Goal: Browse casually: Explore the website without a specific task or goal

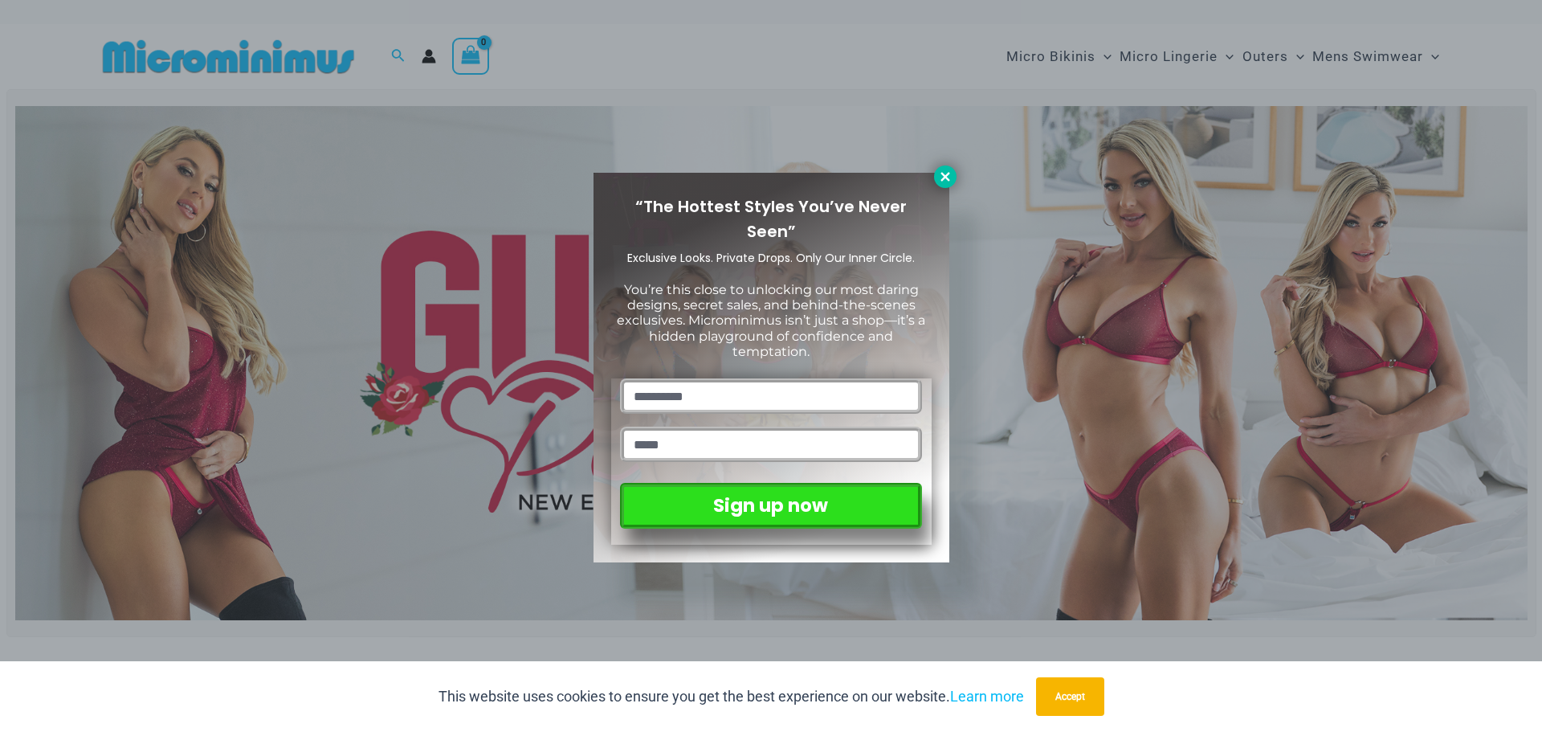
click at [948, 174] on icon at bounding box center [944, 176] width 9 height 9
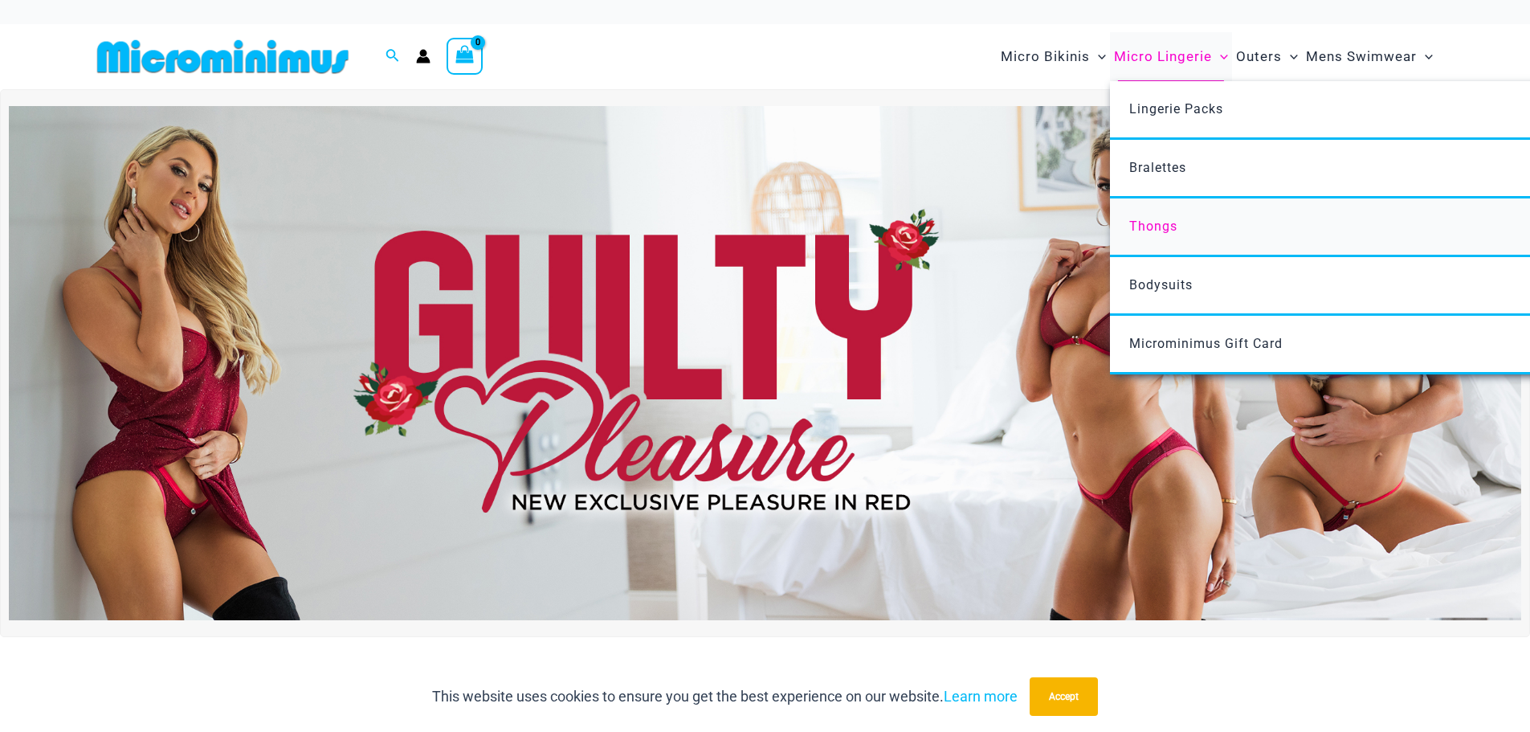
click at [1146, 227] on span "Thongs" at bounding box center [1153, 225] width 48 height 15
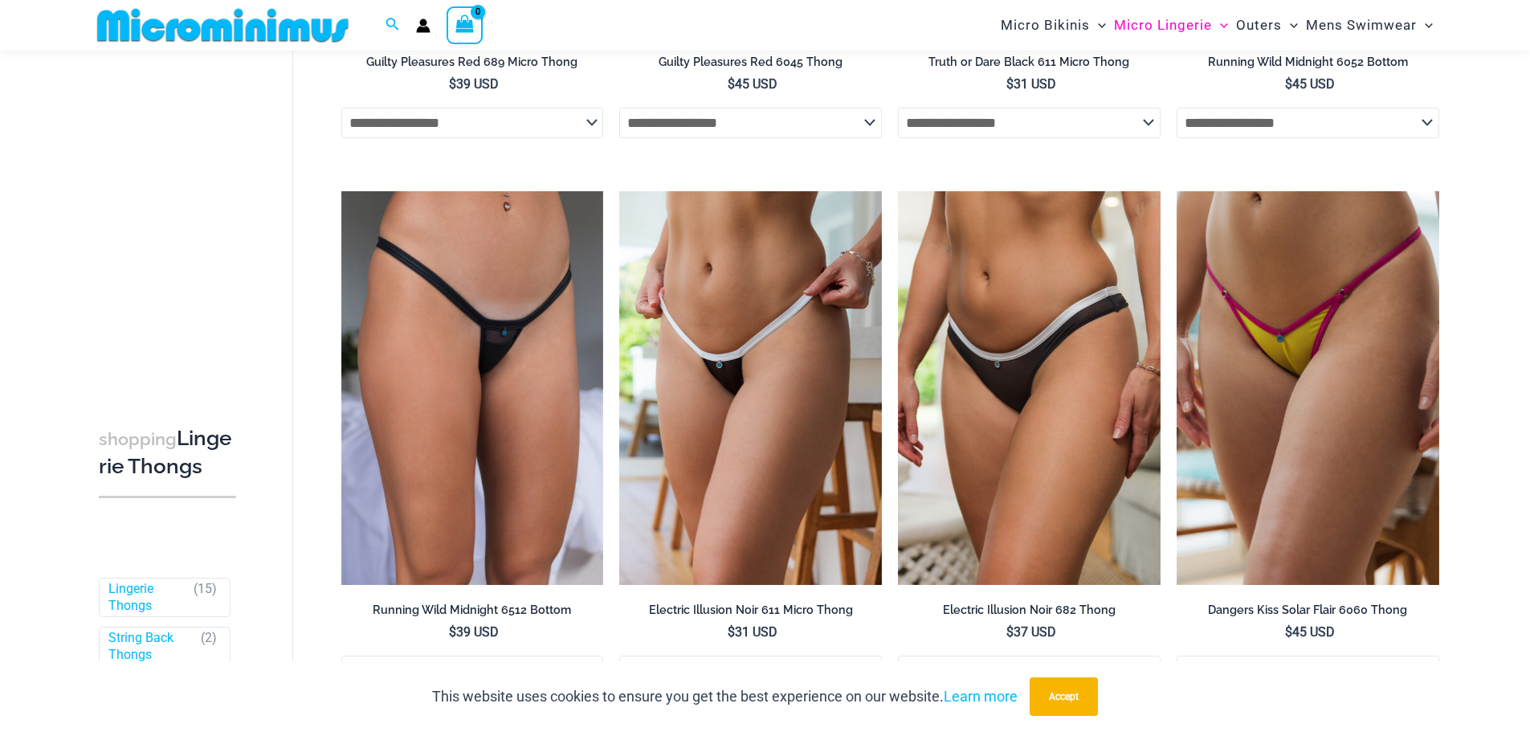
scroll to position [708, 0]
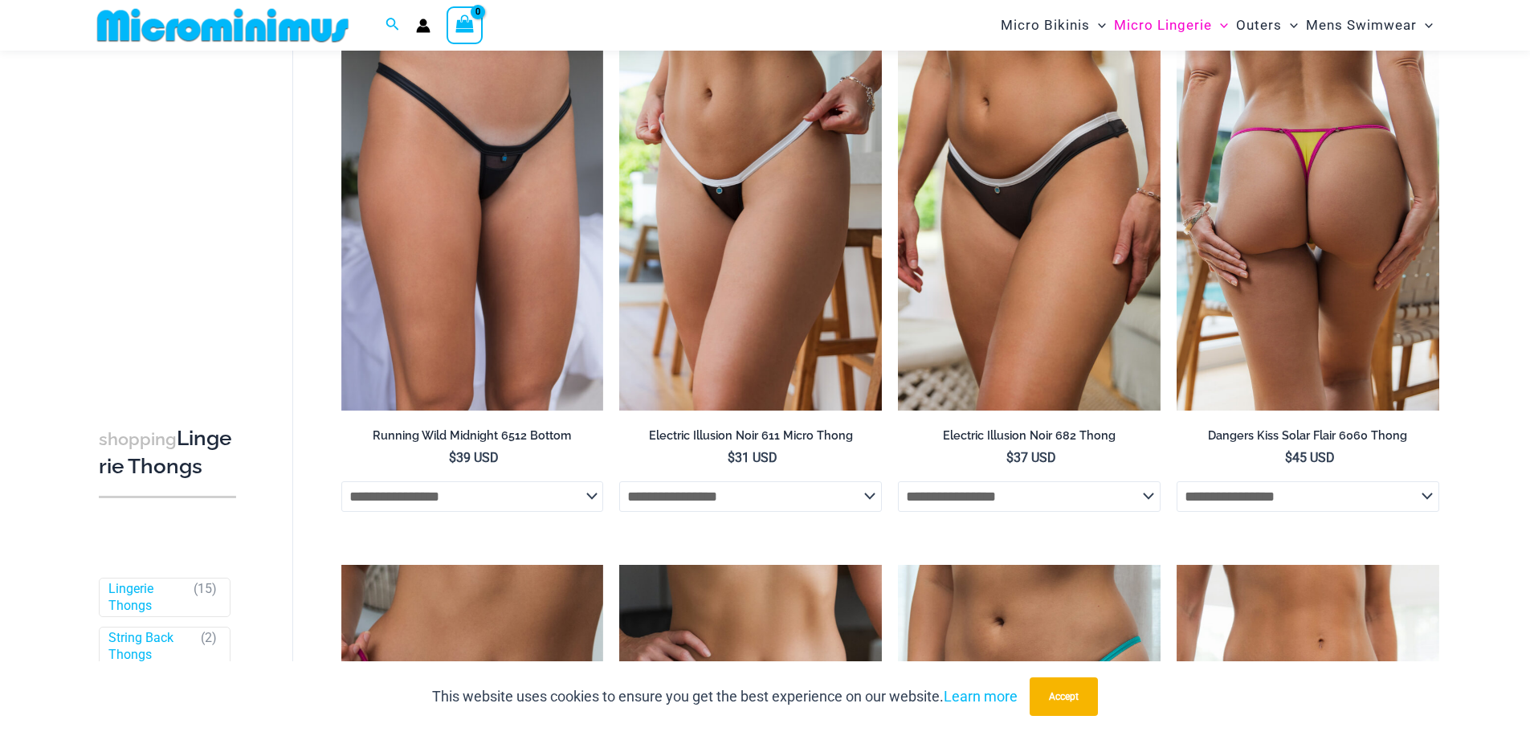
click at [1300, 261] on img at bounding box center [1308, 214] width 263 height 394
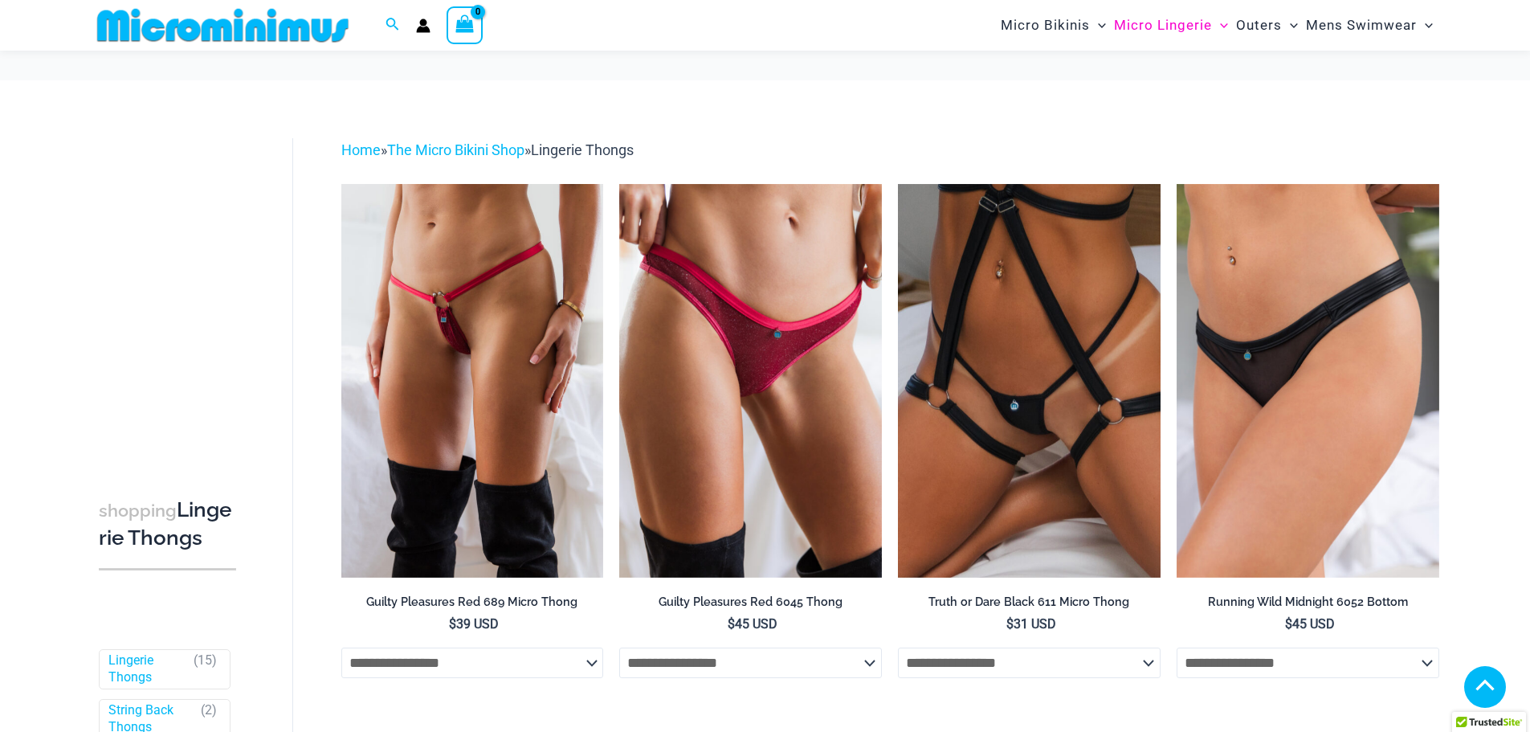
scroll to position [559, 0]
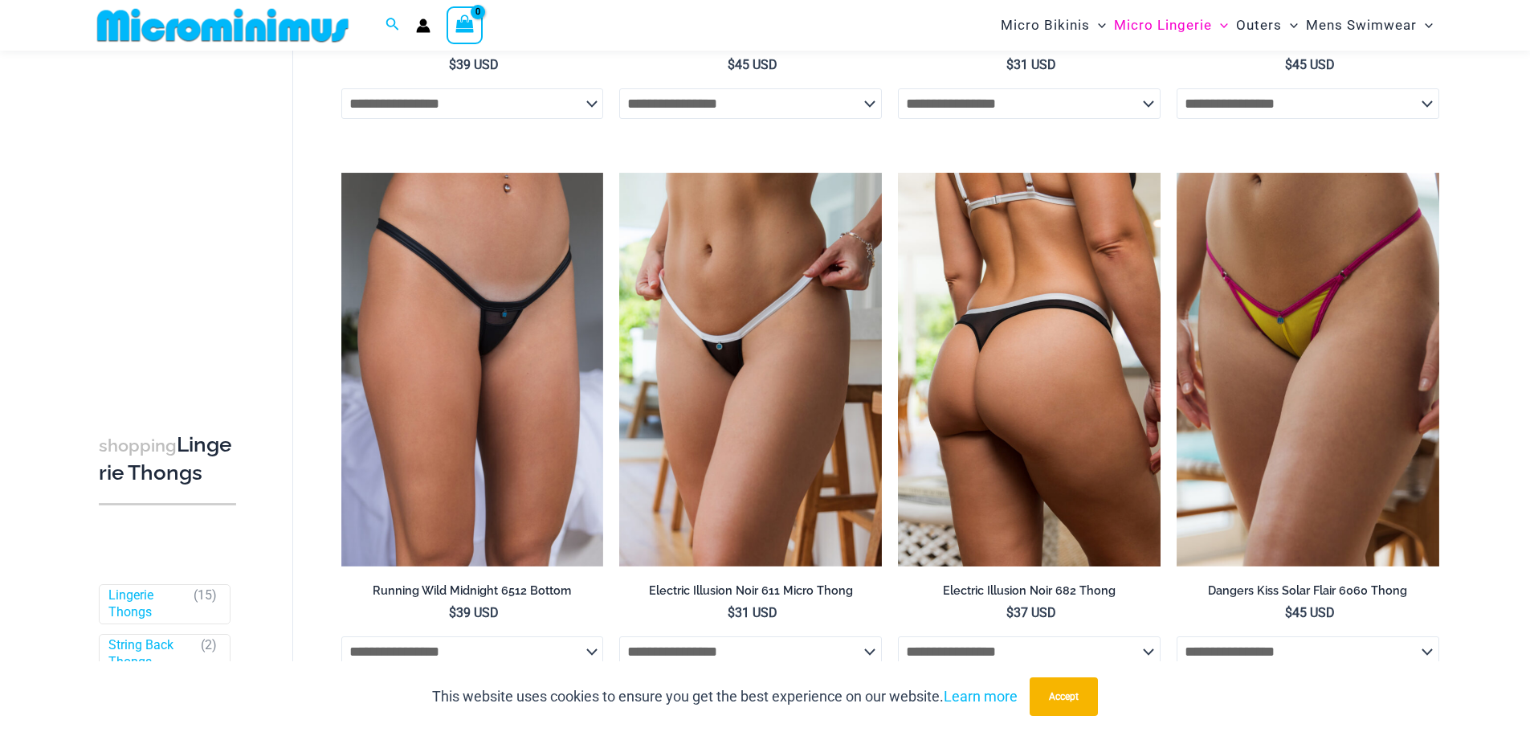
click at [967, 243] on img at bounding box center [1029, 370] width 263 height 394
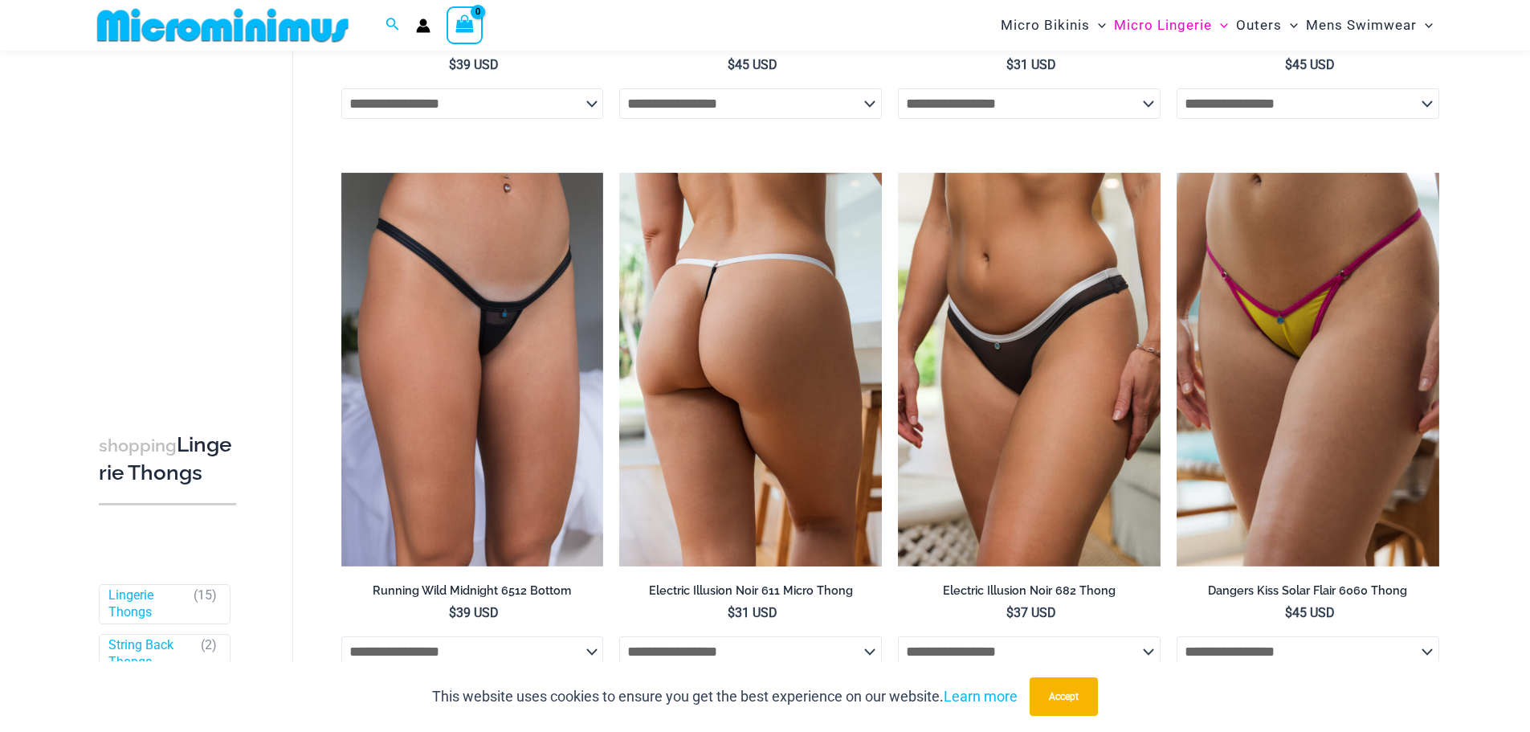
click at [758, 239] on img at bounding box center [750, 370] width 263 height 394
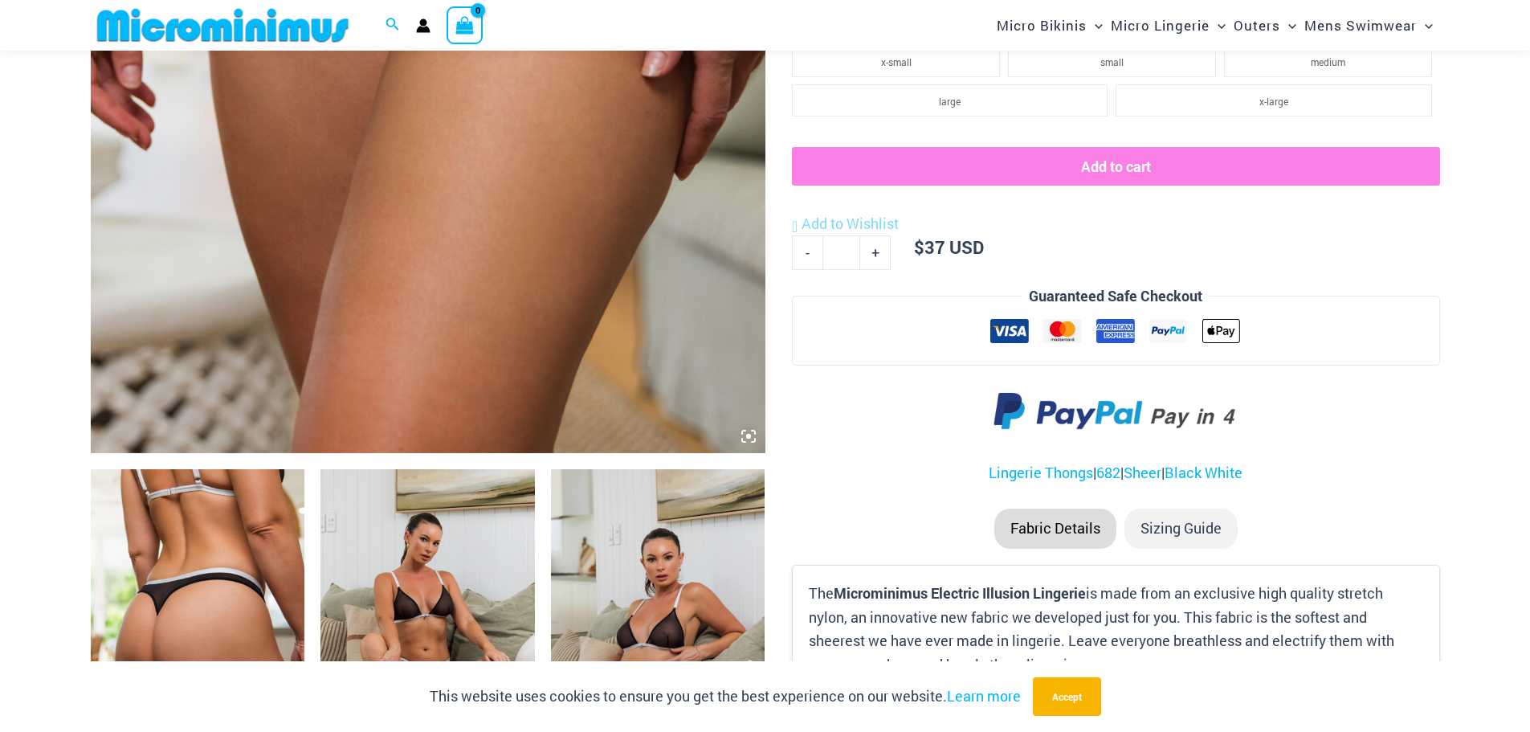
scroll to position [628, 0]
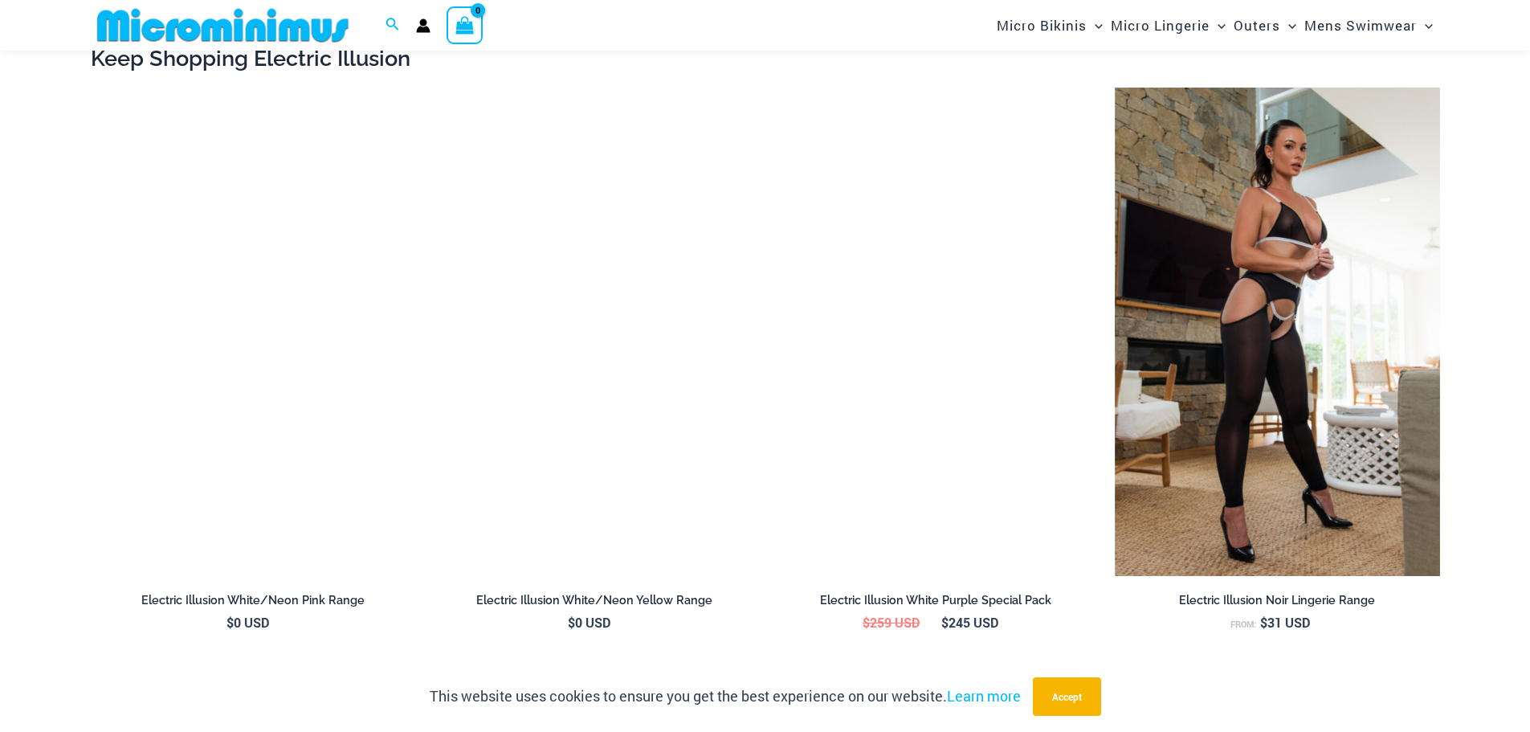
scroll to position [2153, 0]
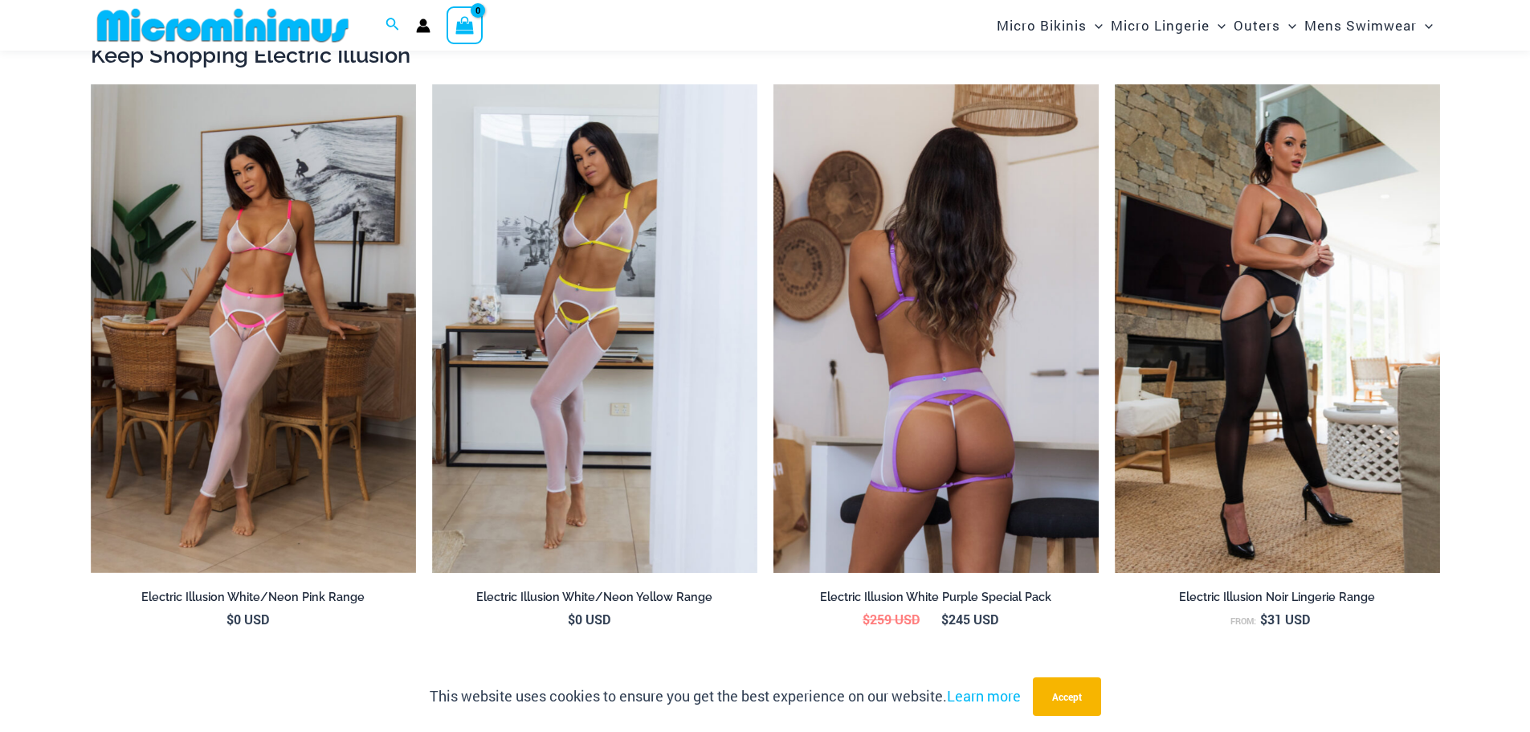
click at [876, 386] on img at bounding box center [935, 328] width 325 height 488
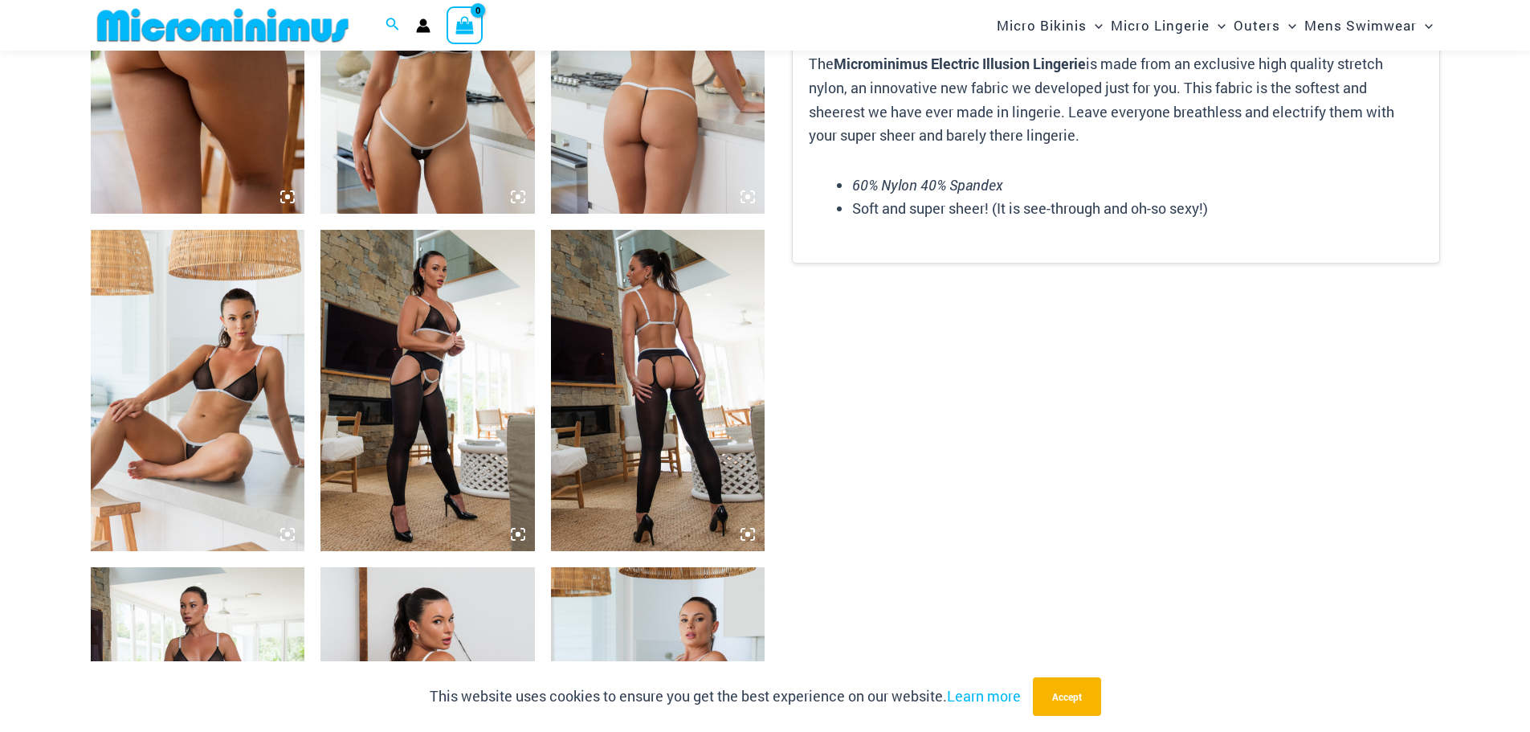
scroll to position [1270, 0]
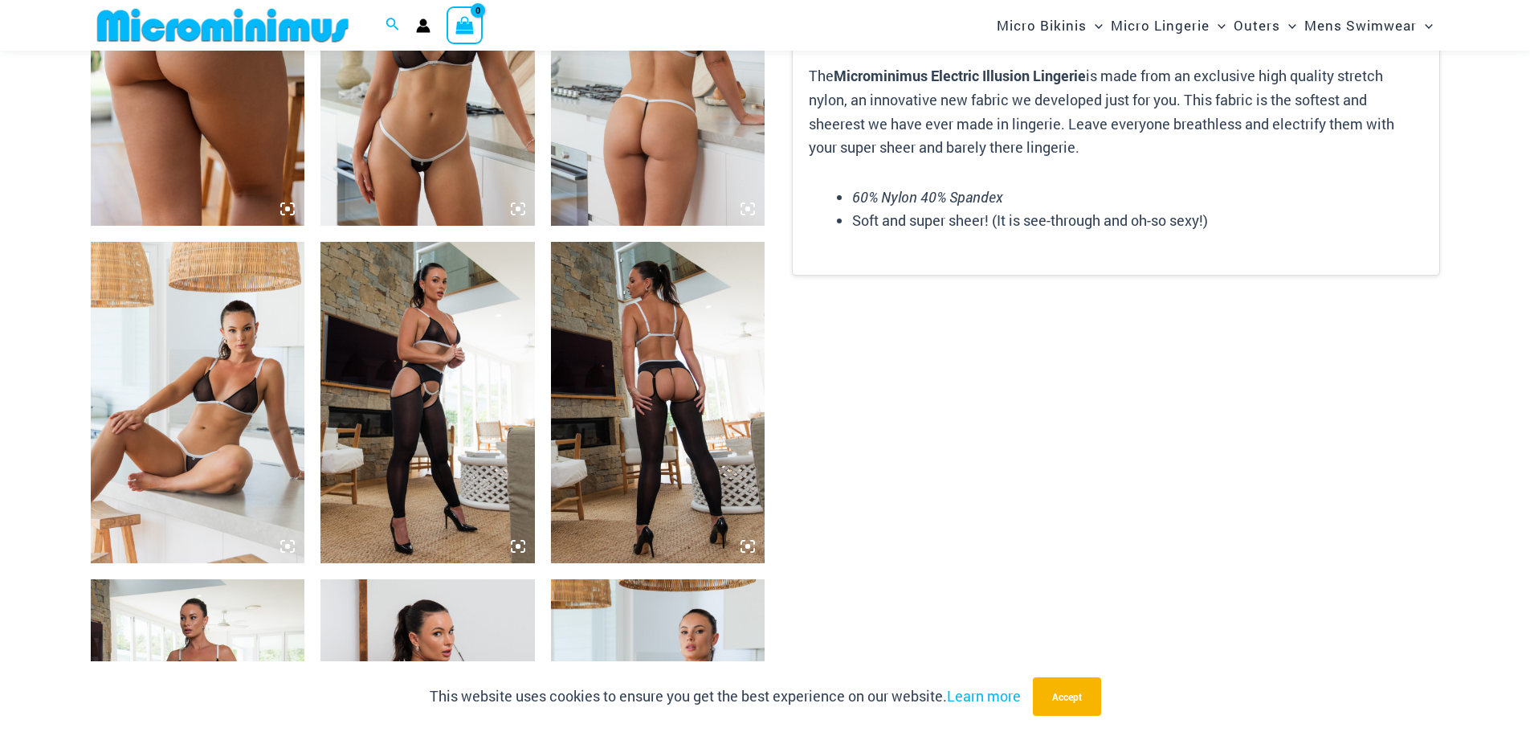
click at [287, 340] on img at bounding box center [198, 402] width 214 height 321
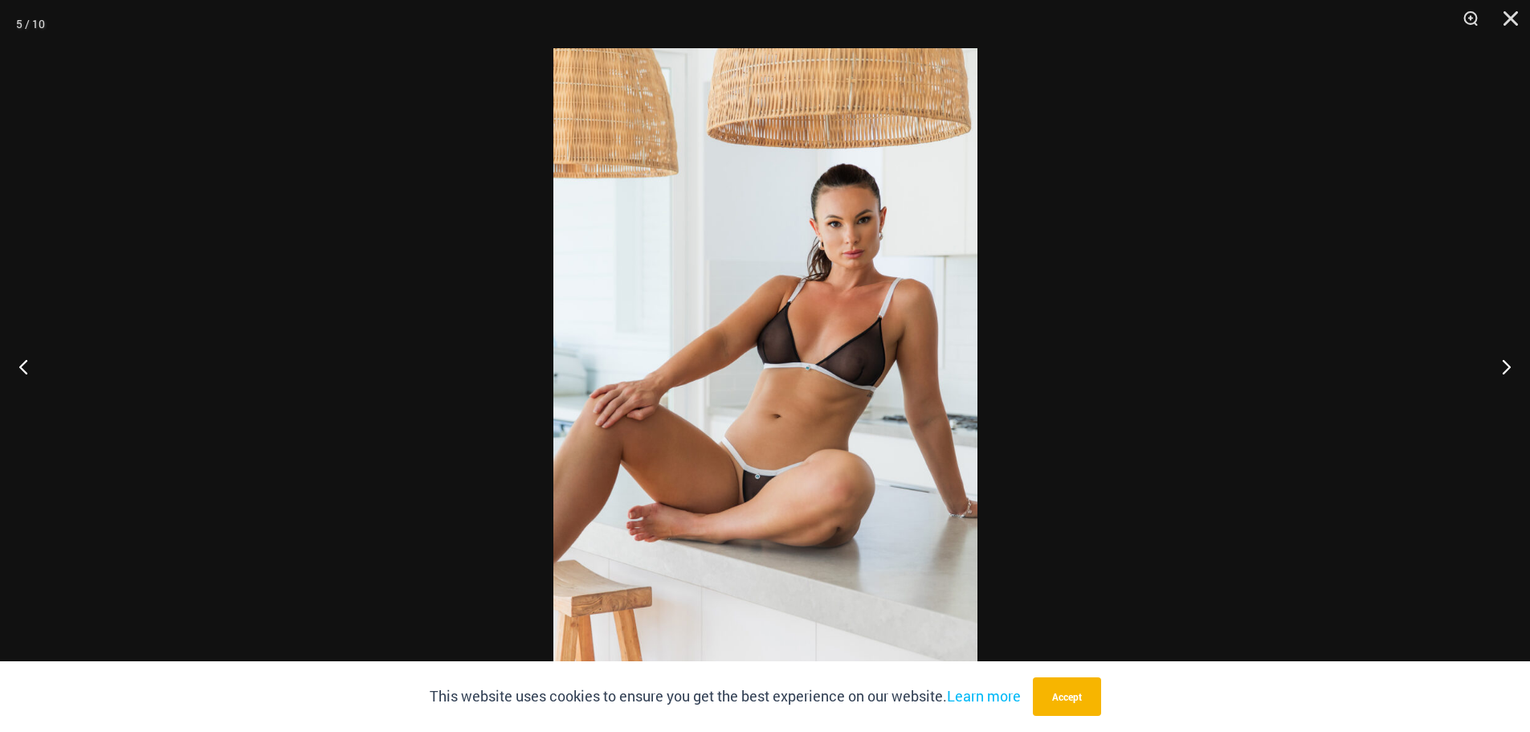
click at [741, 271] on img at bounding box center [765, 365] width 424 height 635
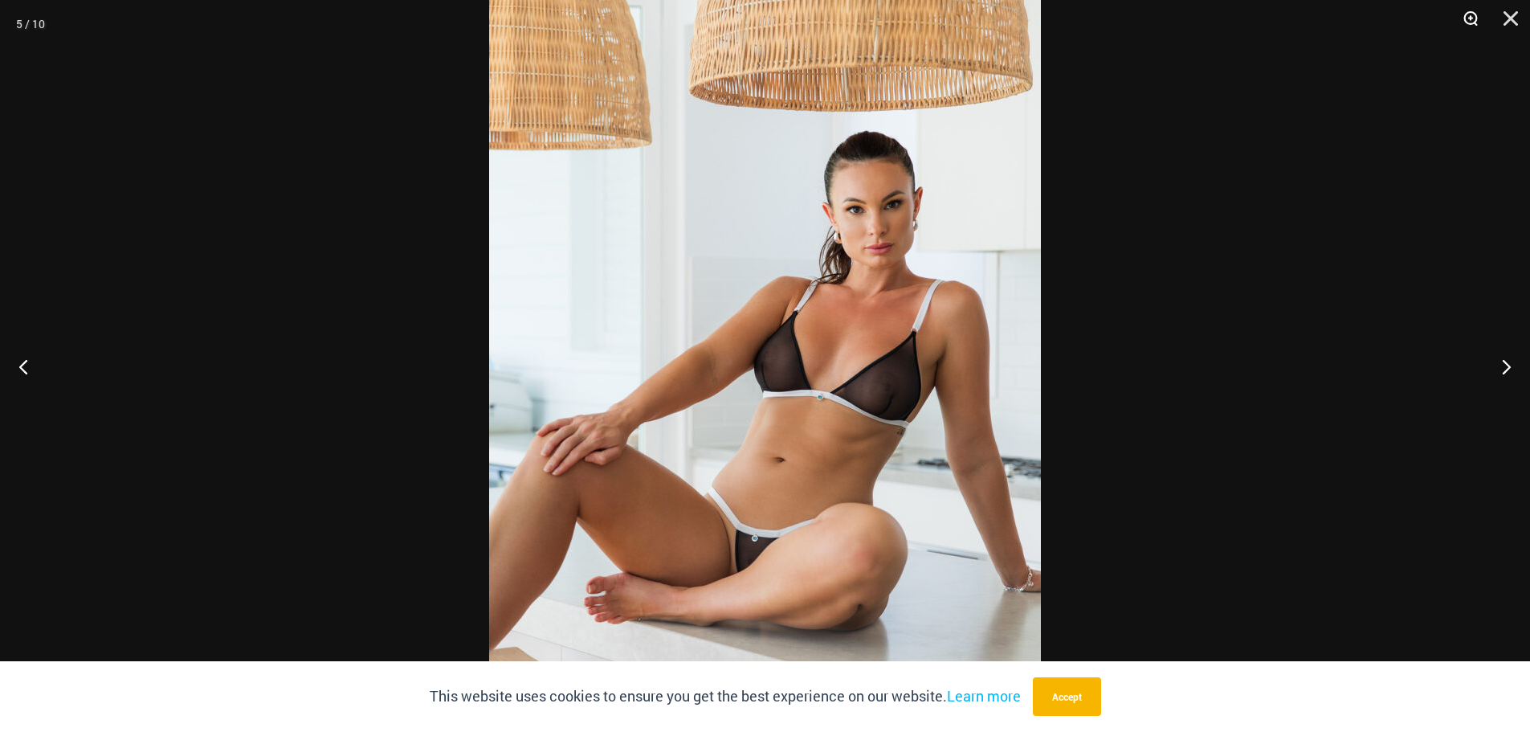
click at [1473, 21] on button "Zoom" at bounding box center [1465, 24] width 40 height 48
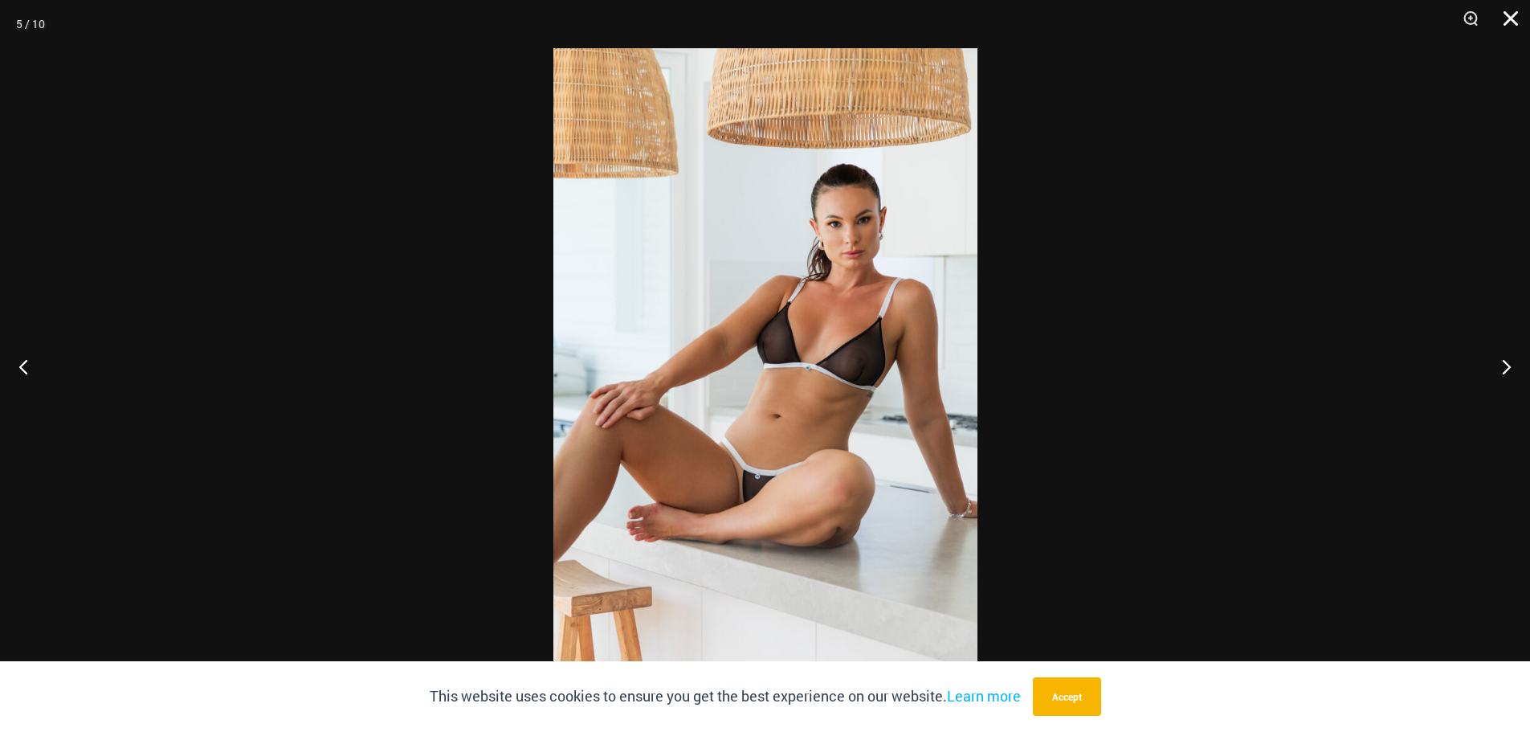
click at [1504, 16] on button "Close" at bounding box center [1505, 24] width 40 height 48
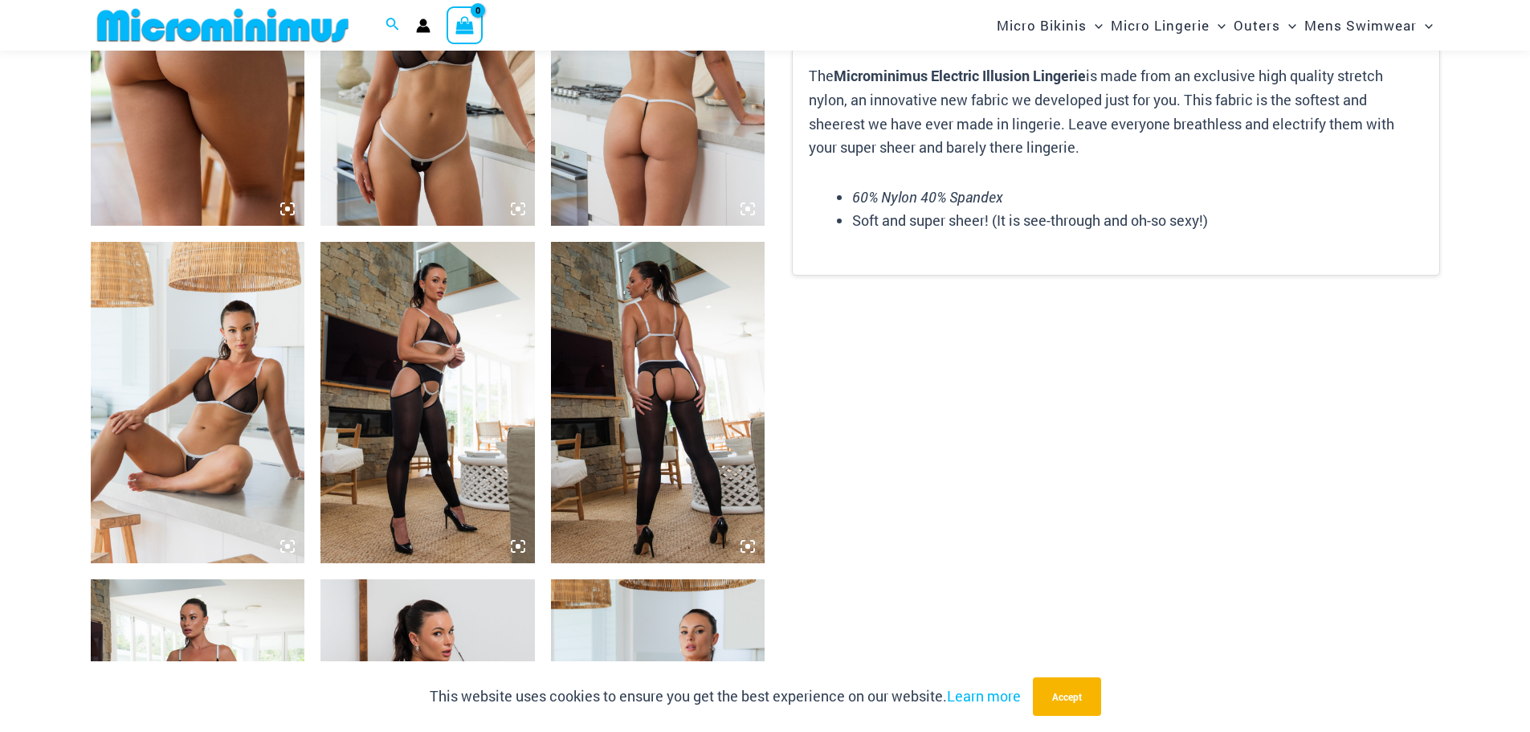
drag, startPoint x: 630, startPoint y: 351, endPoint x: 648, endPoint y: 339, distance: 22.1
click at [648, 339] on img at bounding box center [658, 402] width 214 height 321
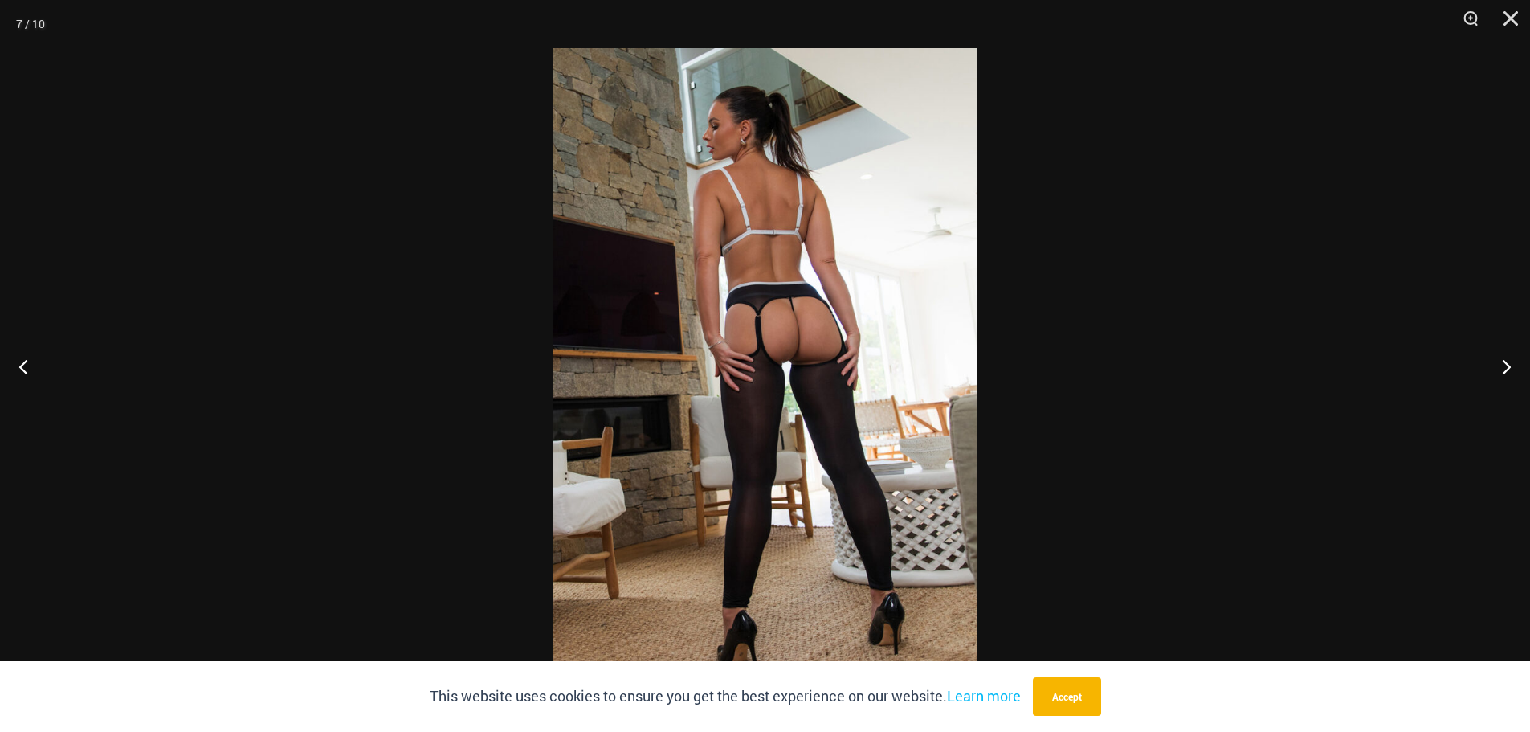
click at [648, 339] on img at bounding box center [765, 365] width 424 height 635
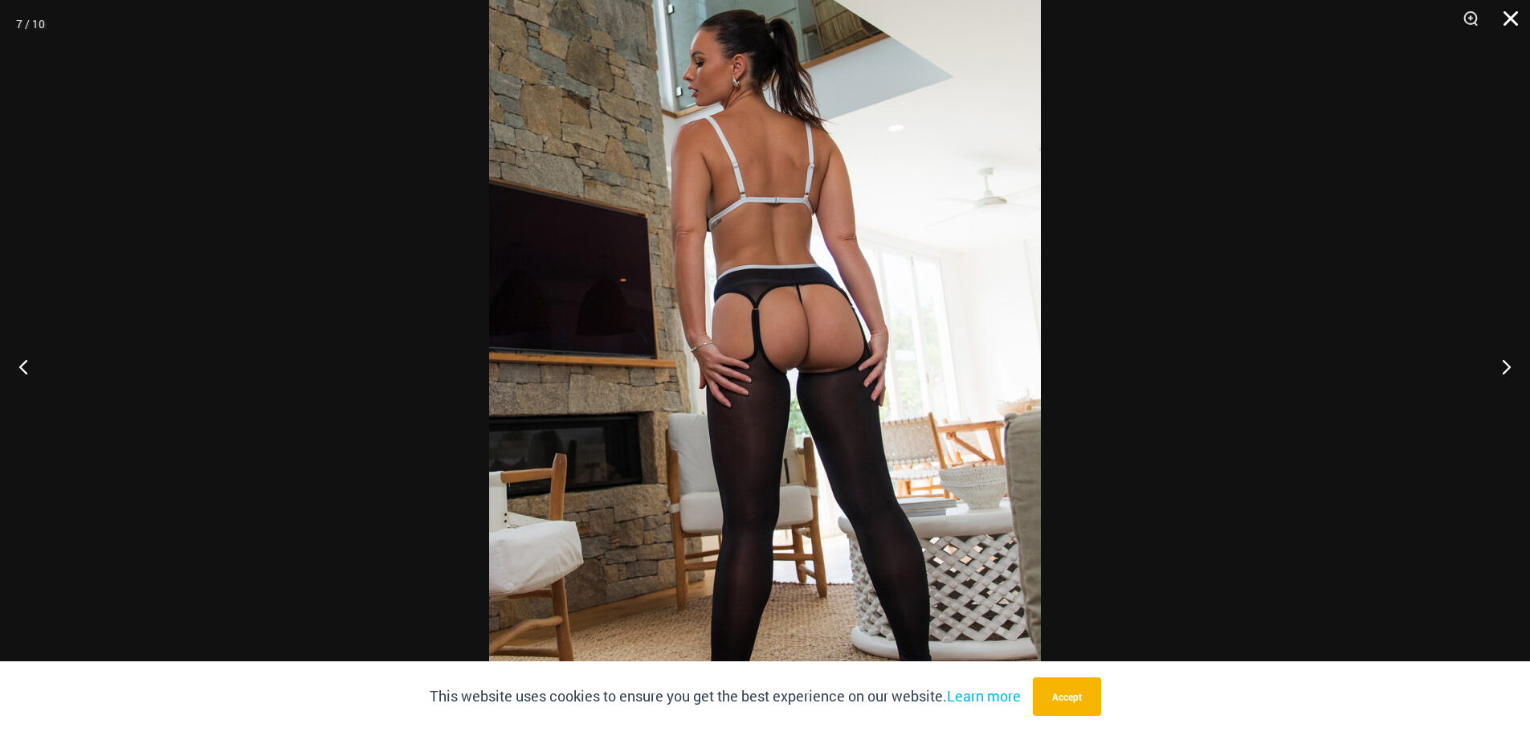
click at [1511, 14] on button "Close" at bounding box center [1505, 24] width 40 height 48
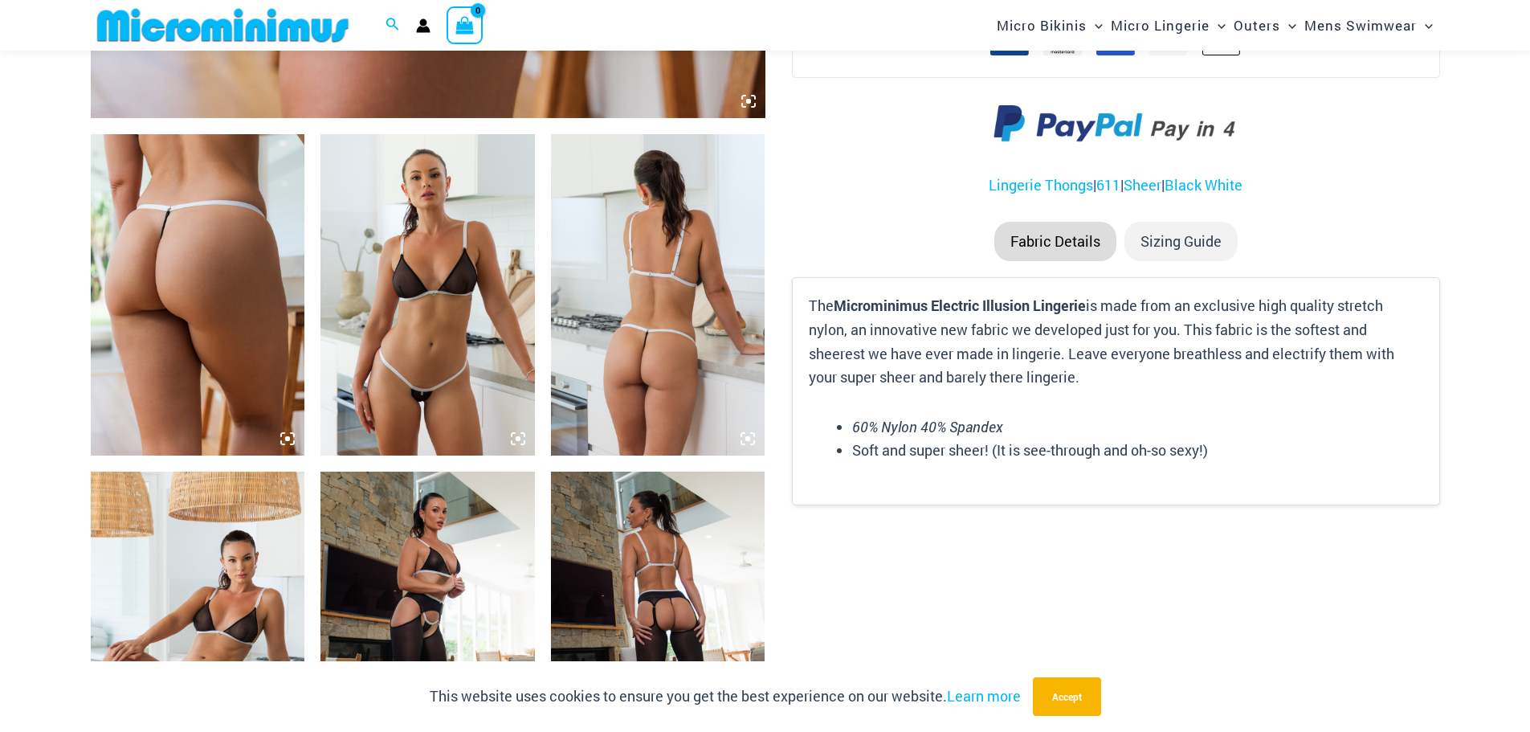
scroll to position [948, 0]
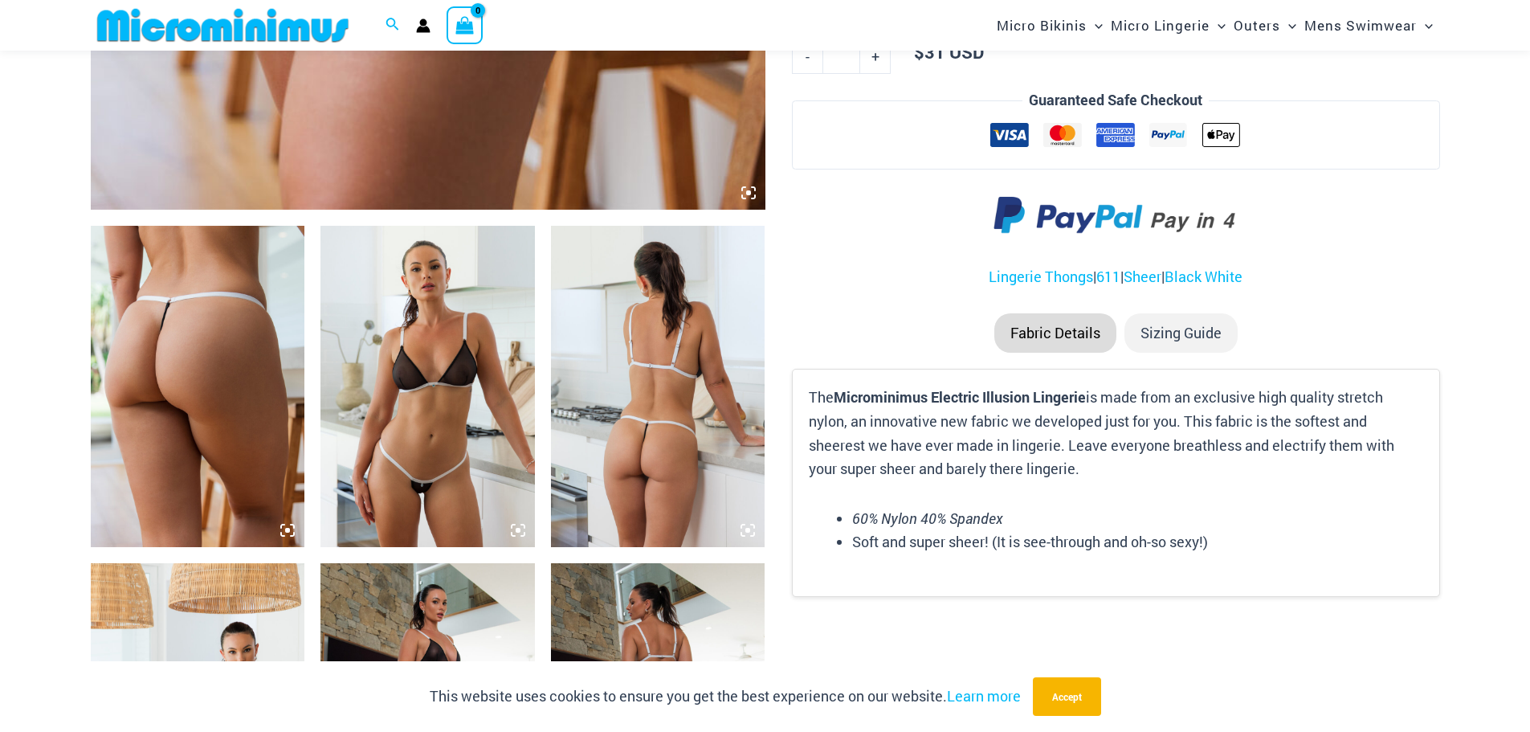
click at [641, 351] on img at bounding box center [658, 386] width 214 height 321
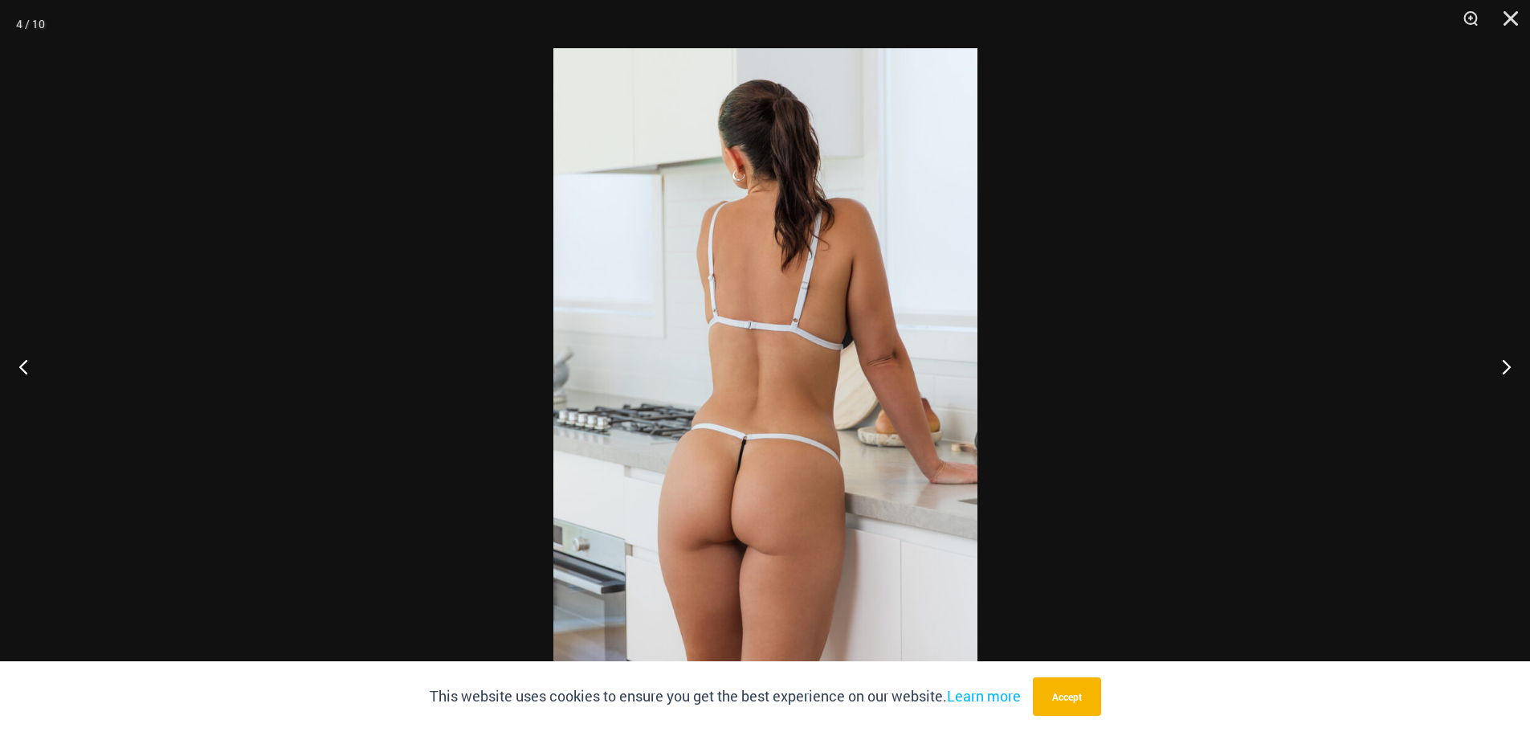
click at [641, 351] on img at bounding box center [765, 365] width 424 height 635
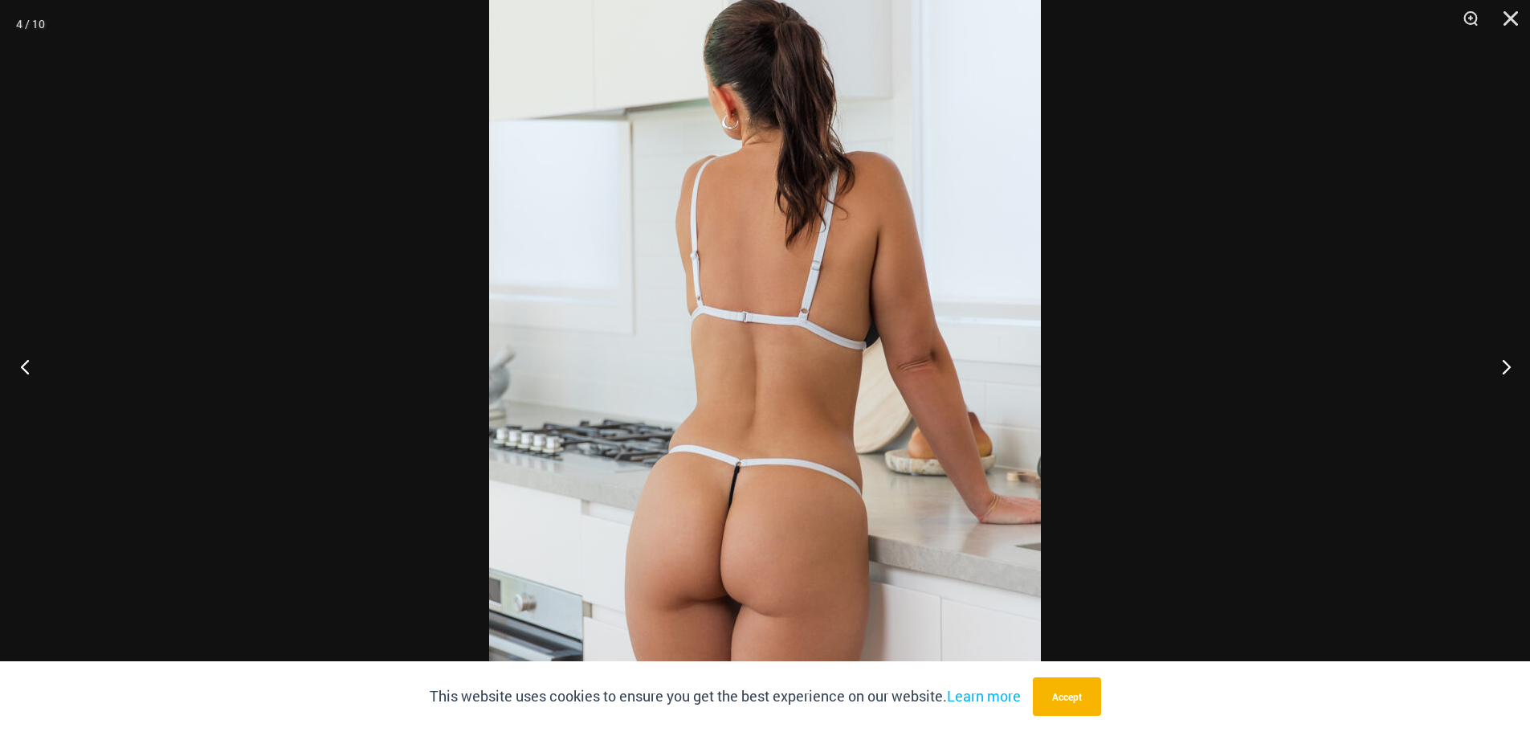
click at [30, 364] on button "Previous" at bounding box center [30, 366] width 60 height 80
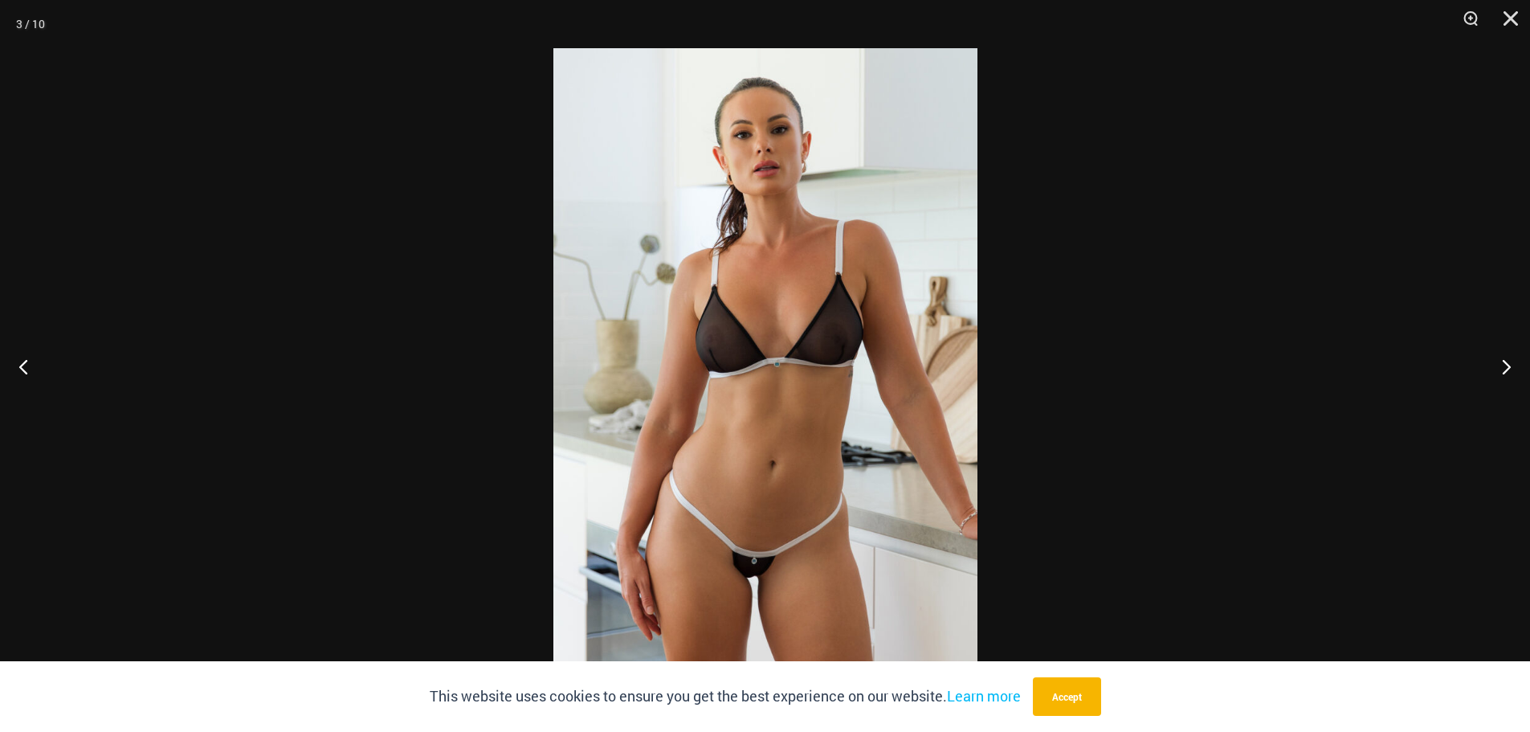
click at [777, 160] on img at bounding box center [765, 365] width 424 height 635
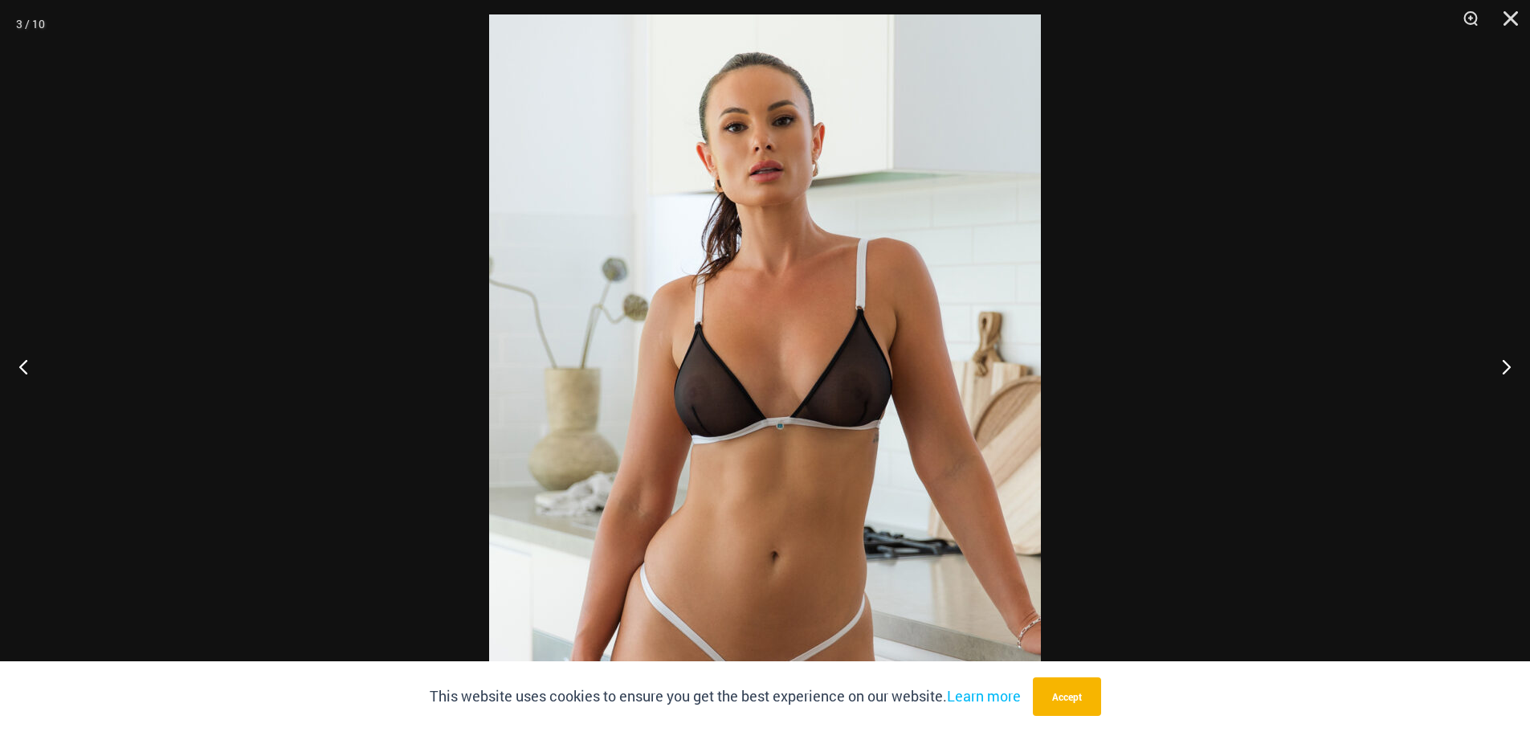
click at [777, 160] on img at bounding box center [765, 427] width 552 height 827
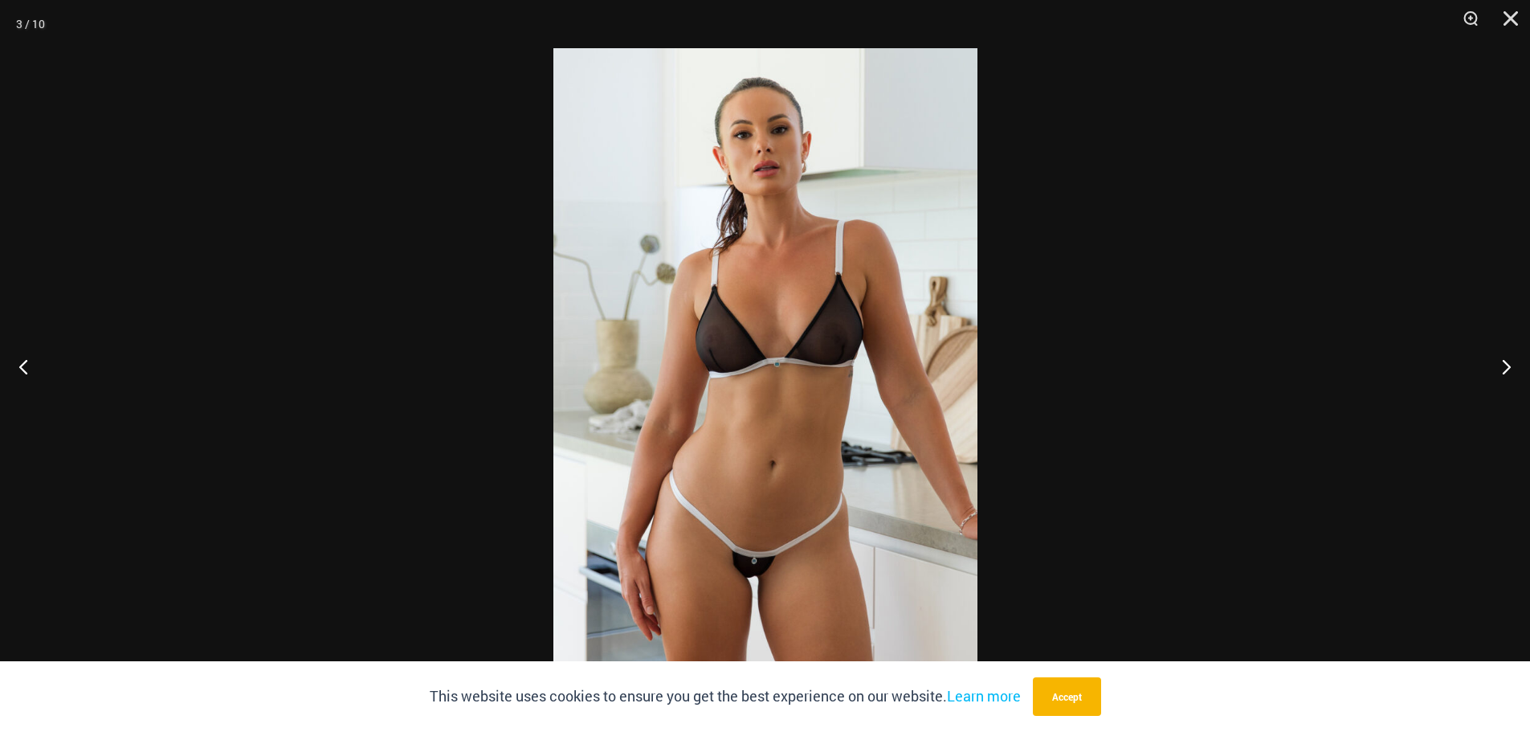
click at [777, 160] on img at bounding box center [765, 365] width 424 height 635
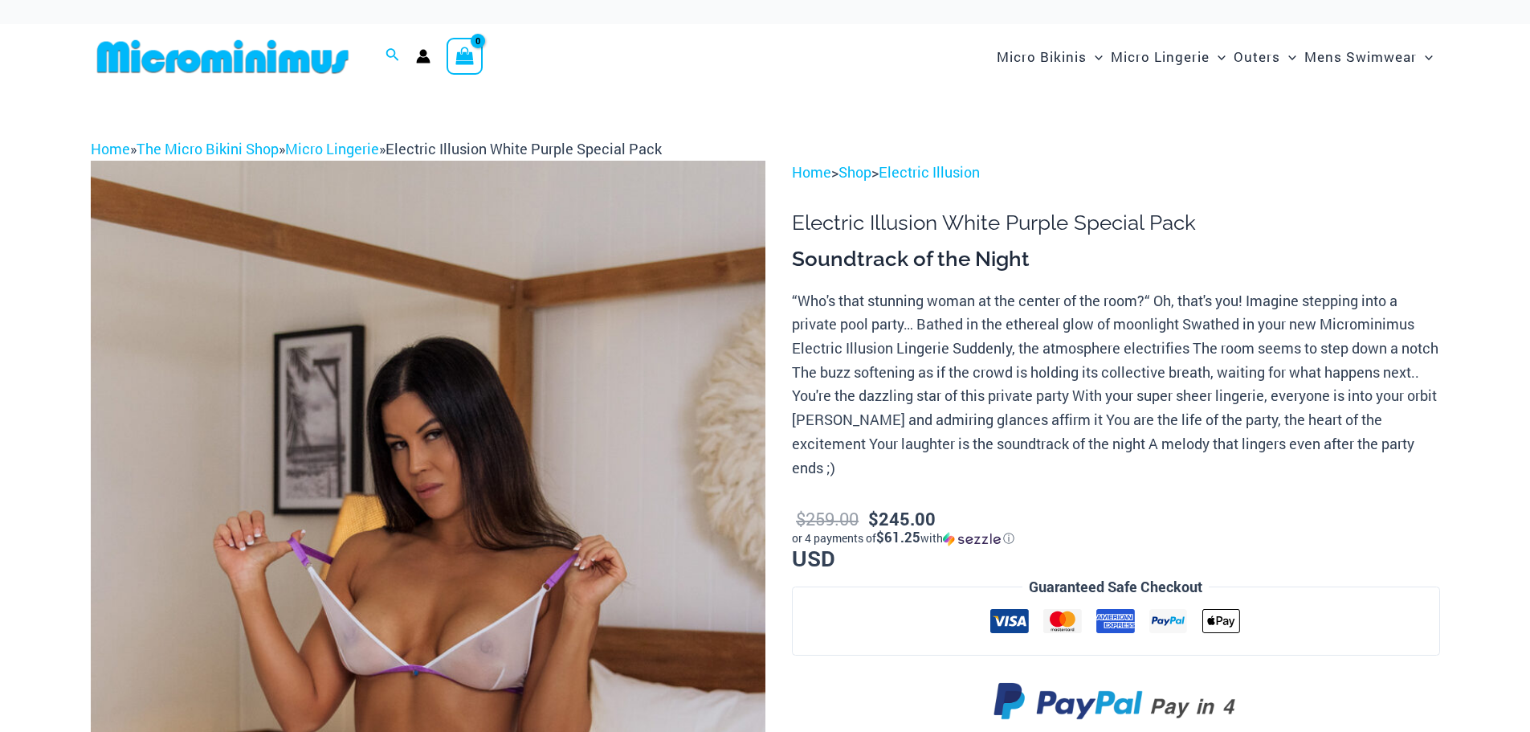
click at [460, 462] on img at bounding box center [428, 667] width 675 height 1012
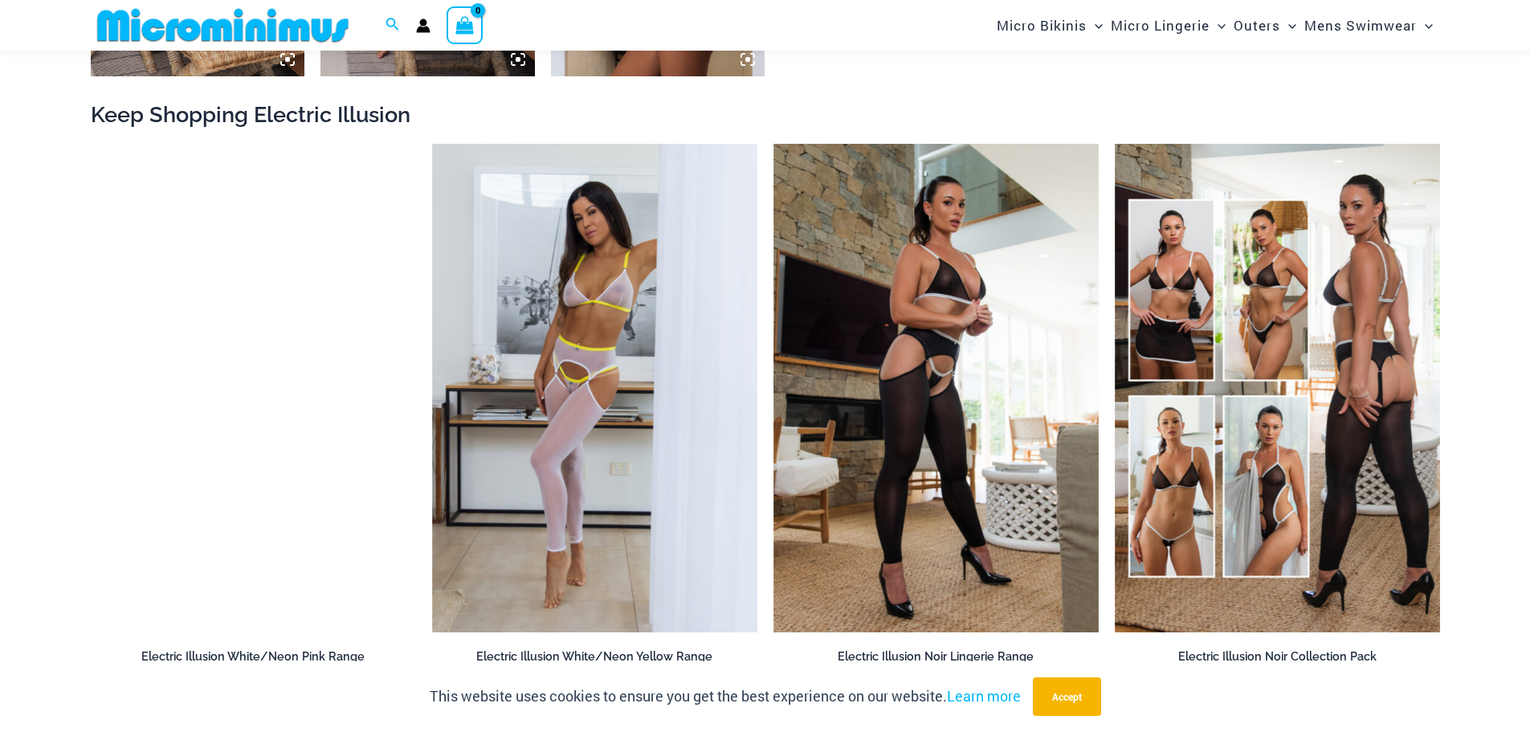
scroll to position [1833, 0]
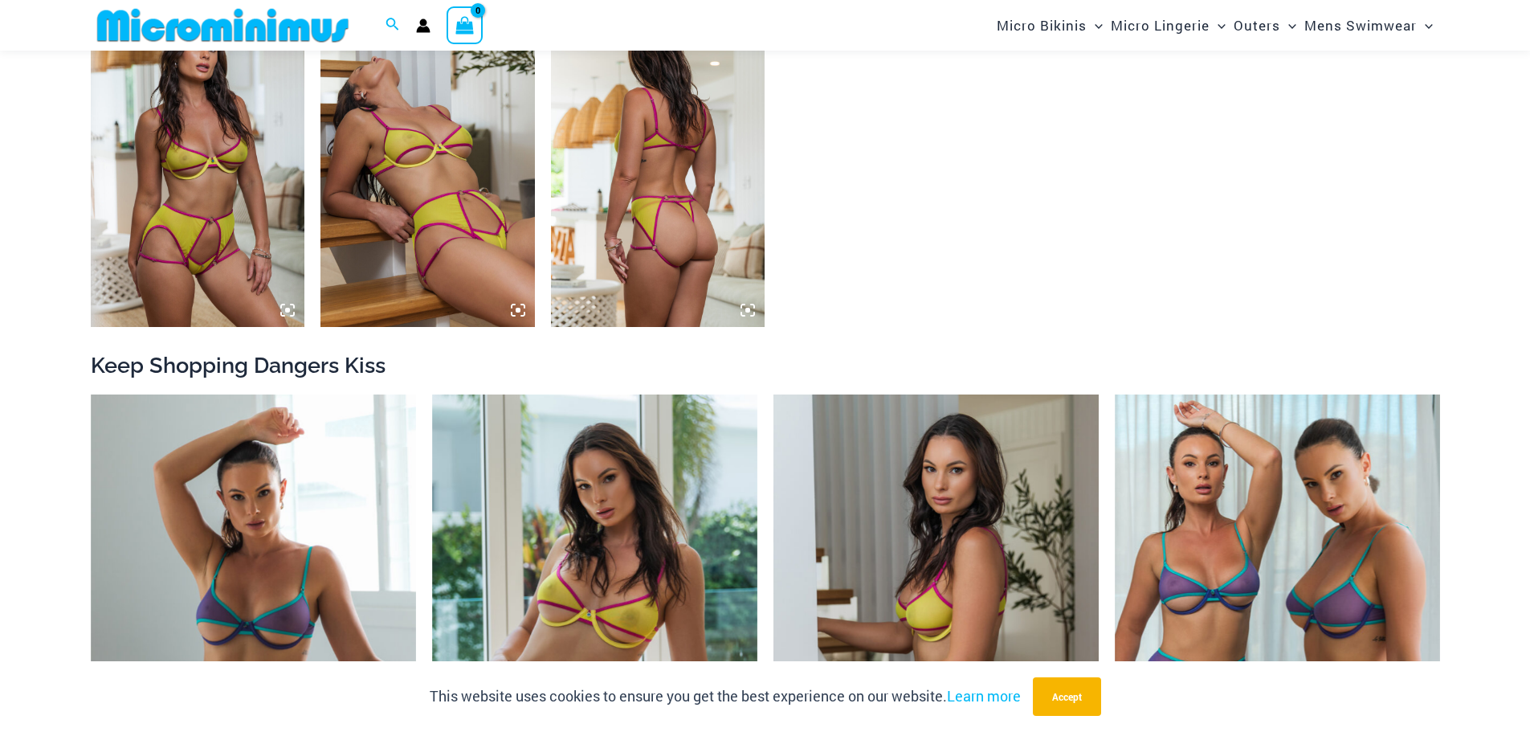
scroll to position [1278, 0]
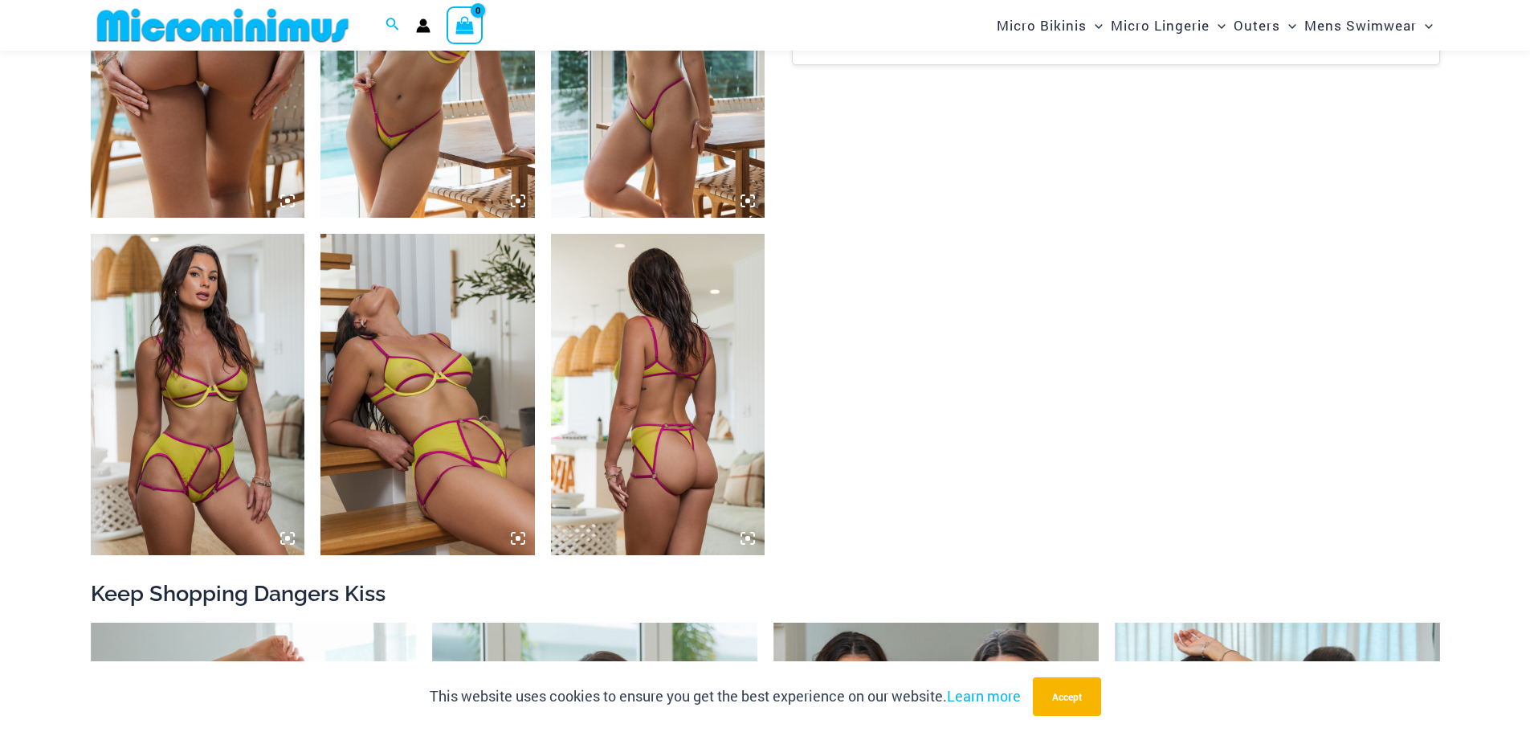
click at [662, 324] on img at bounding box center [658, 394] width 214 height 321
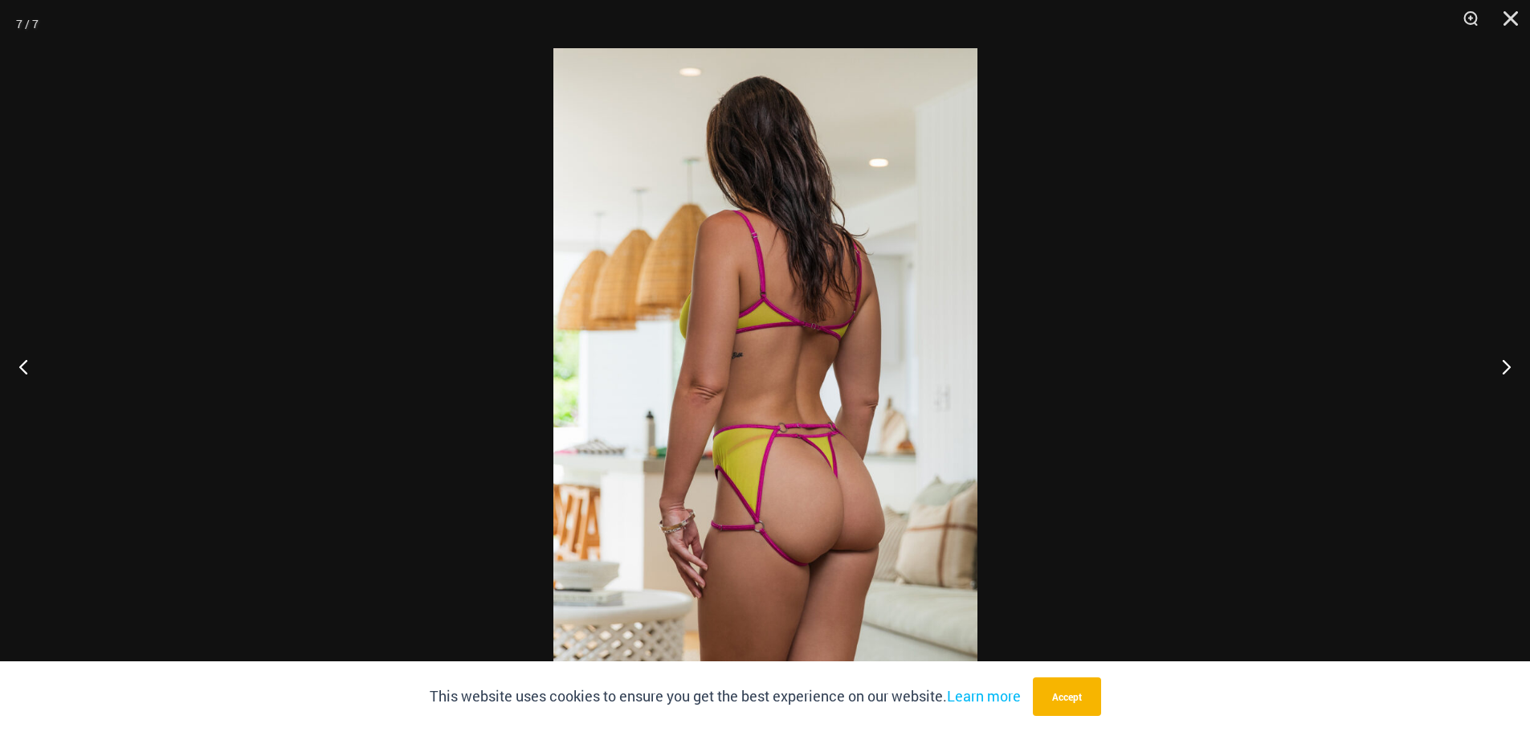
click at [693, 293] on img at bounding box center [765, 365] width 424 height 635
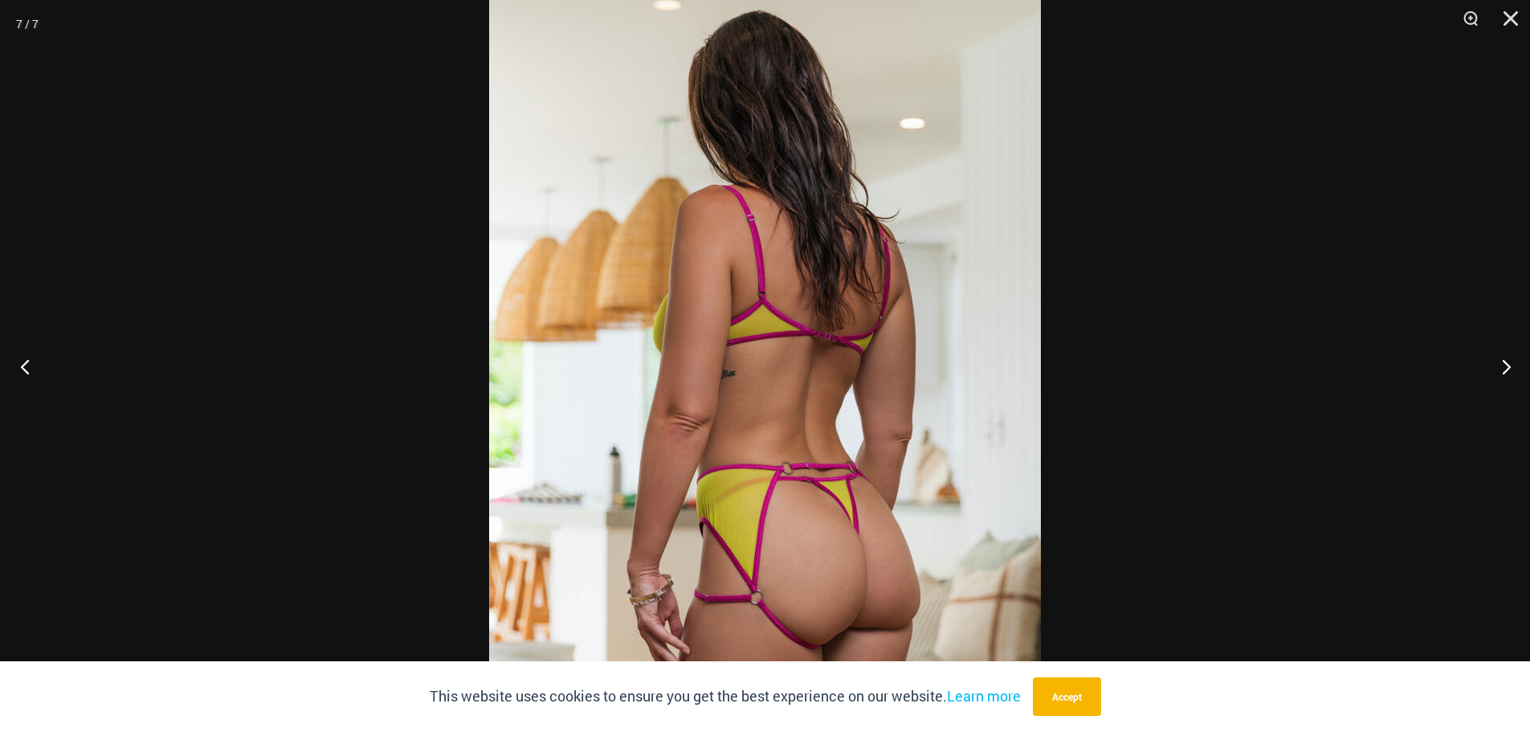
click at [17, 358] on button "Previous" at bounding box center [30, 366] width 60 height 80
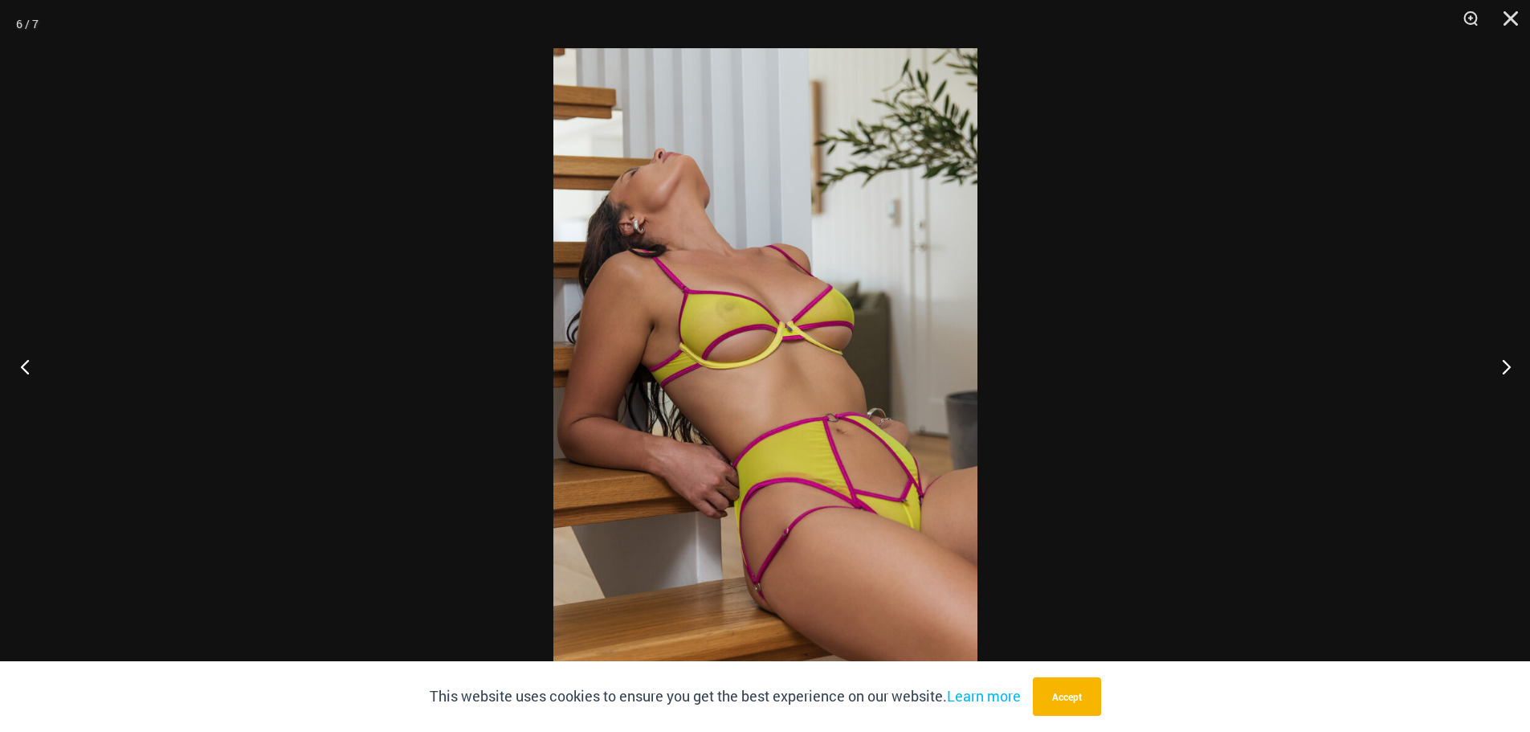
click at [17, 358] on button "Previous" at bounding box center [30, 366] width 60 height 80
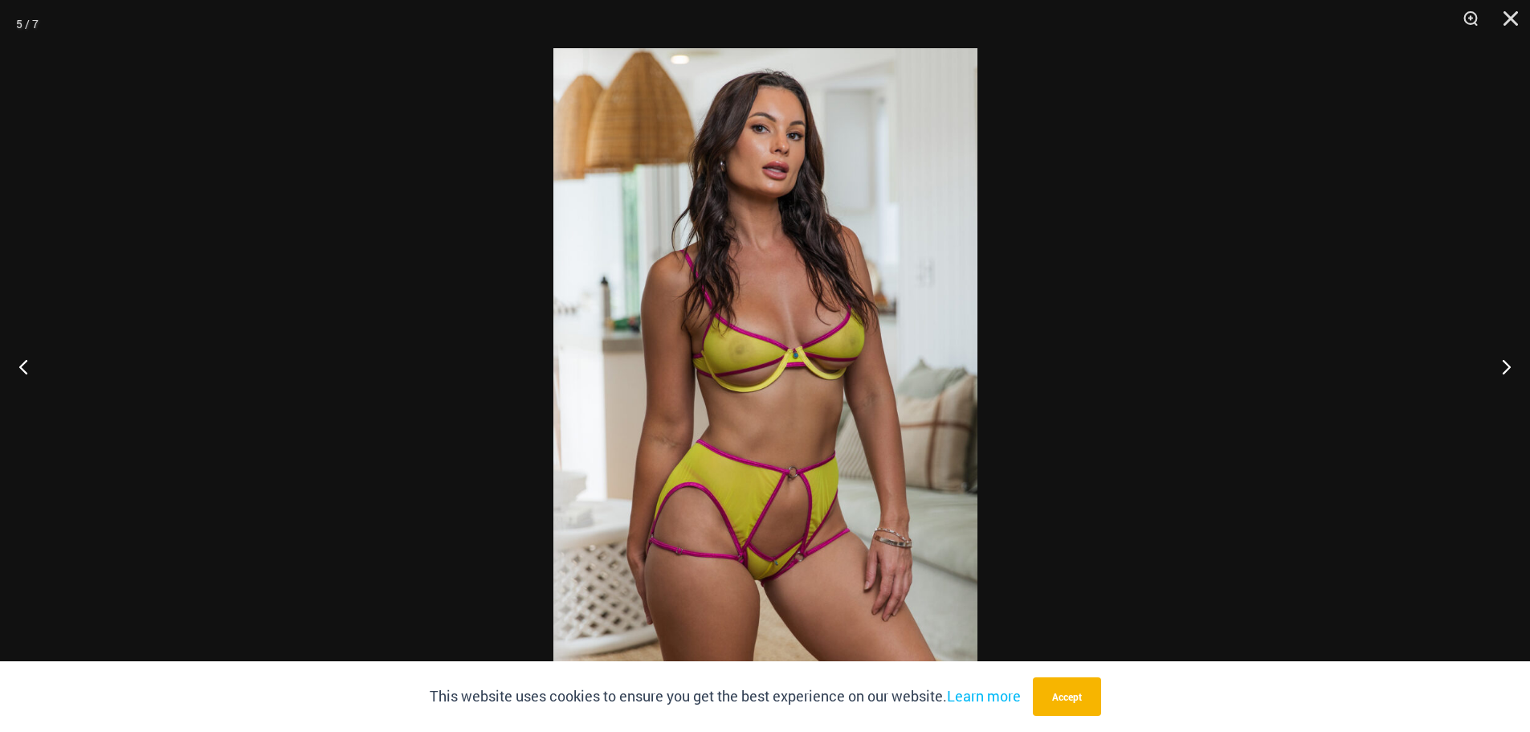
click at [824, 116] on img at bounding box center [765, 365] width 424 height 635
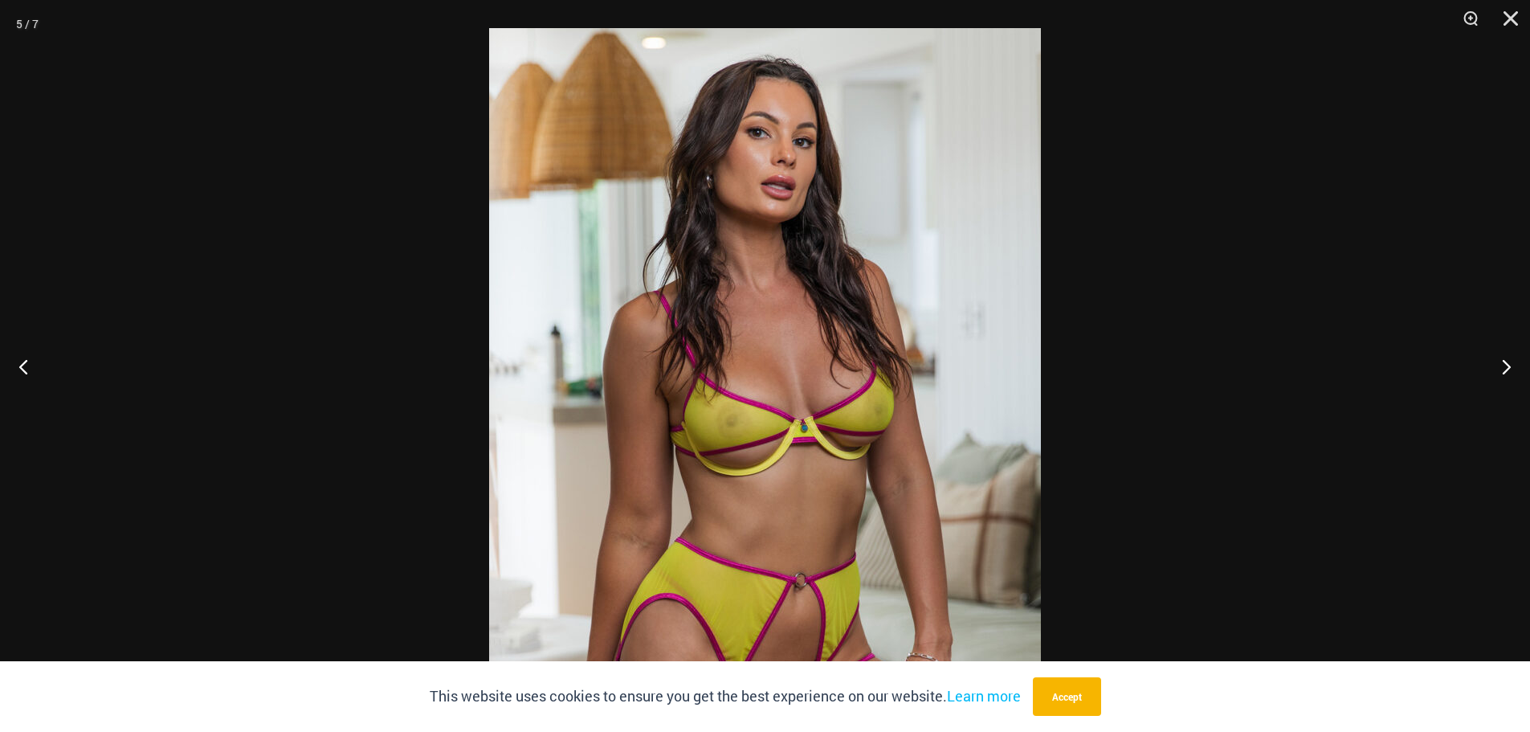
click at [824, 116] on img at bounding box center [765, 441] width 552 height 827
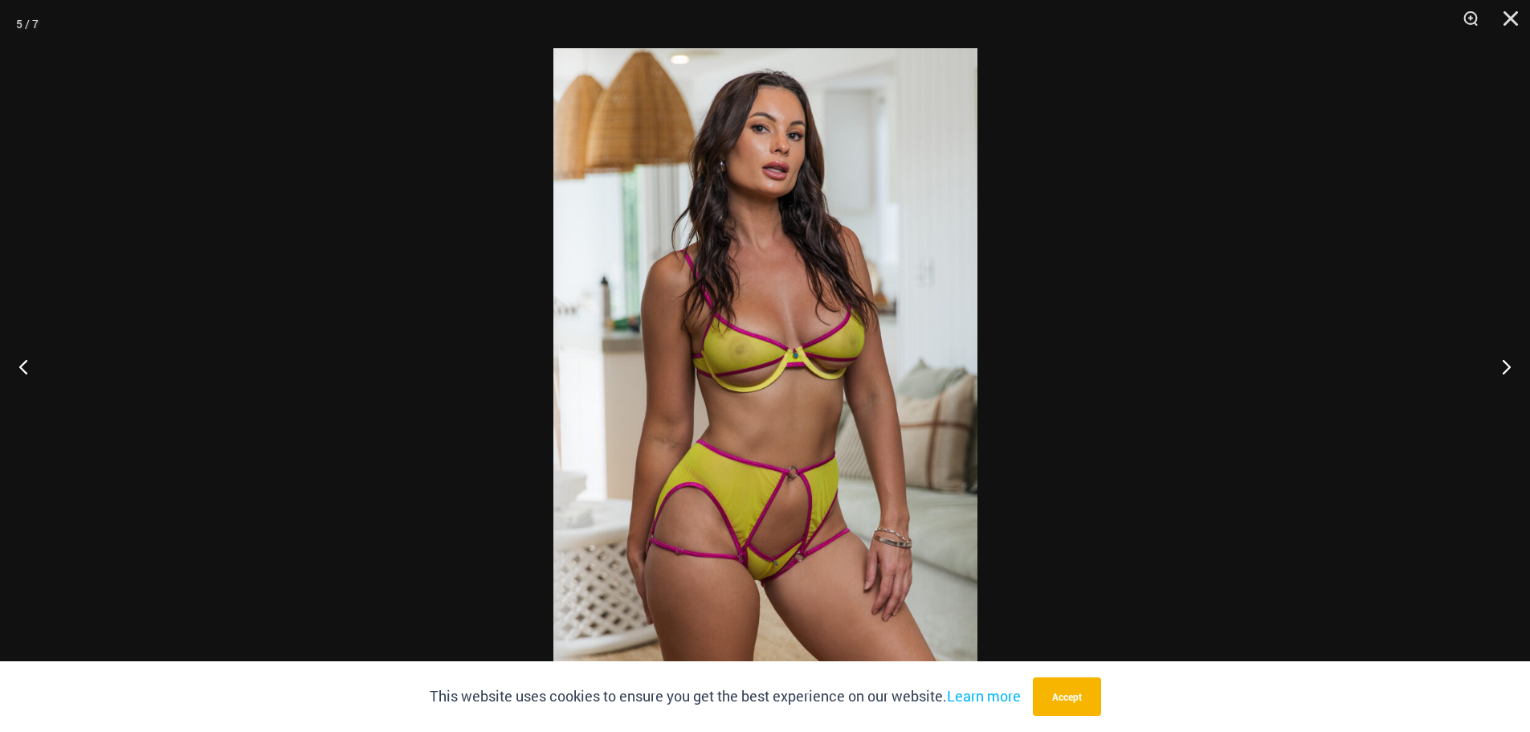
click at [824, 116] on img at bounding box center [765, 365] width 424 height 635
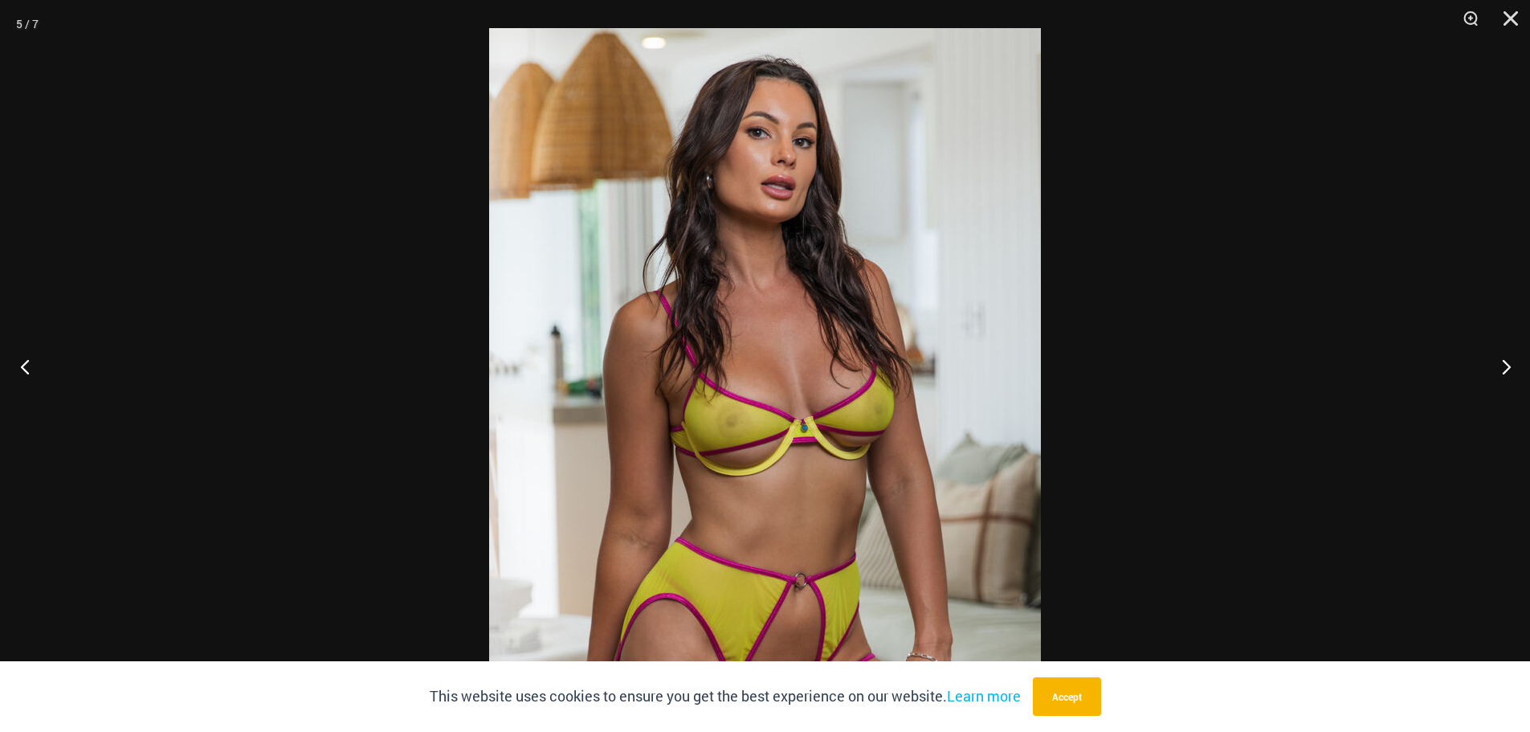
click at [28, 359] on button "Previous" at bounding box center [30, 366] width 60 height 80
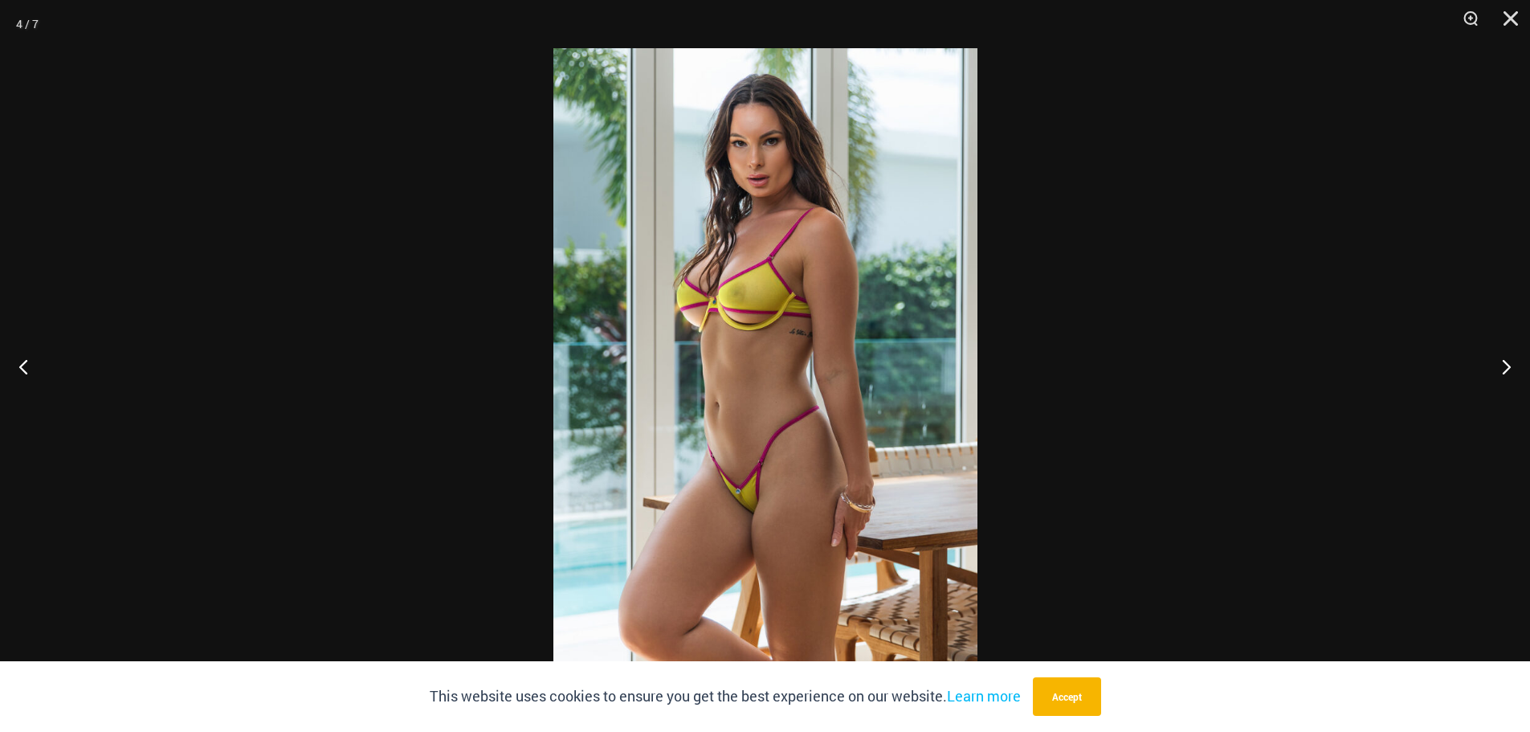
click at [688, 186] on img at bounding box center [765, 365] width 424 height 635
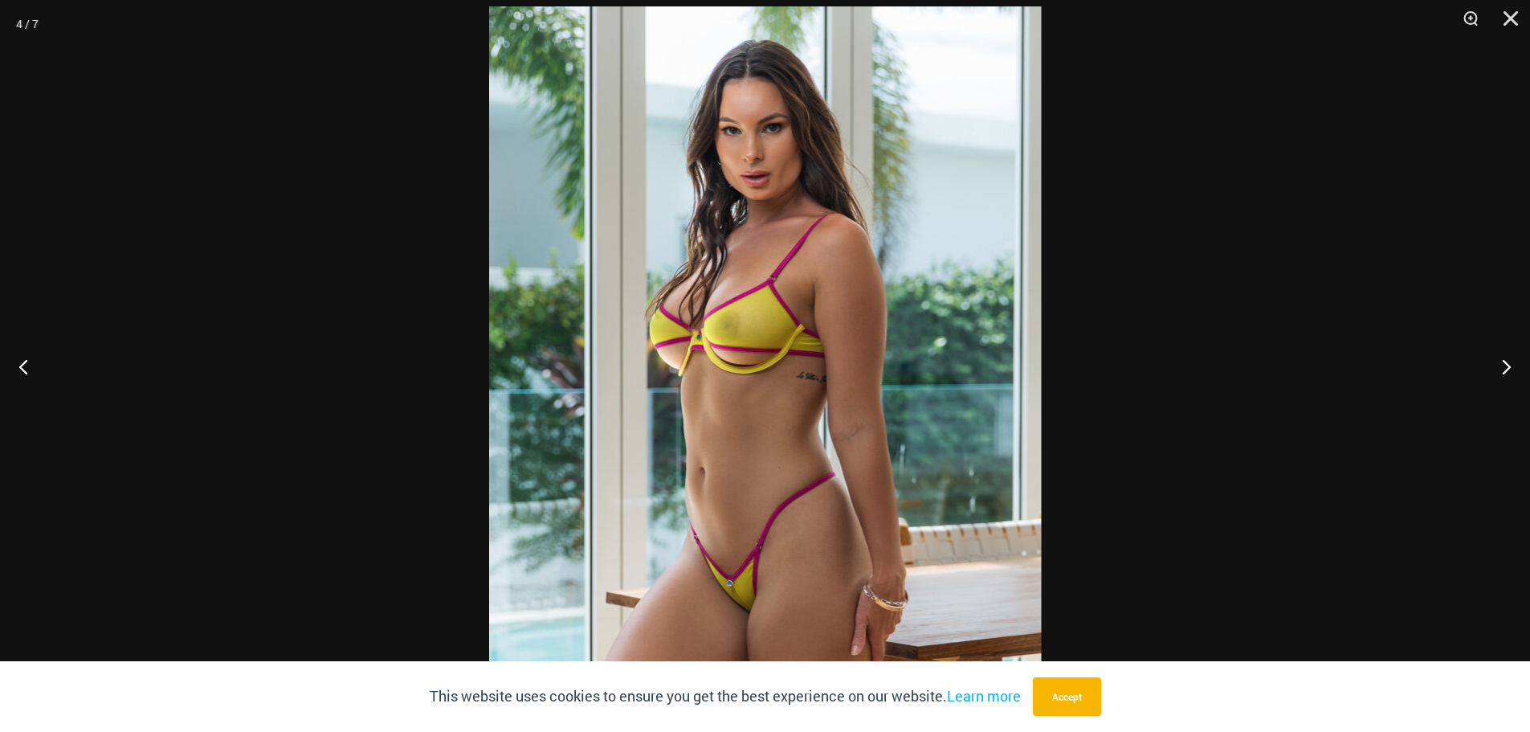
click at [688, 186] on img at bounding box center [765, 419] width 553 height 827
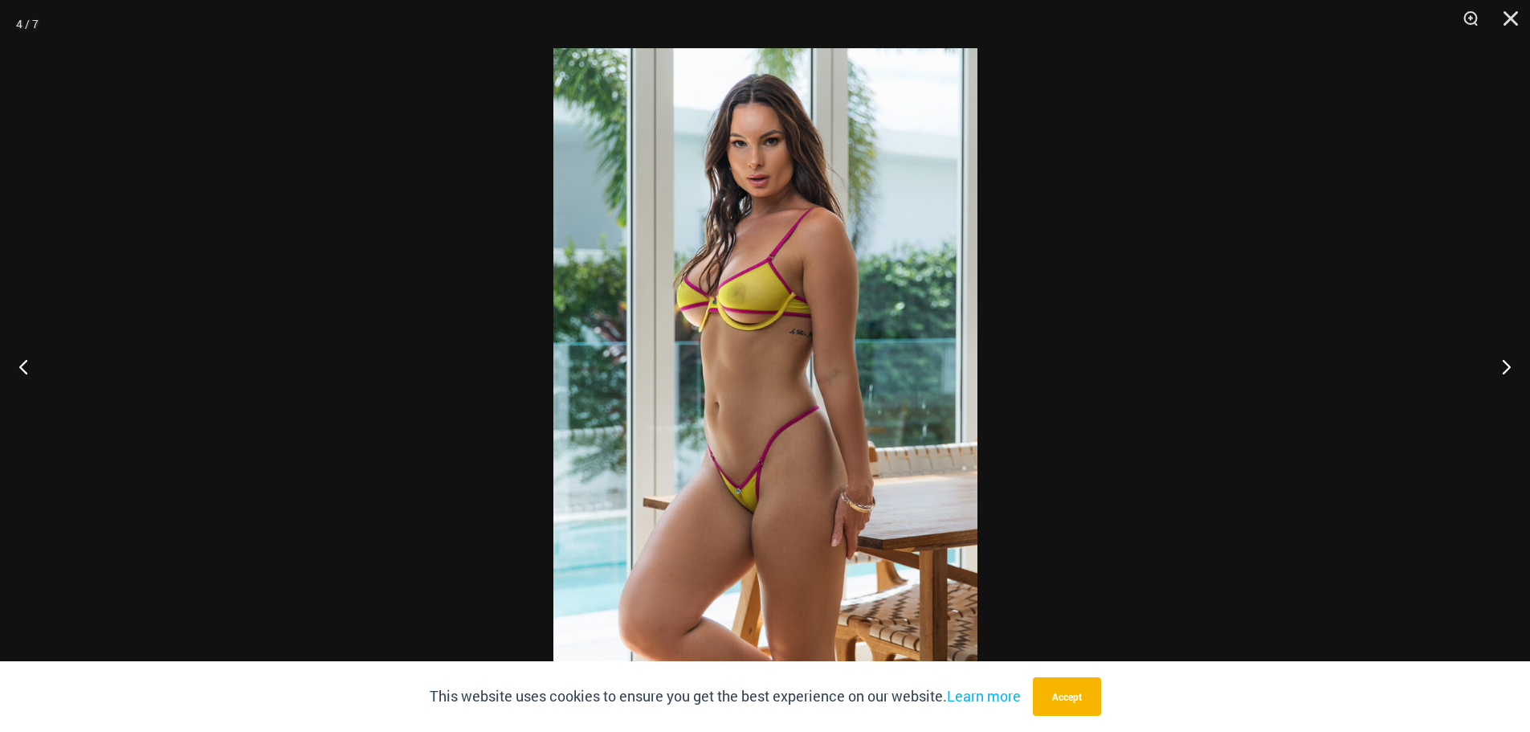
click at [688, 186] on img at bounding box center [765, 365] width 424 height 635
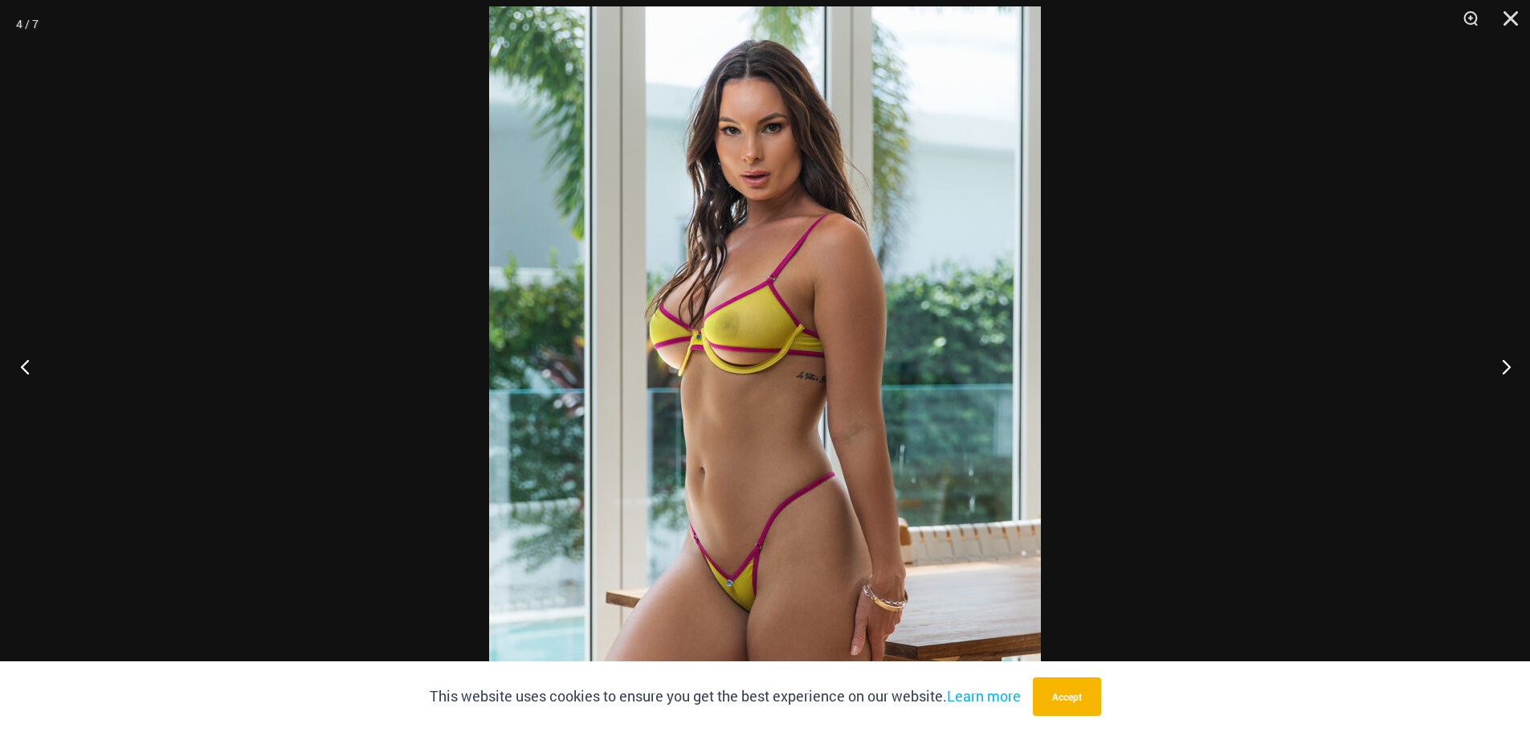
click at [32, 353] on button "Previous" at bounding box center [30, 366] width 60 height 80
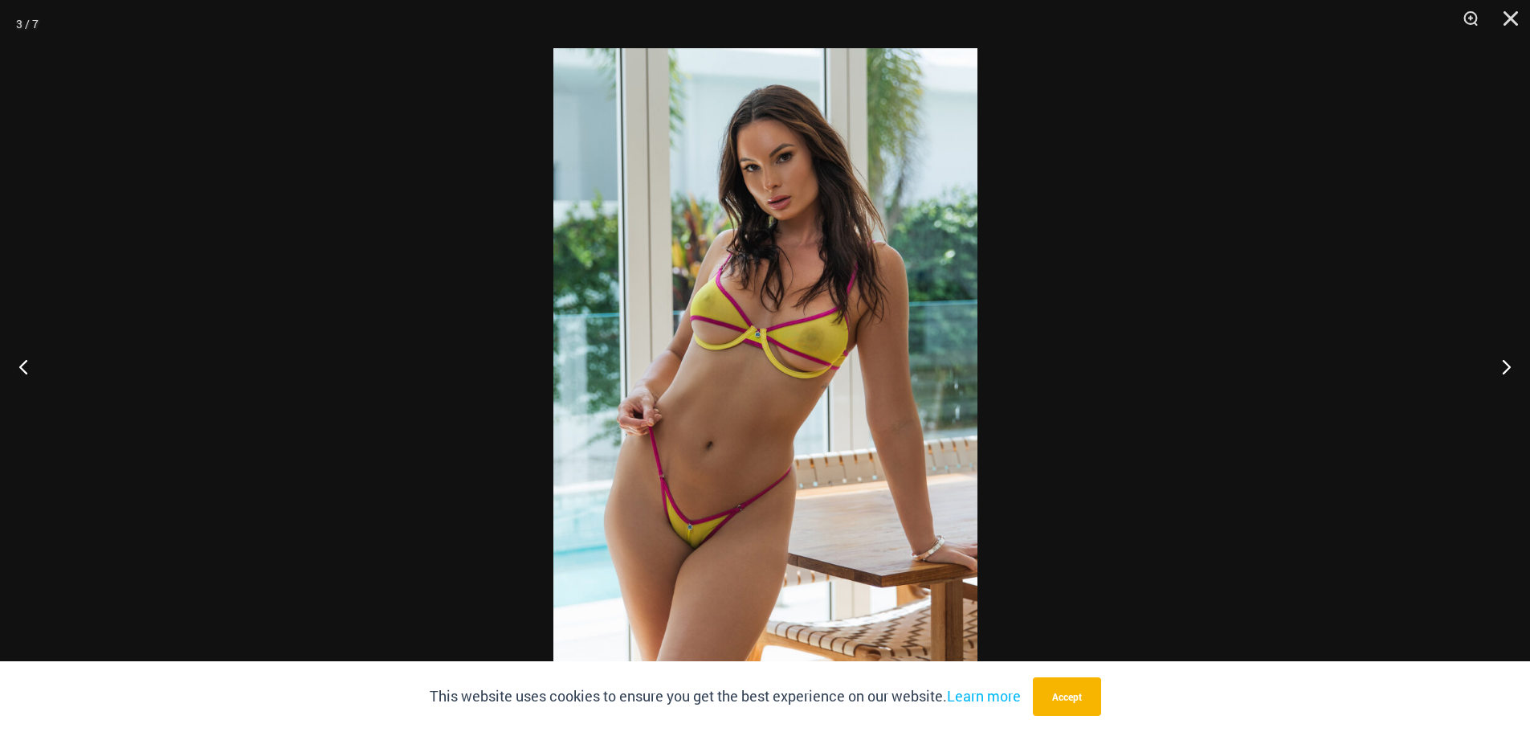
click at [792, 168] on img at bounding box center [765, 365] width 424 height 635
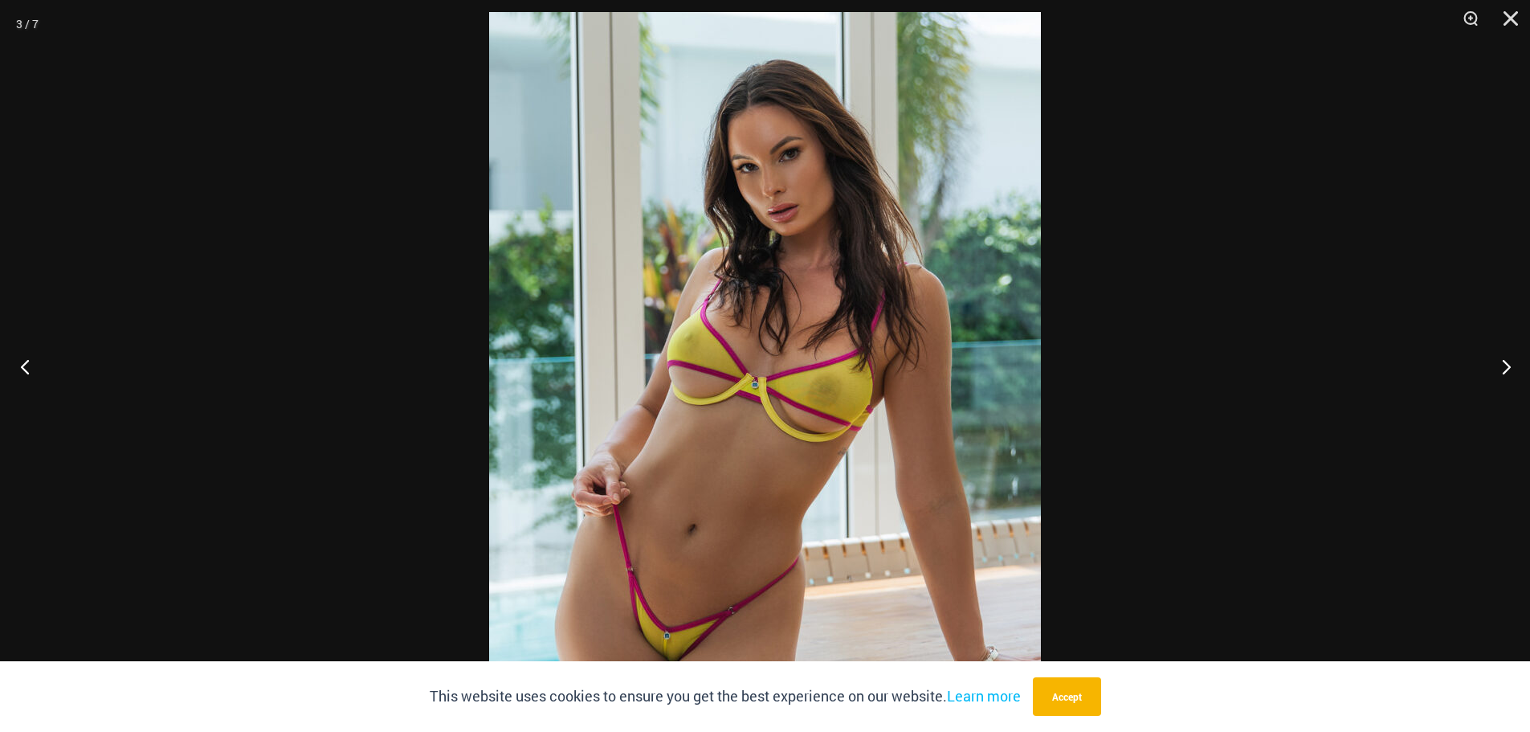
click at [18, 370] on button "Previous" at bounding box center [30, 366] width 60 height 80
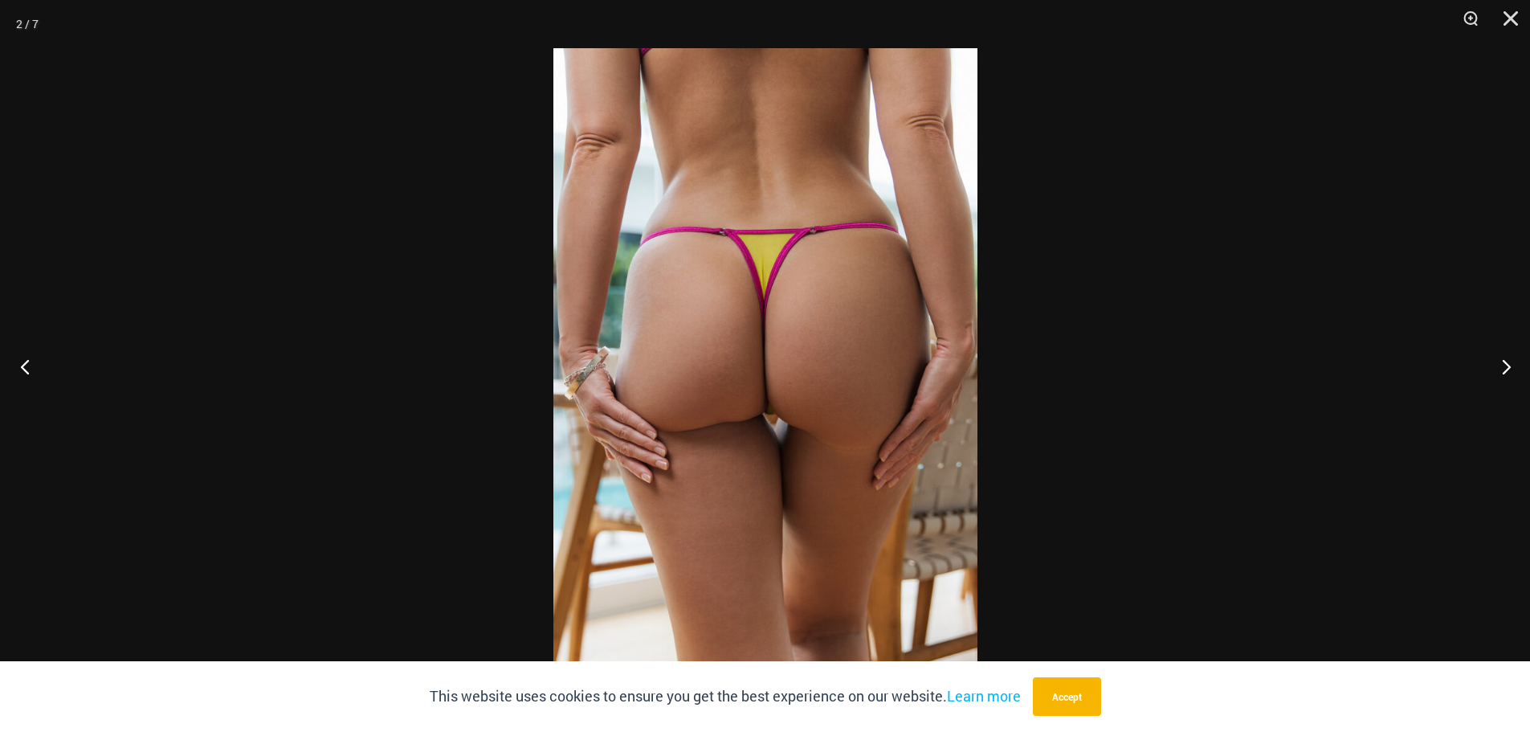
click at [35, 365] on button "Previous" at bounding box center [30, 366] width 60 height 80
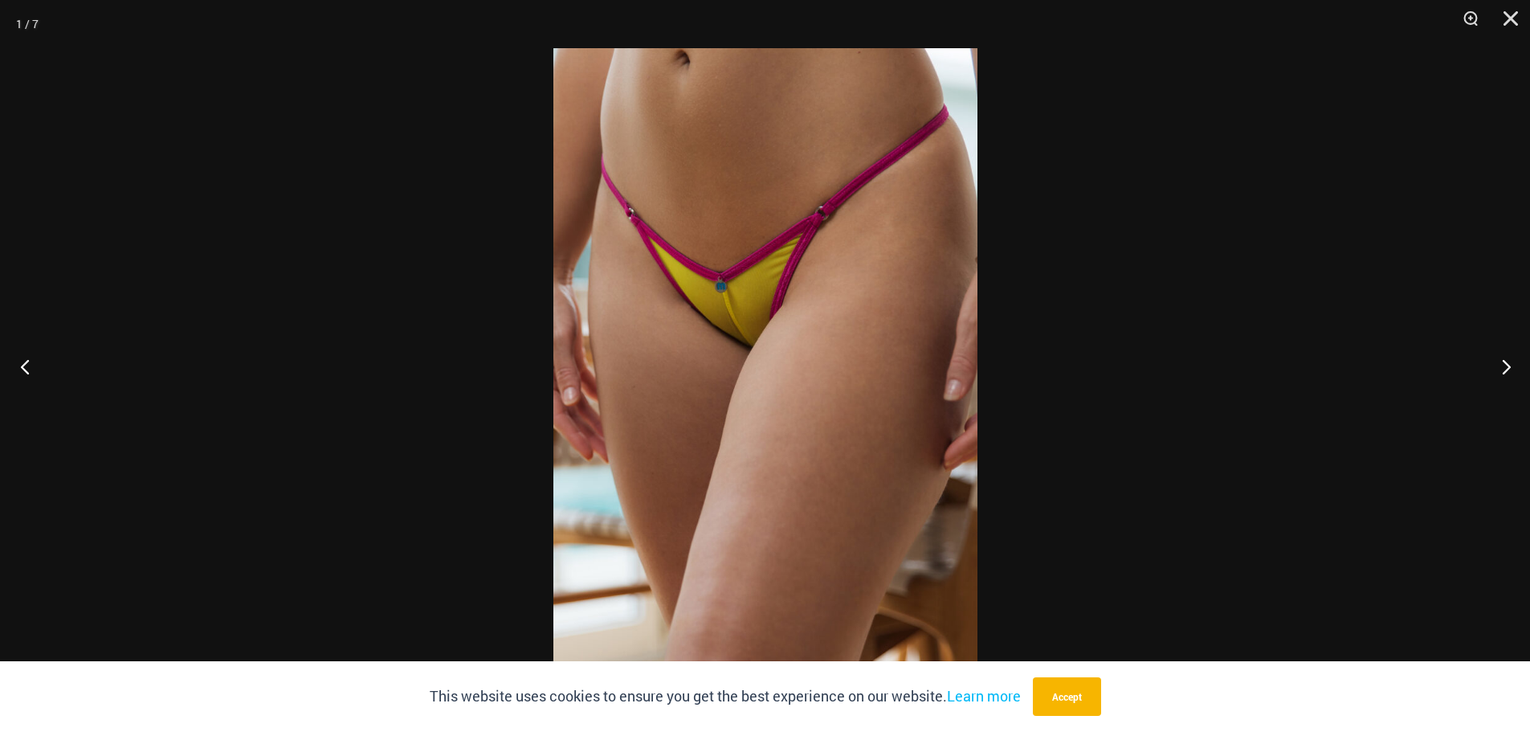
click at [34, 365] on button "Previous" at bounding box center [30, 366] width 60 height 80
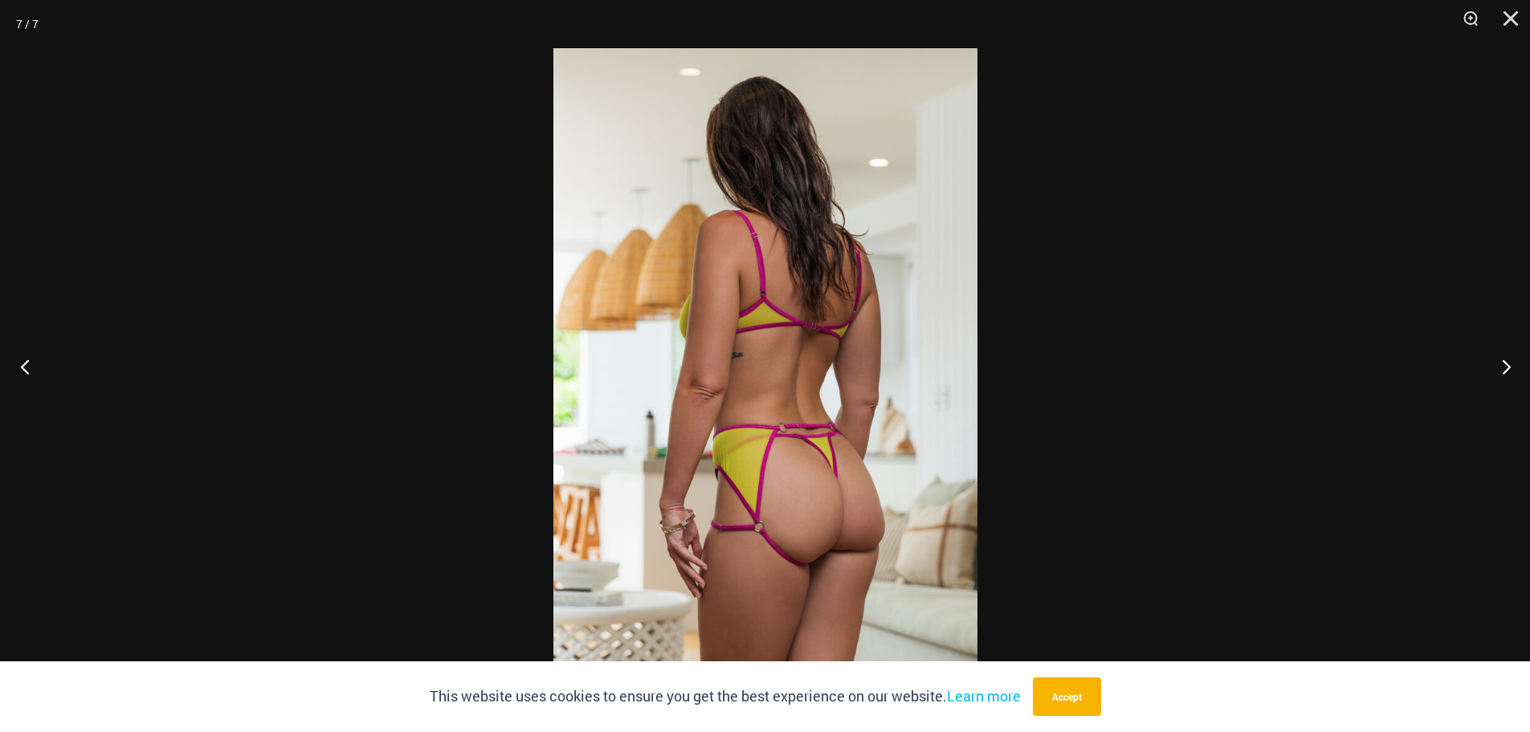
click at [34, 365] on button "Previous" at bounding box center [30, 366] width 60 height 80
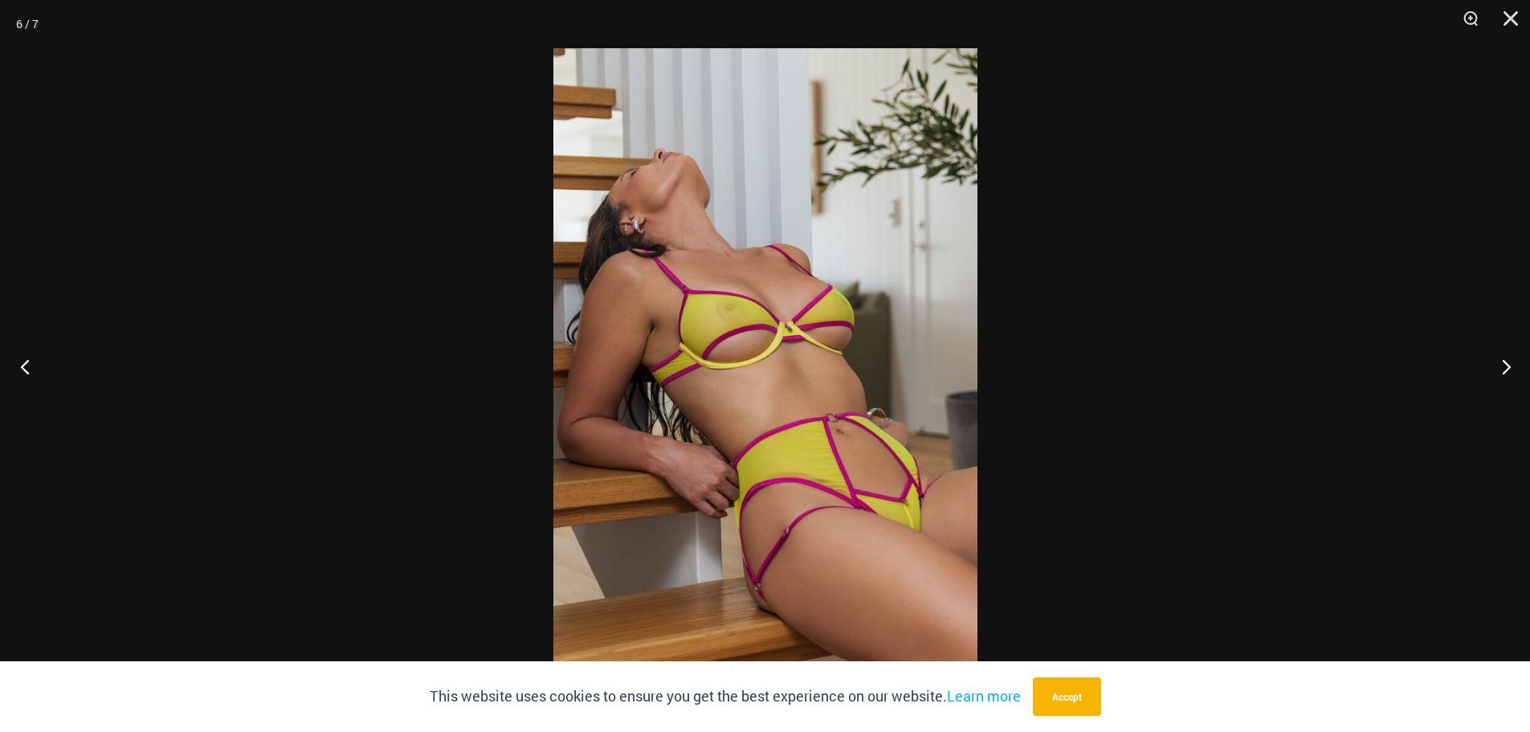
click at [34, 365] on button "Previous" at bounding box center [30, 366] width 60 height 80
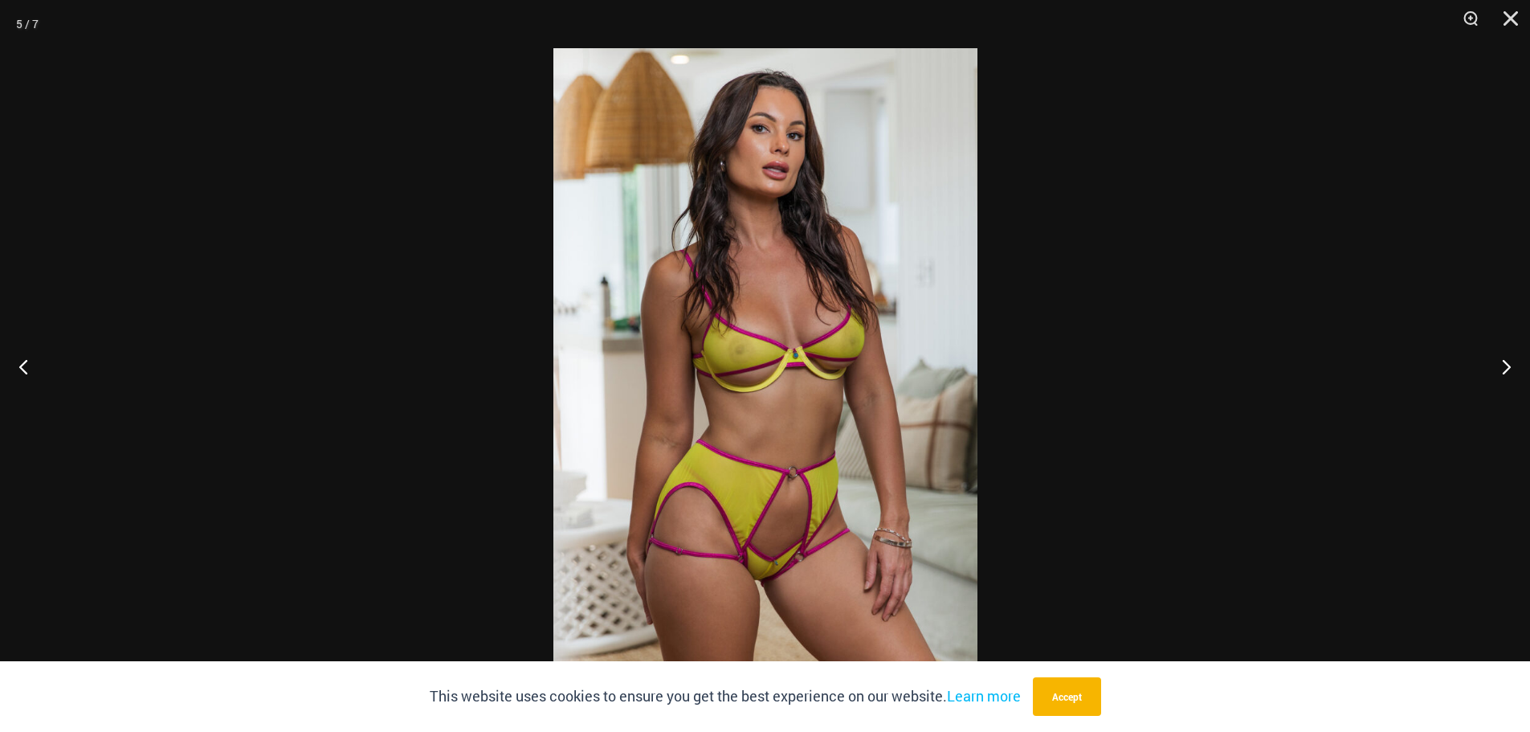
click at [230, 306] on div at bounding box center [765, 366] width 1530 height 732
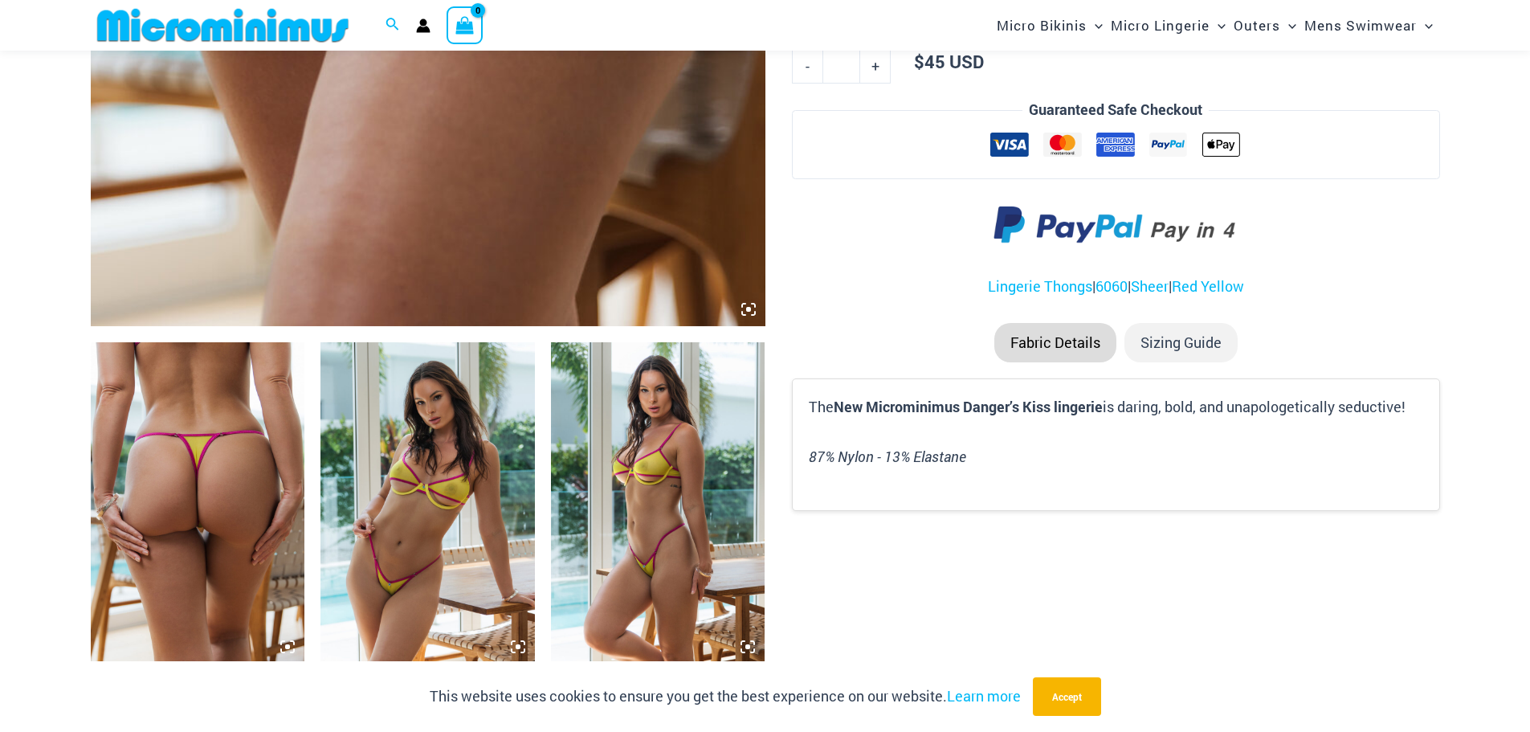
scroll to position [796, 0]
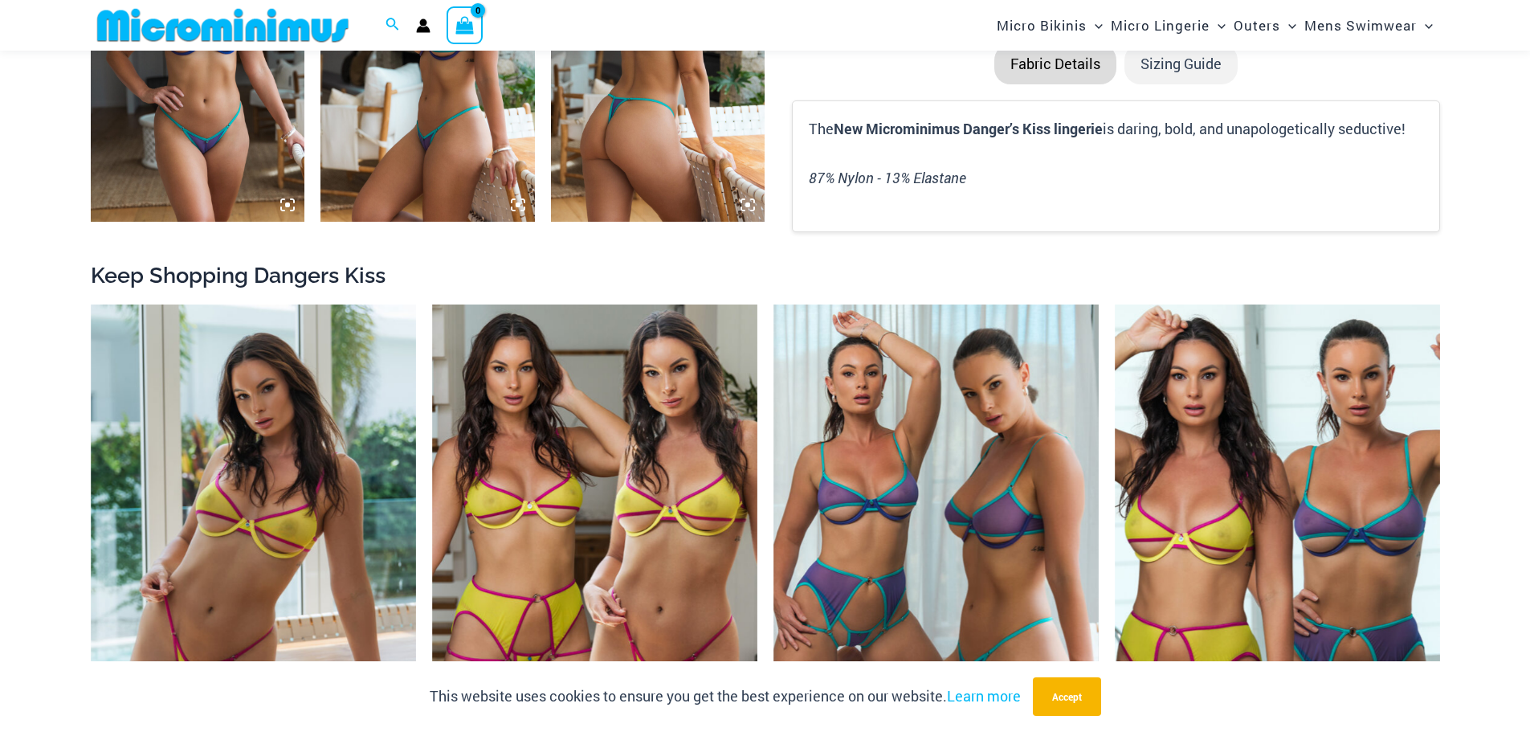
scroll to position [1671, 0]
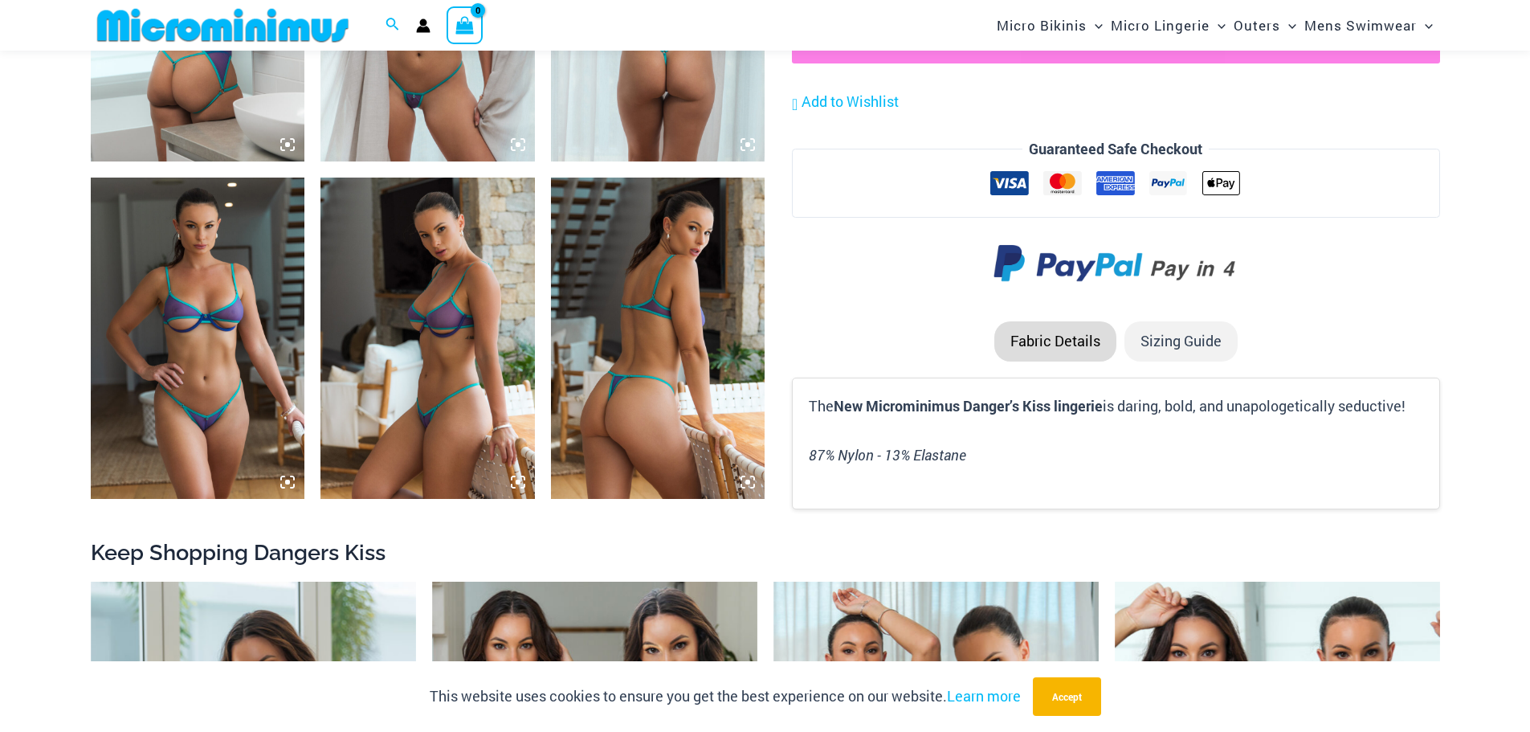
click at [568, 308] on img at bounding box center [658, 337] width 214 height 321
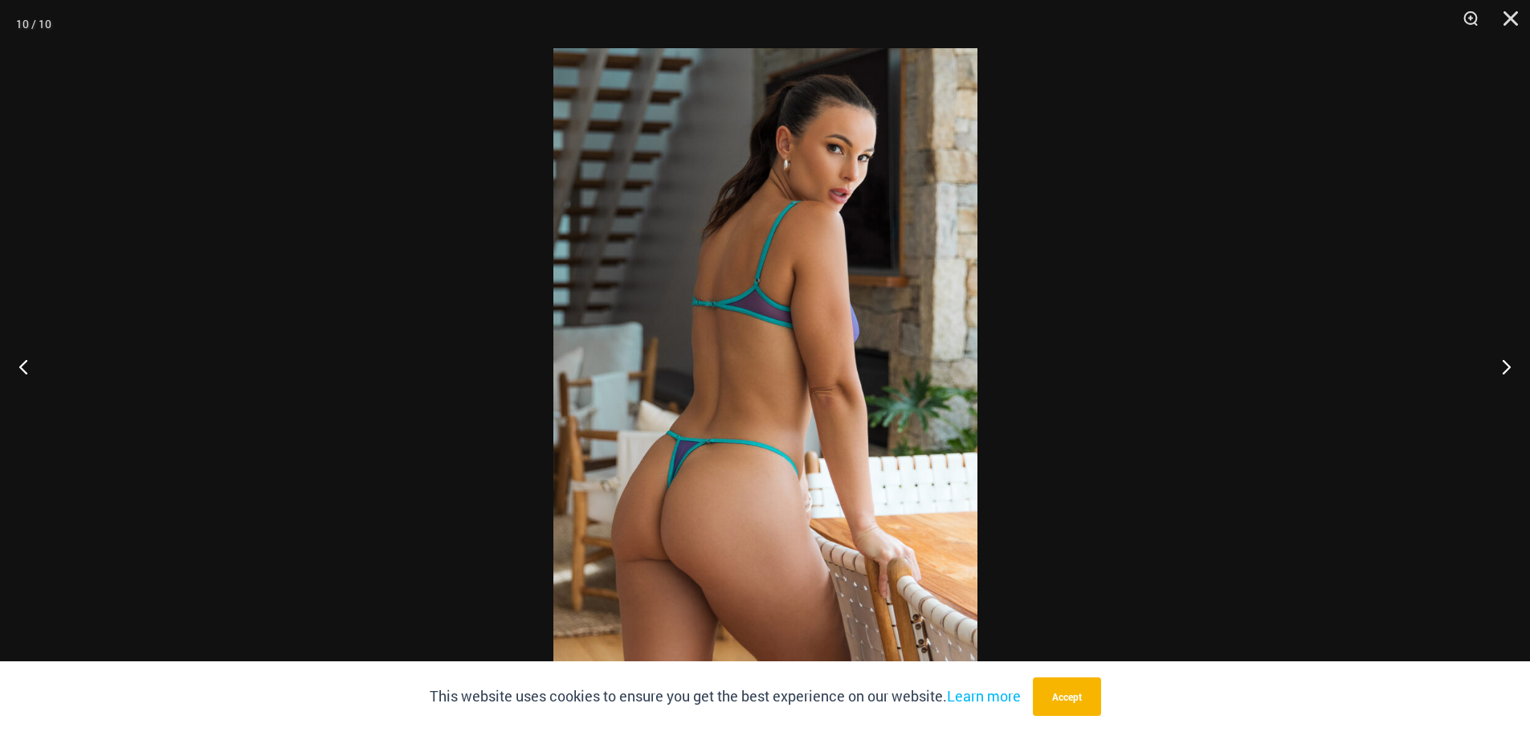
click at [825, 157] on img at bounding box center [765, 365] width 424 height 635
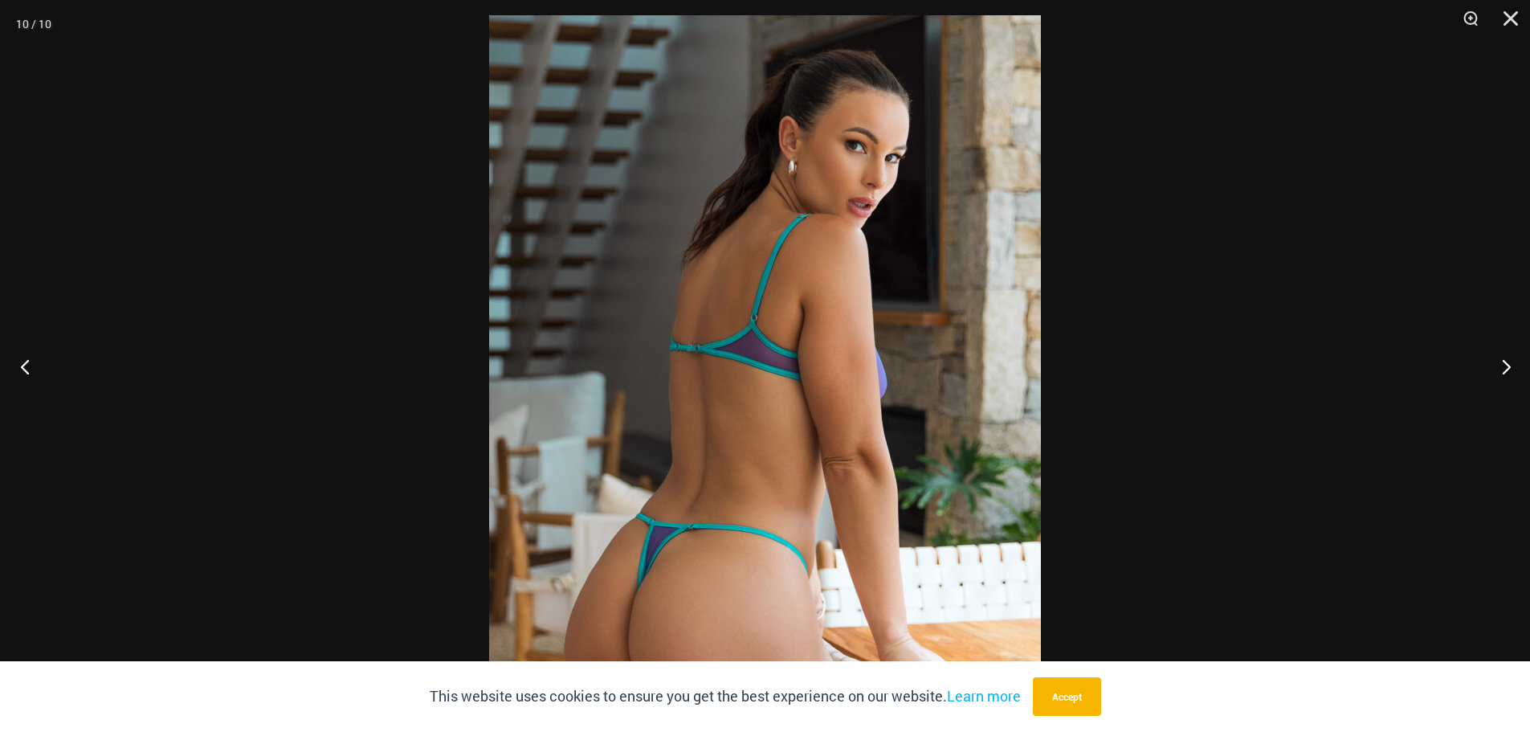
click at [22, 362] on button "Previous" at bounding box center [30, 366] width 60 height 80
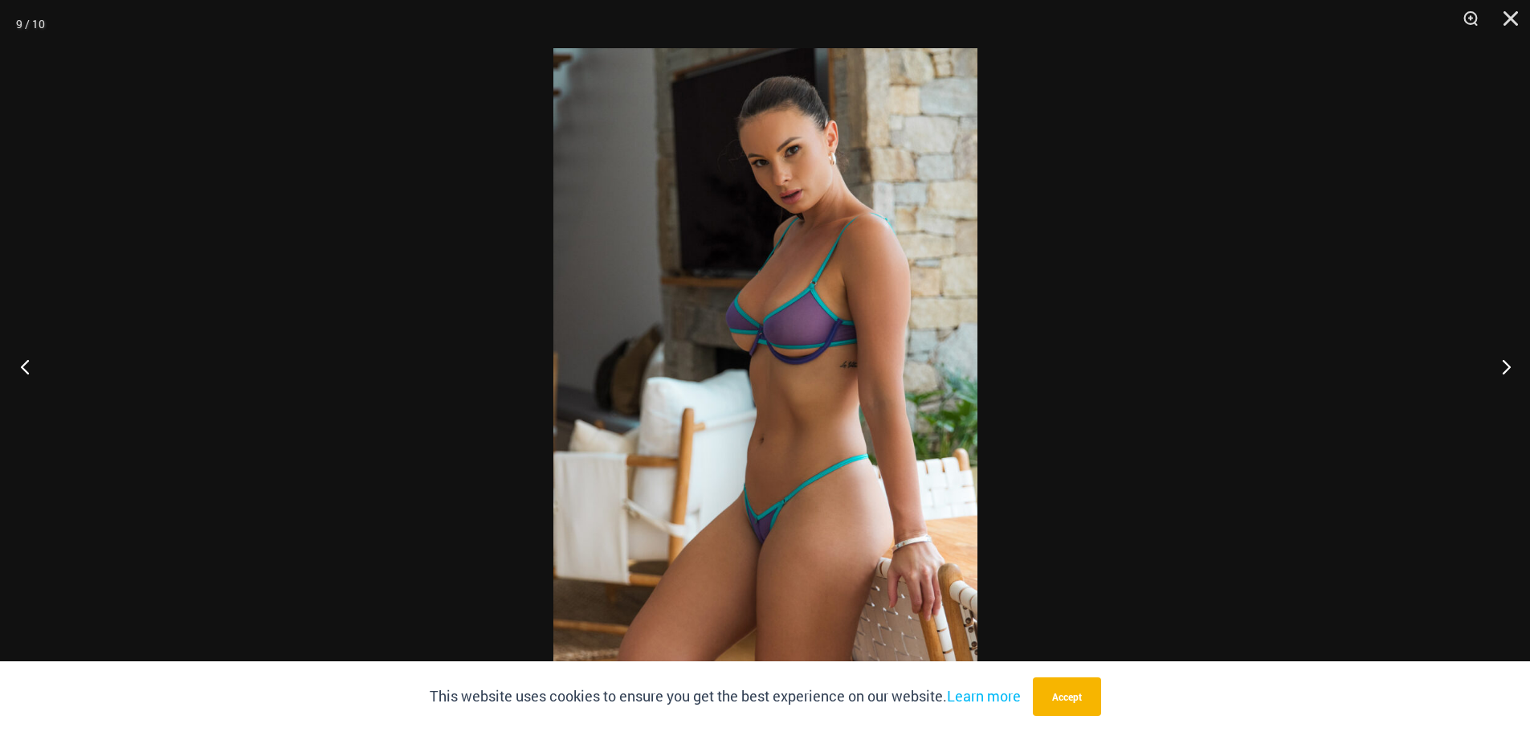
click at [22, 362] on button "Previous" at bounding box center [30, 366] width 60 height 80
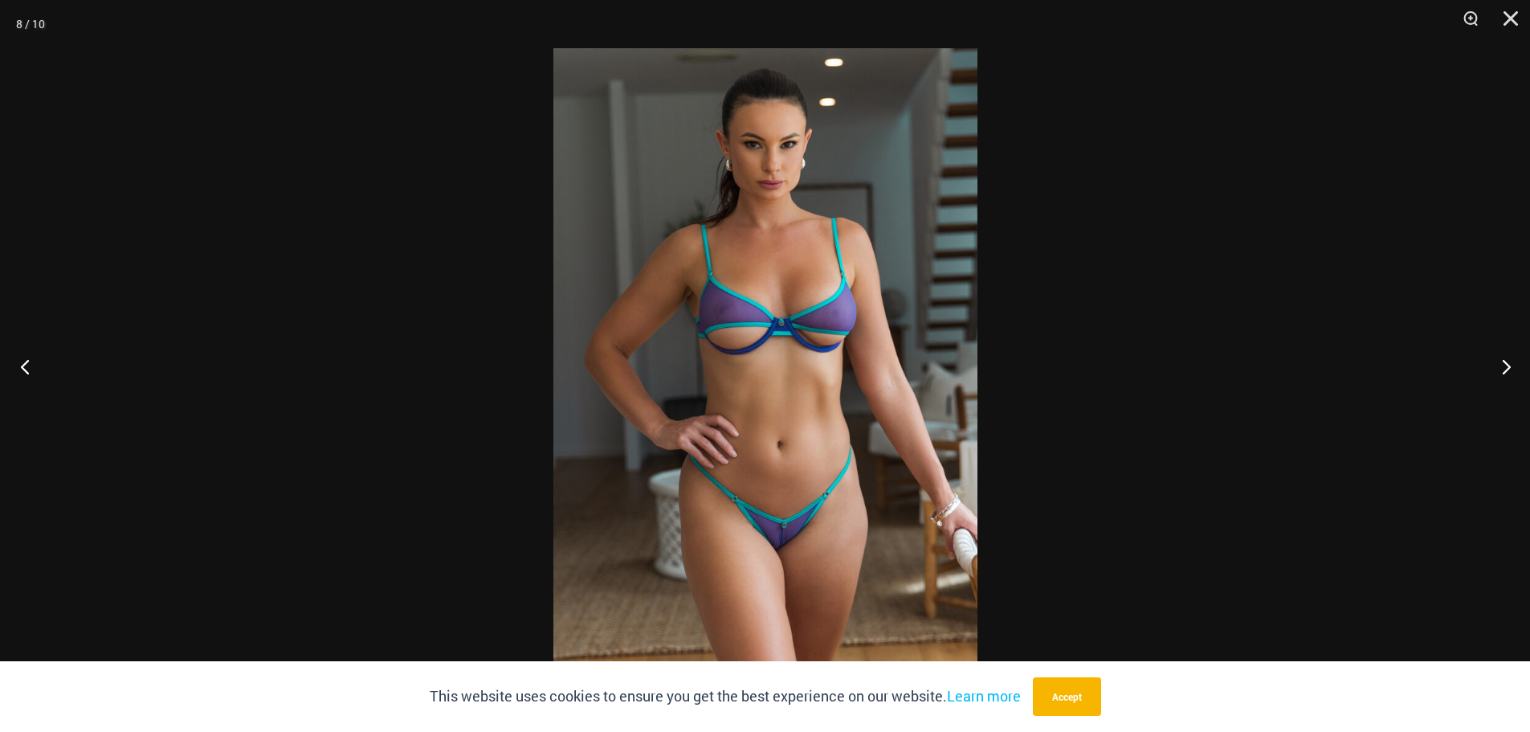
click at [22, 362] on button "Previous" at bounding box center [30, 366] width 60 height 80
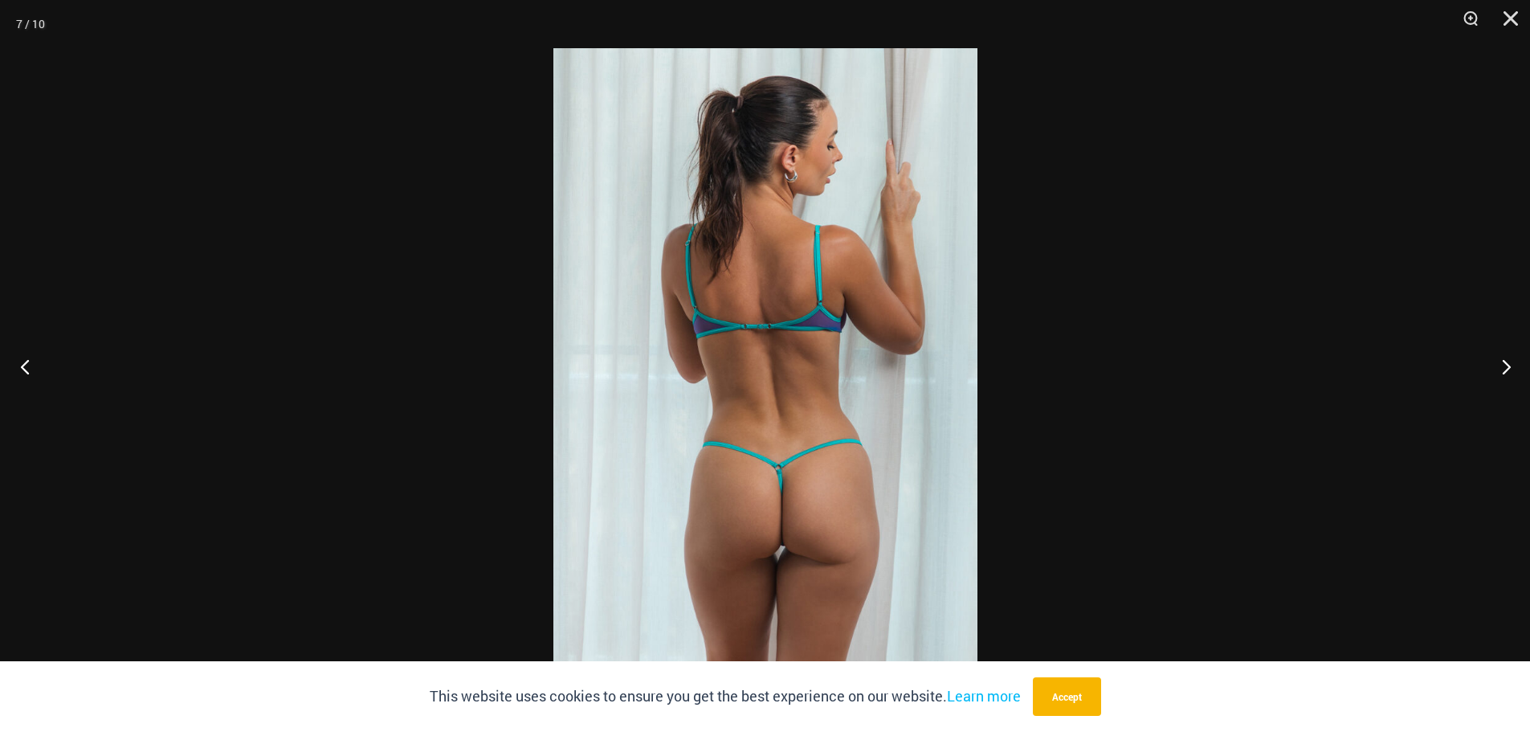
click at [22, 362] on button "Previous" at bounding box center [30, 366] width 60 height 80
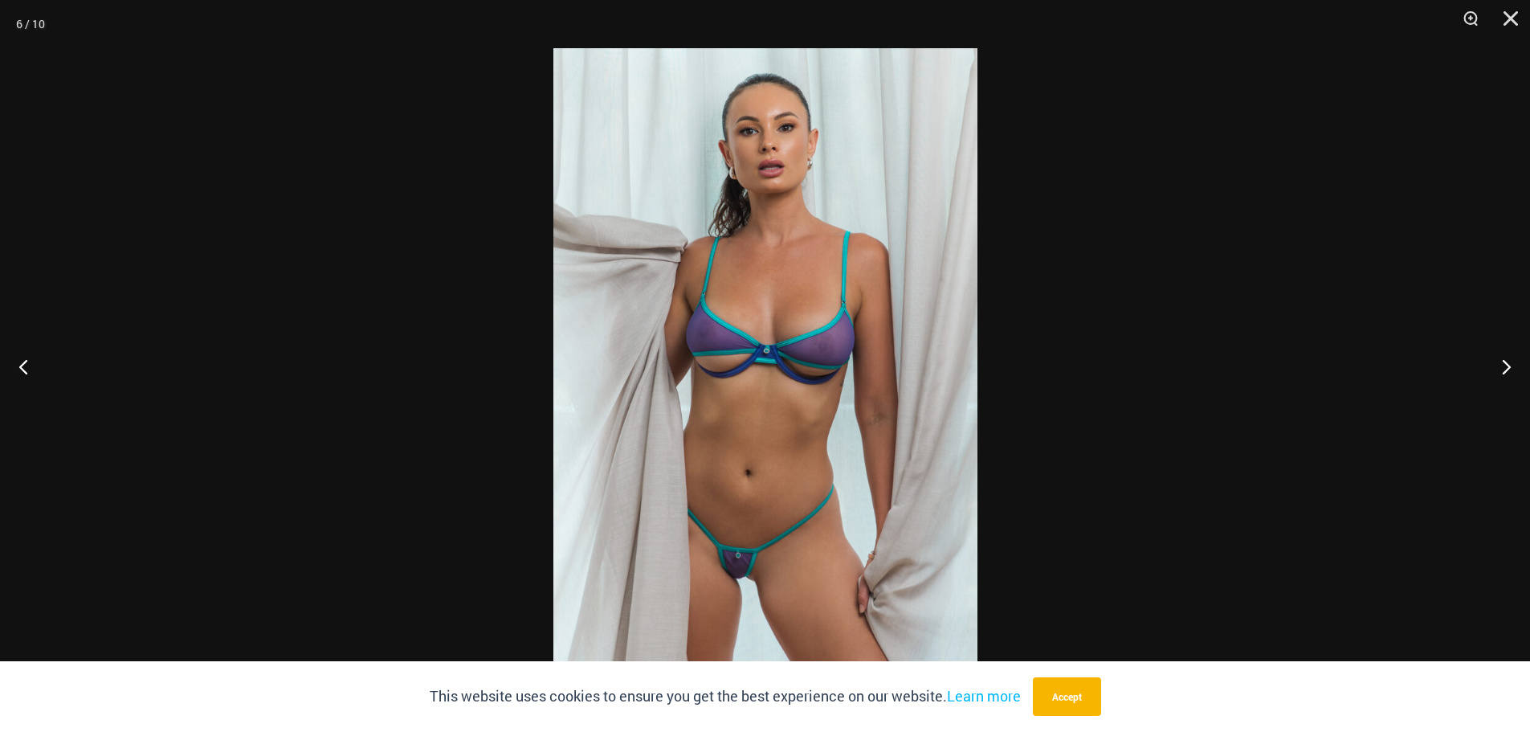
click at [756, 120] on img at bounding box center [765, 365] width 424 height 635
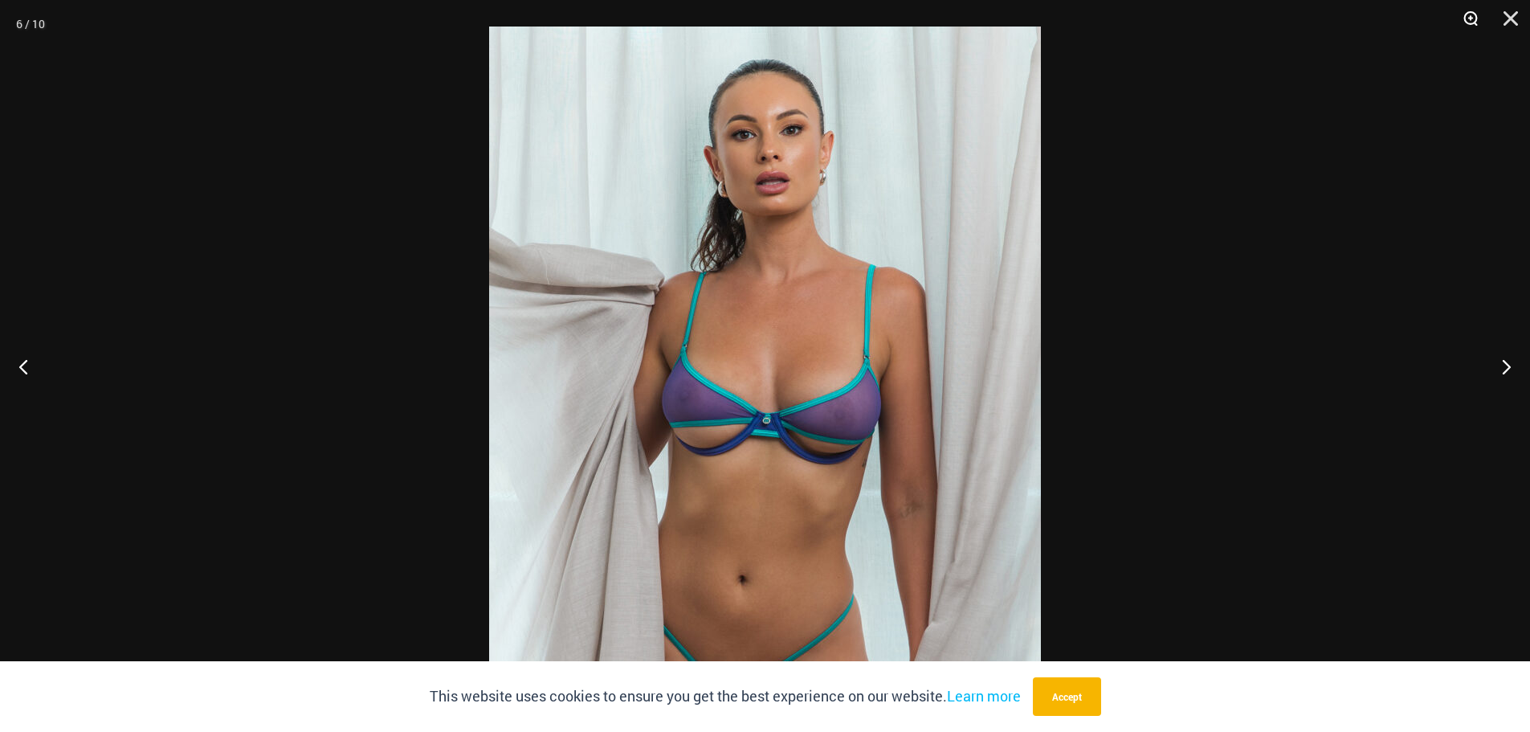
click at [1476, 24] on button "Zoom" at bounding box center [1465, 24] width 40 height 48
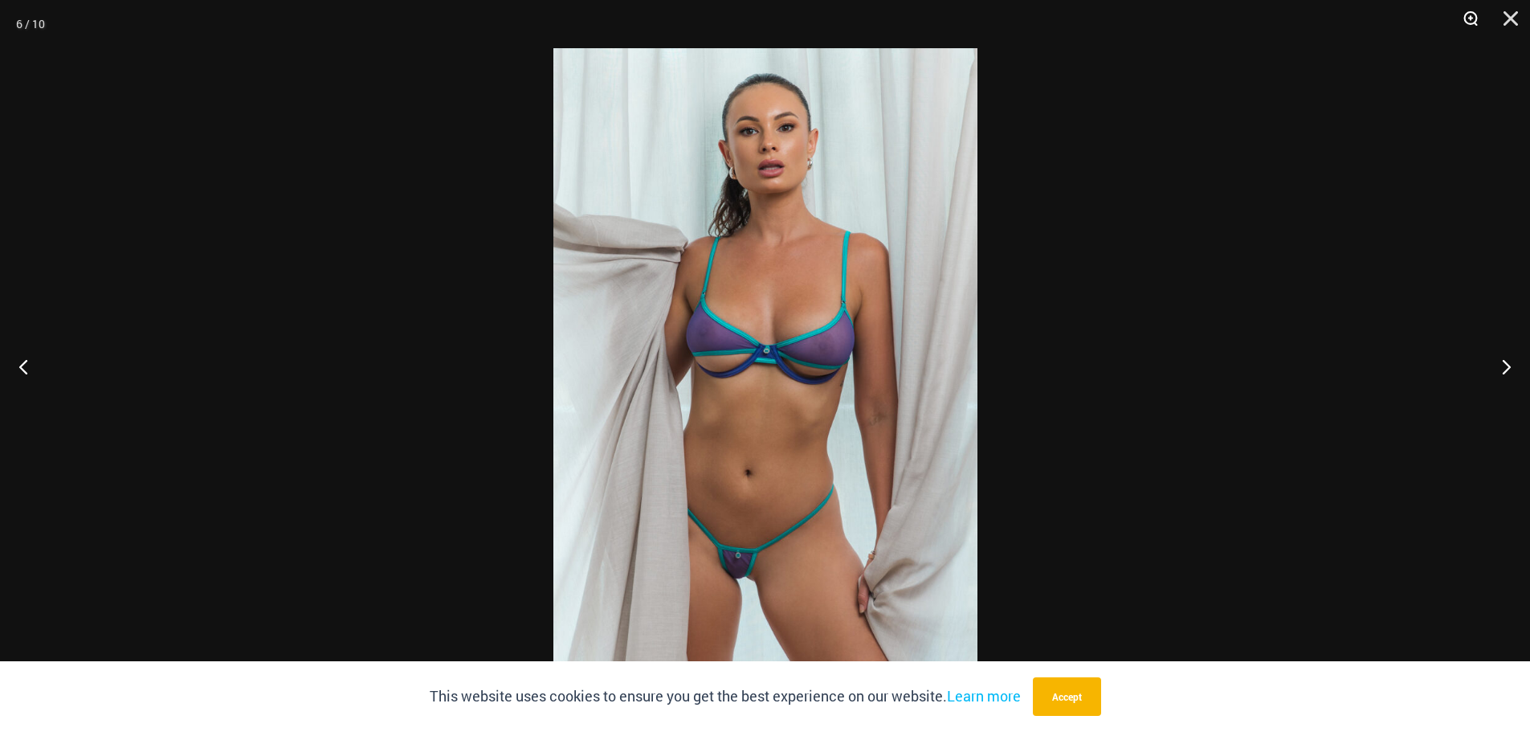
click at [1476, 24] on button "Zoom" at bounding box center [1465, 24] width 40 height 48
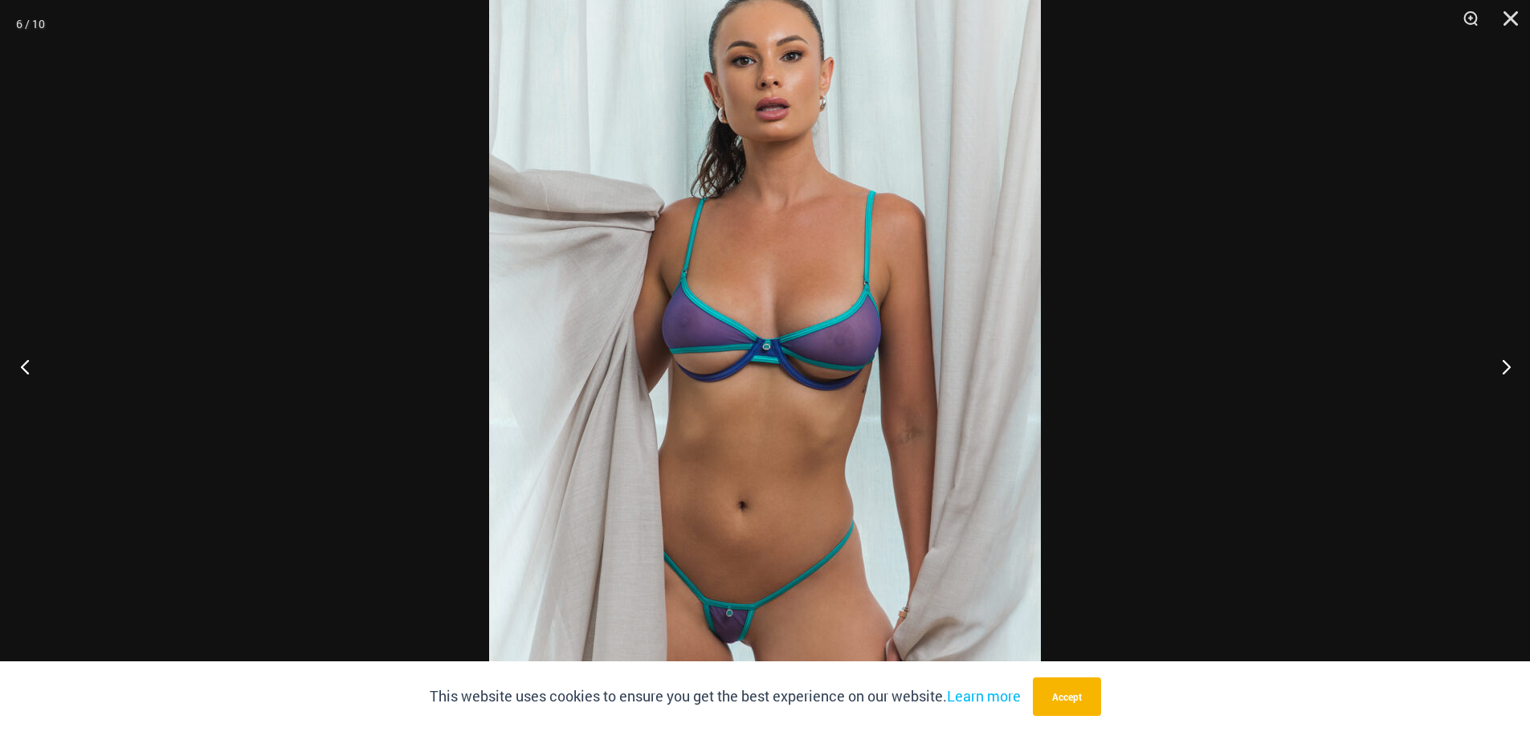
click at [27, 357] on button "Previous" at bounding box center [30, 366] width 60 height 80
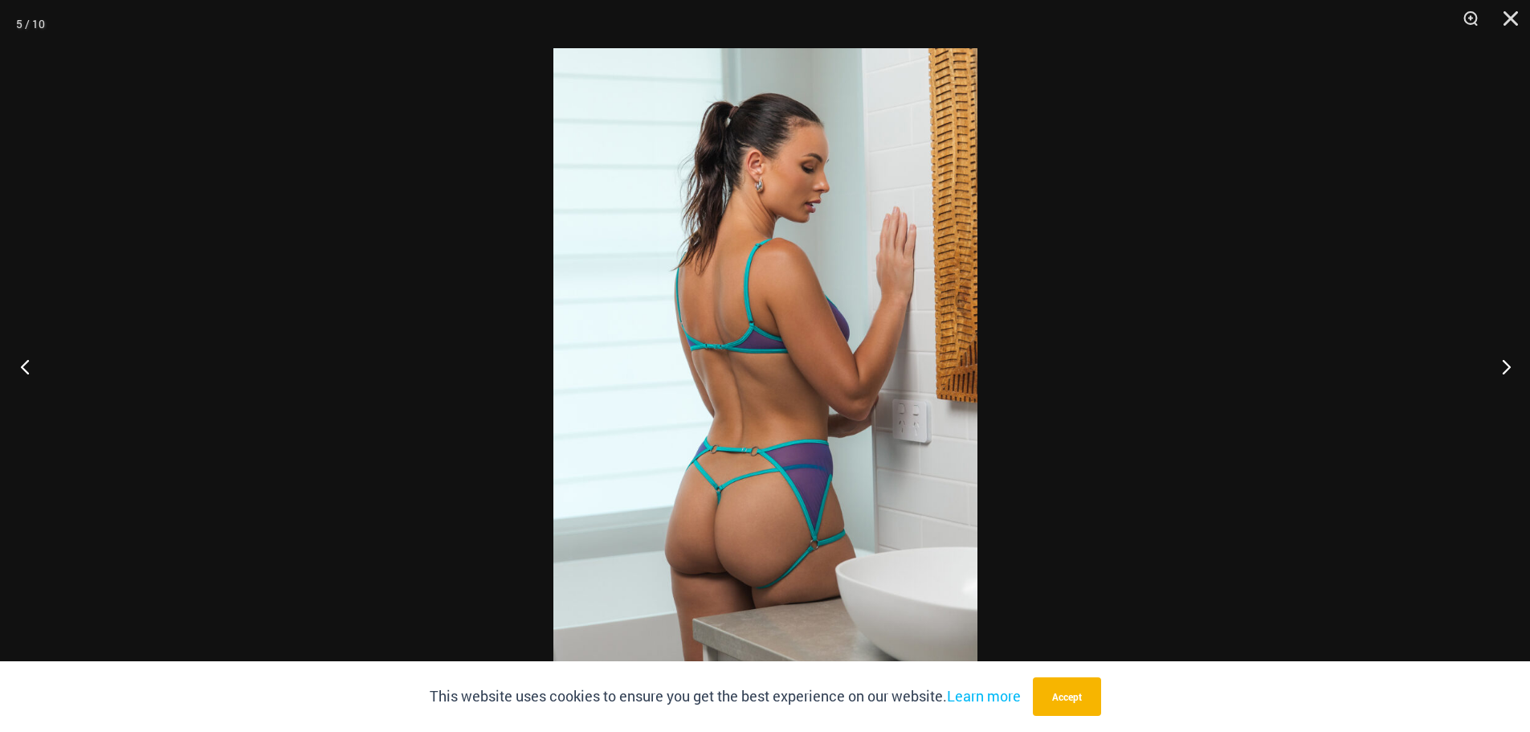
click at [27, 357] on button "Previous" at bounding box center [30, 366] width 60 height 80
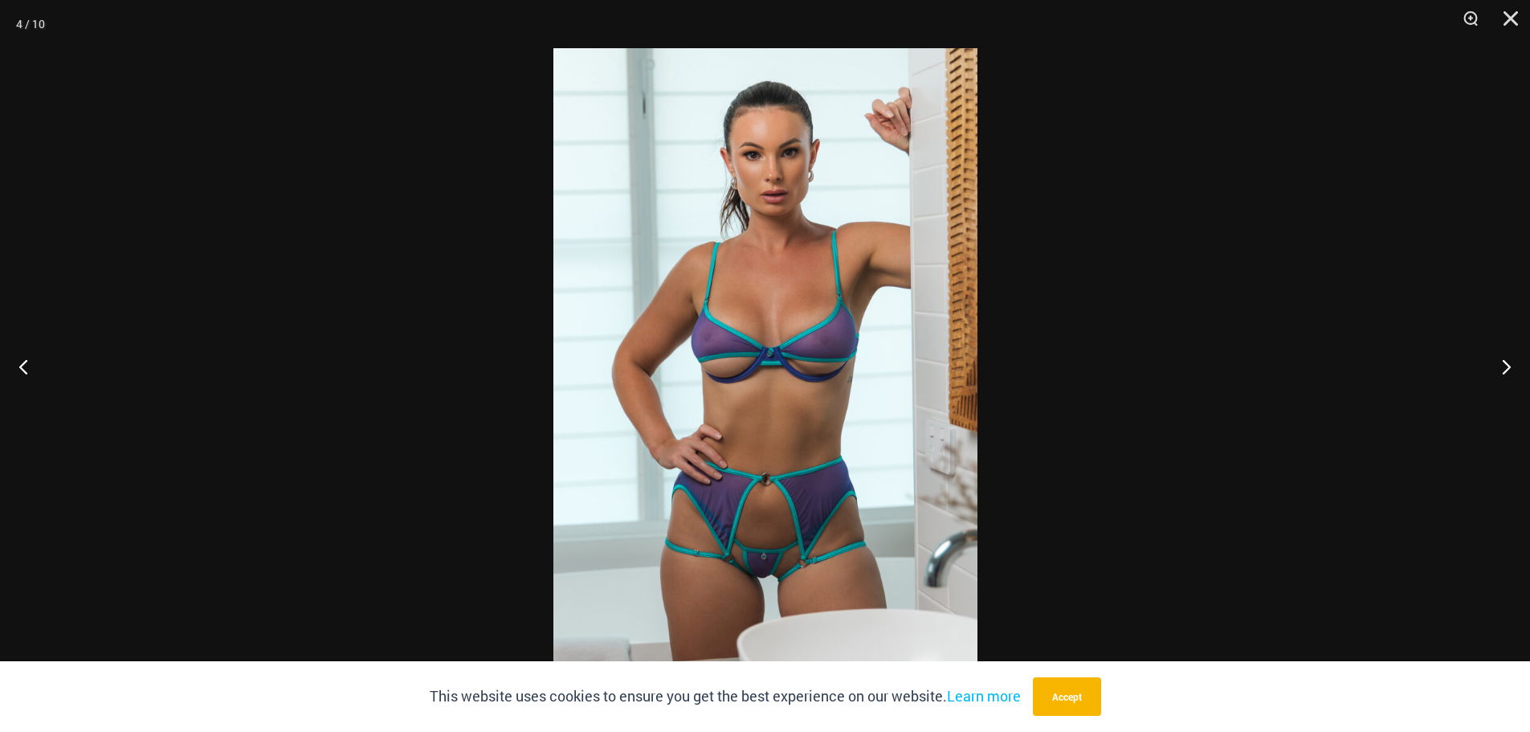
click at [813, 200] on img at bounding box center [765, 365] width 424 height 635
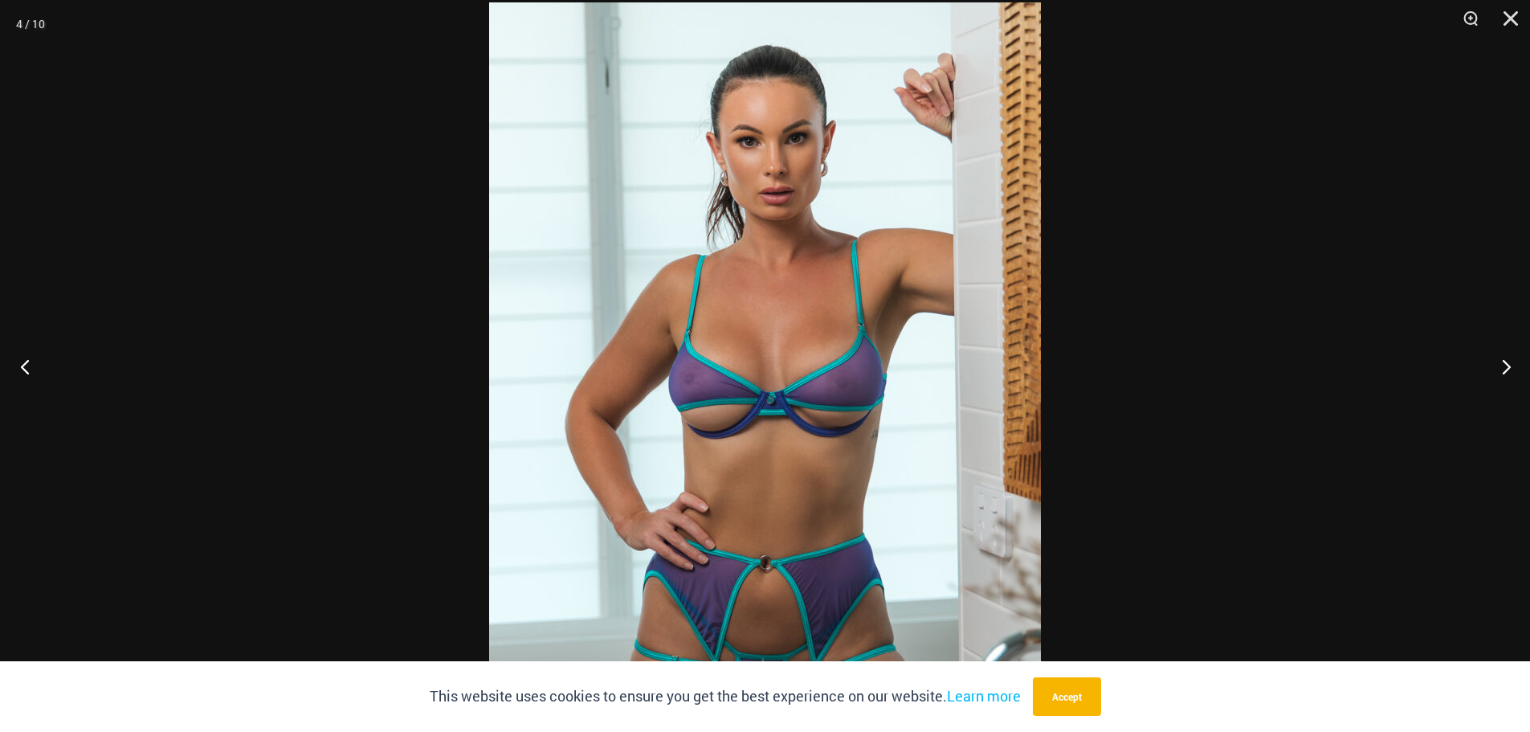
click at [18, 369] on button "Previous" at bounding box center [30, 366] width 60 height 80
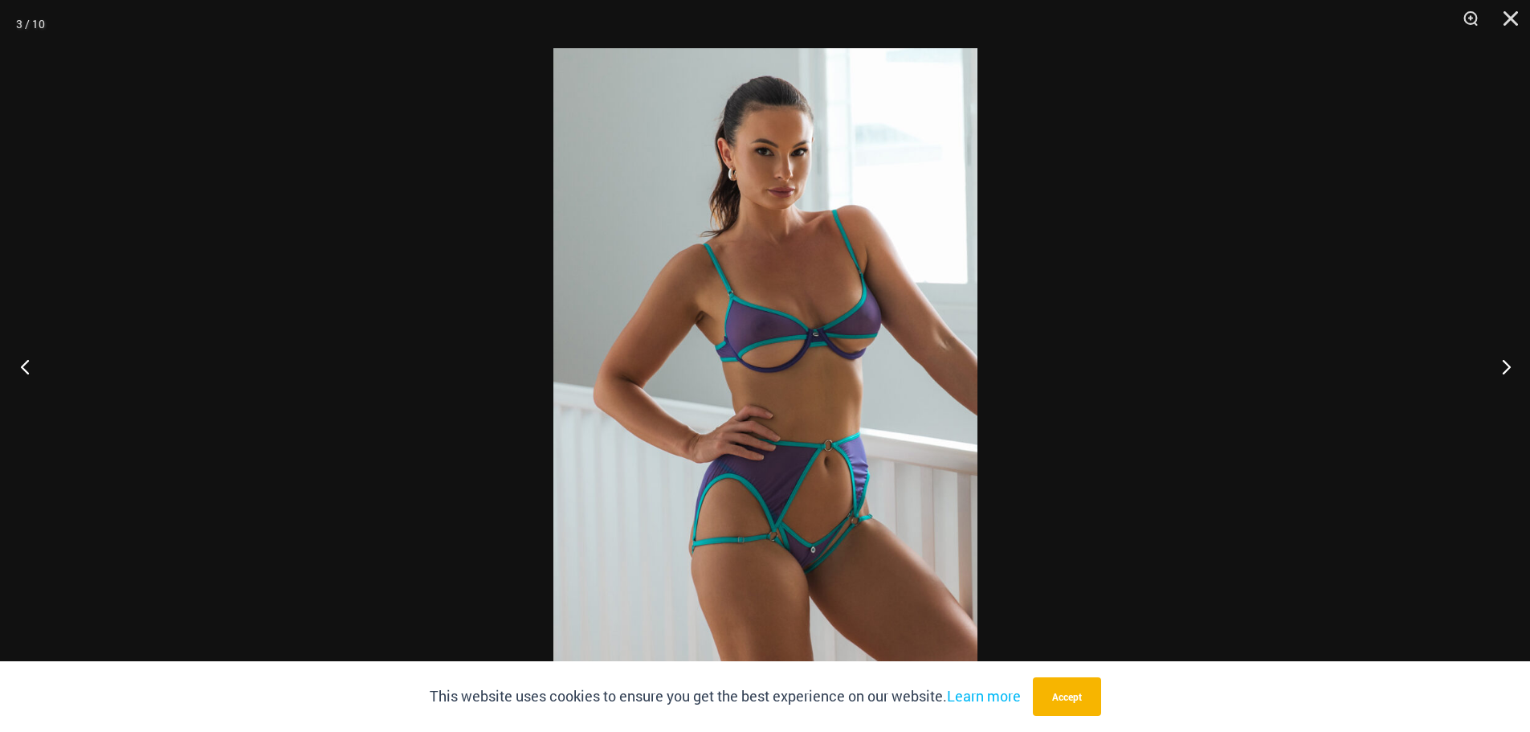
click at [19, 369] on button "Previous" at bounding box center [30, 366] width 60 height 80
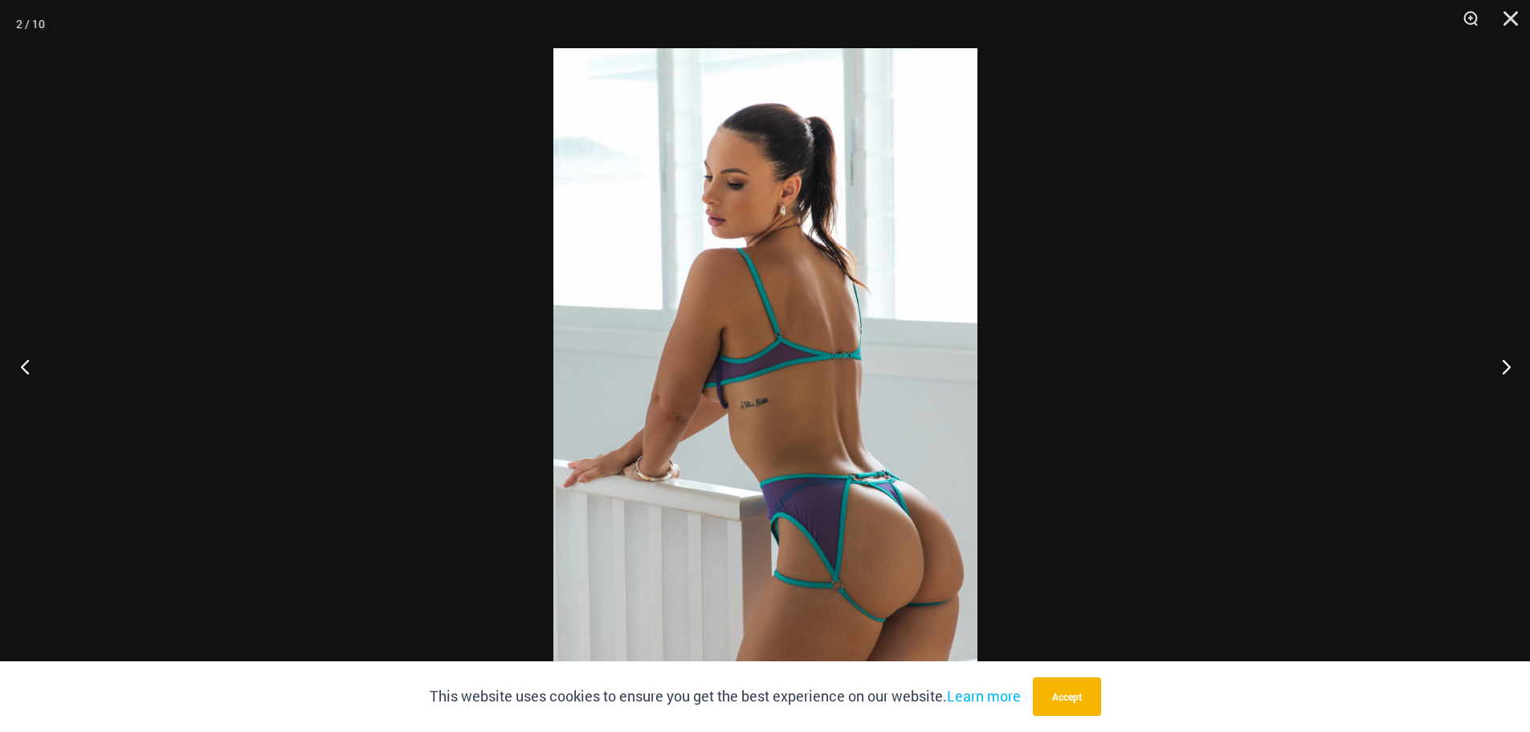
click at [19, 369] on button "Previous" at bounding box center [30, 366] width 60 height 80
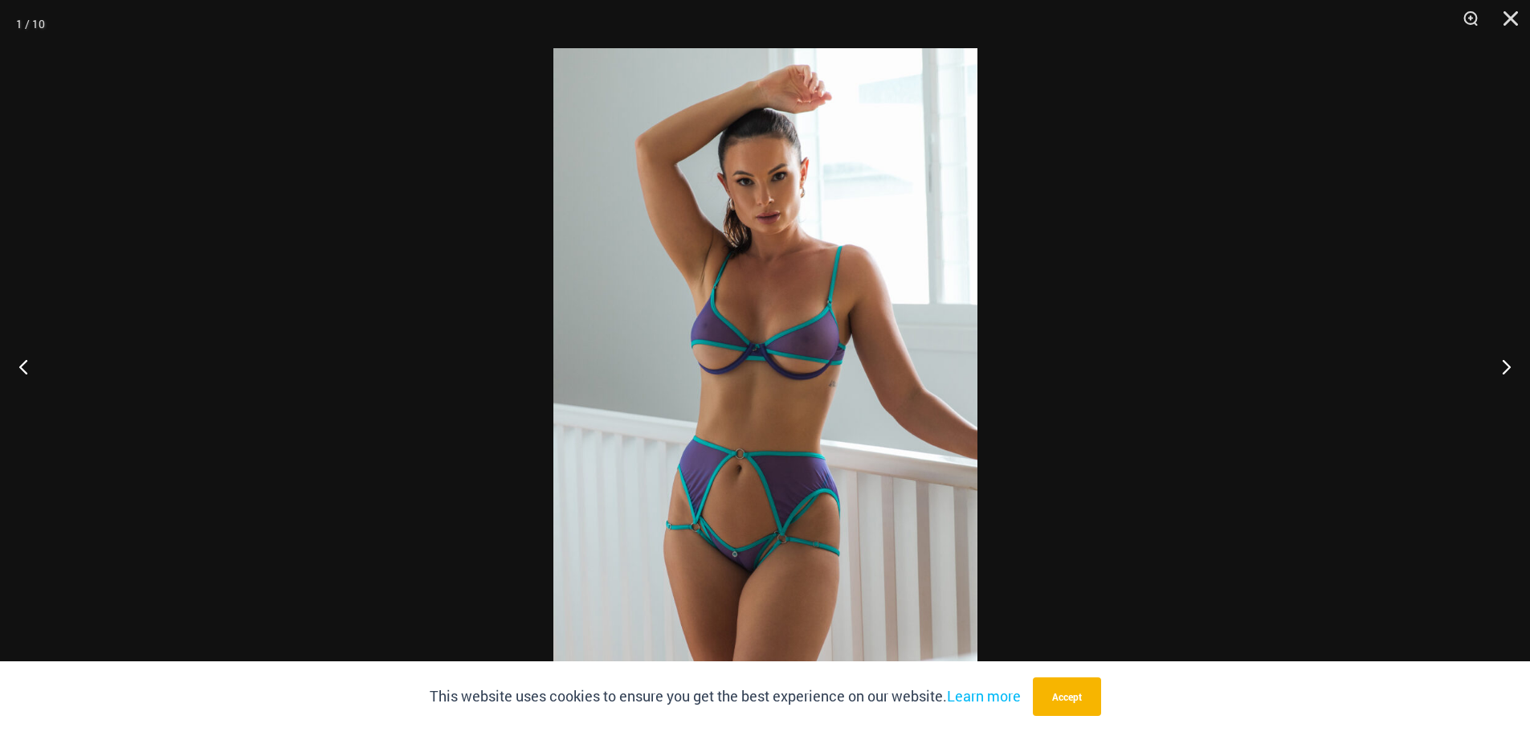
click at [818, 207] on img at bounding box center [765, 365] width 424 height 635
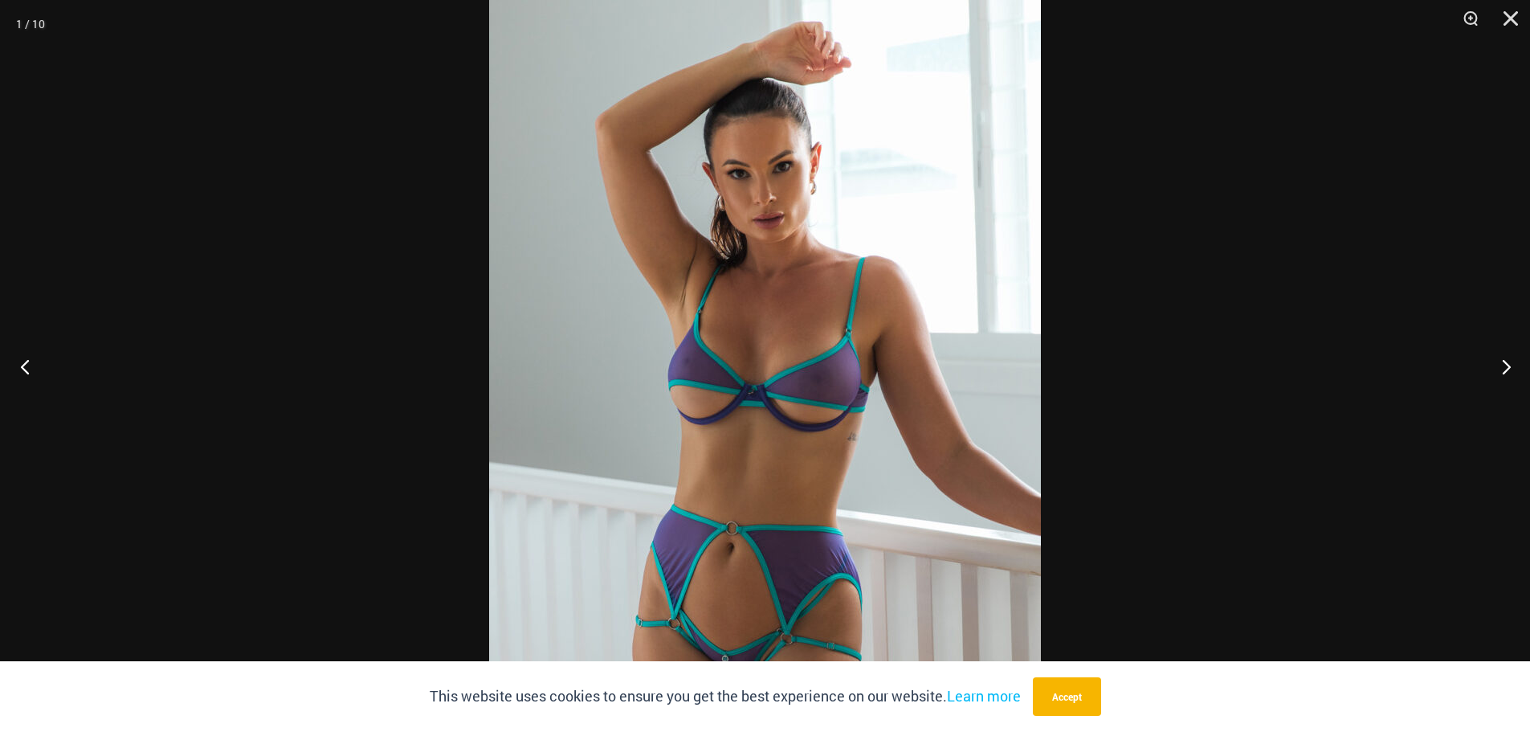
click at [17, 376] on button "Previous" at bounding box center [30, 366] width 60 height 80
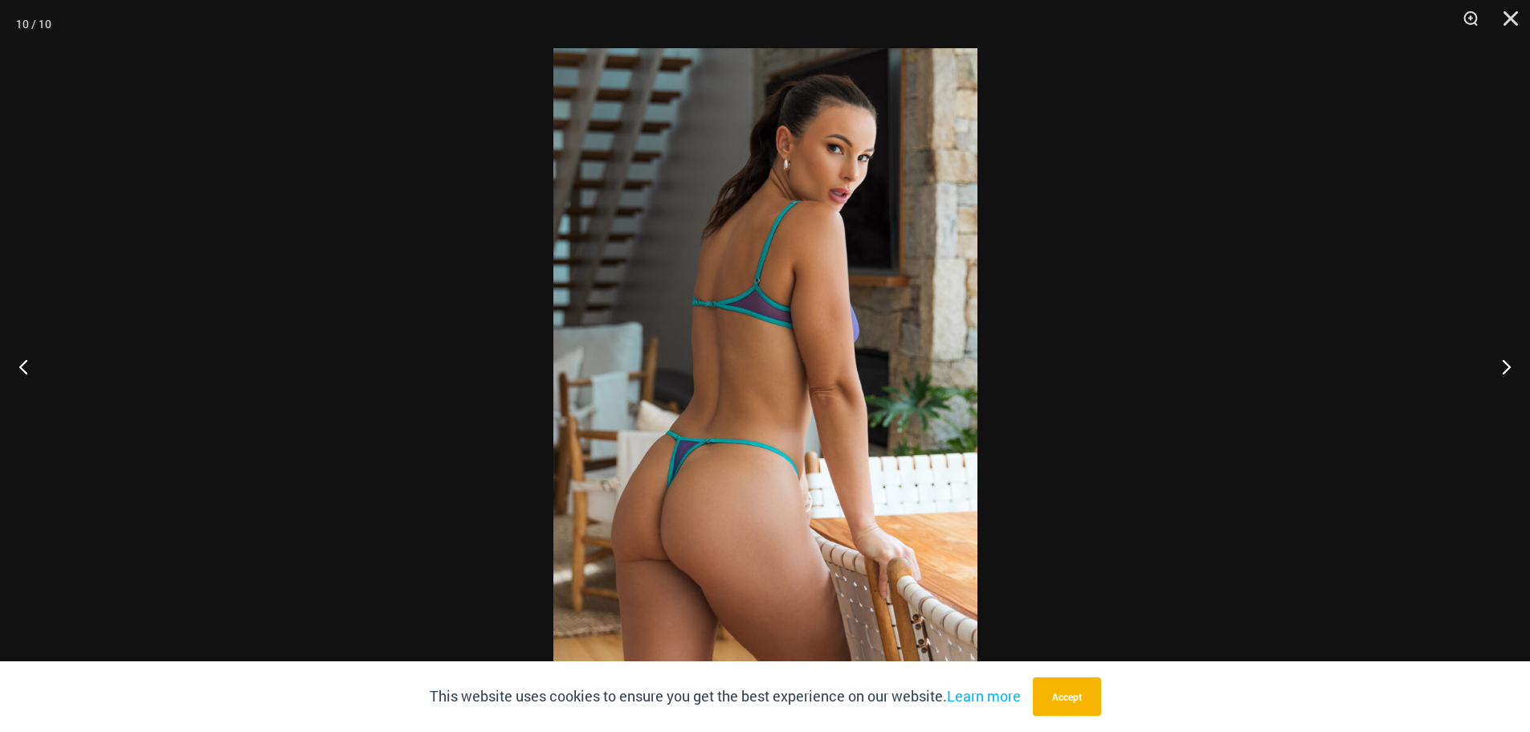
click at [855, 149] on img at bounding box center [765, 365] width 424 height 635
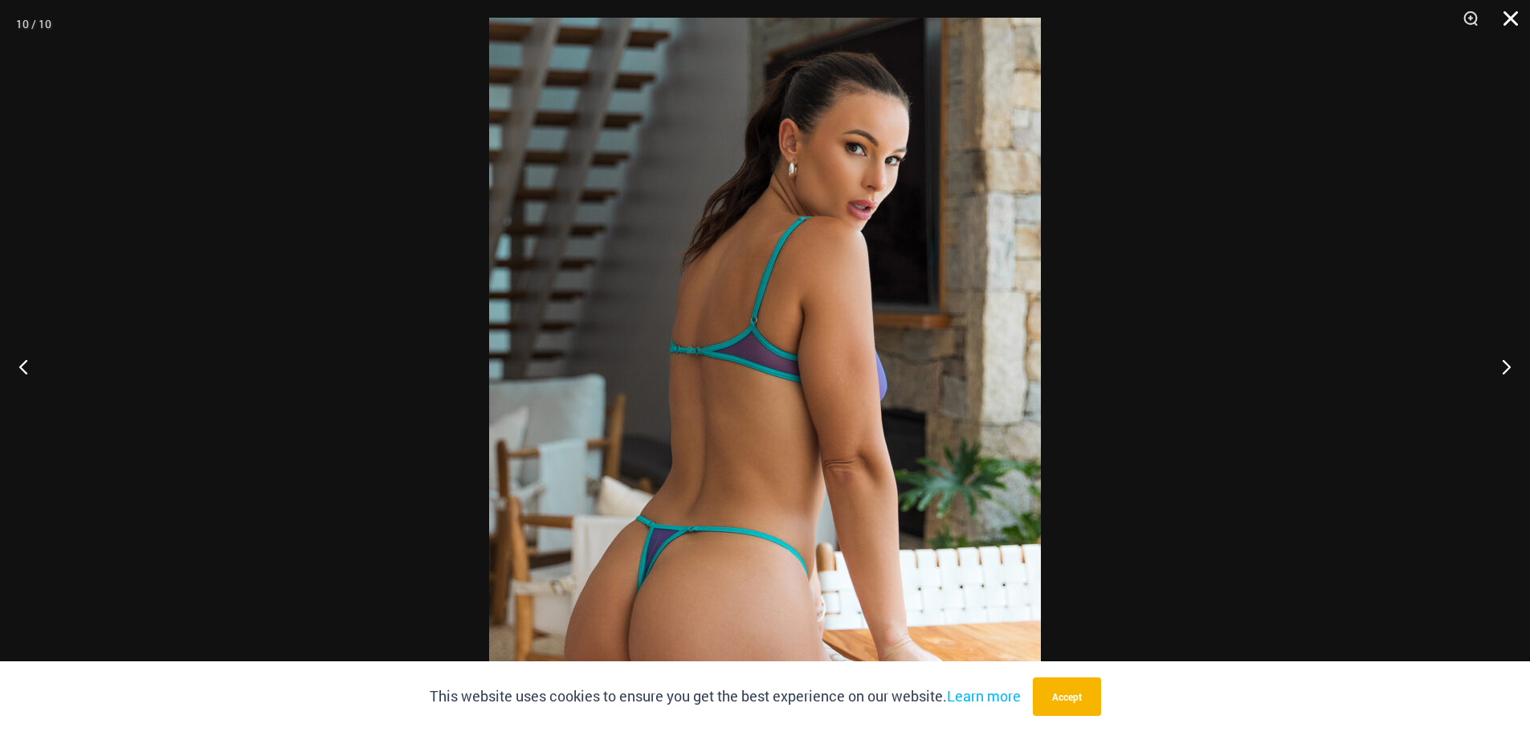
click at [1512, 21] on button "Close" at bounding box center [1505, 24] width 40 height 48
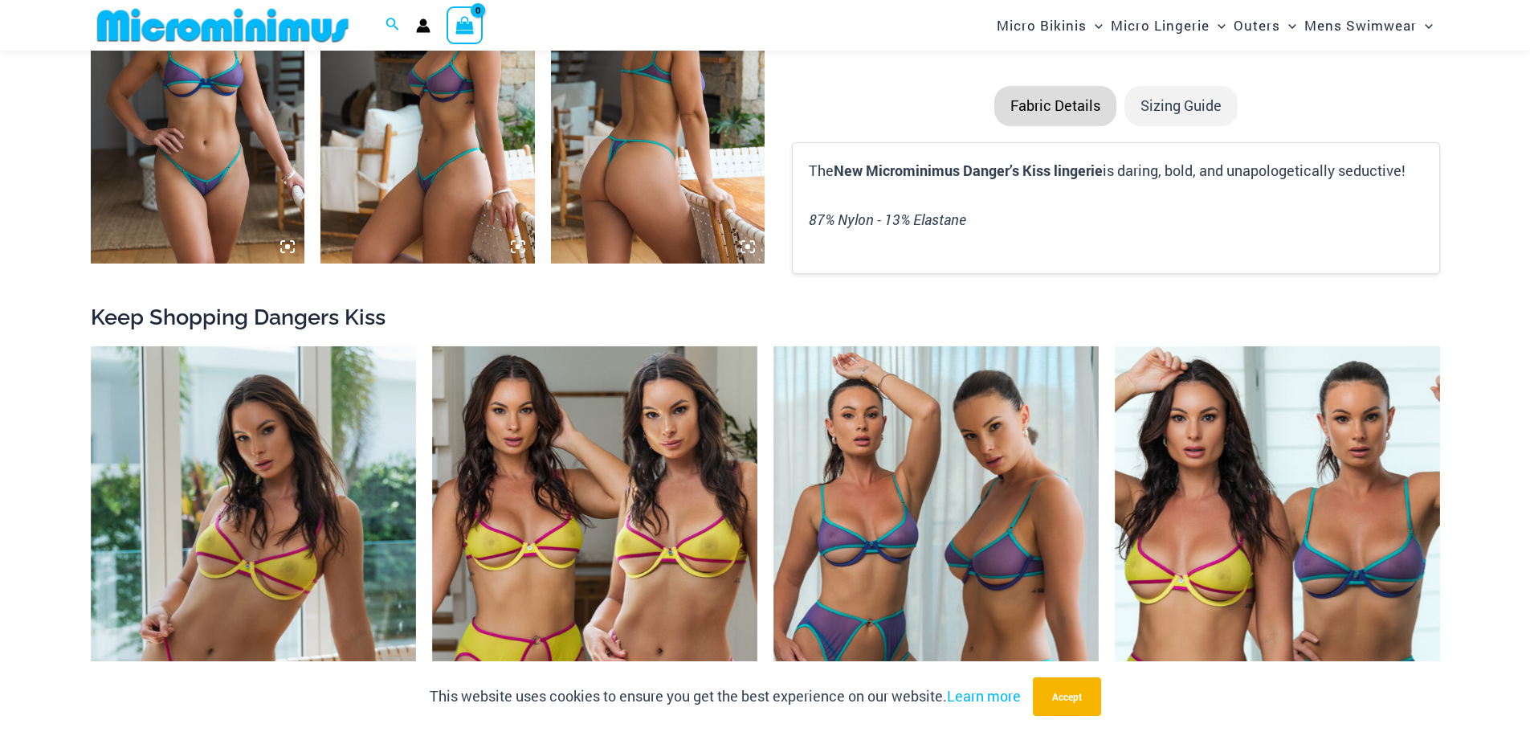
scroll to position [1912, 0]
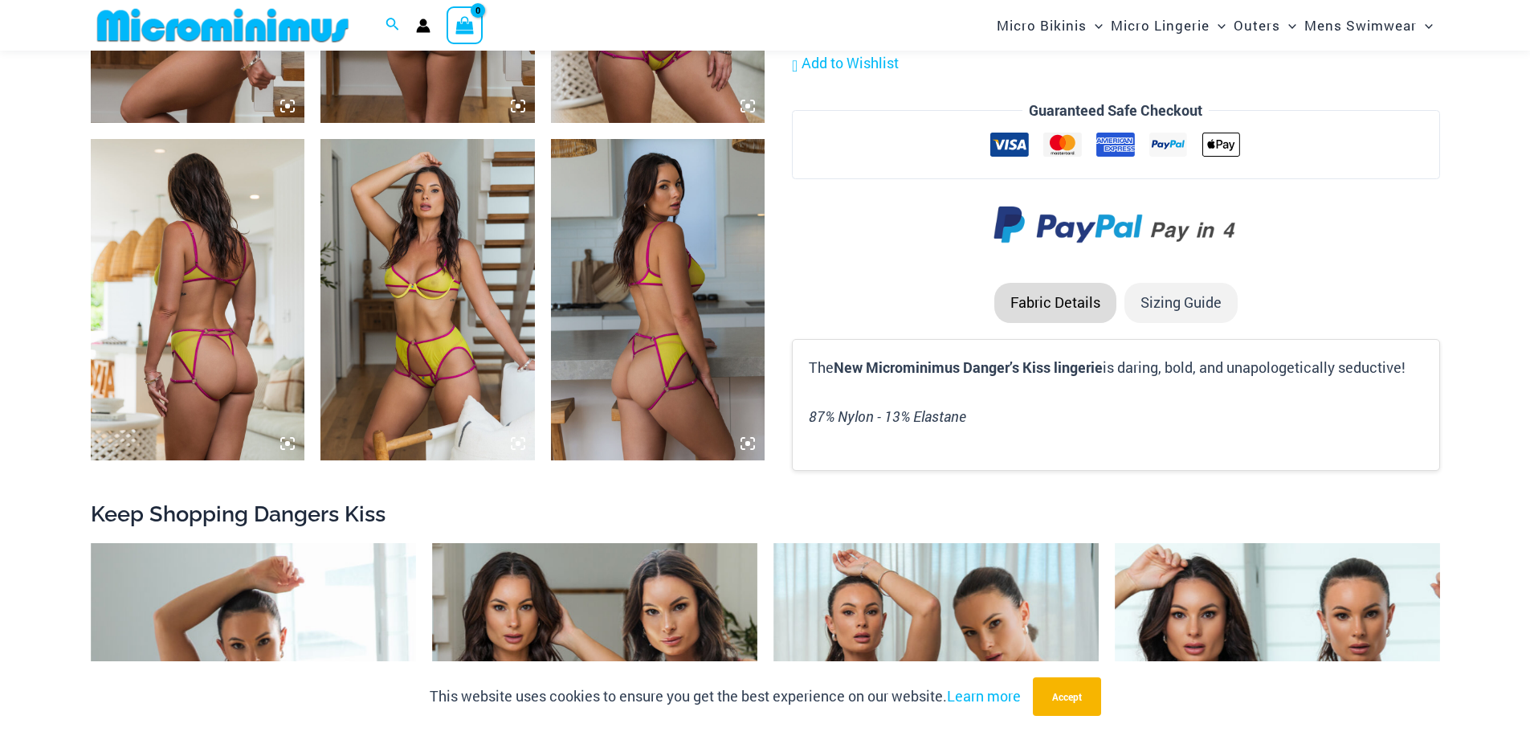
scroll to position [1672, 0]
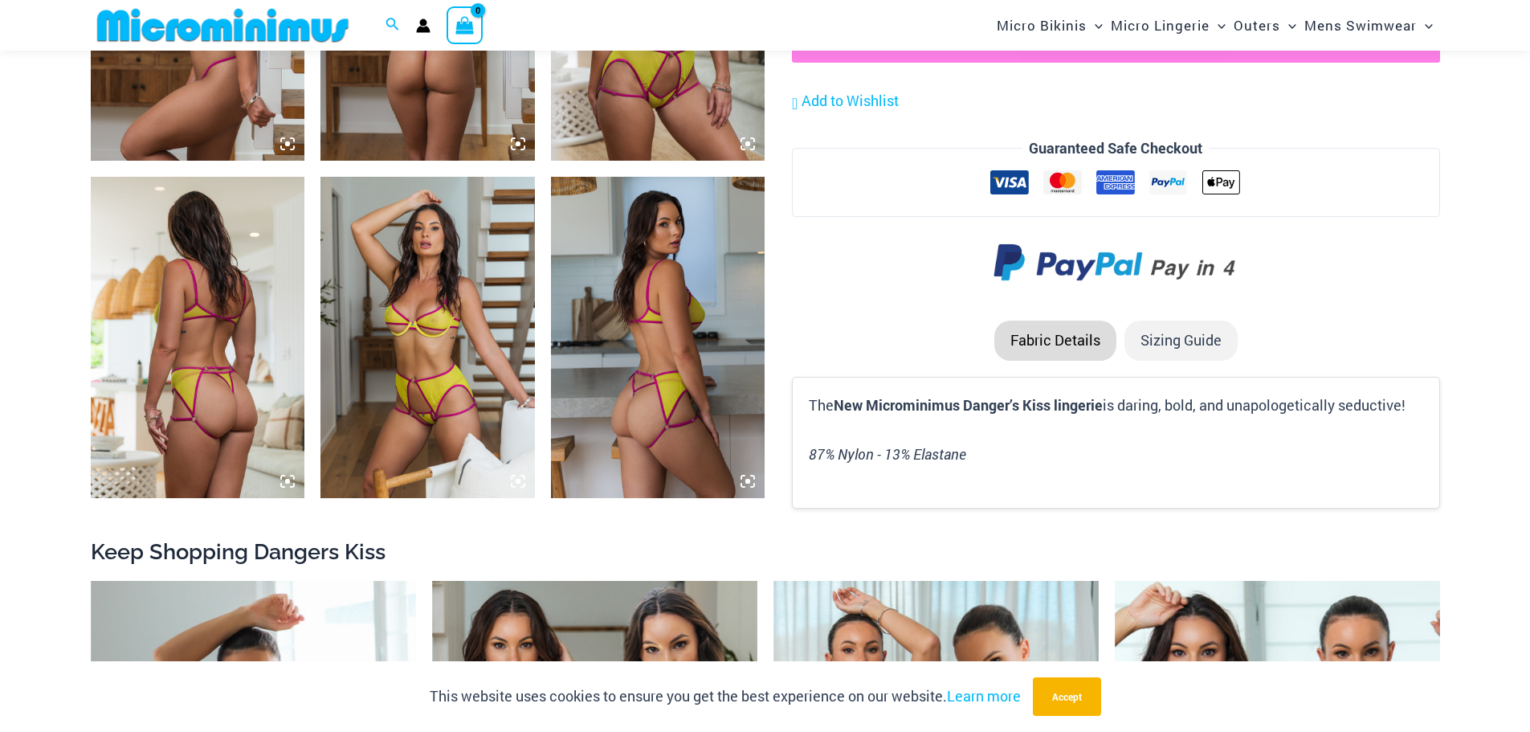
click at [629, 312] on img at bounding box center [658, 337] width 214 height 321
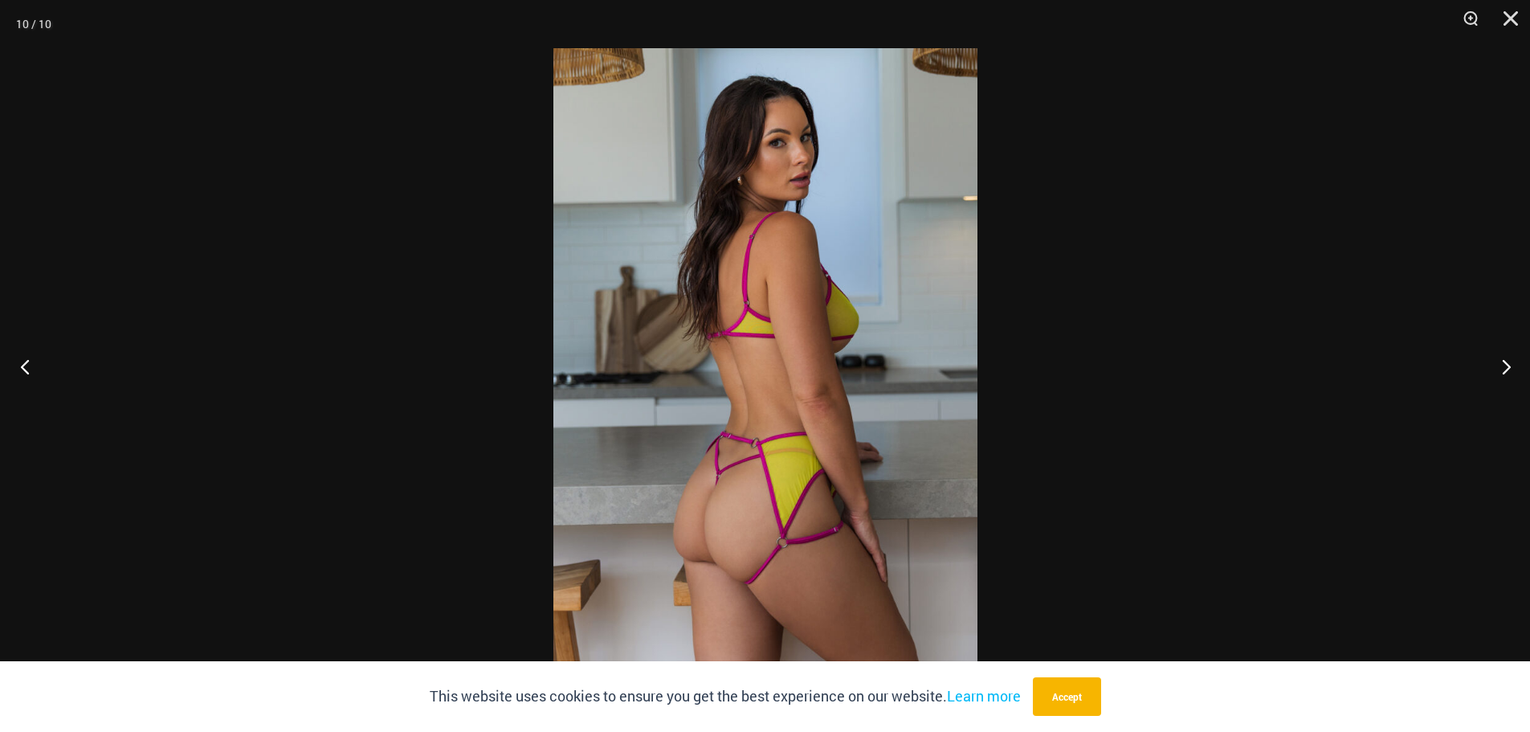
click at [26, 359] on button "Previous" at bounding box center [30, 366] width 60 height 80
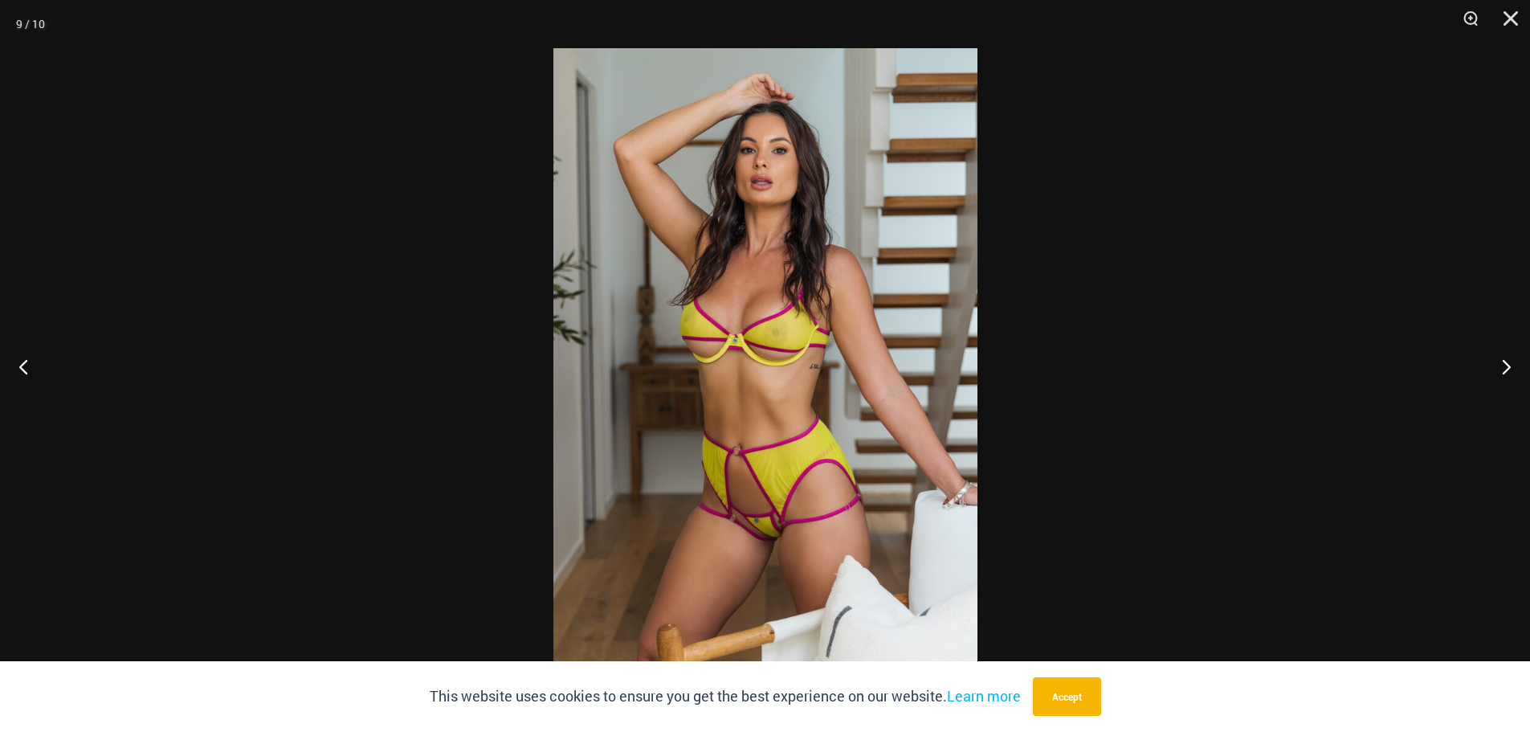
click at [793, 149] on img at bounding box center [765, 365] width 424 height 635
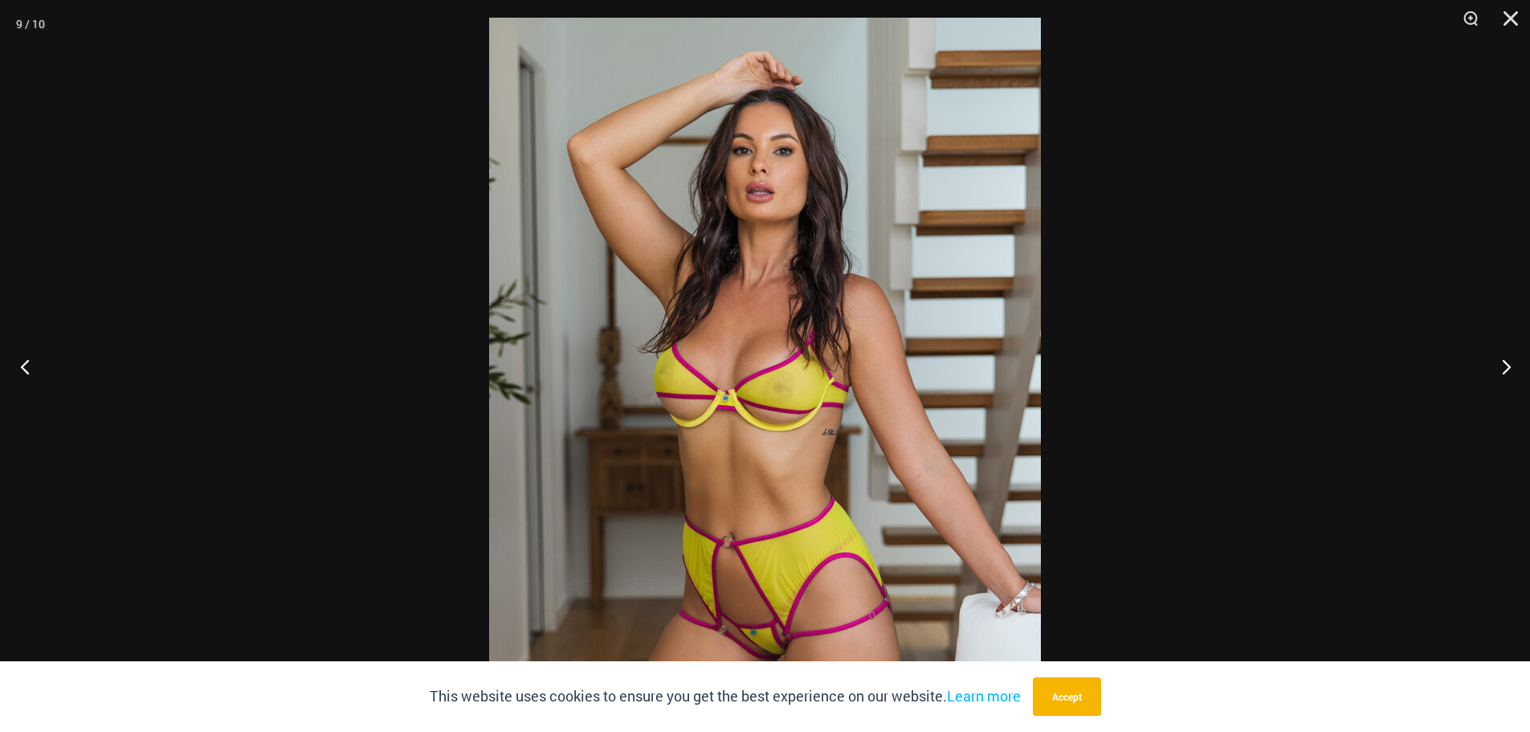
click at [37, 365] on button "Previous" at bounding box center [30, 366] width 60 height 80
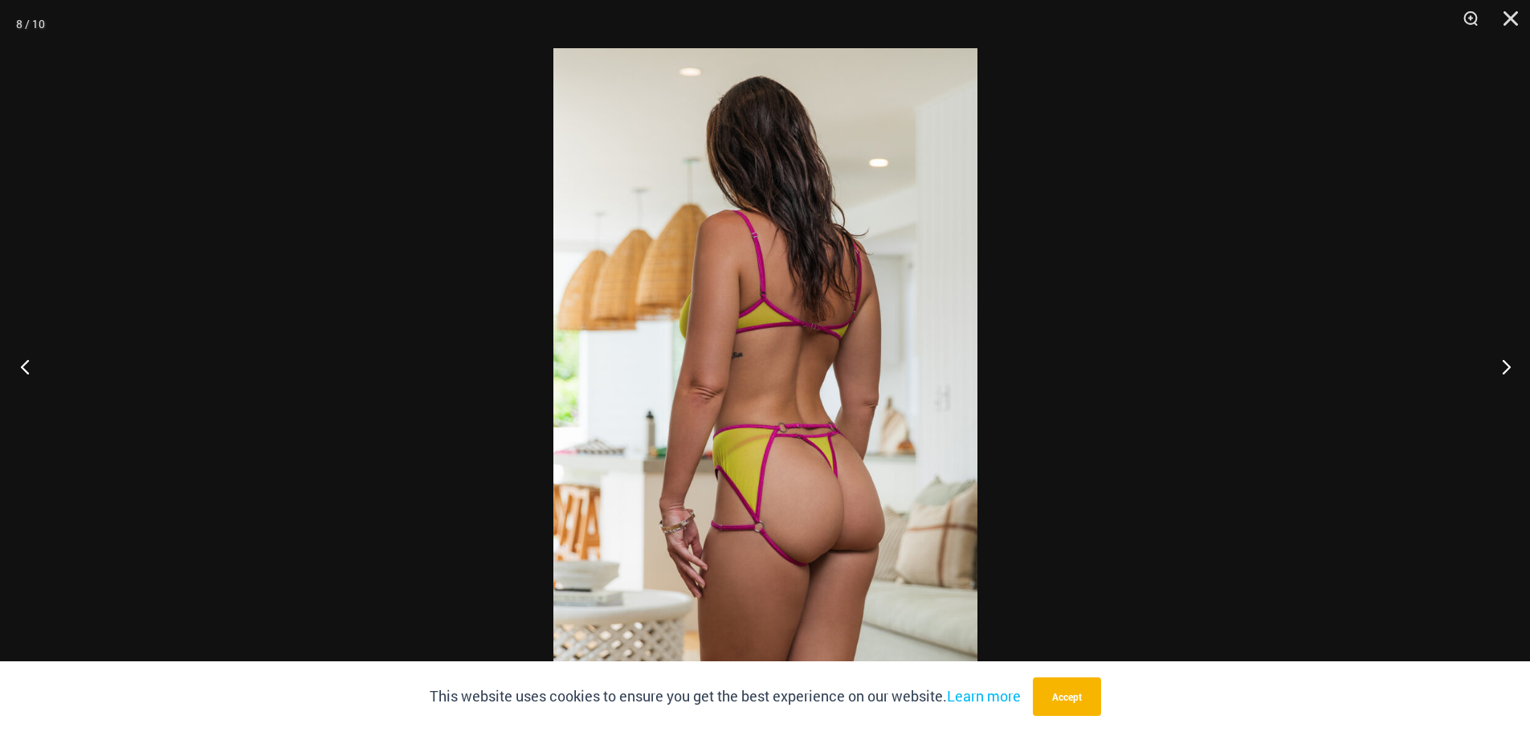
click at [37, 365] on button "Previous" at bounding box center [30, 366] width 60 height 80
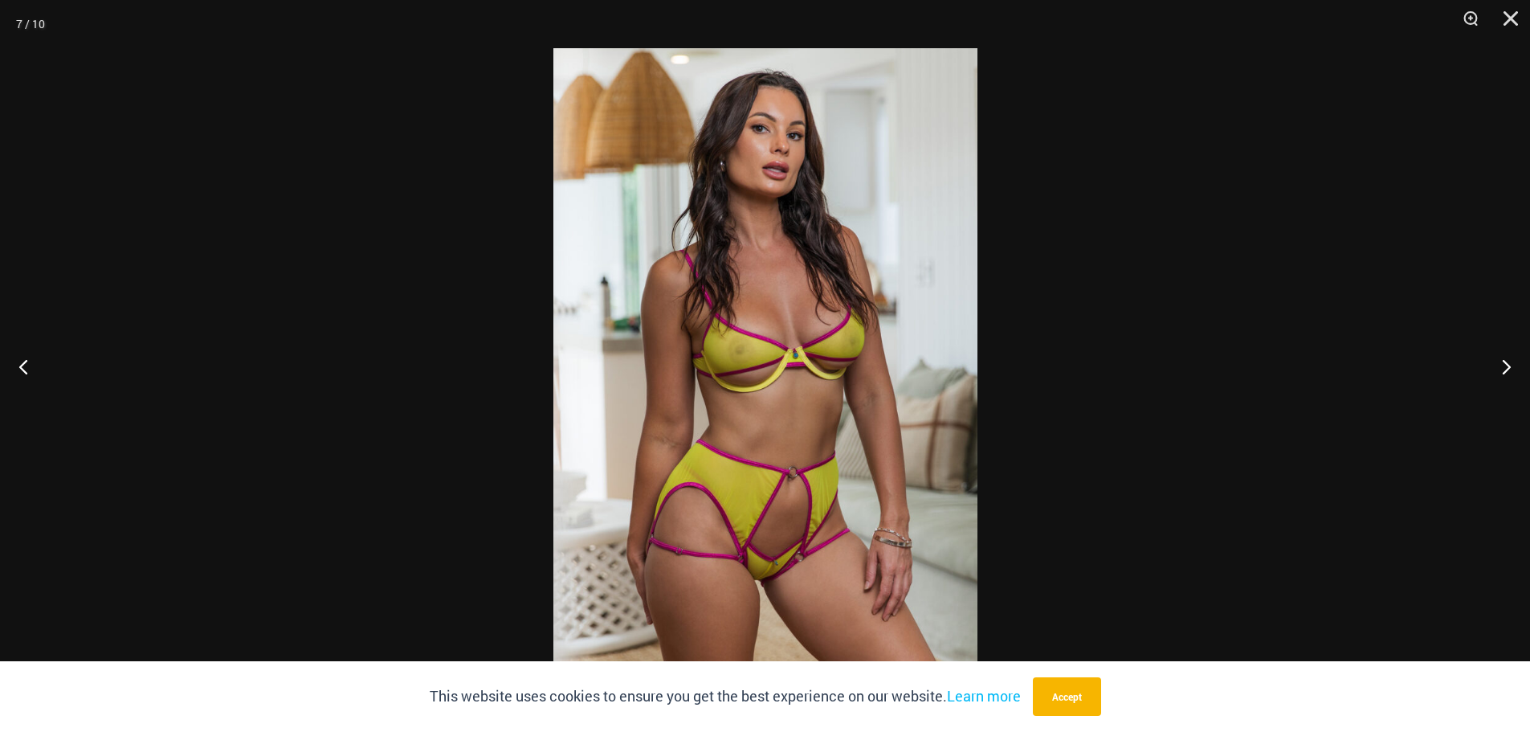
click at [767, 566] on img at bounding box center [765, 365] width 424 height 635
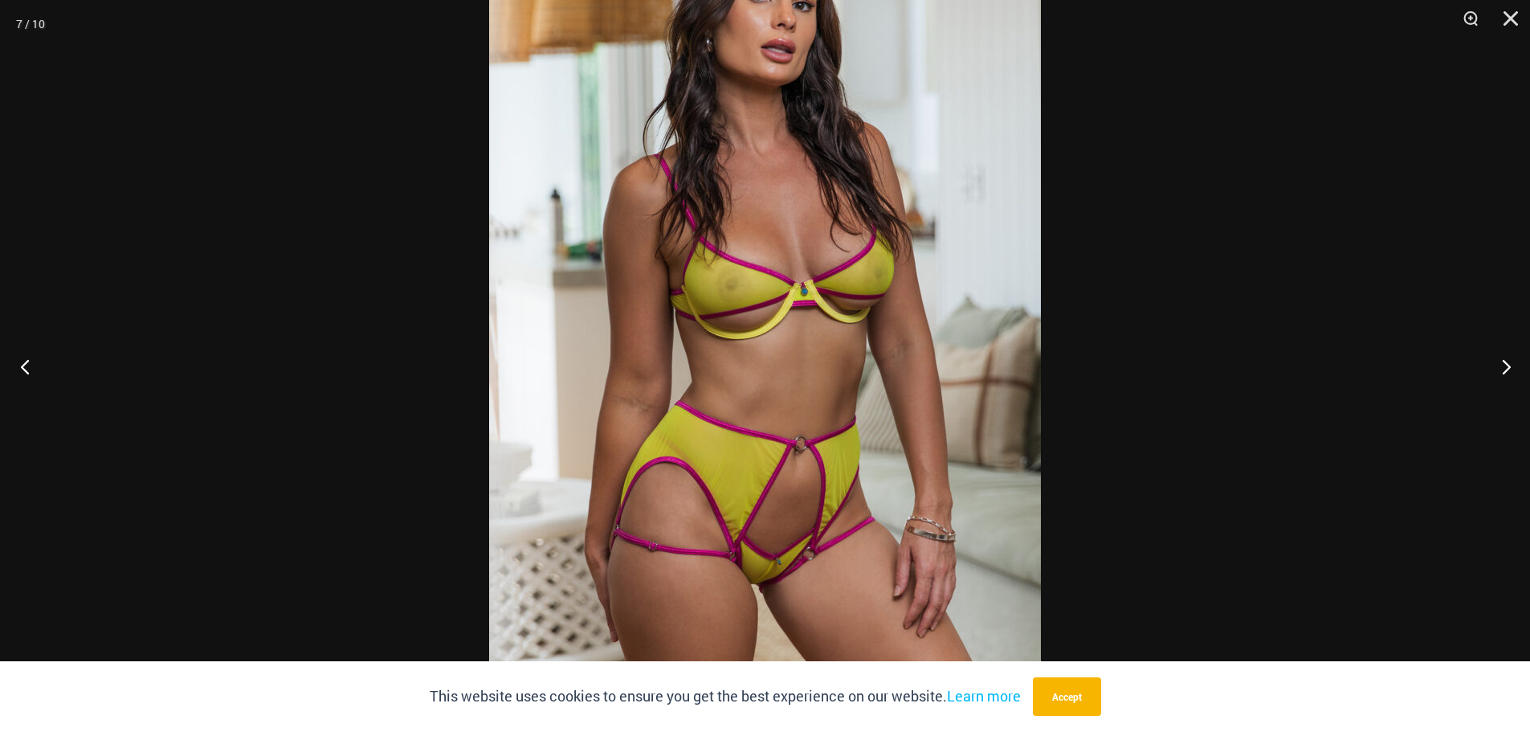
click at [27, 369] on button "Previous" at bounding box center [30, 366] width 60 height 80
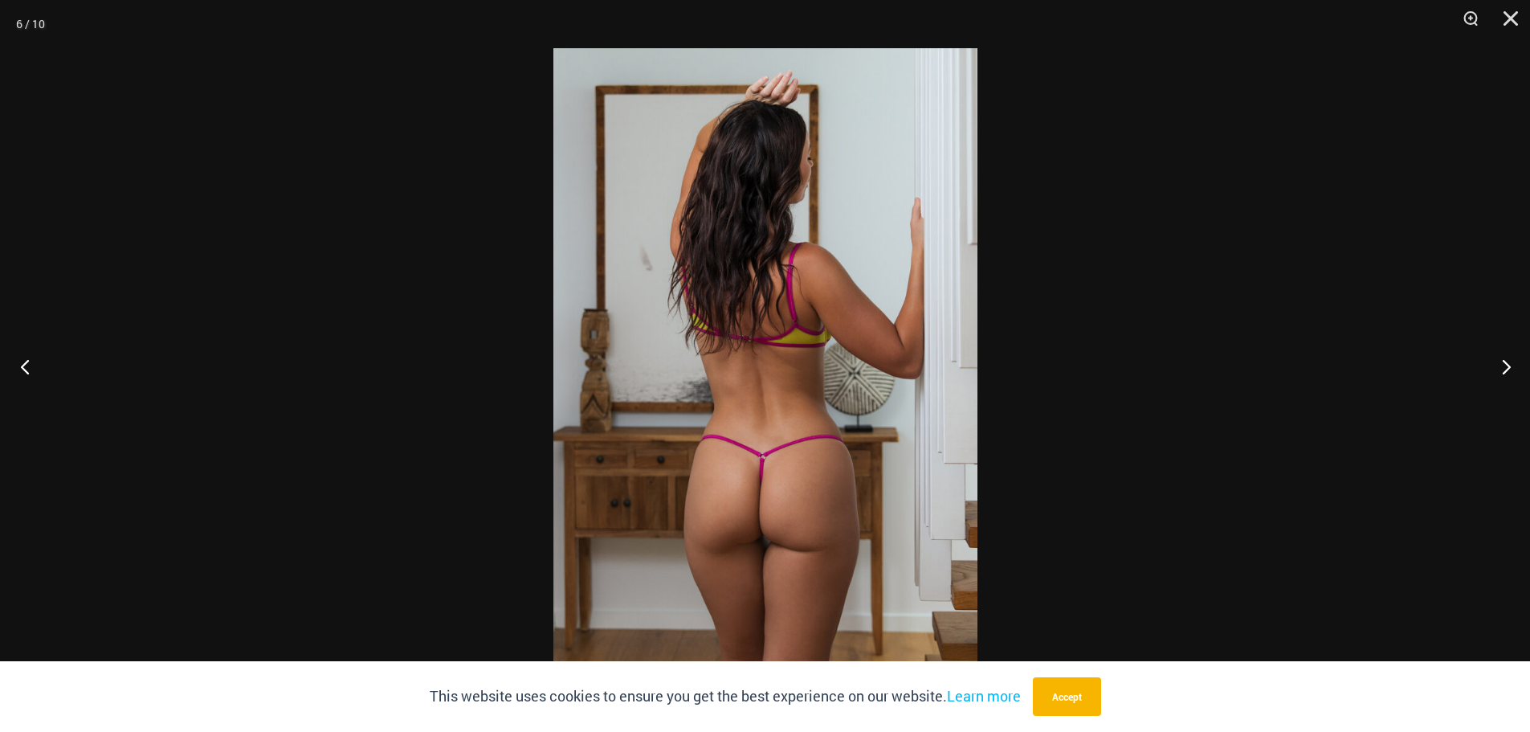
click at [27, 369] on button "Previous" at bounding box center [30, 366] width 60 height 80
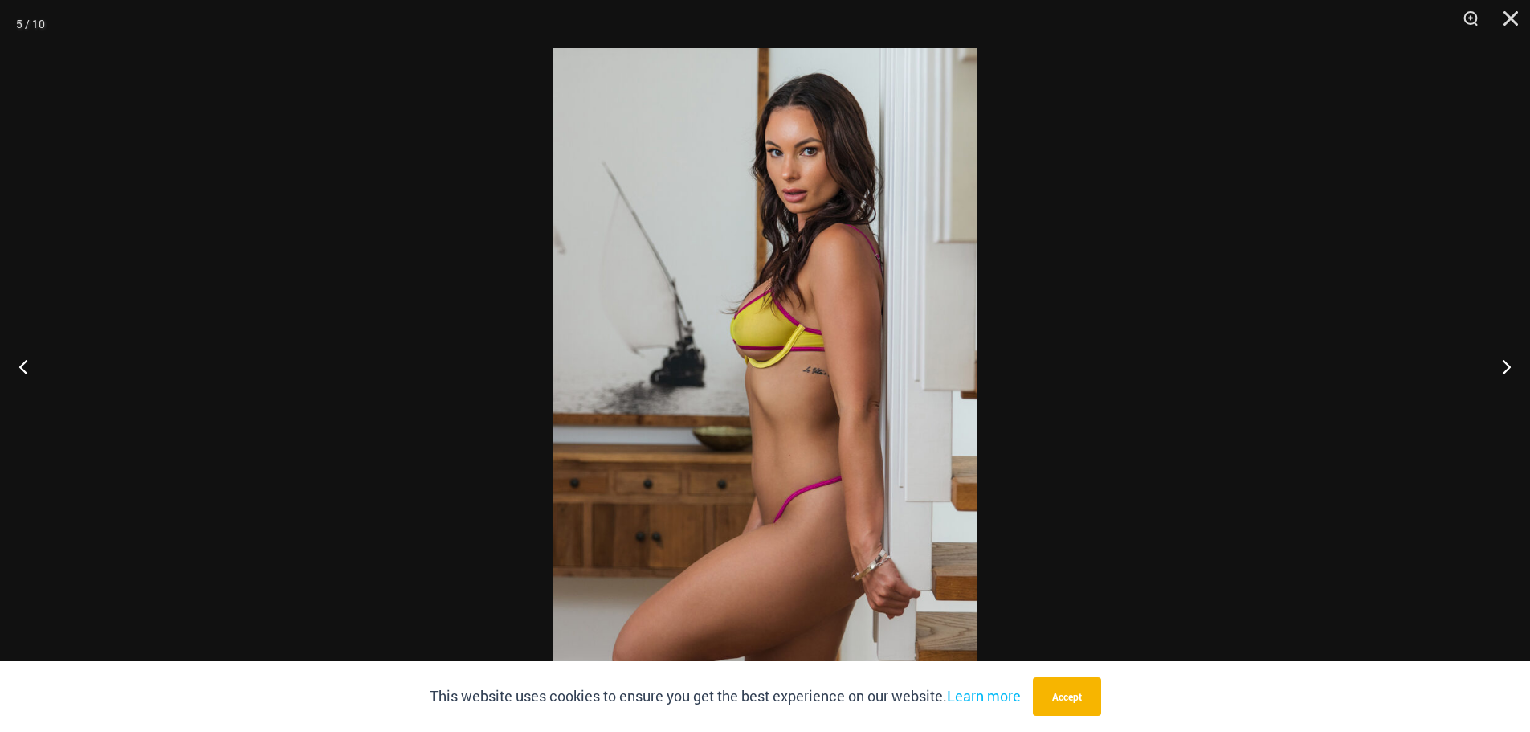
click at [816, 120] on img at bounding box center [765, 365] width 424 height 635
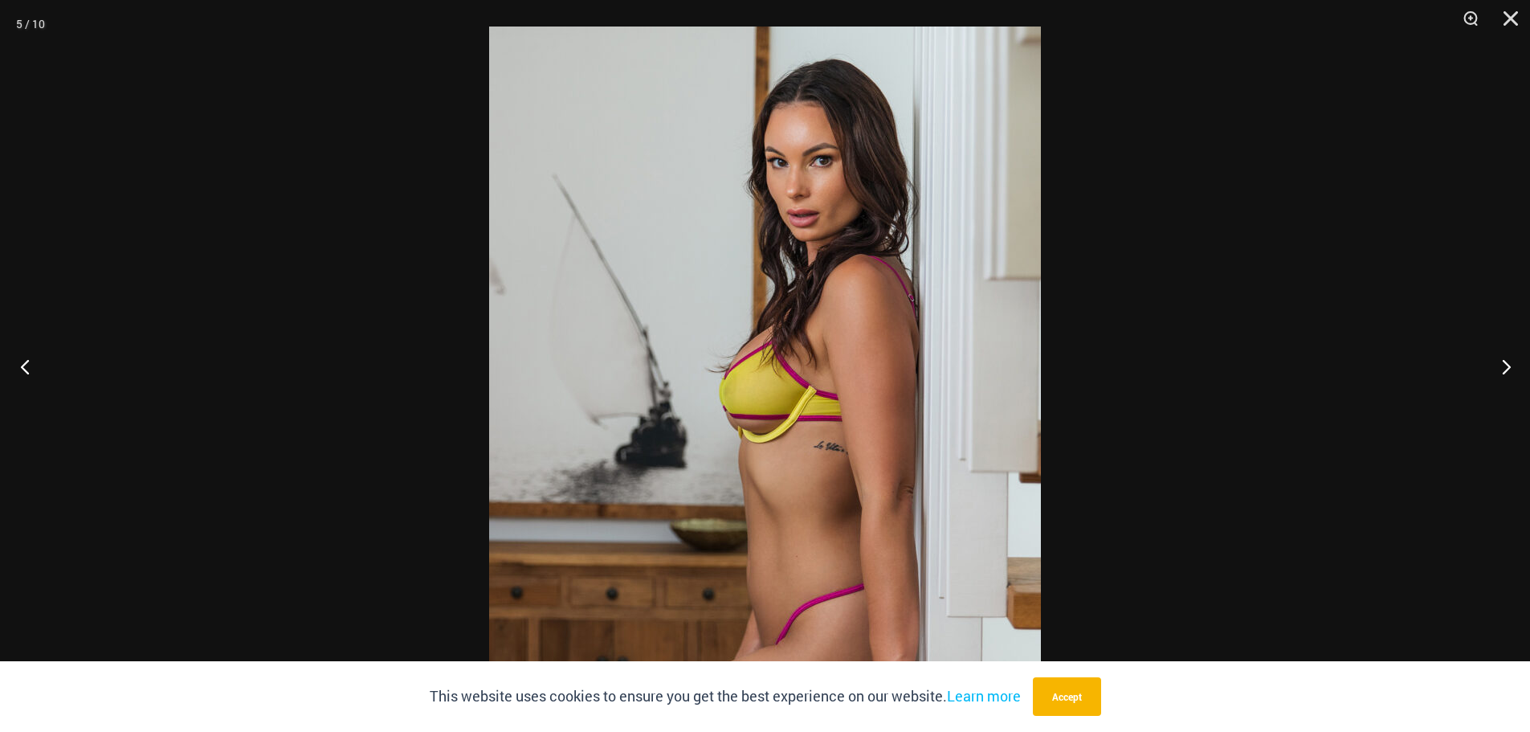
click at [18, 366] on button "Previous" at bounding box center [30, 366] width 60 height 80
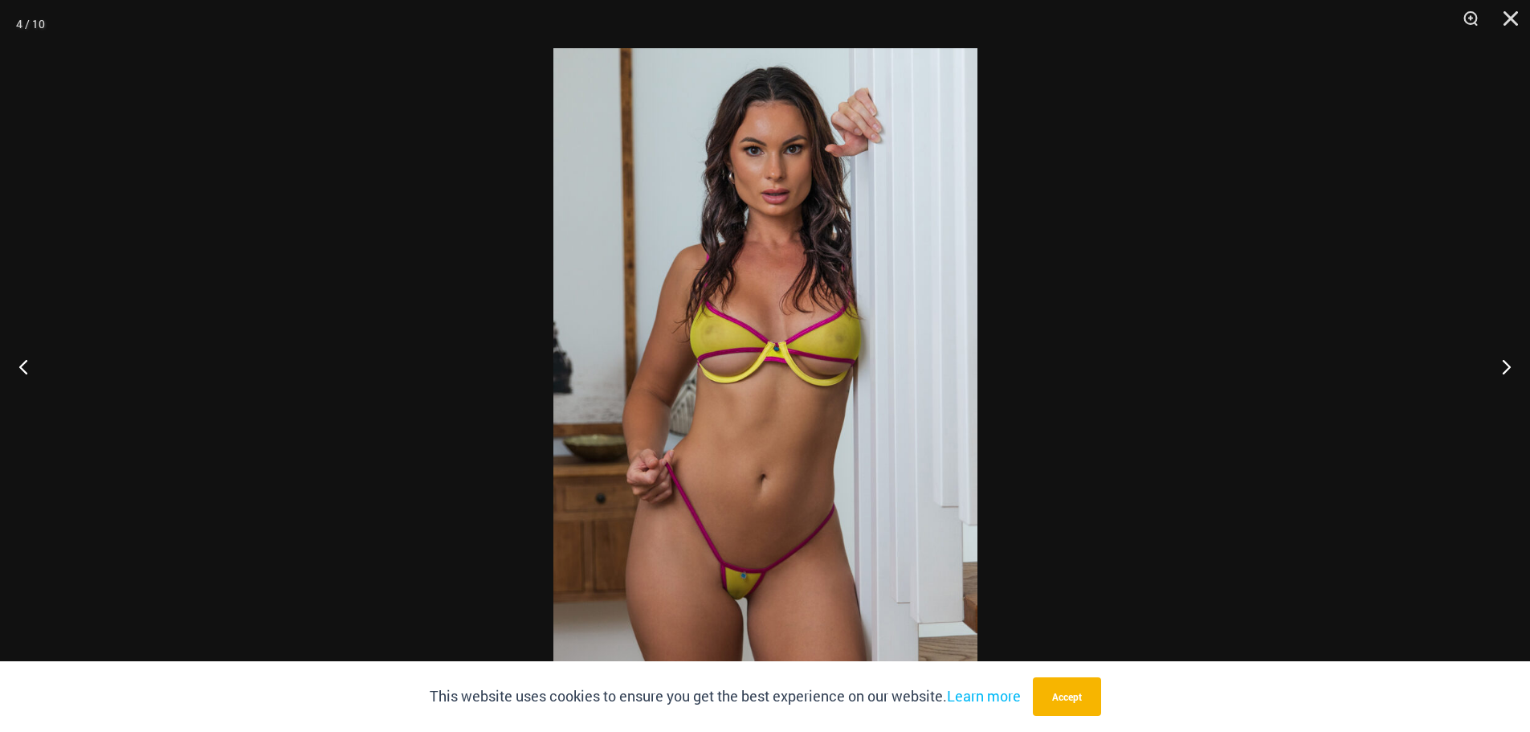
click at [785, 632] on img at bounding box center [765, 365] width 424 height 635
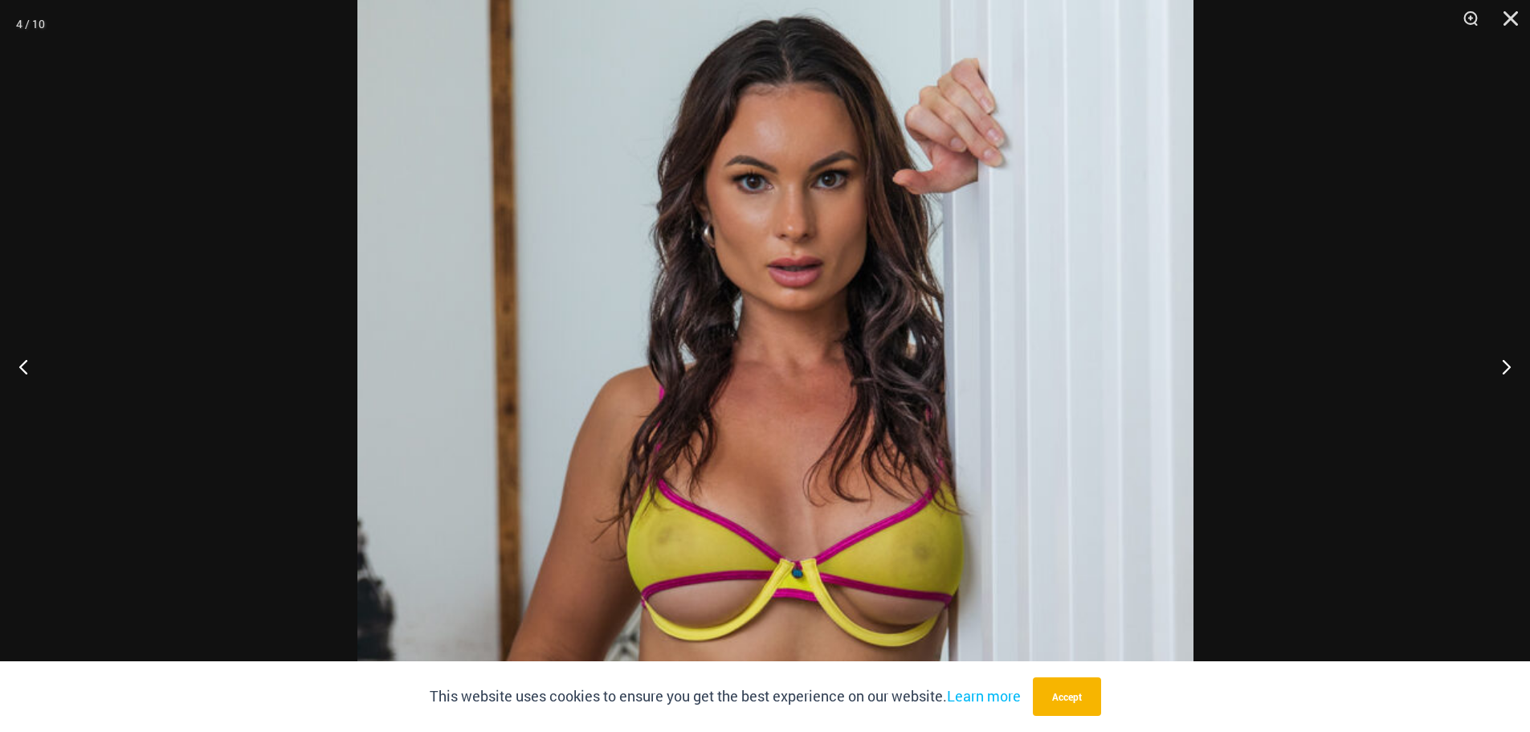
click at [767, 401] on img at bounding box center [775, 607] width 836 height 1254
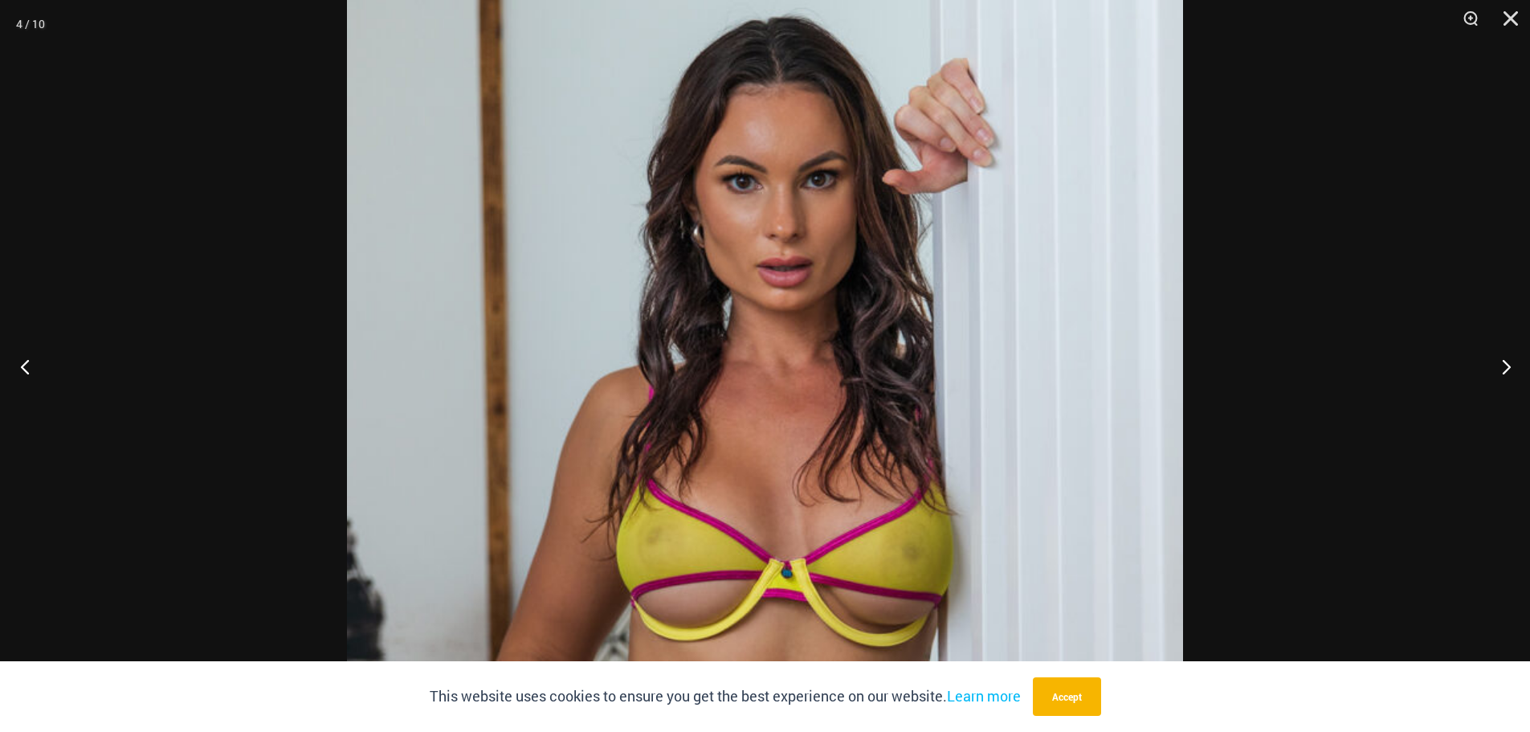
click at [34, 369] on button "Previous" at bounding box center [30, 366] width 60 height 80
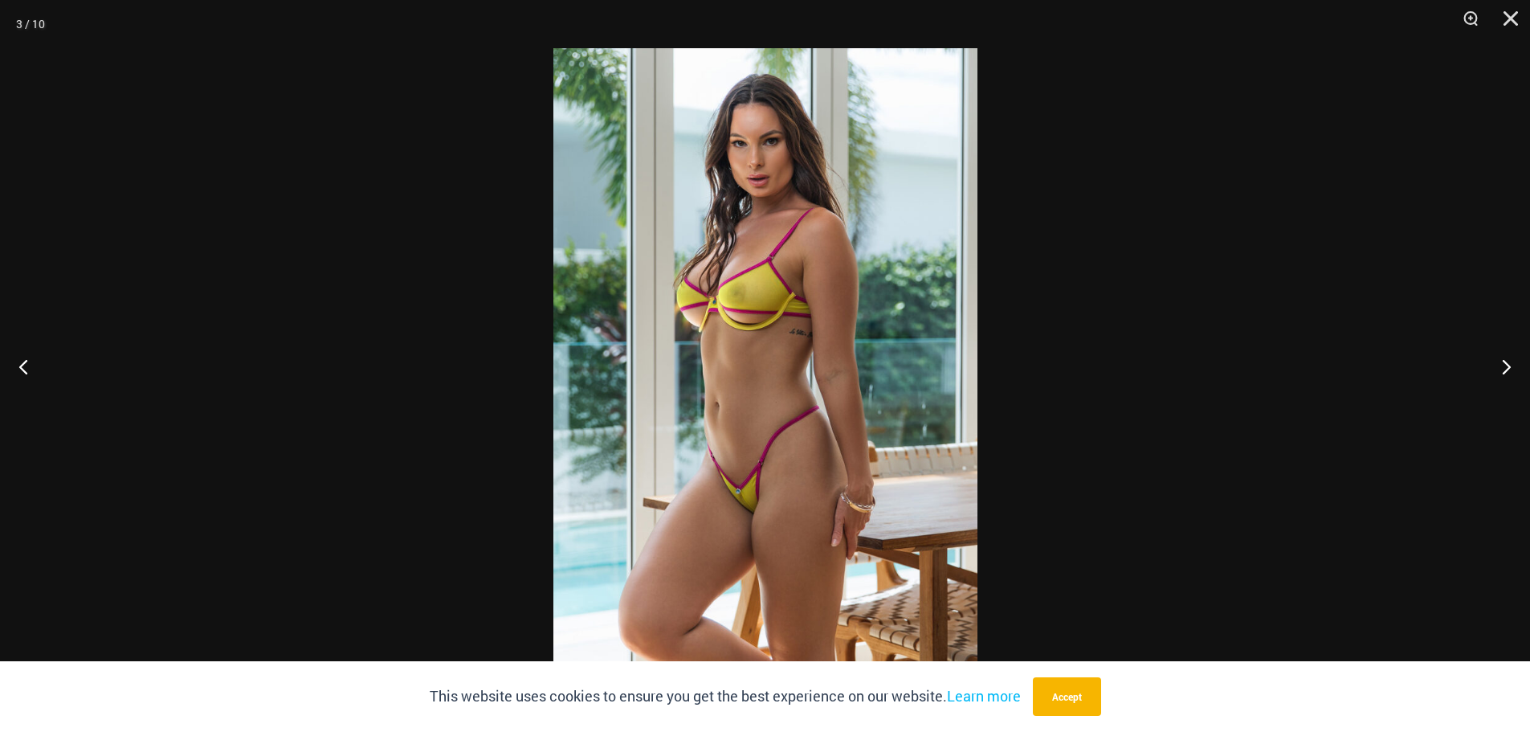
click at [812, 447] on img at bounding box center [765, 365] width 424 height 635
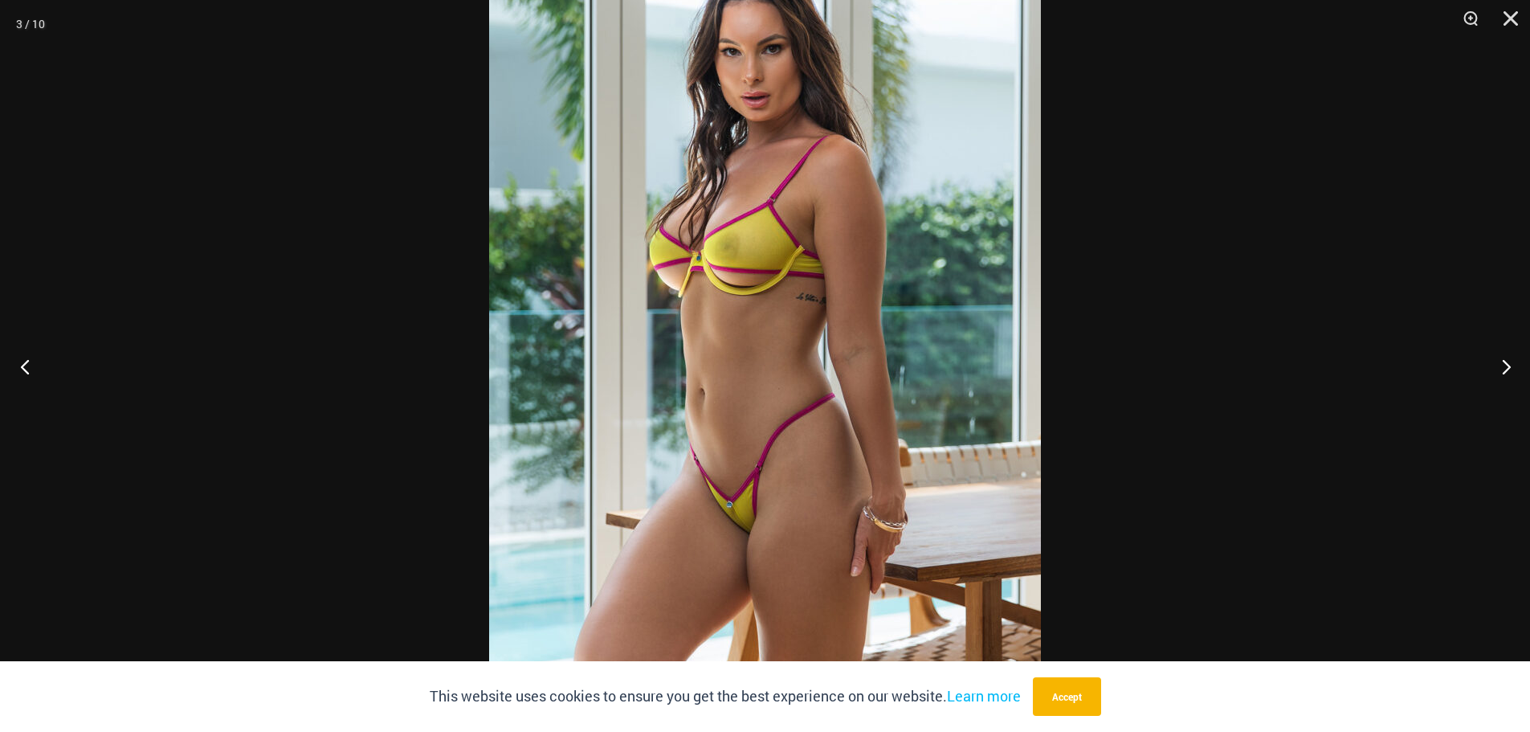
click at [18, 359] on button "Previous" at bounding box center [30, 366] width 60 height 80
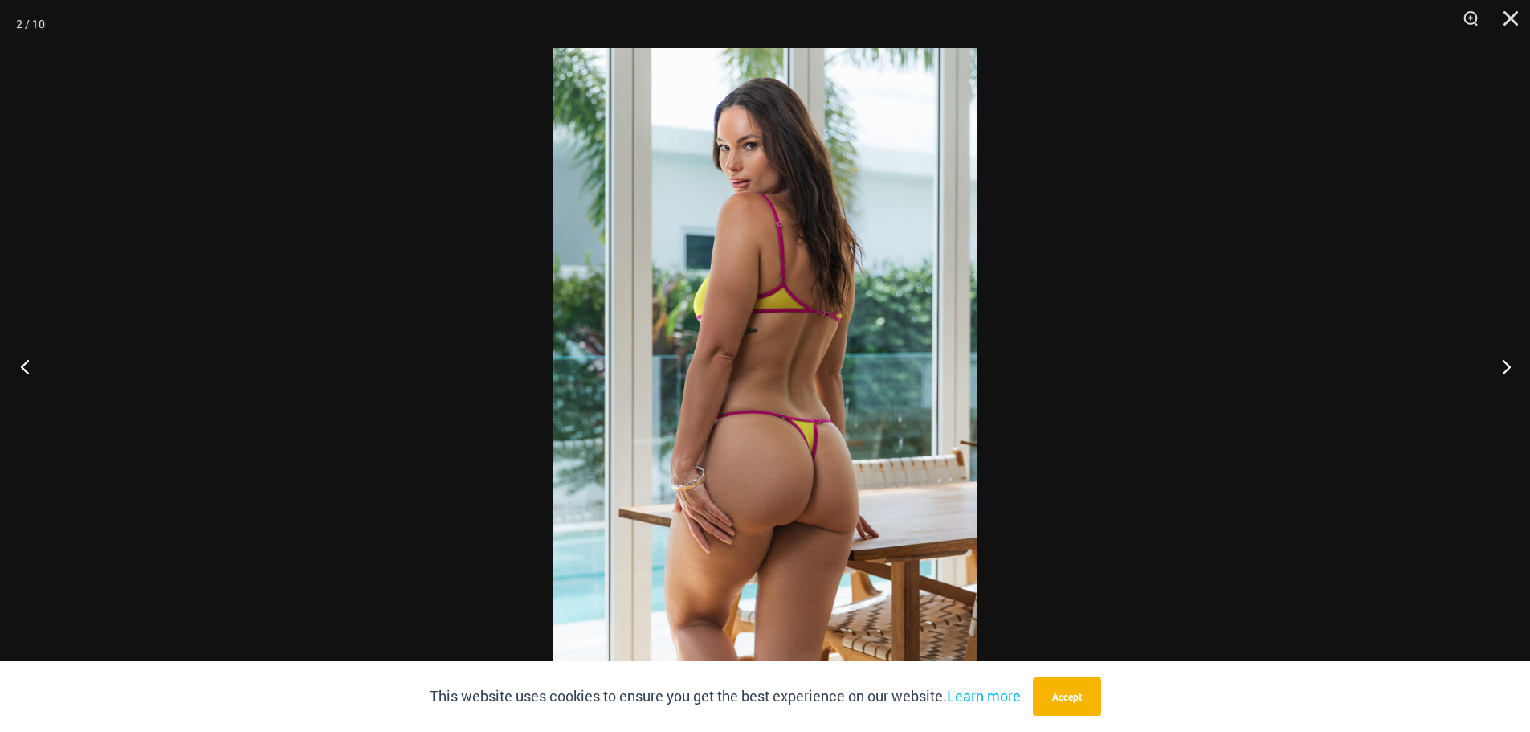
click at [18, 359] on button "Previous" at bounding box center [30, 366] width 60 height 80
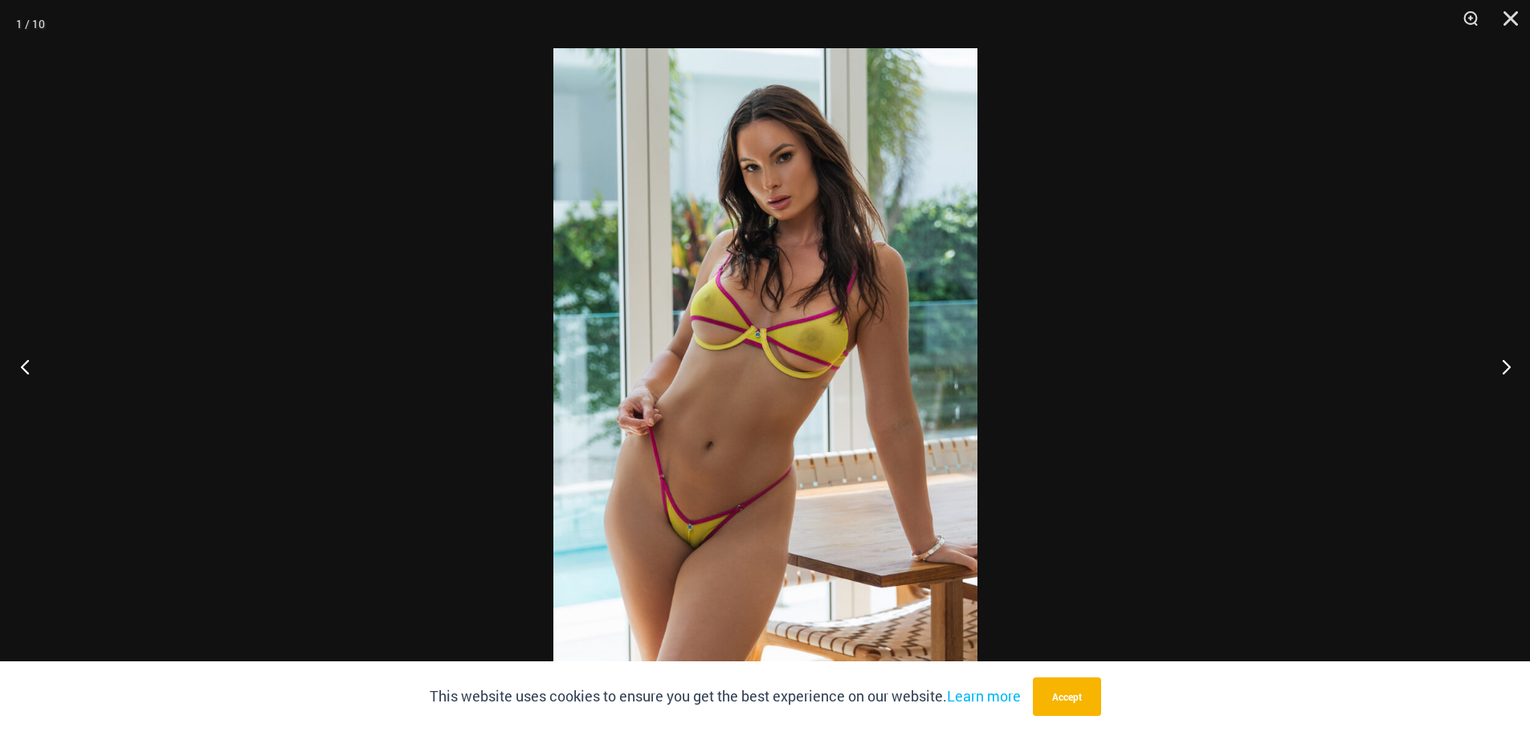
click at [18, 359] on button "Previous" at bounding box center [30, 366] width 60 height 80
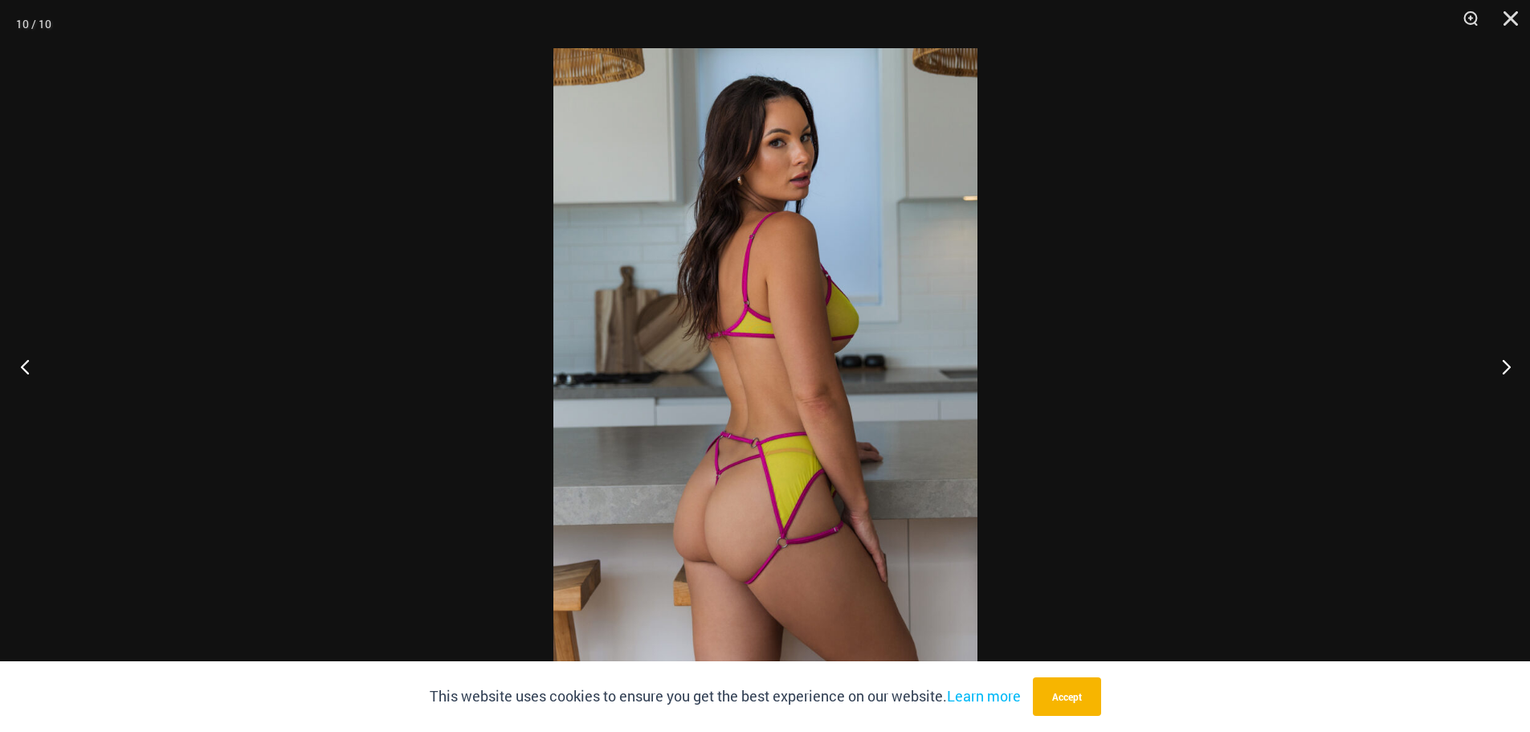
click at [18, 359] on button "Previous" at bounding box center [30, 366] width 60 height 80
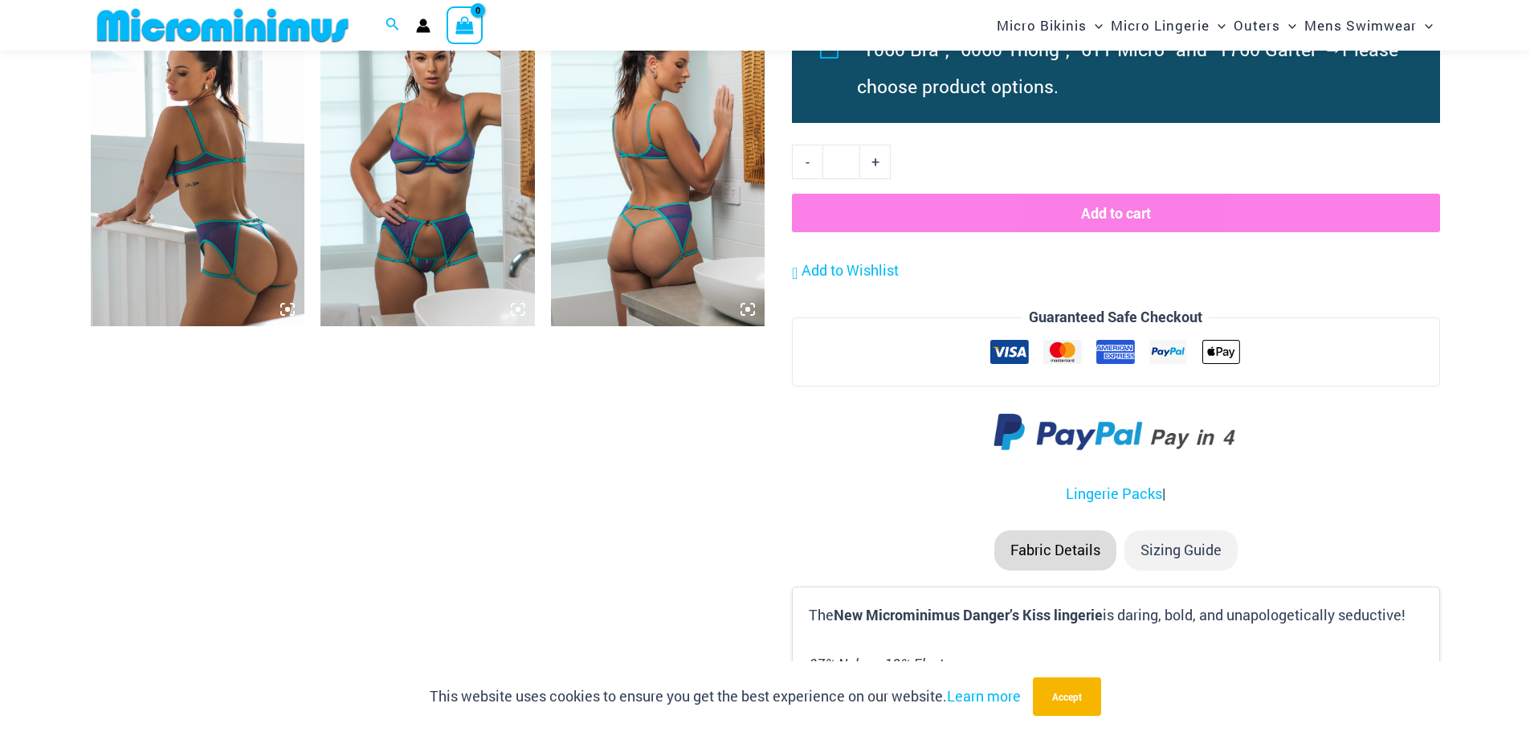
scroll to position [1674, 0]
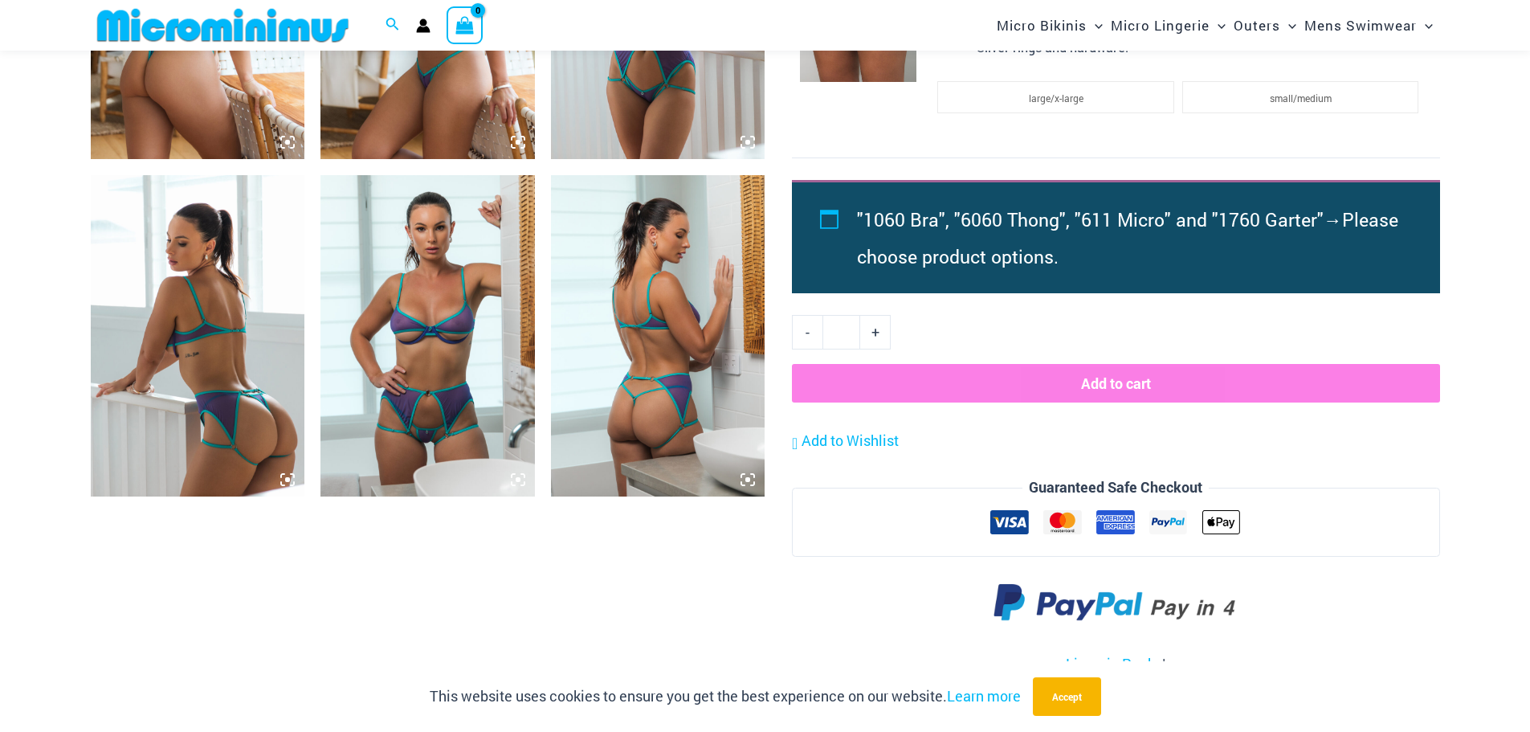
click at [386, 296] on img at bounding box center [427, 335] width 214 height 321
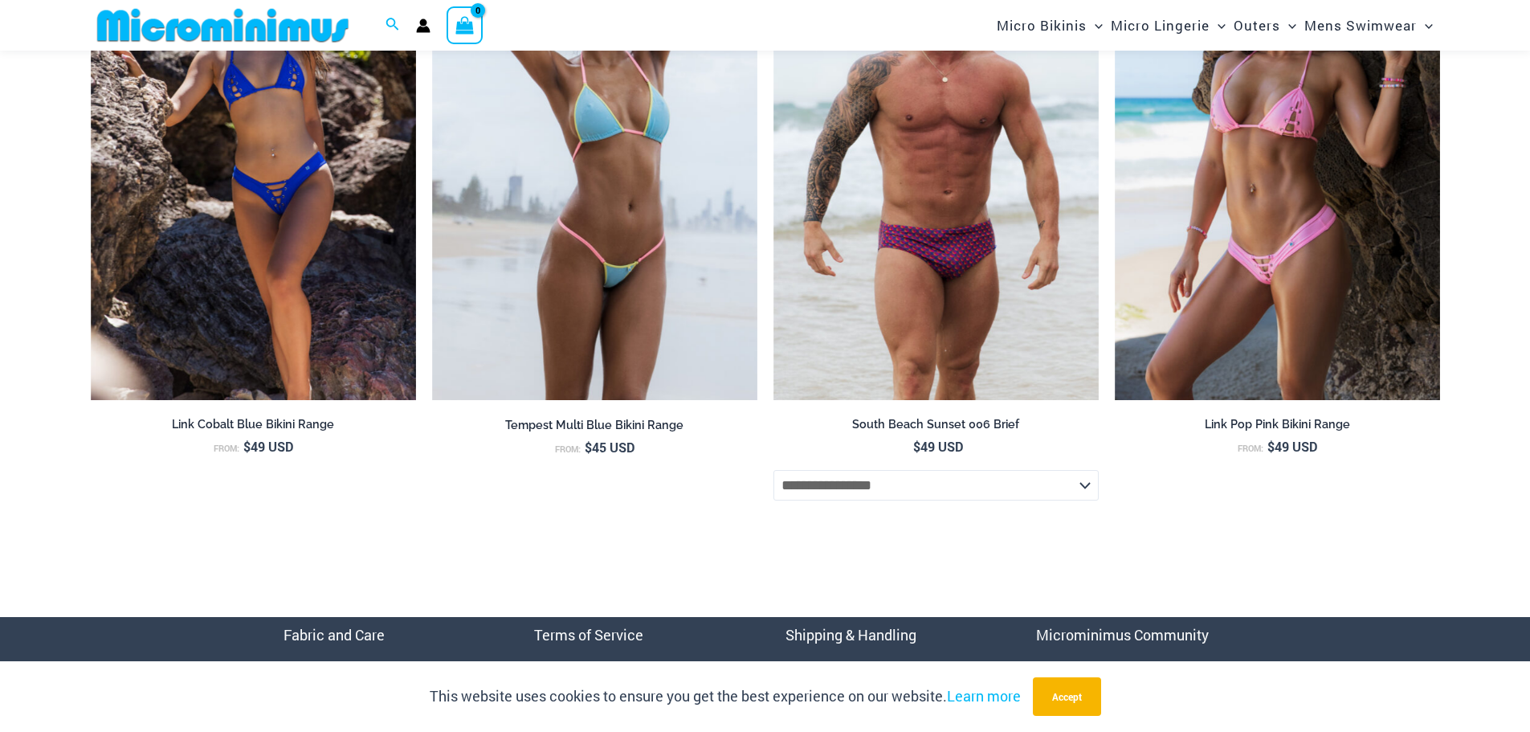
scroll to position [6190, 0]
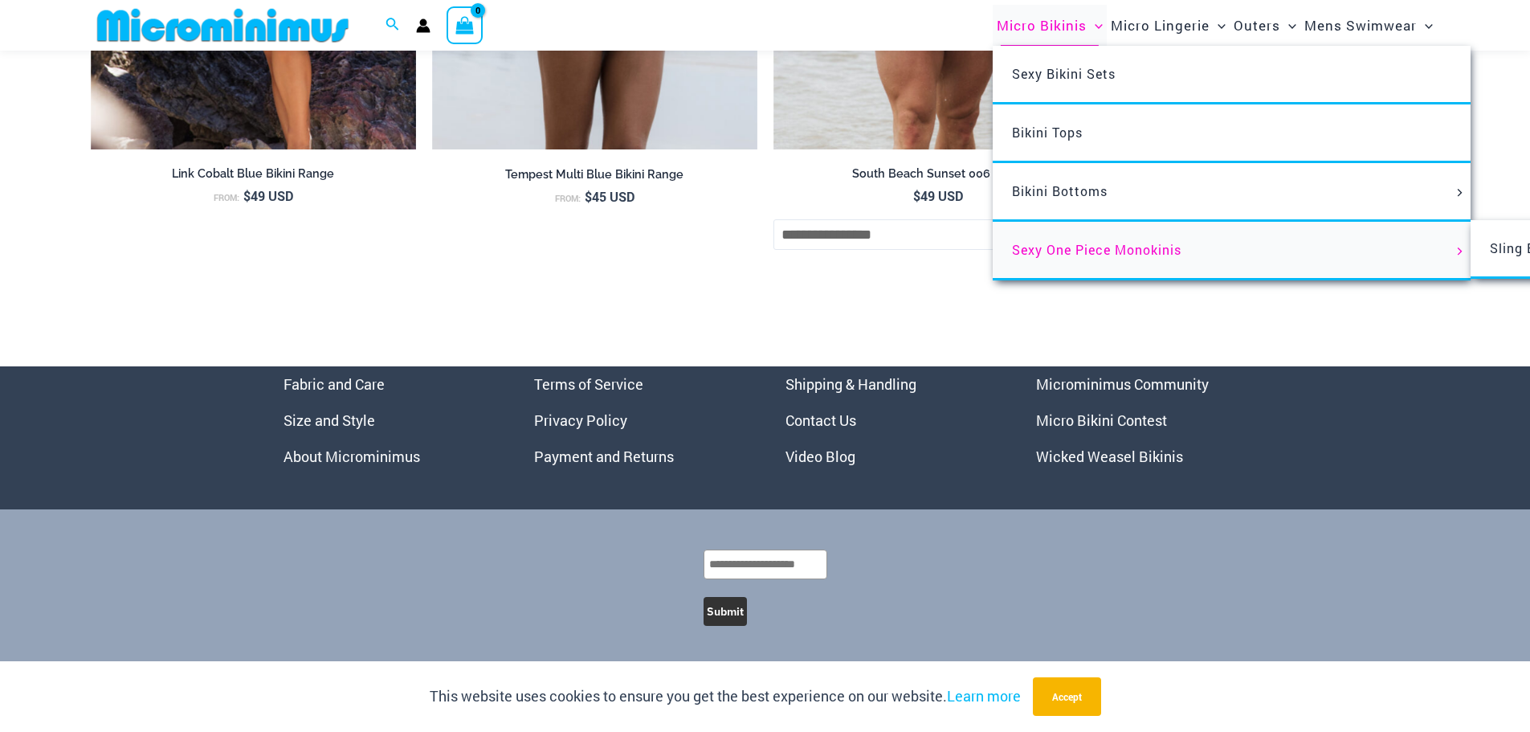
click at [1046, 239] on link "Sexy One Piece Monokinis" at bounding box center [1232, 251] width 478 height 59
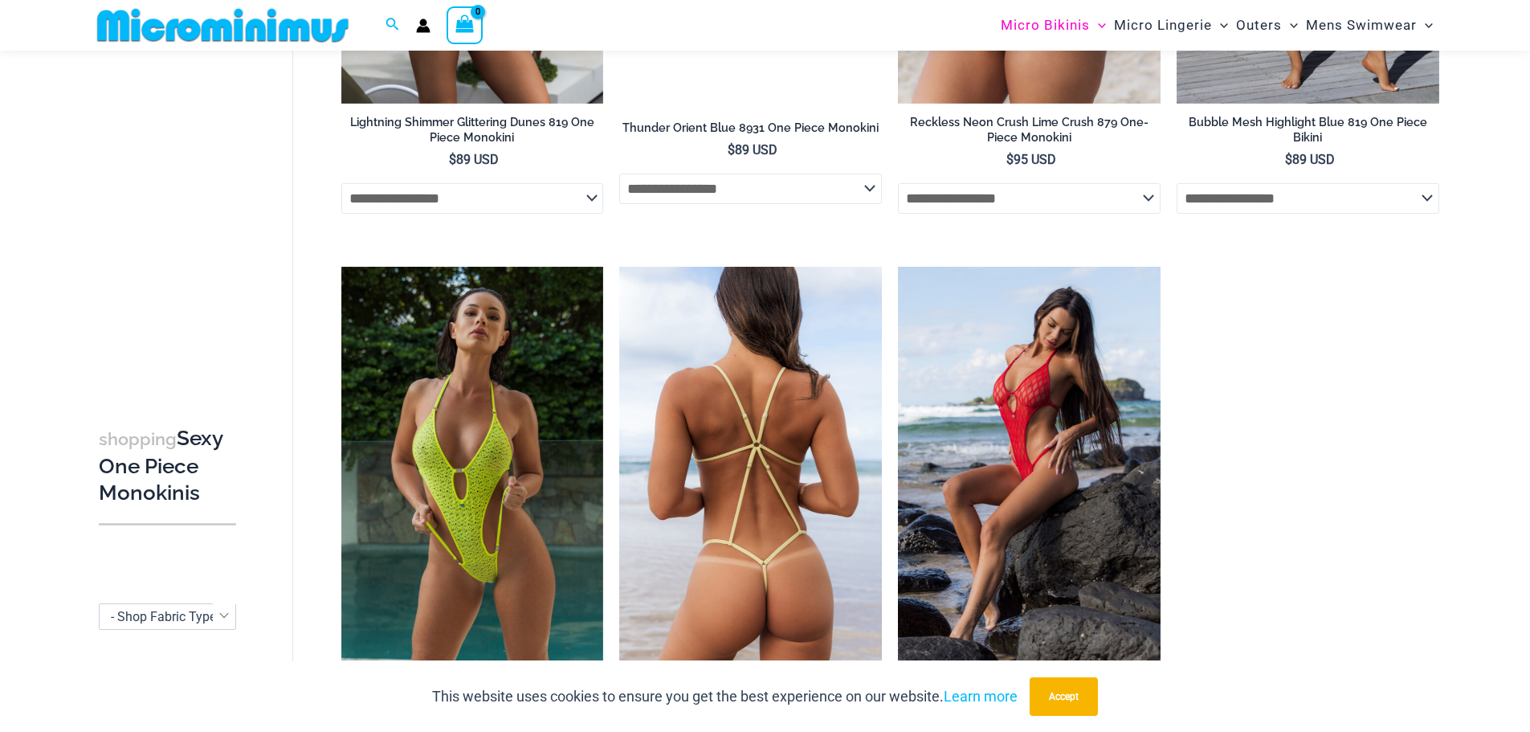
scroll to position [3213, 0]
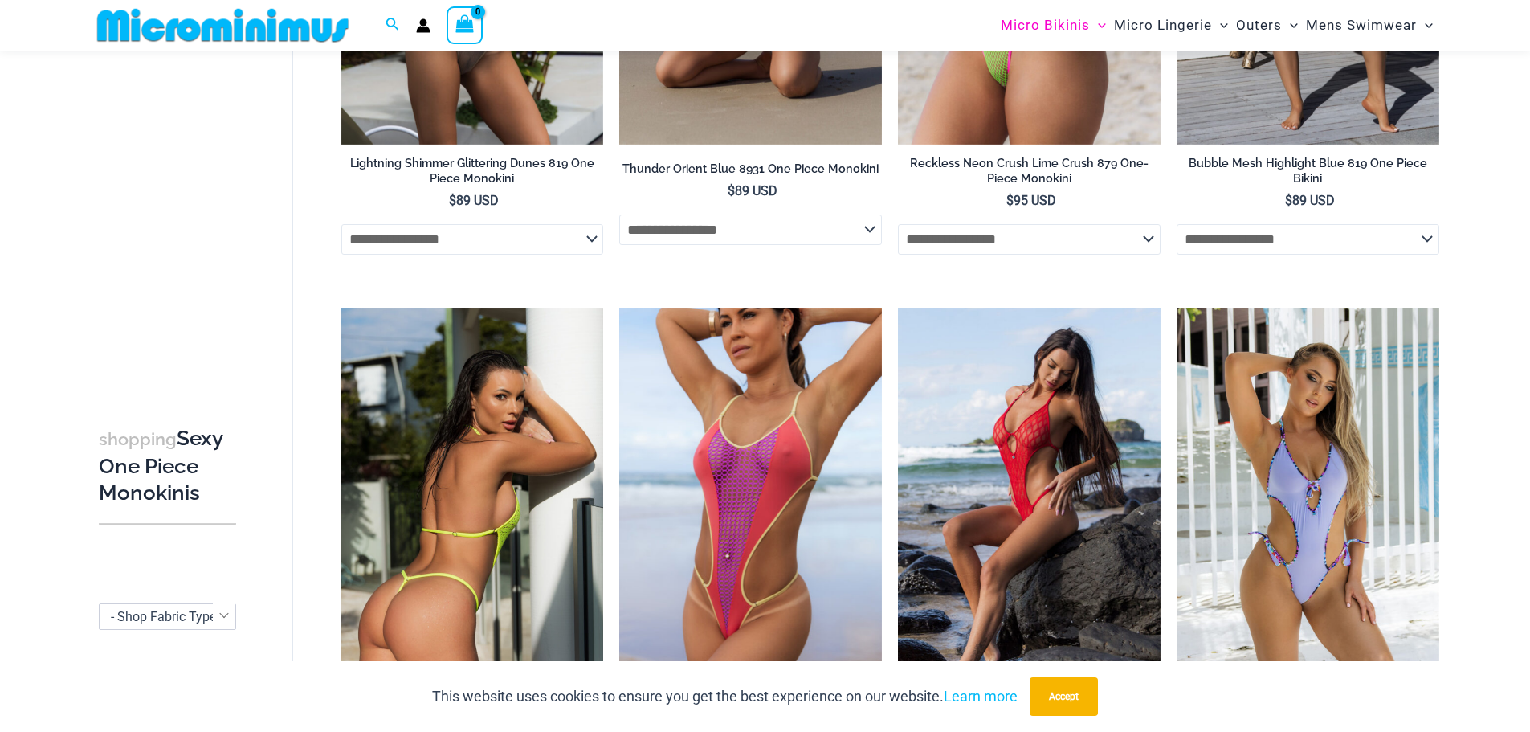
click at [458, 337] on img at bounding box center [472, 505] width 263 height 394
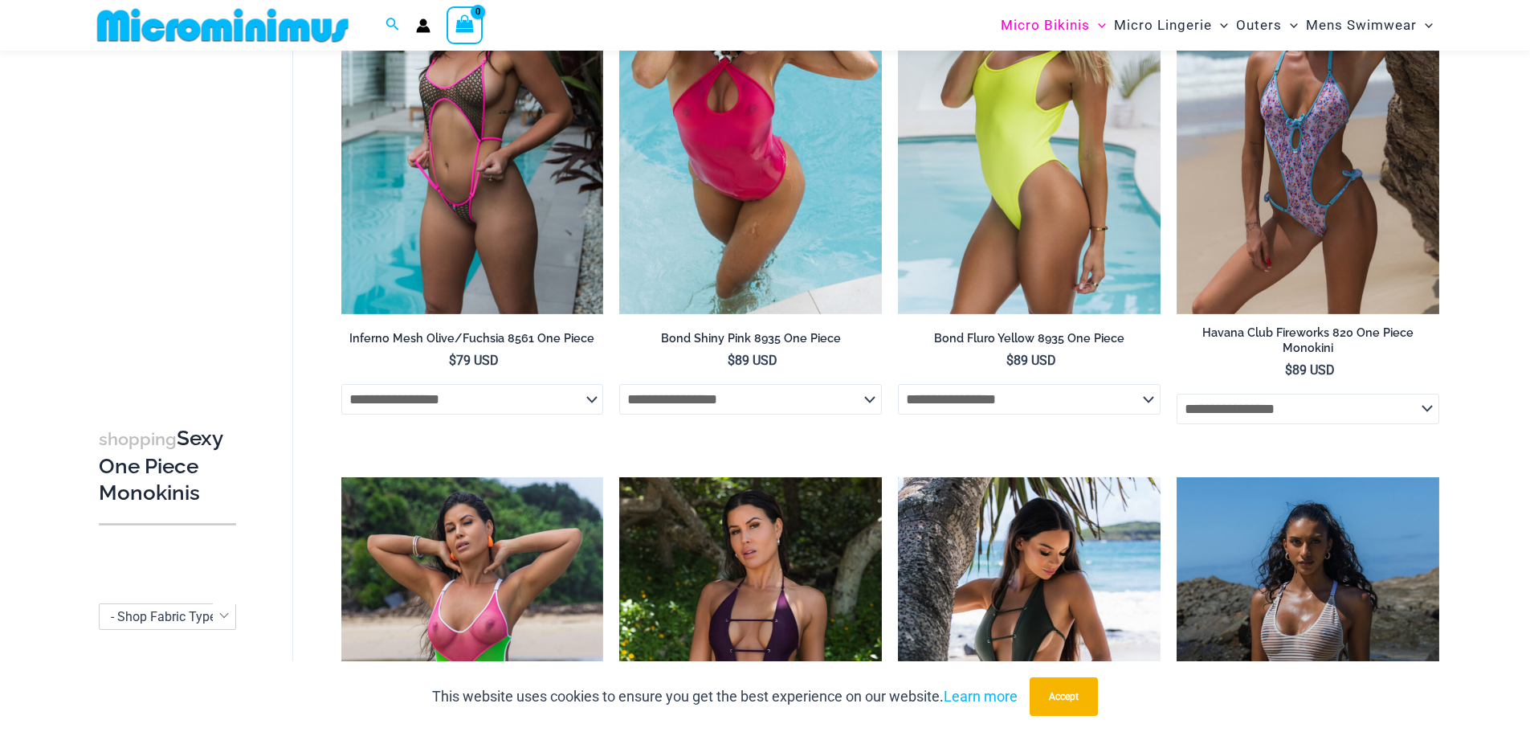
scroll to position [1205, 0]
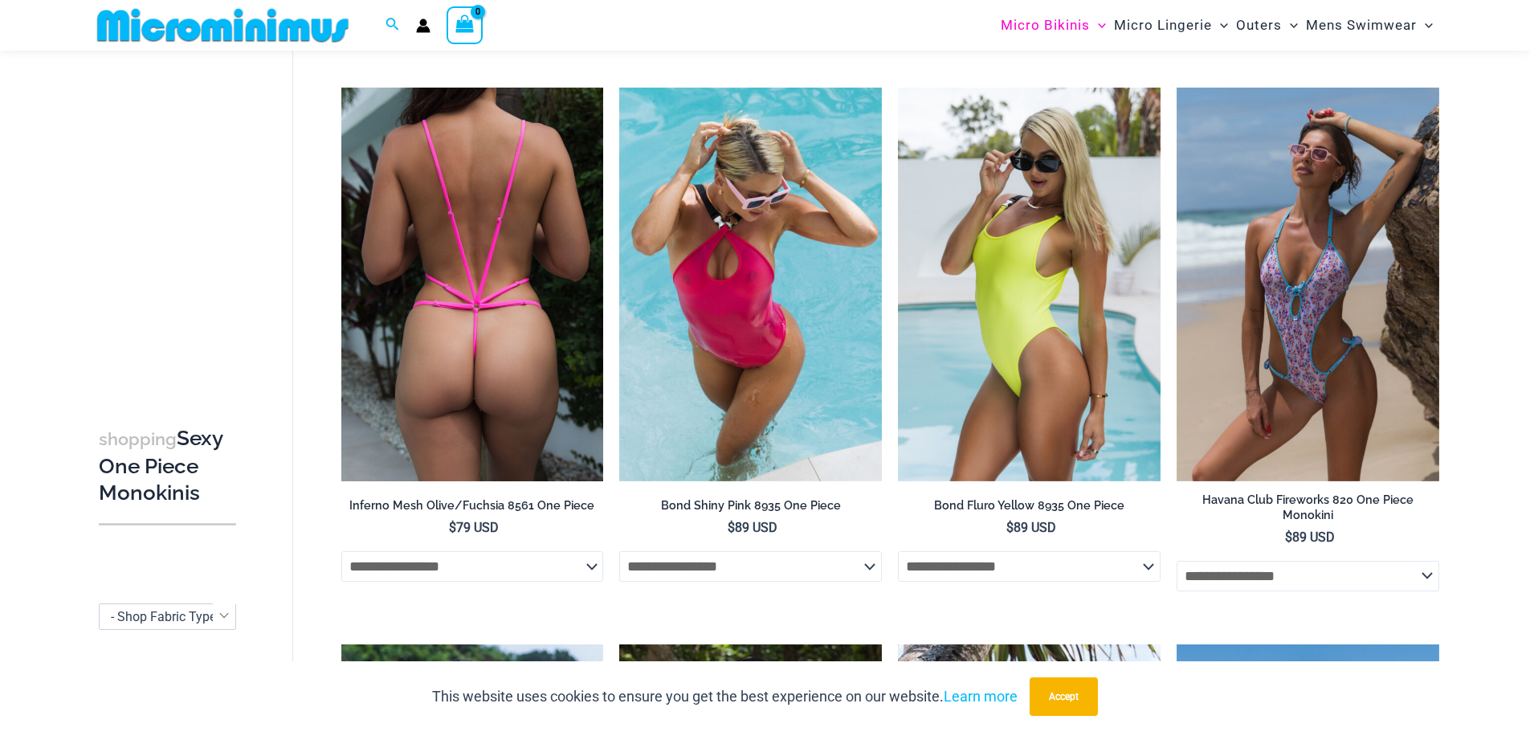
click at [546, 348] on img at bounding box center [472, 285] width 263 height 394
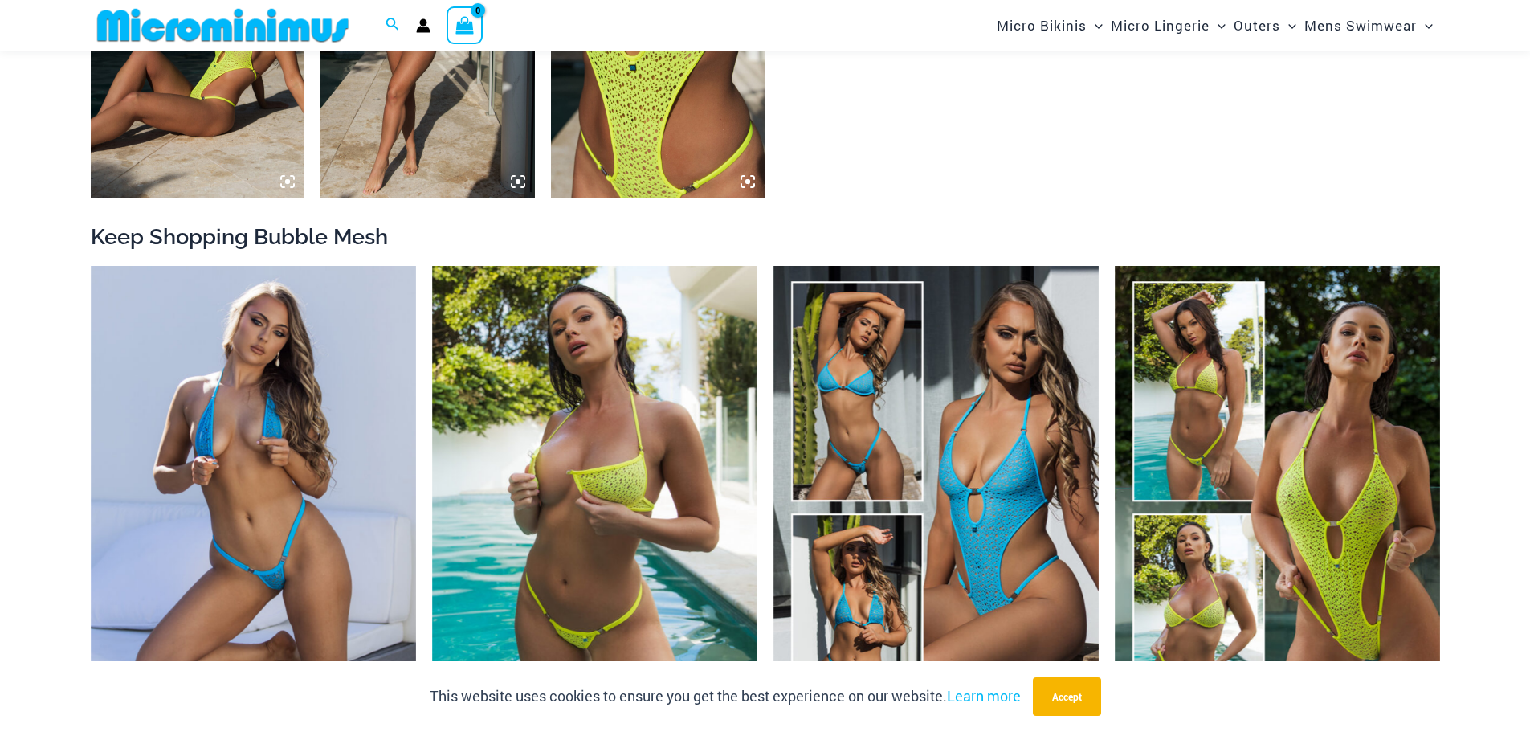
scroll to position [1673, 0]
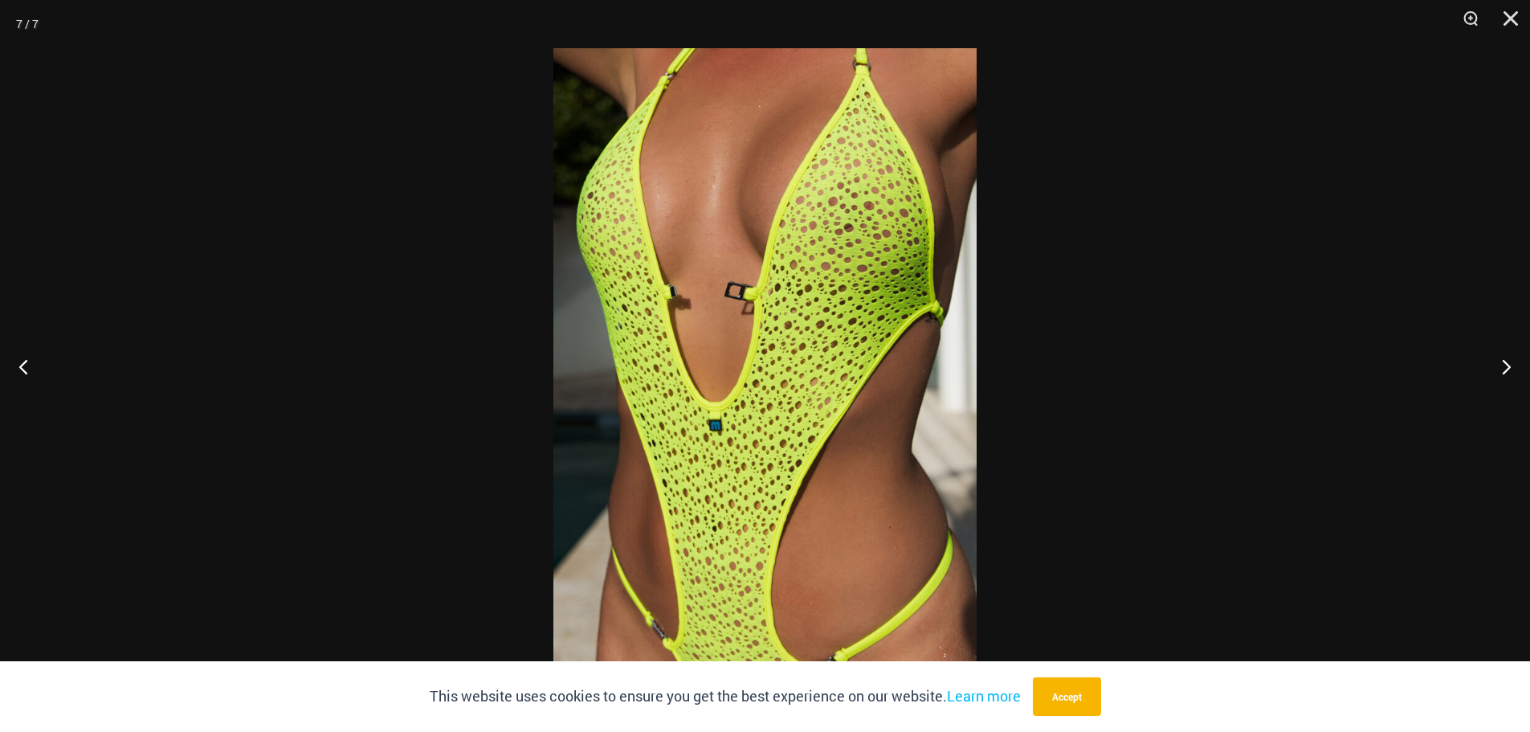
click at [772, 186] on img at bounding box center [764, 365] width 423 height 635
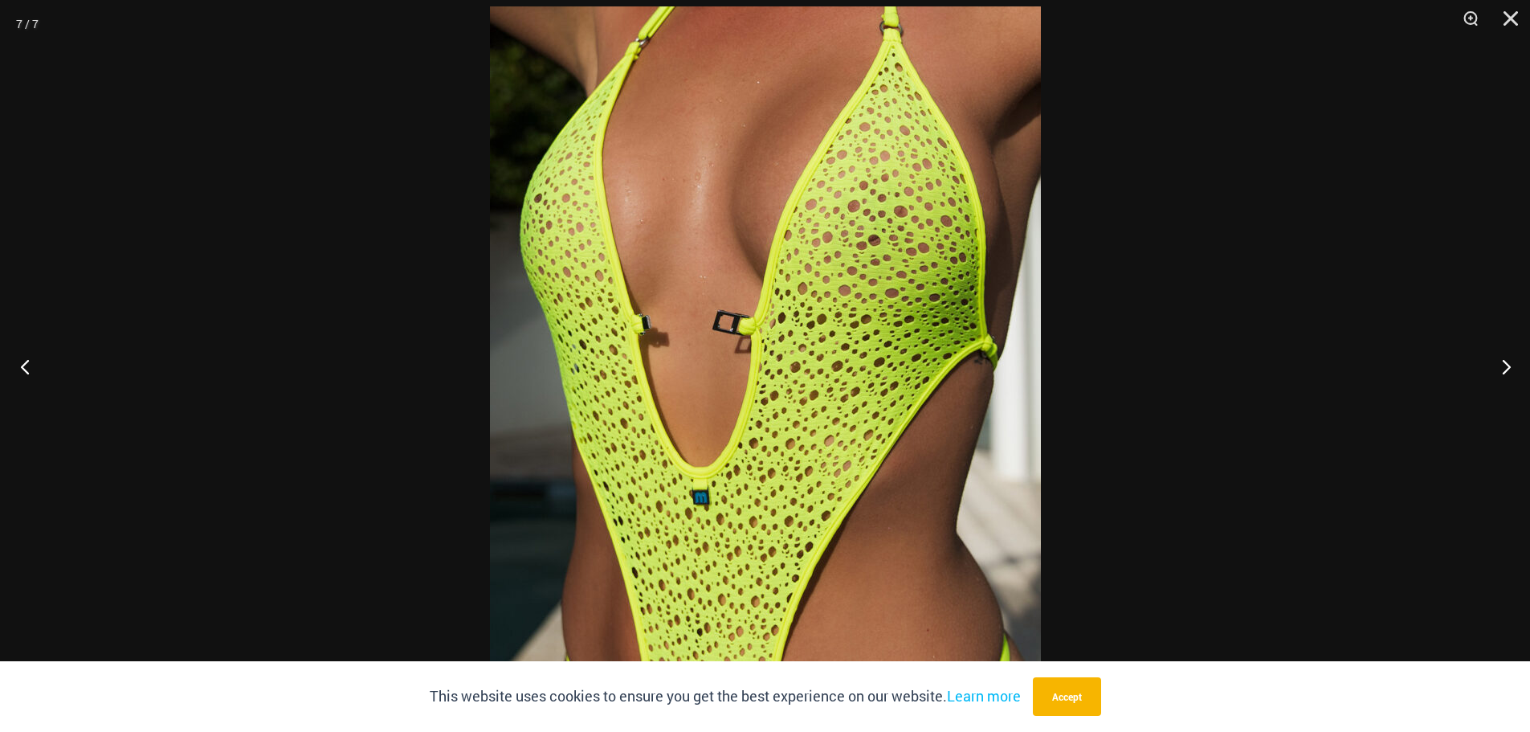
click at [20, 367] on button "Previous" at bounding box center [30, 366] width 60 height 80
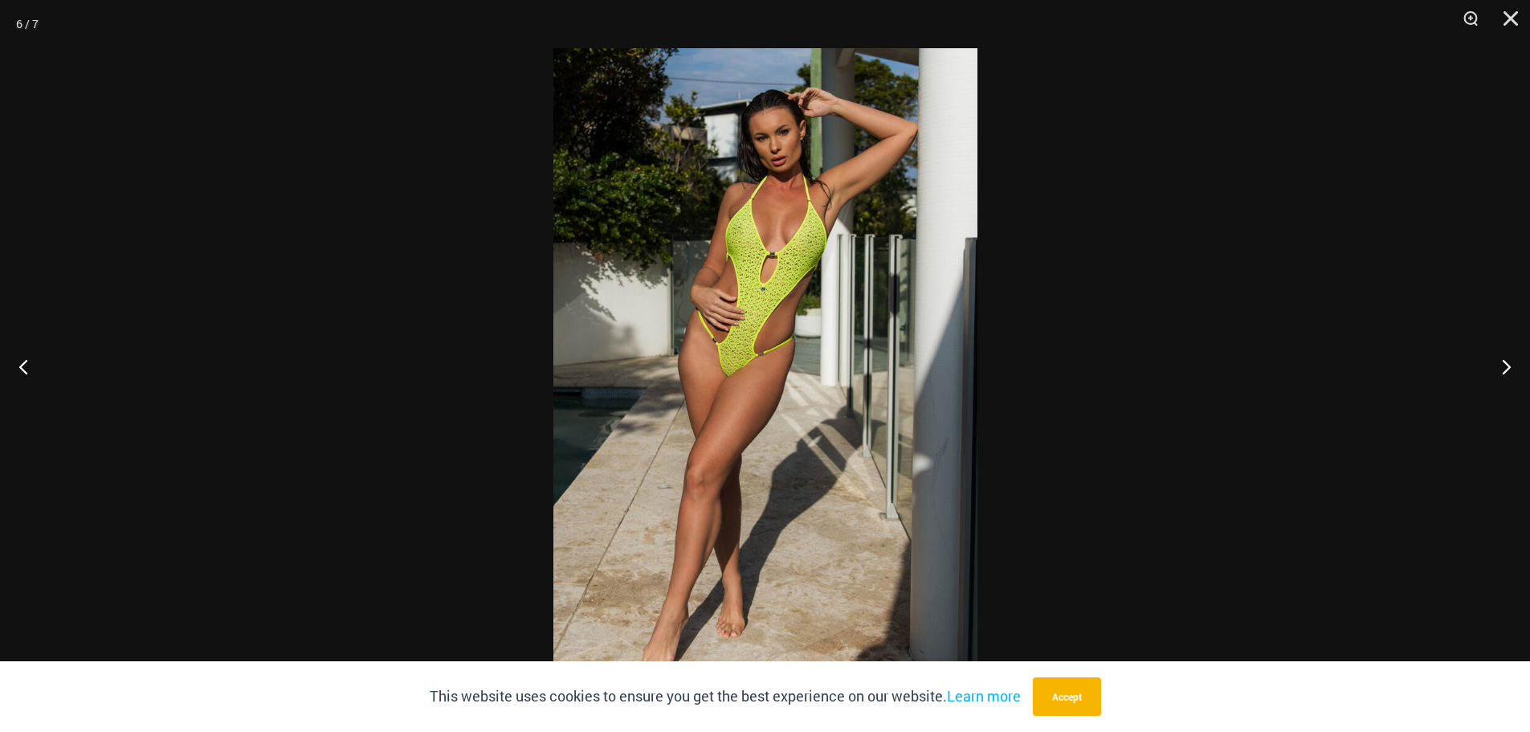
click at [855, 141] on img at bounding box center [765, 365] width 424 height 635
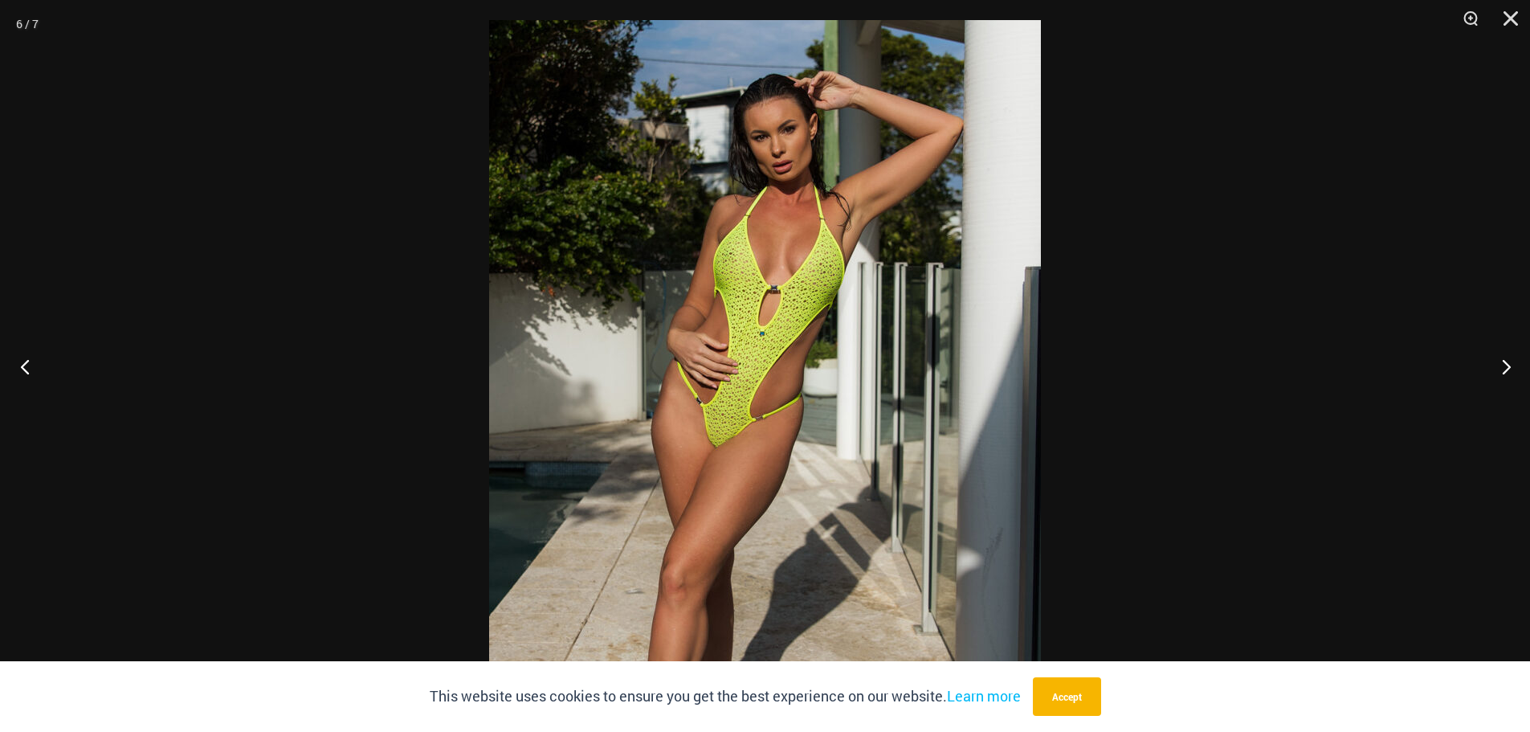
click at [36, 357] on button "Previous" at bounding box center [30, 366] width 60 height 80
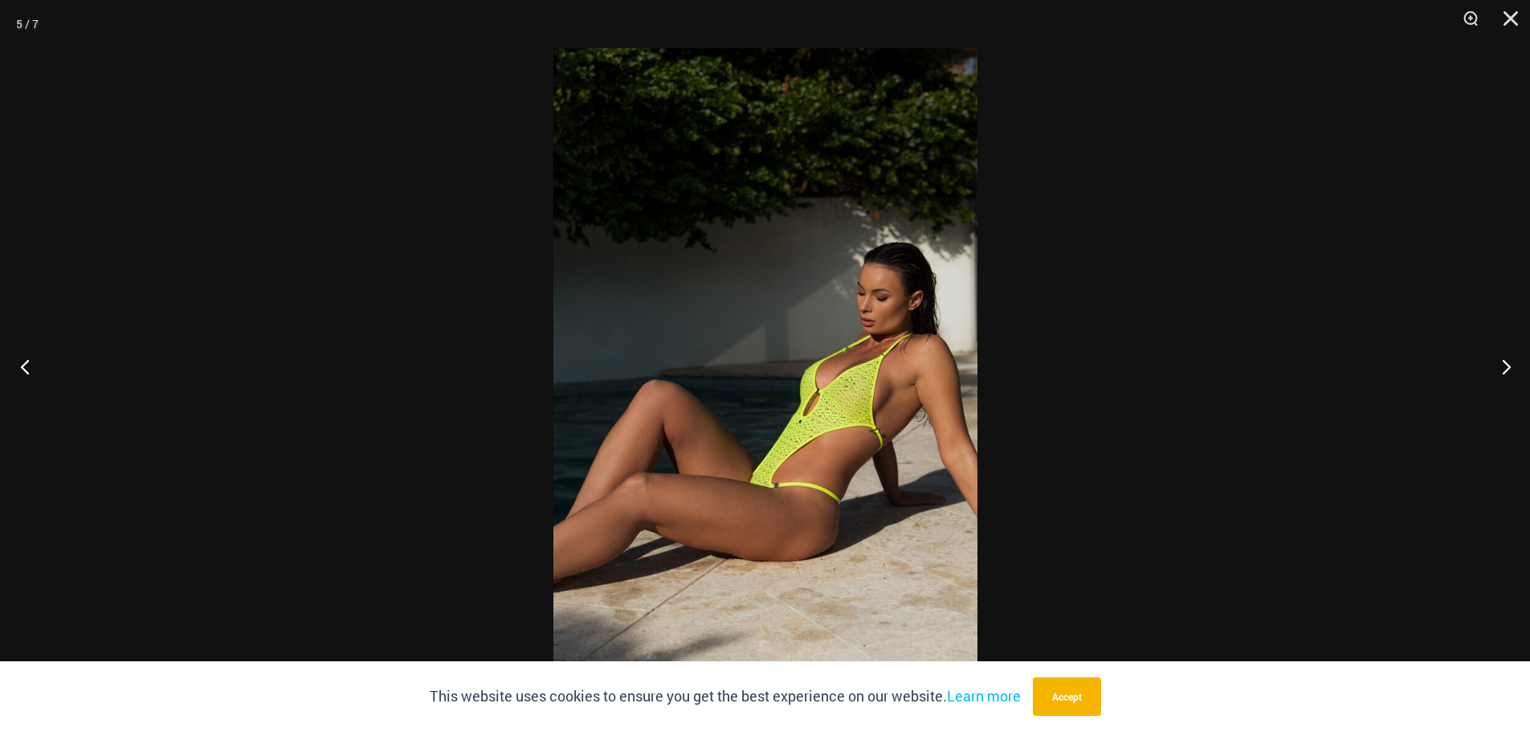
click at [36, 357] on button "Previous" at bounding box center [30, 366] width 60 height 80
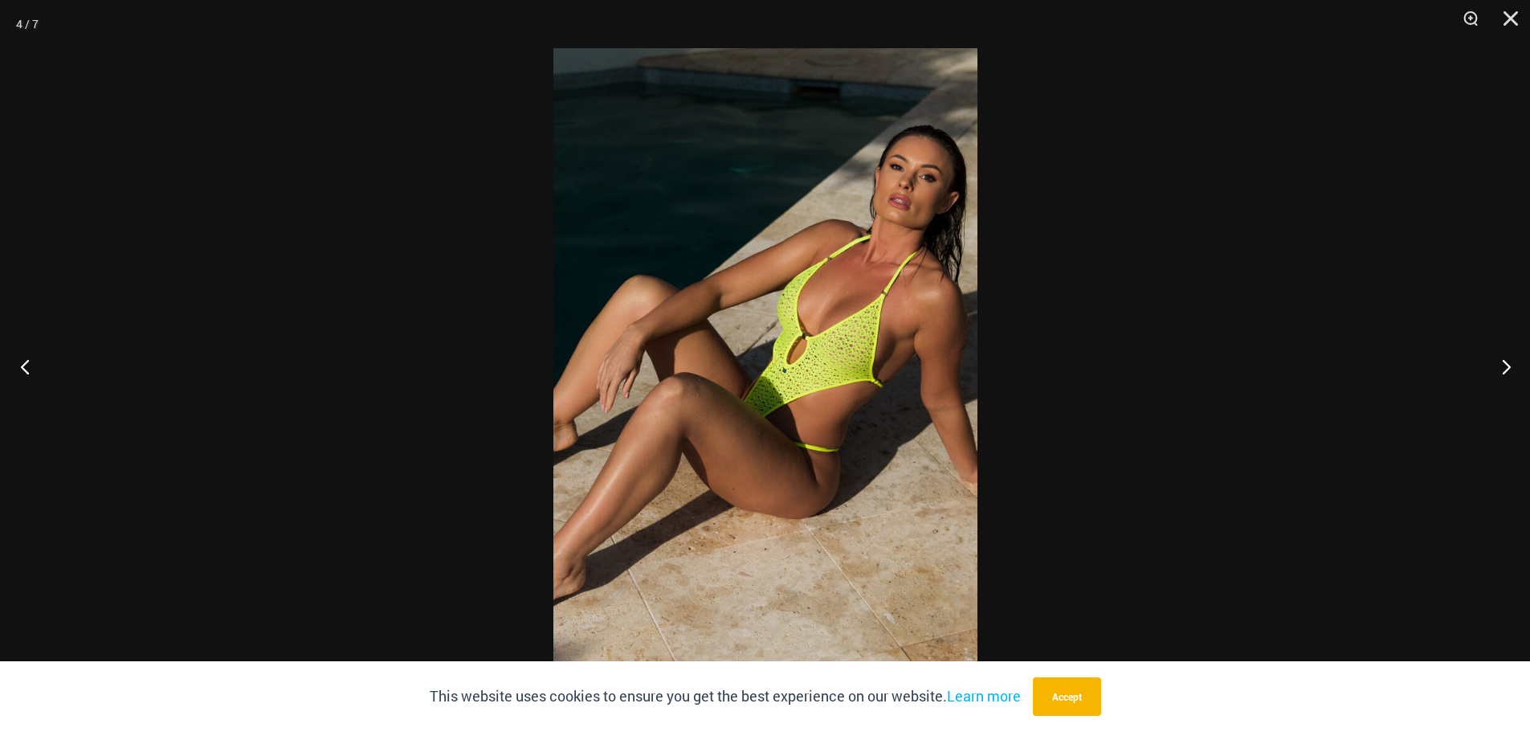
click at [39, 356] on button "Previous" at bounding box center [30, 366] width 60 height 80
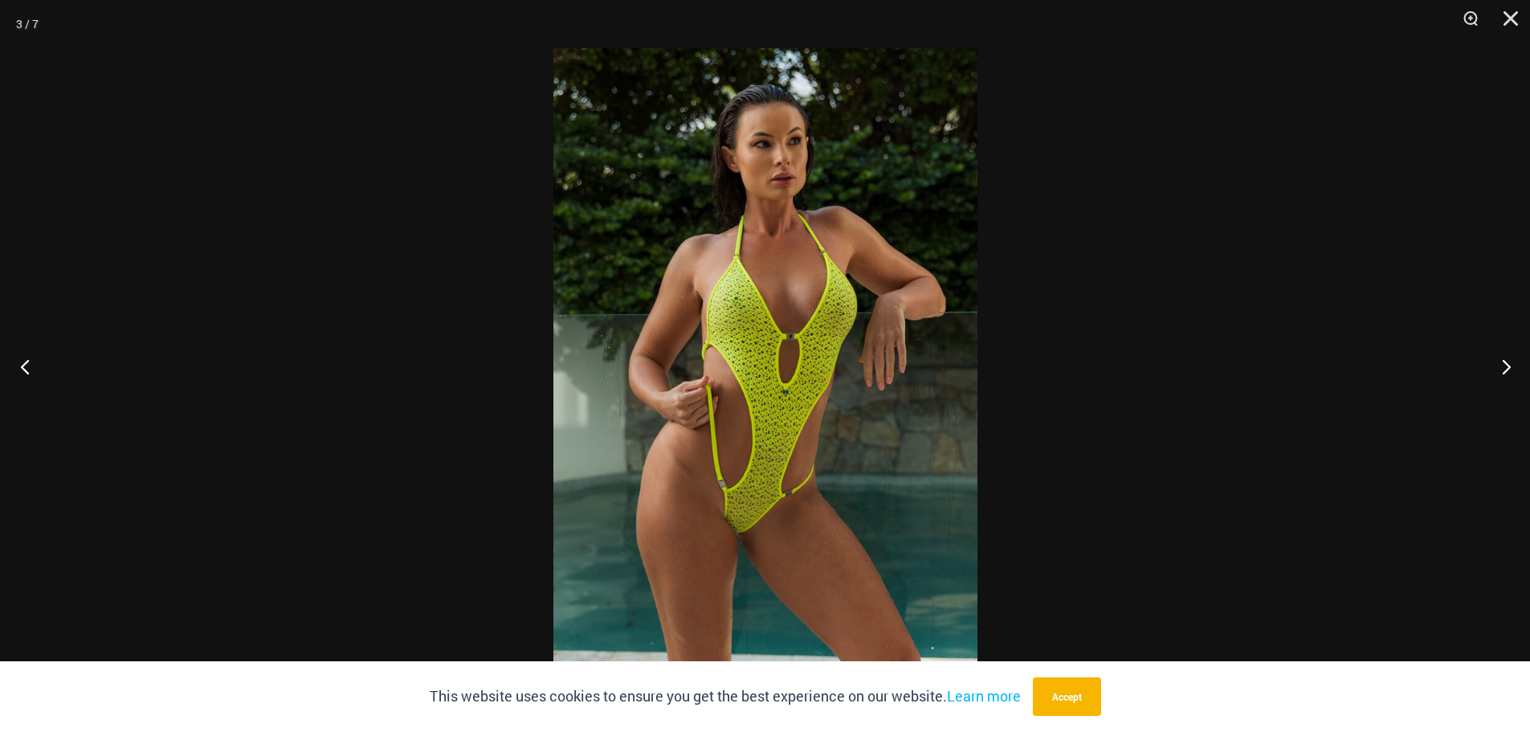
click at [35, 361] on button "Previous" at bounding box center [30, 366] width 60 height 80
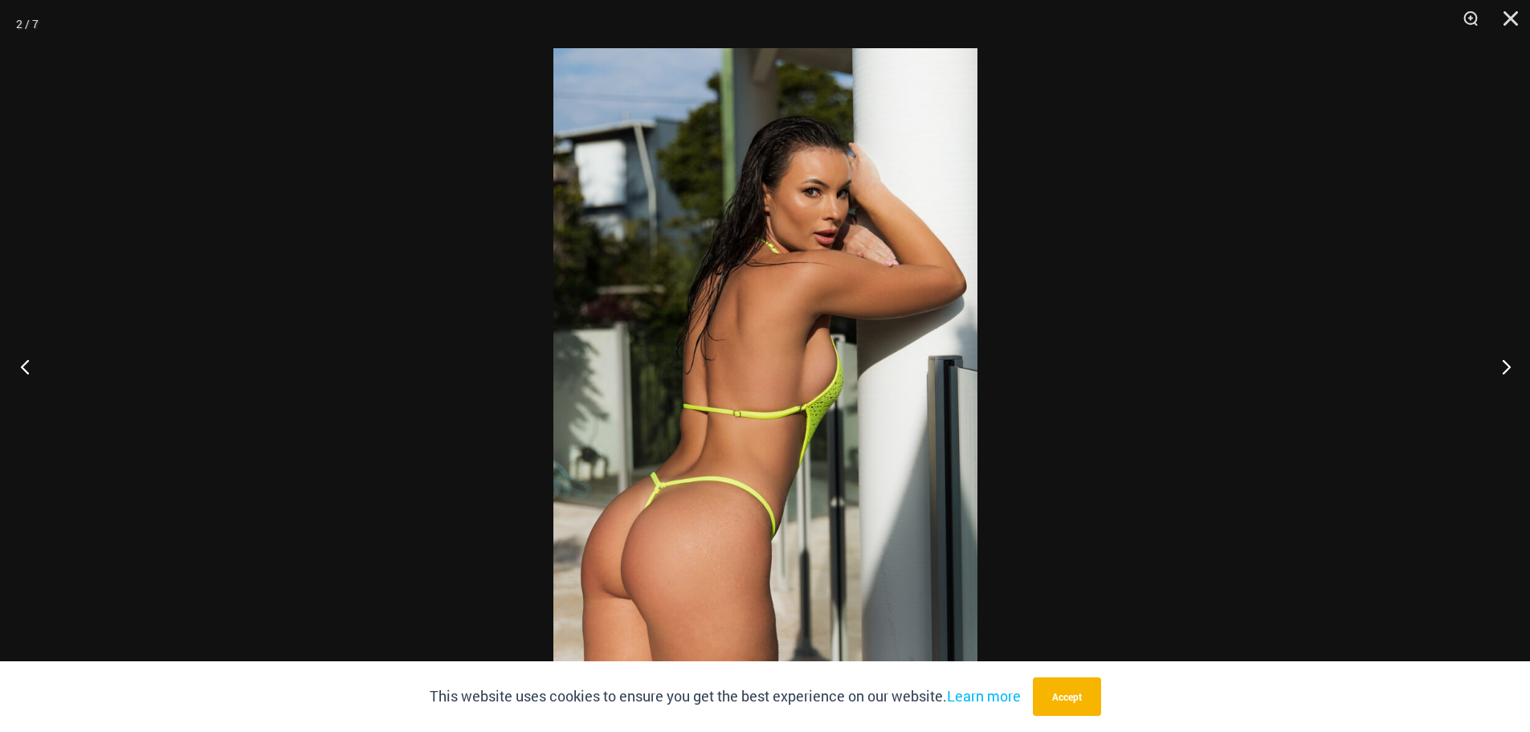
click at [35, 361] on button "Previous" at bounding box center [30, 366] width 60 height 80
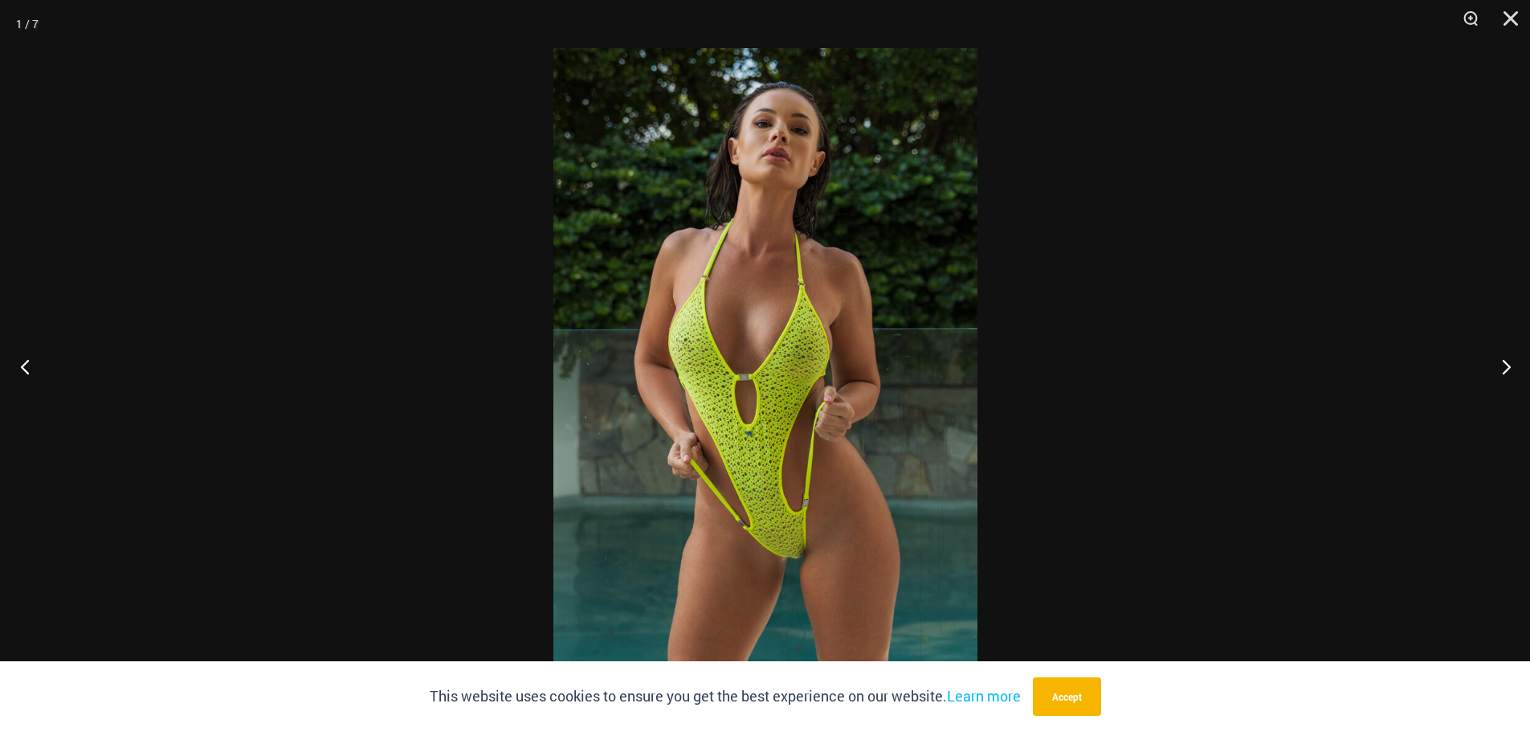
click at [35, 361] on button "Previous" at bounding box center [30, 366] width 60 height 80
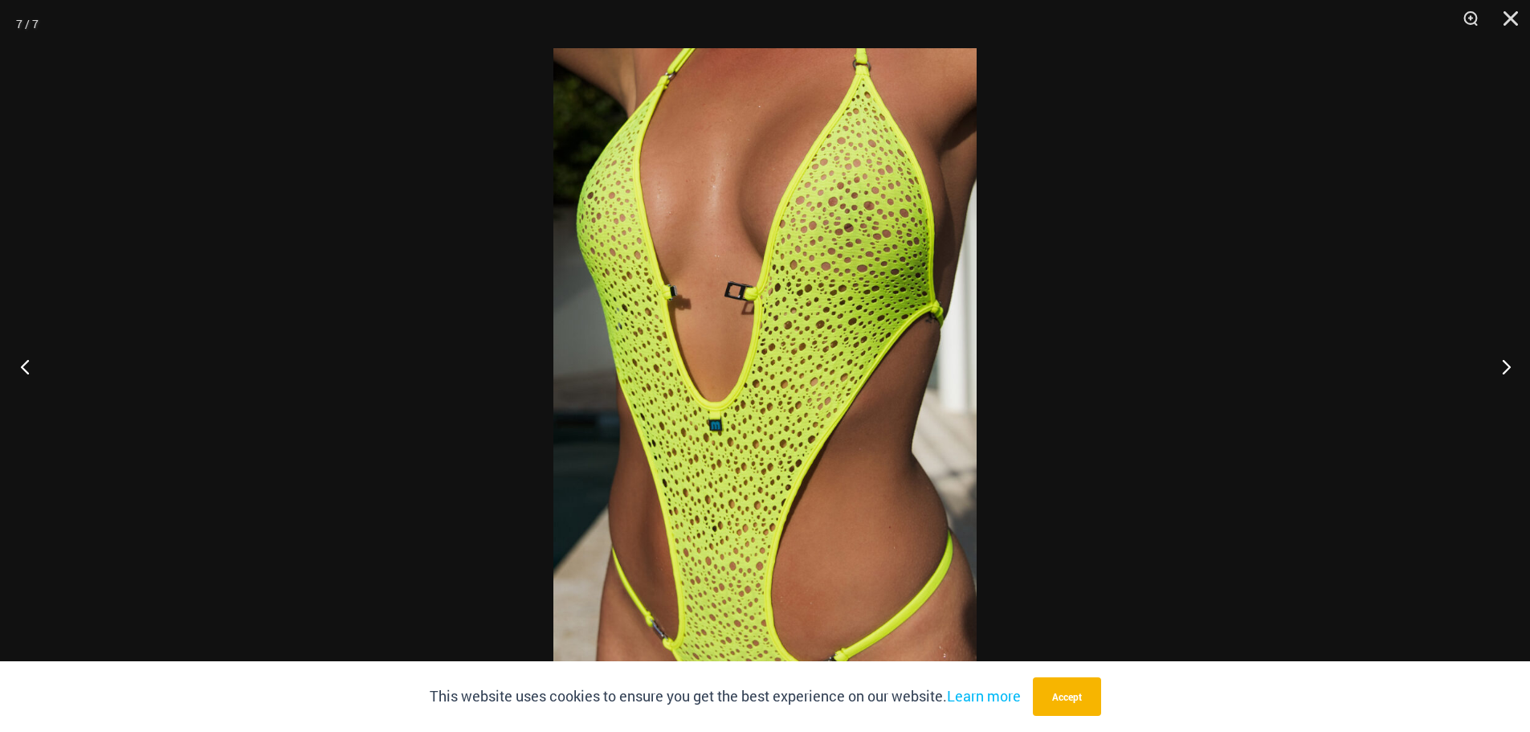
click at [35, 361] on button "Previous" at bounding box center [30, 366] width 60 height 80
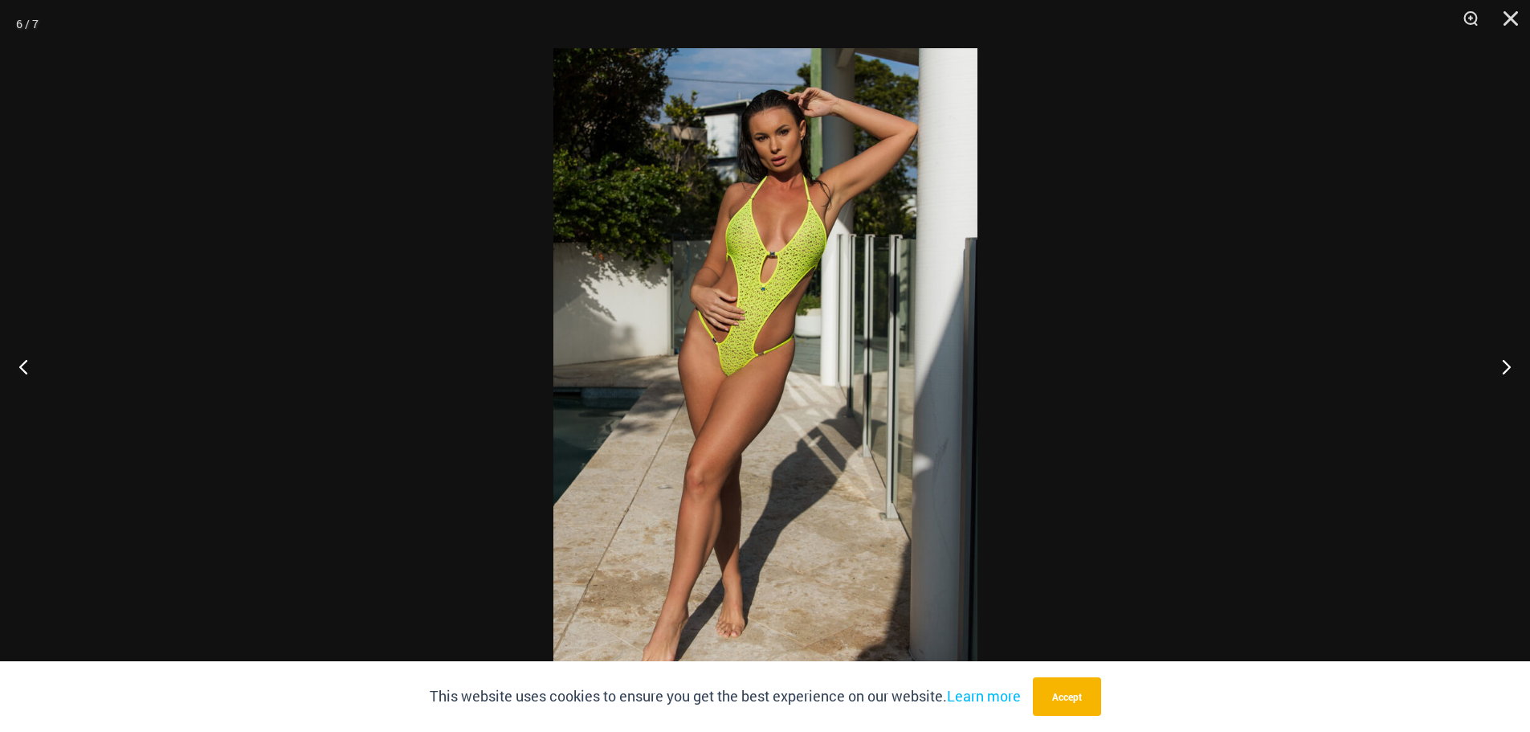
click at [153, 343] on div at bounding box center [765, 366] width 1530 height 732
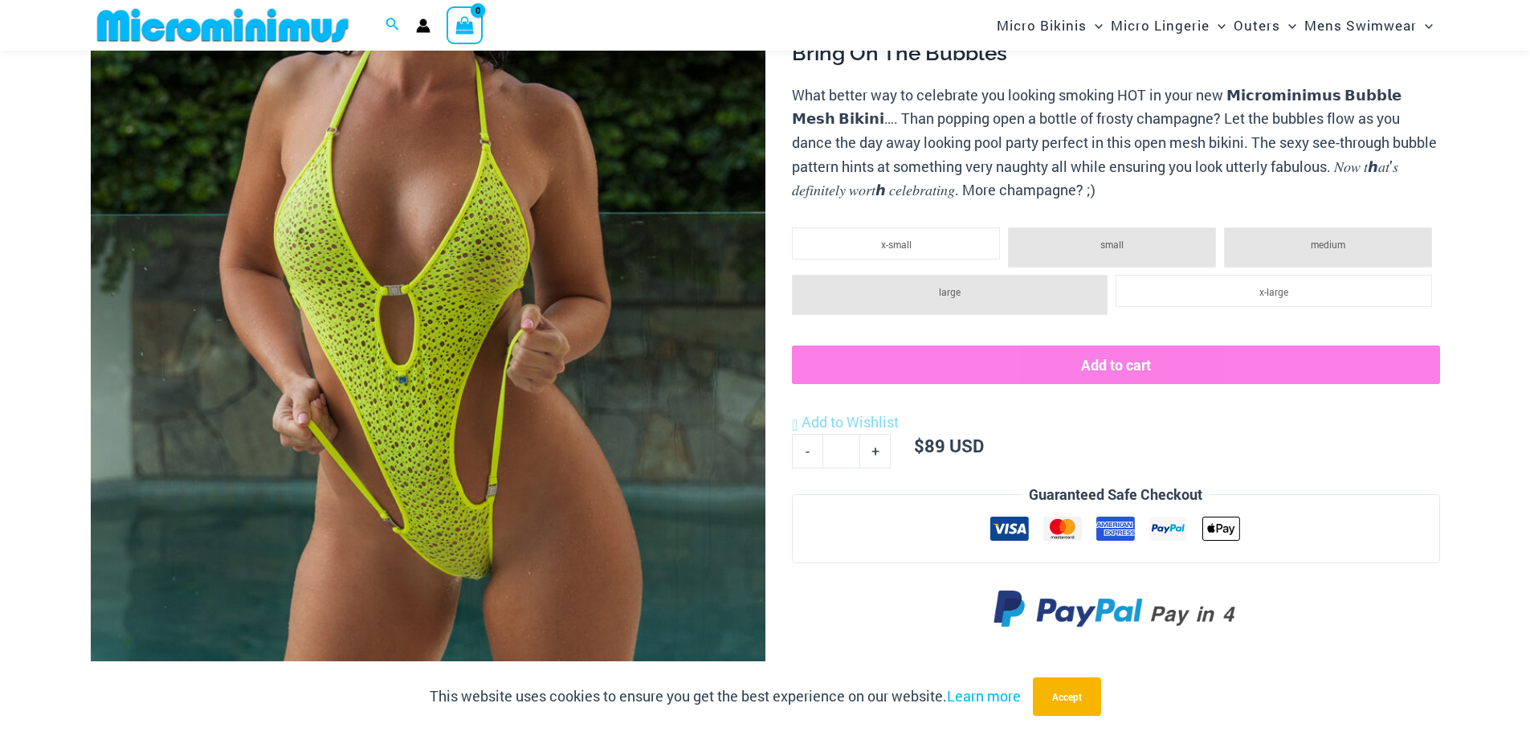
scroll to position [147, 0]
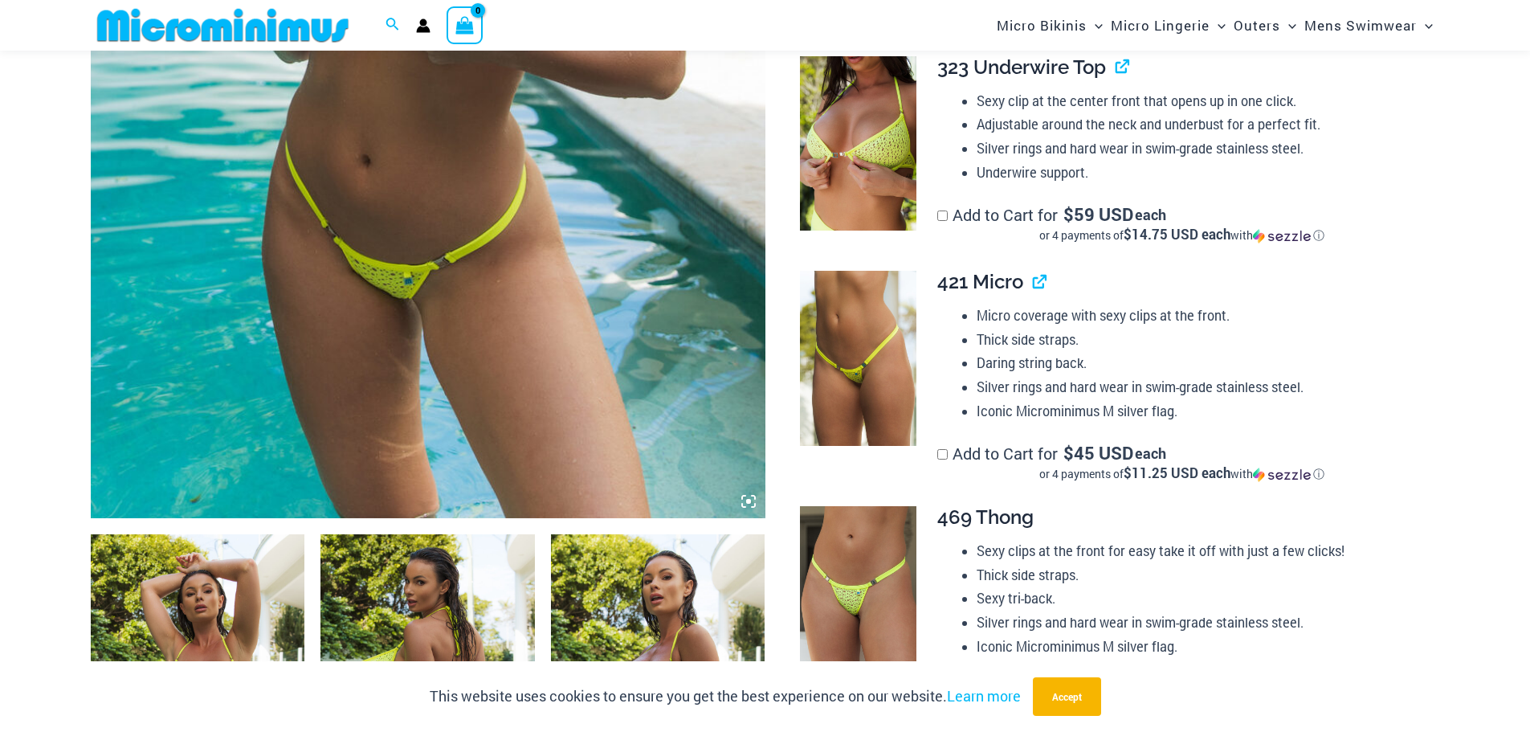
scroll to position [627, 0]
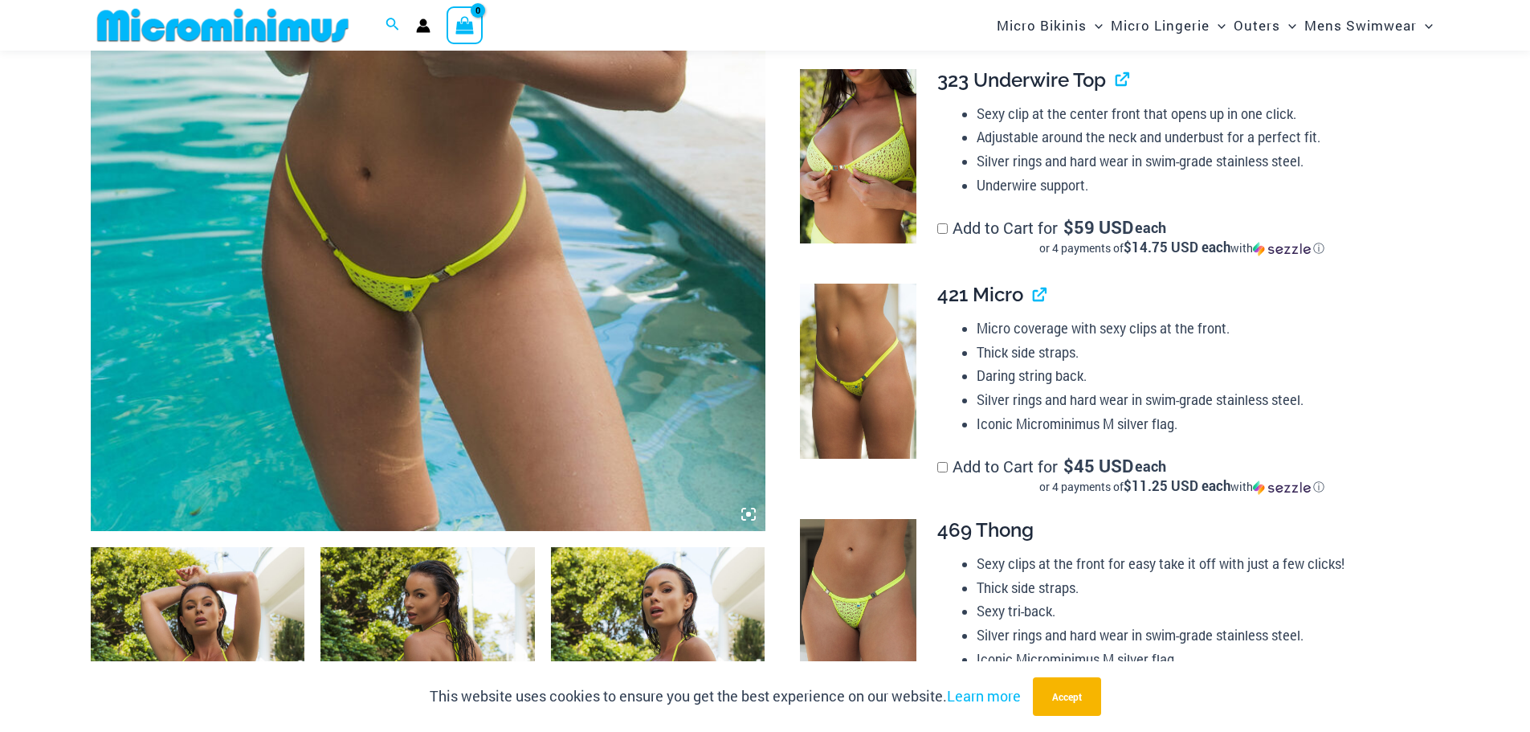
click at [261, 259] on img at bounding box center [428, 25] width 675 height 1012
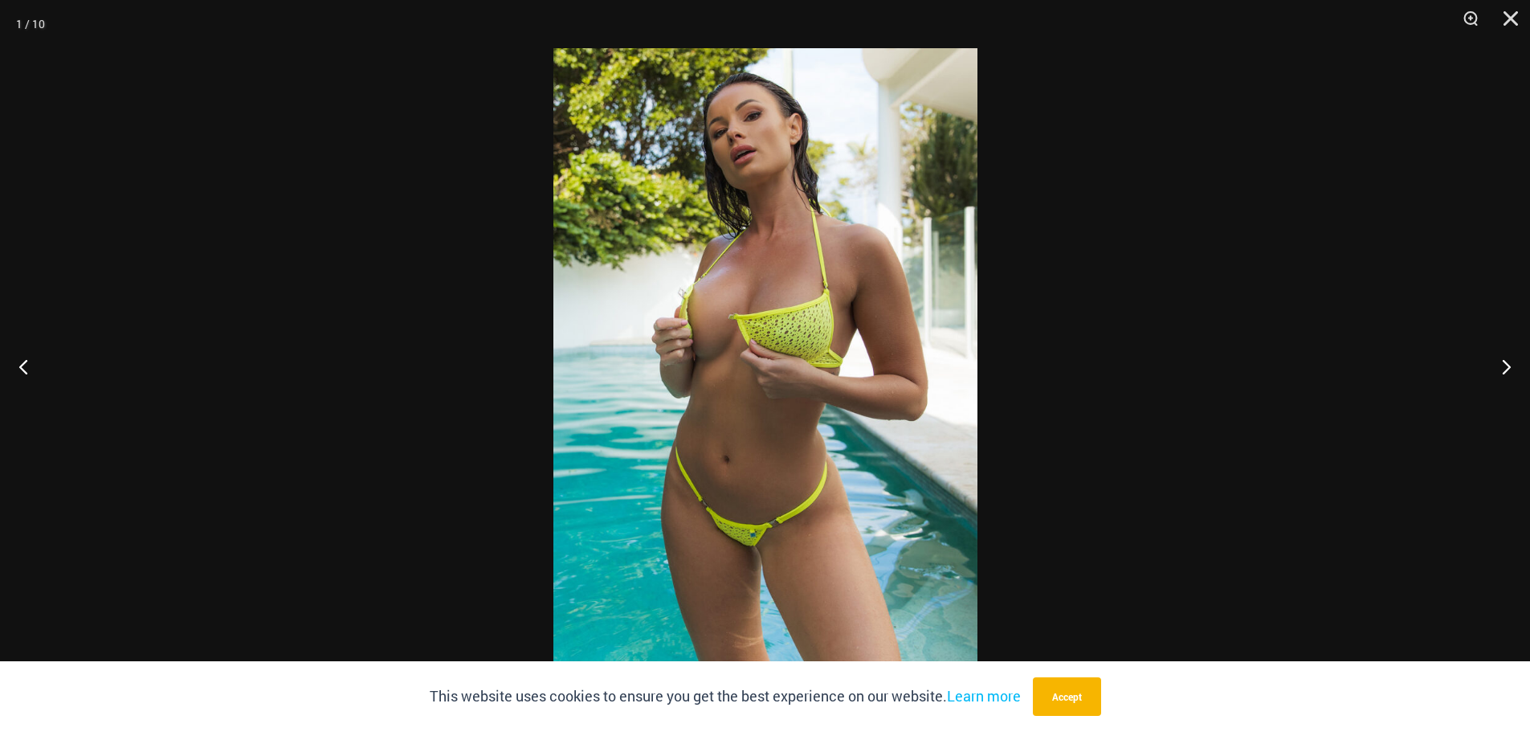
click at [797, 140] on img at bounding box center [765, 365] width 424 height 635
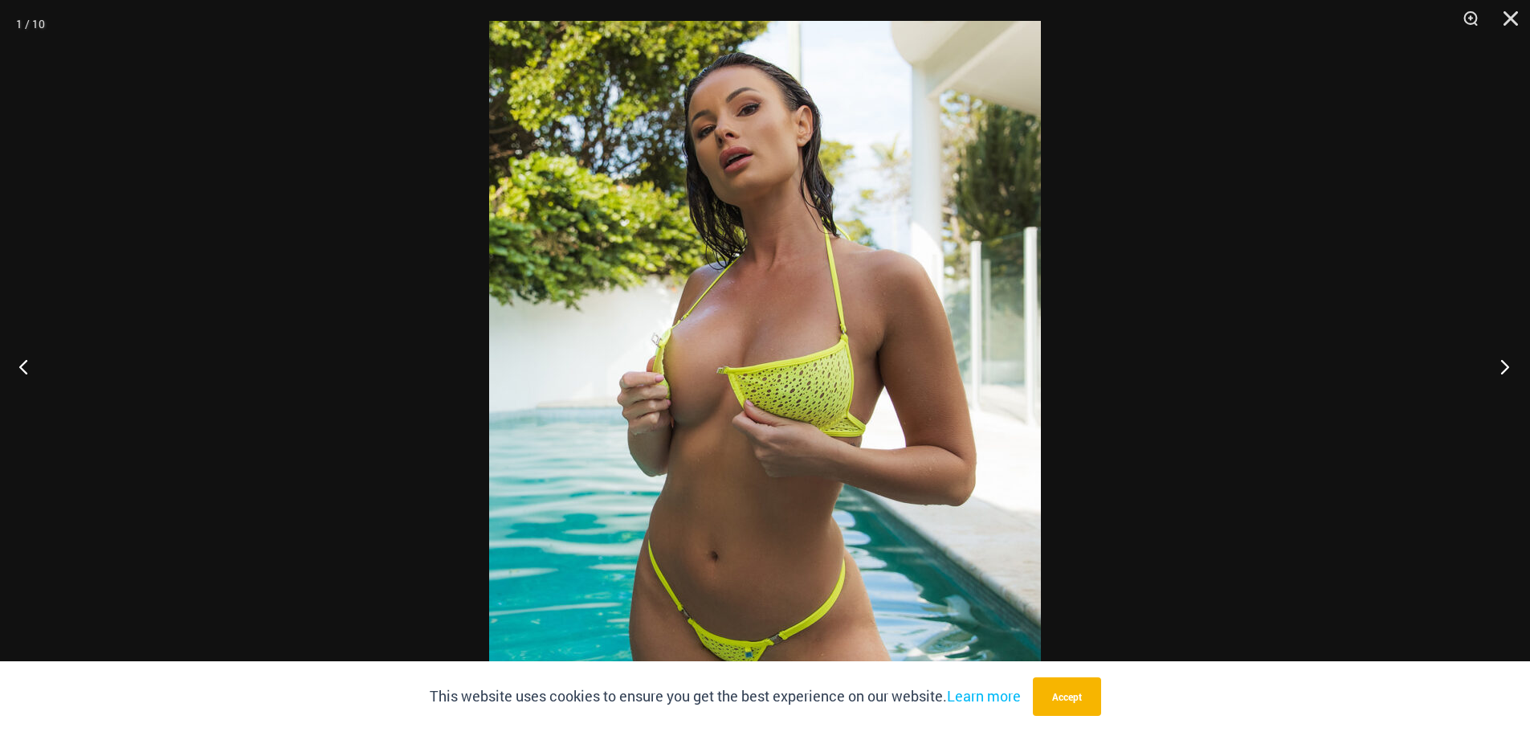
click at [1505, 365] on button "Next" at bounding box center [1500, 366] width 60 height 80
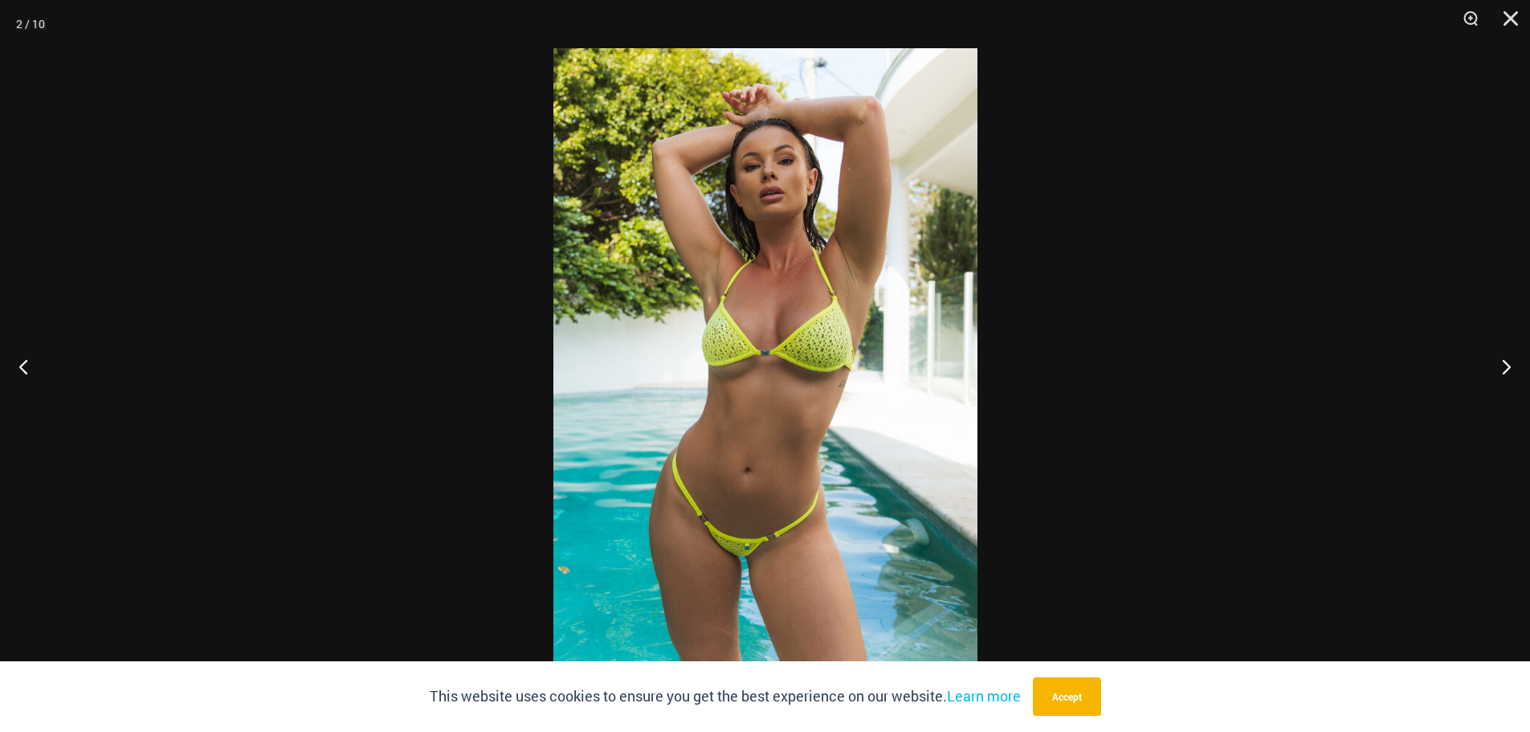
click at [745, 196] on img at bounding box center [765, 365] width 424 height 635
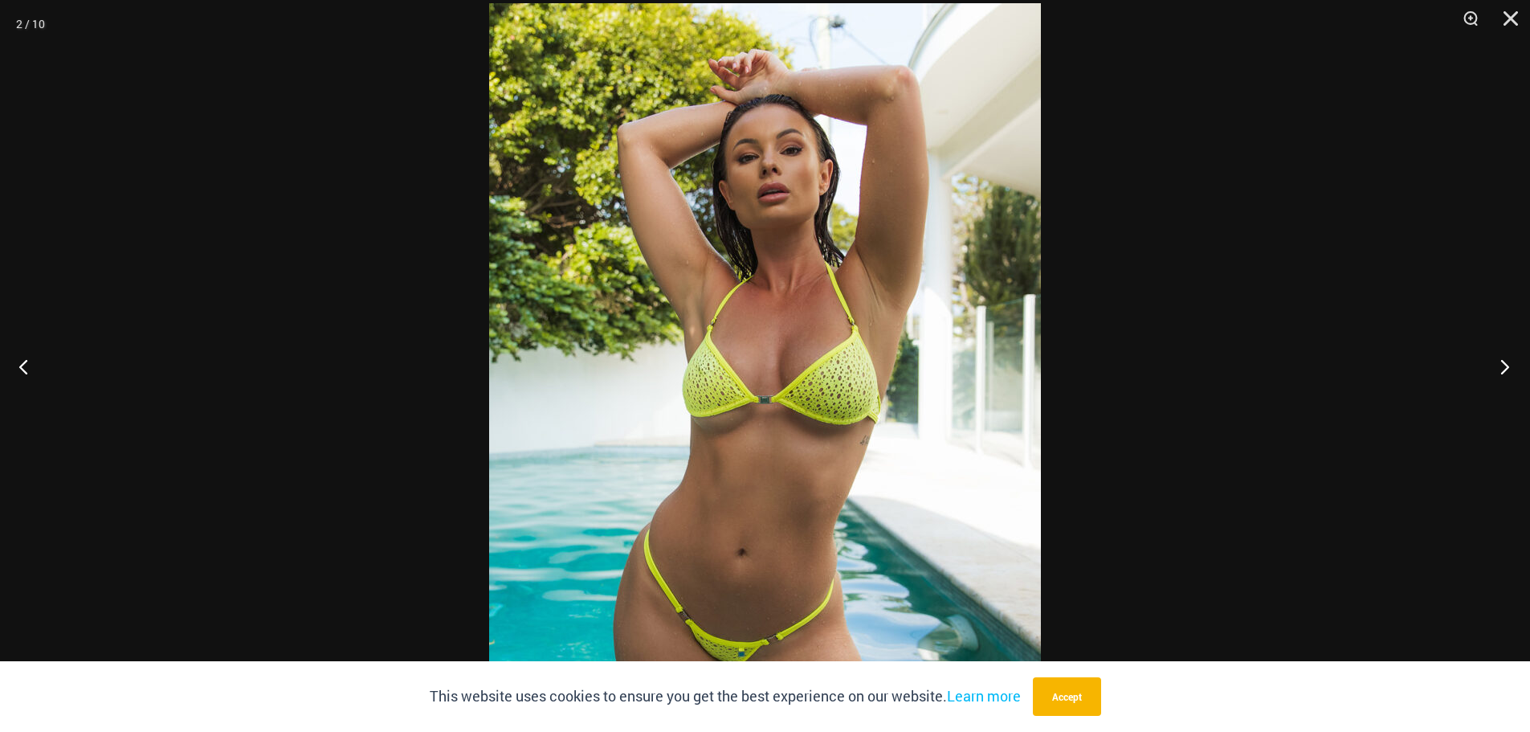
click at [1496, 364] on button "Next" at bounding box center [1500, 366] width 60 height 80
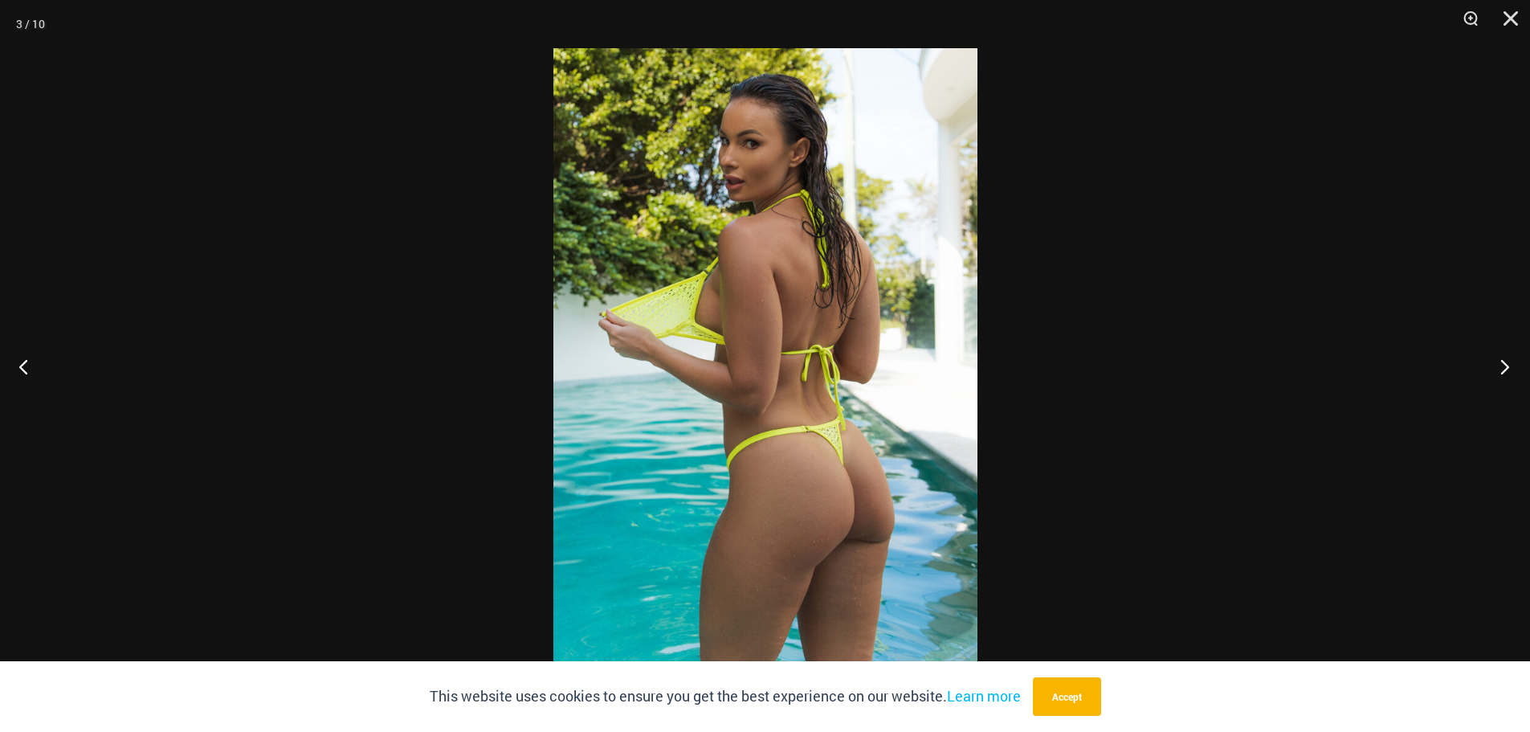
click at [1496, 364] on button "Next" at bounding box center [1500, 366] width 60 height 80
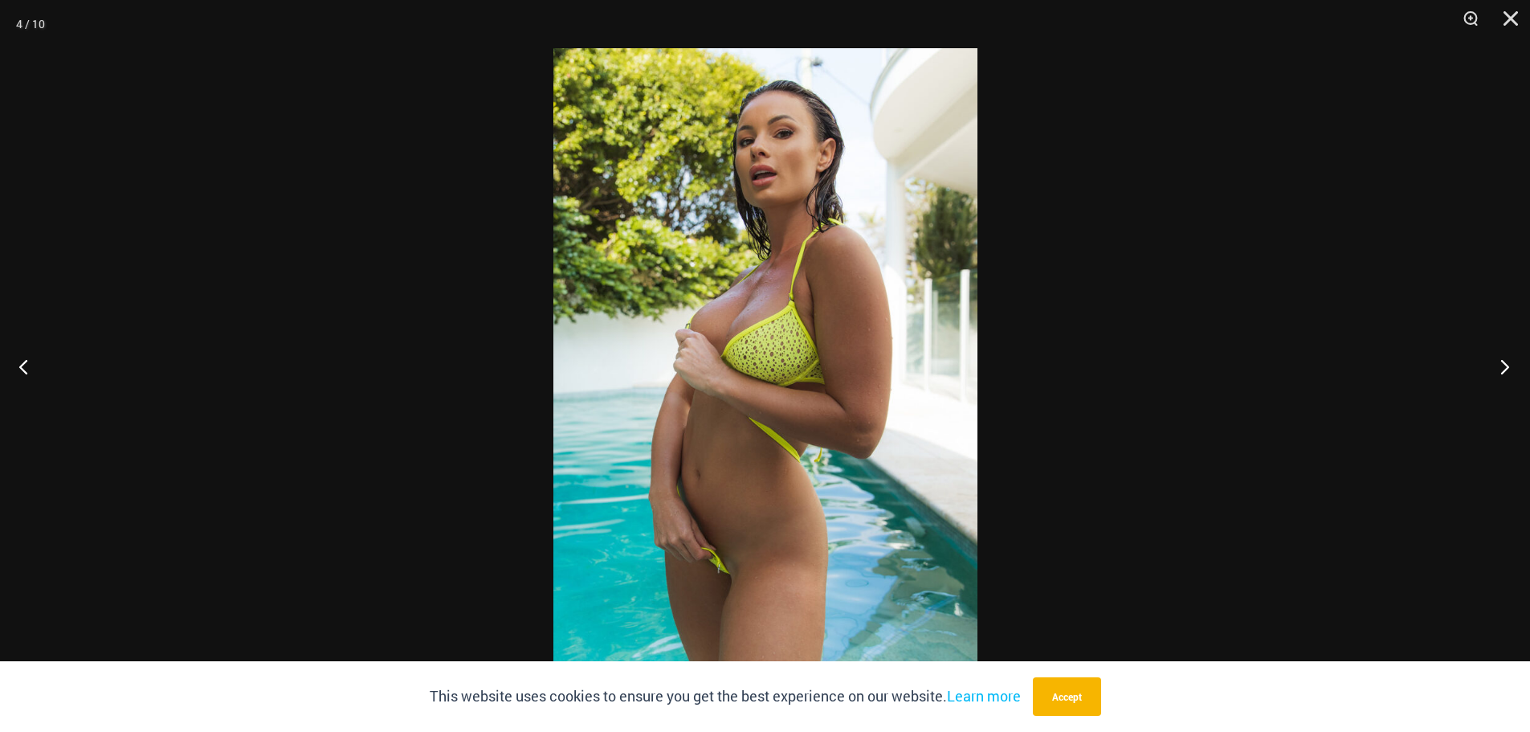
click at [1503, 366] on button "Next" at bounding box center [1500, 366] width 60 height 80
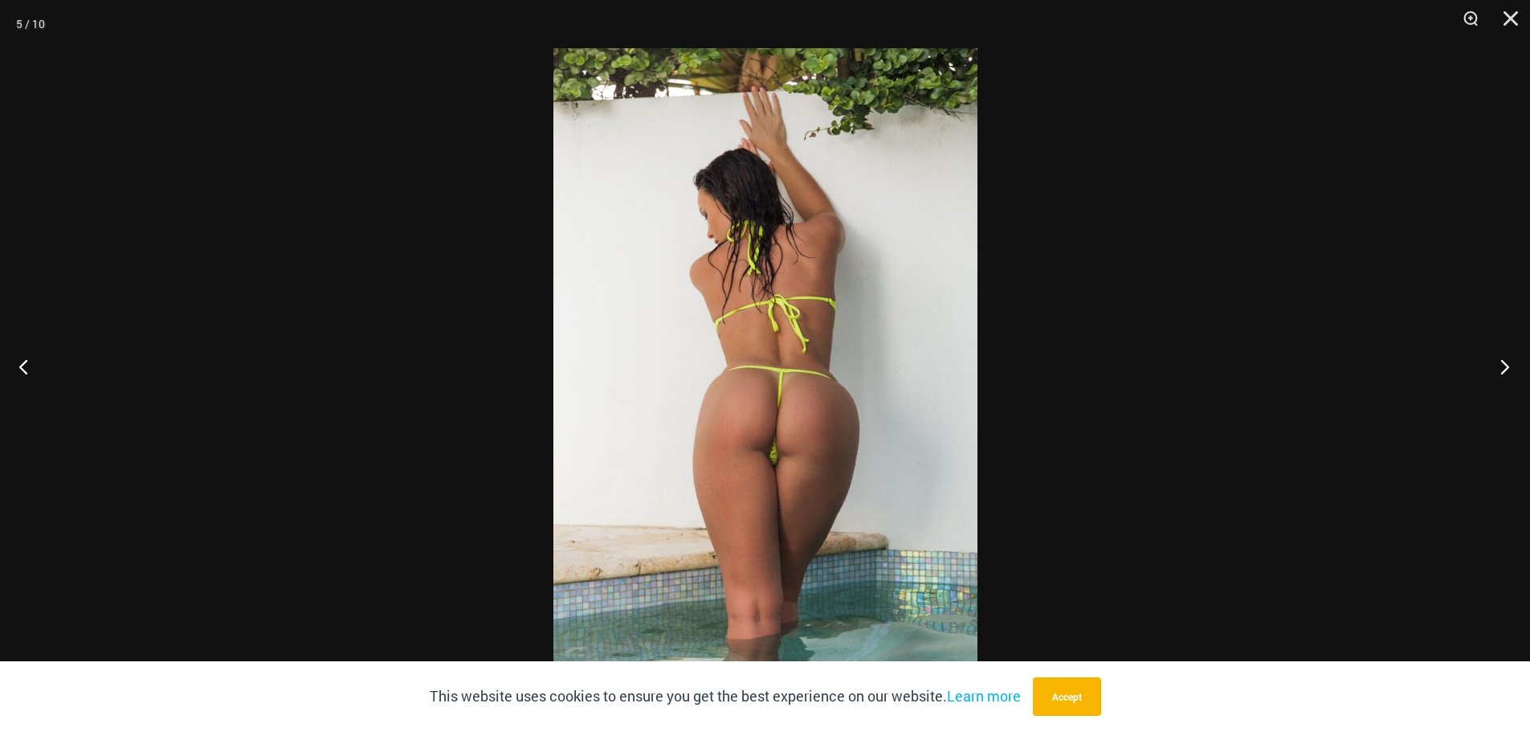
click at [1507, 381] on button "Next" at bounding box center [1500, 366] width 60 height 80
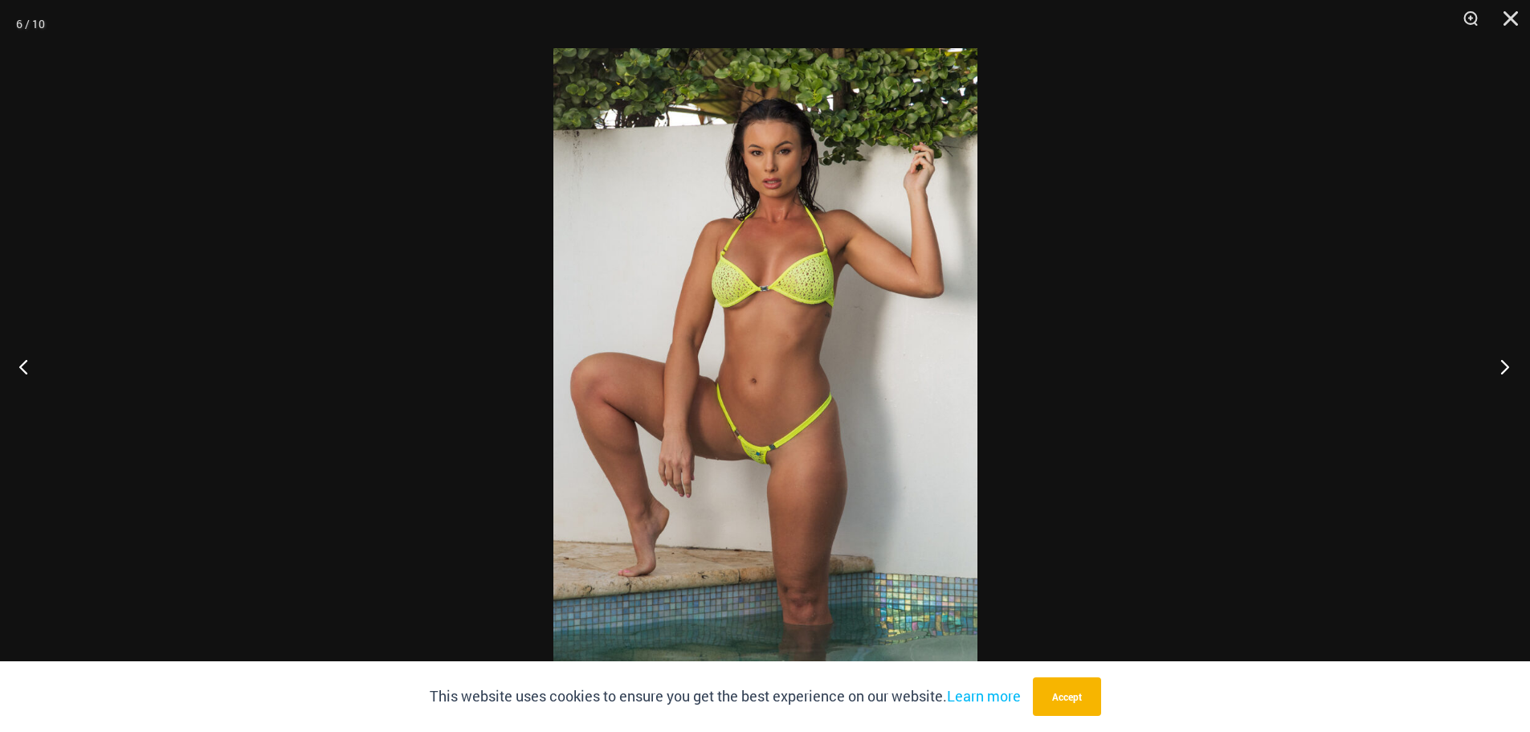
click at [1508, 362] on button "Next" at bounding box center [1500, 366] width 60 height 80
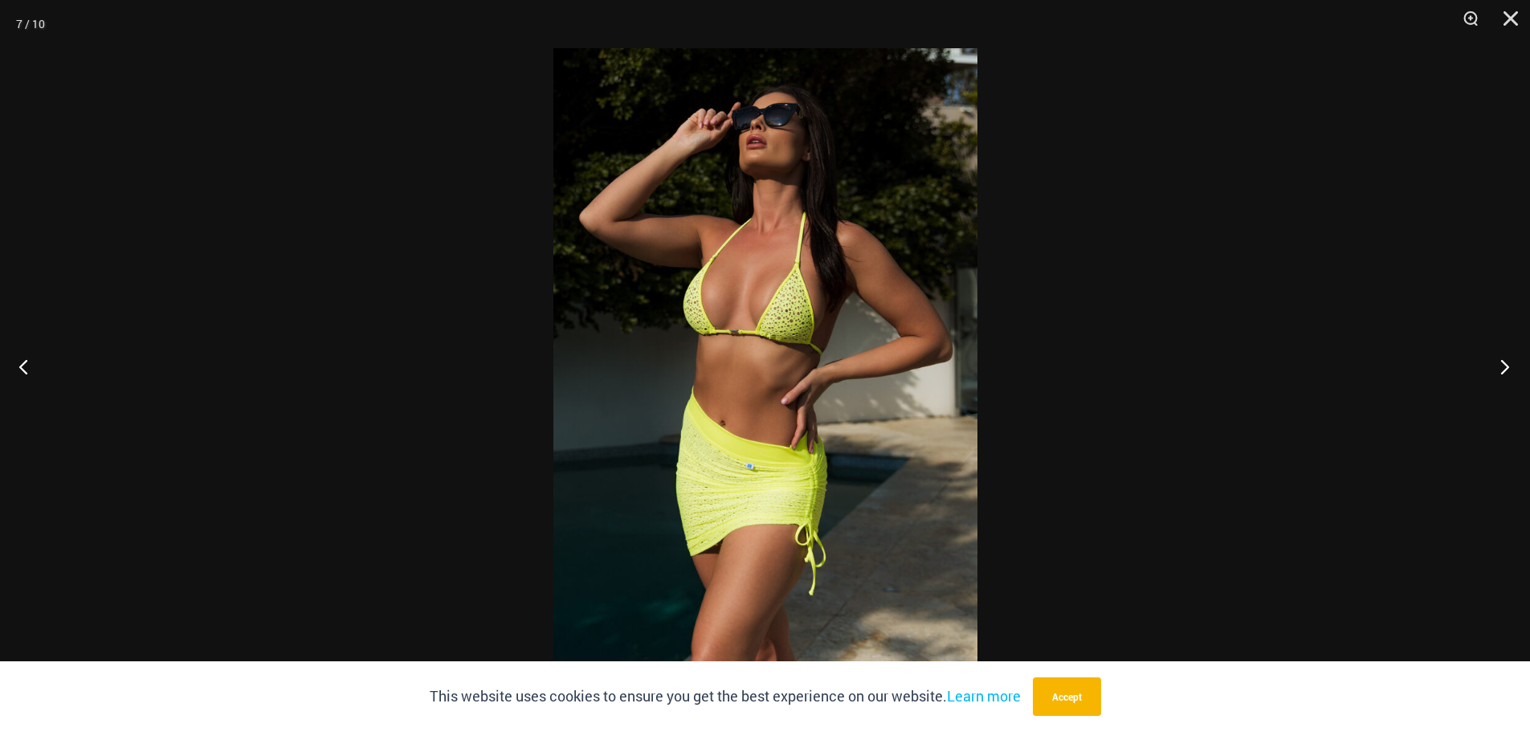
click at [1508, 362] on button "Next" at bounding box center [1500, 366] width 60 height 80
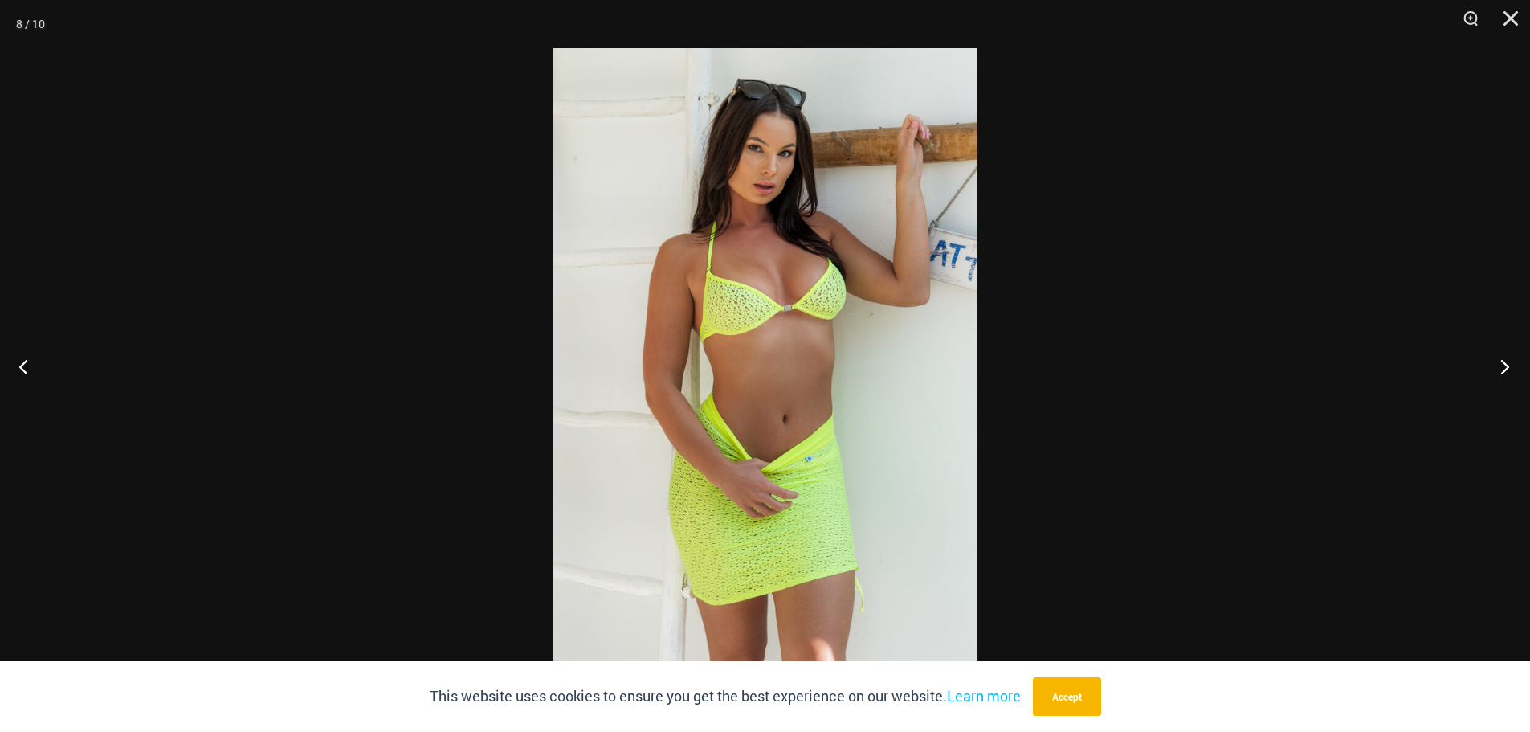
click at [1508, 362] on button "Next" at bounding box center [1500, 366] width 60 height 80
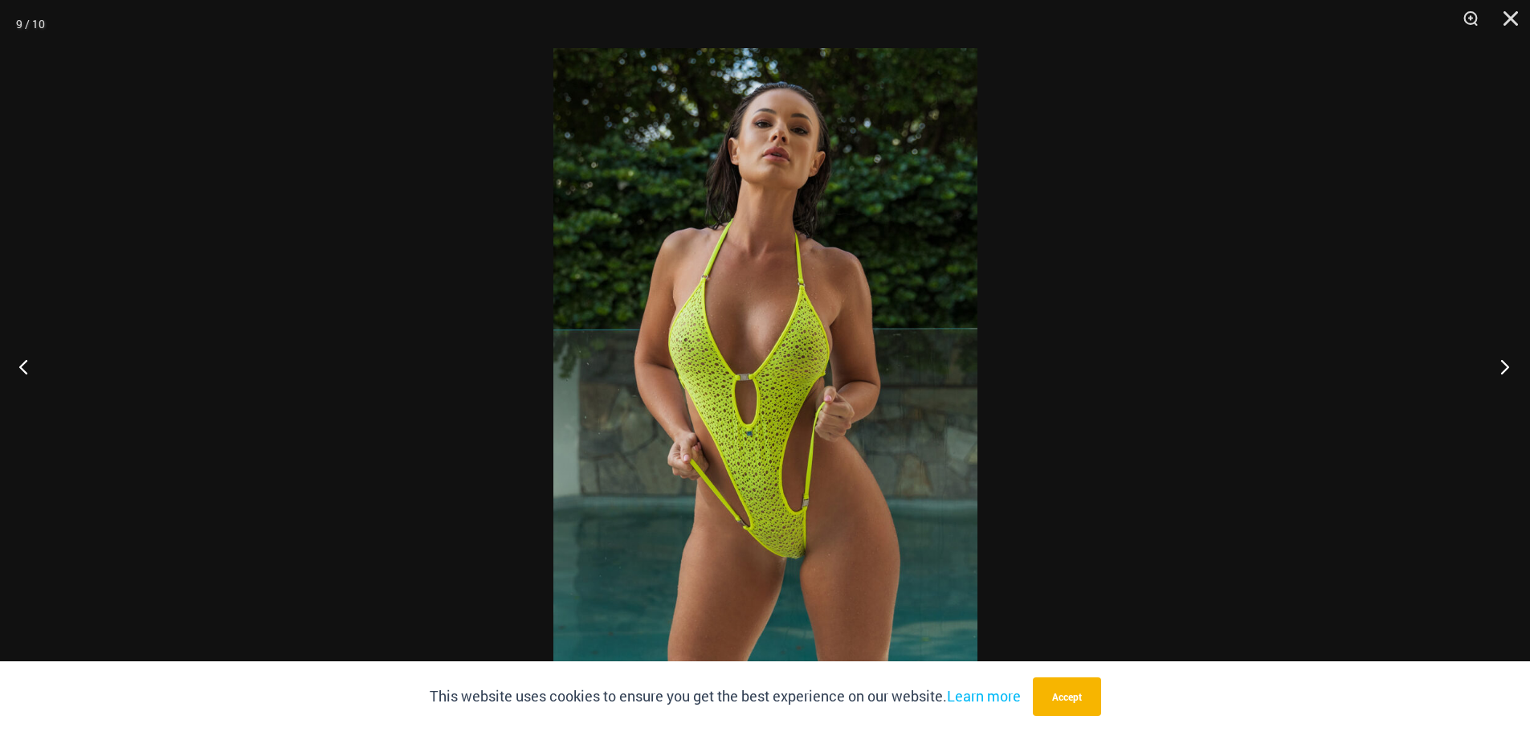
click at [1508, 362] on button "Next" at bounding box center [1500, 366] width 60 height 80
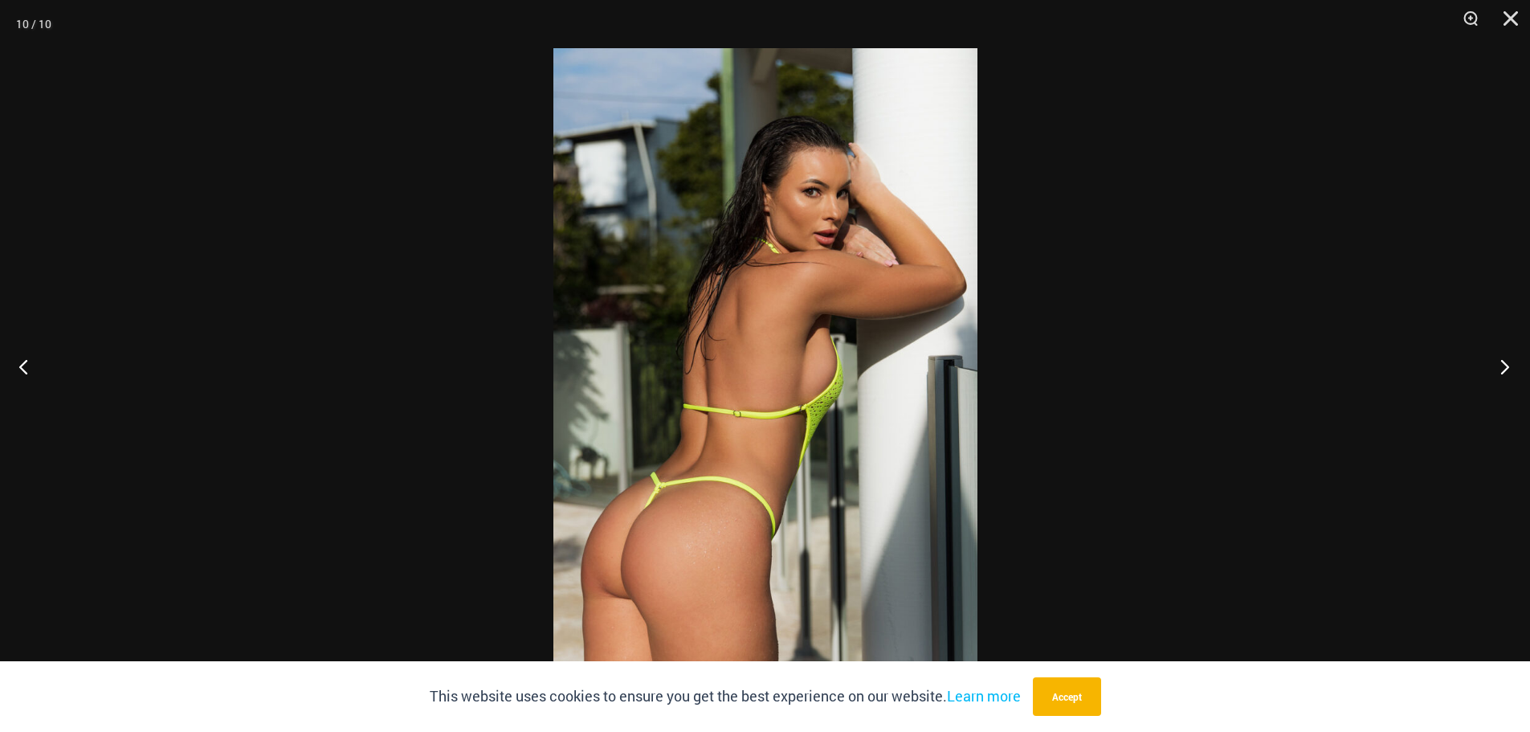
click at [1508, 362] on button "Next" at bounding box center [1500, 366] width 60 height 80
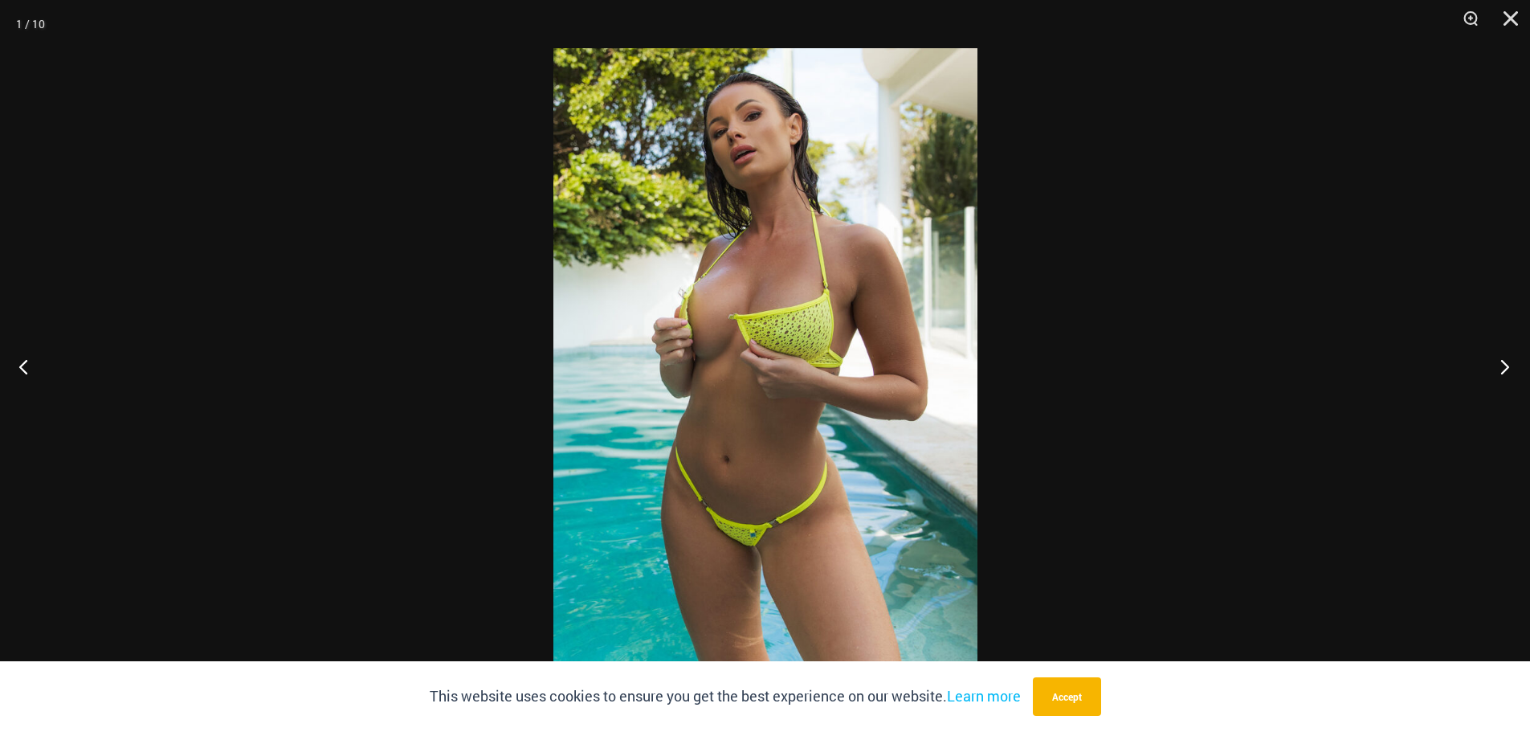
click at [1508, 362] on button "Next" at bounding box center [1500, 366] width 60 height 80
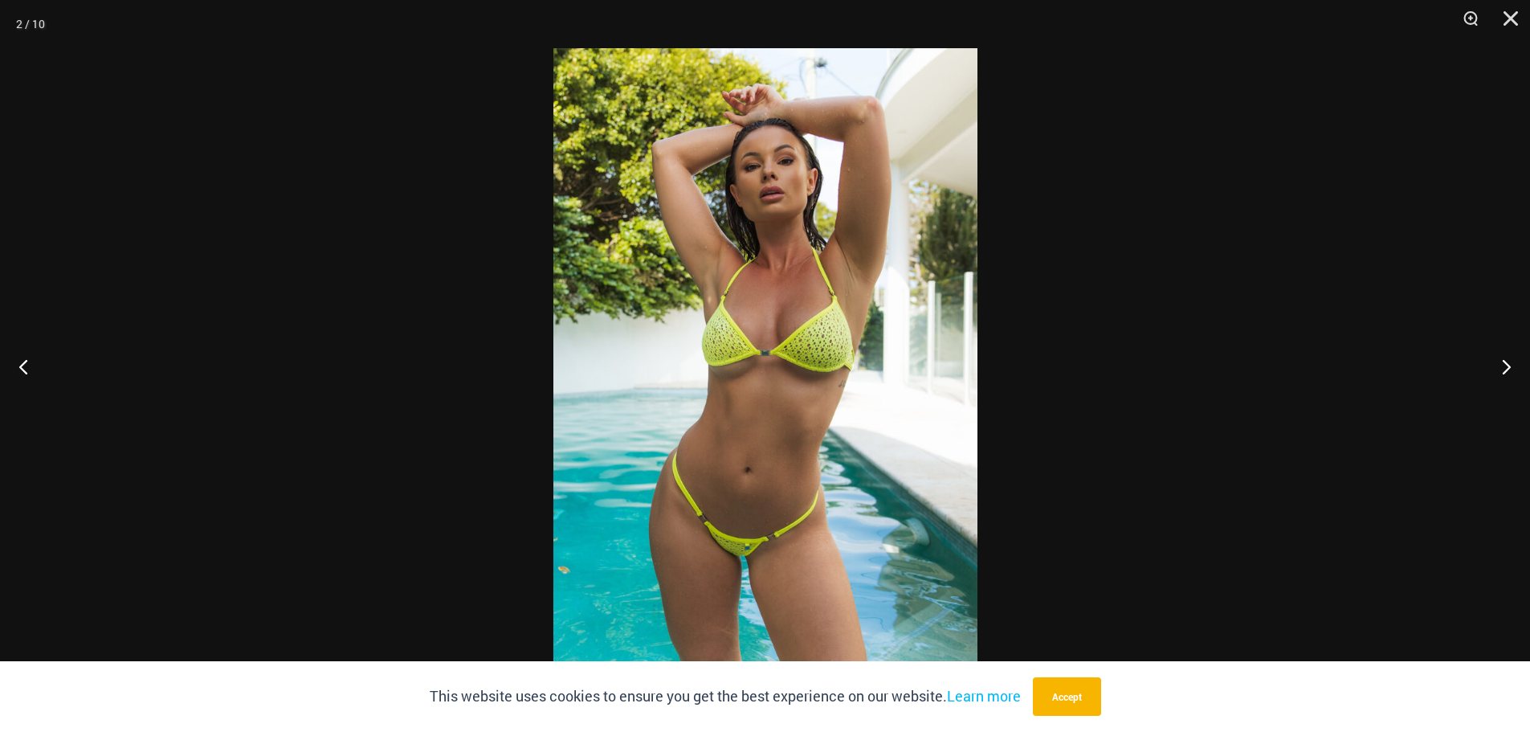
click at [1312, 308] on div at bounding box center [765, 366] width 1530 height 732
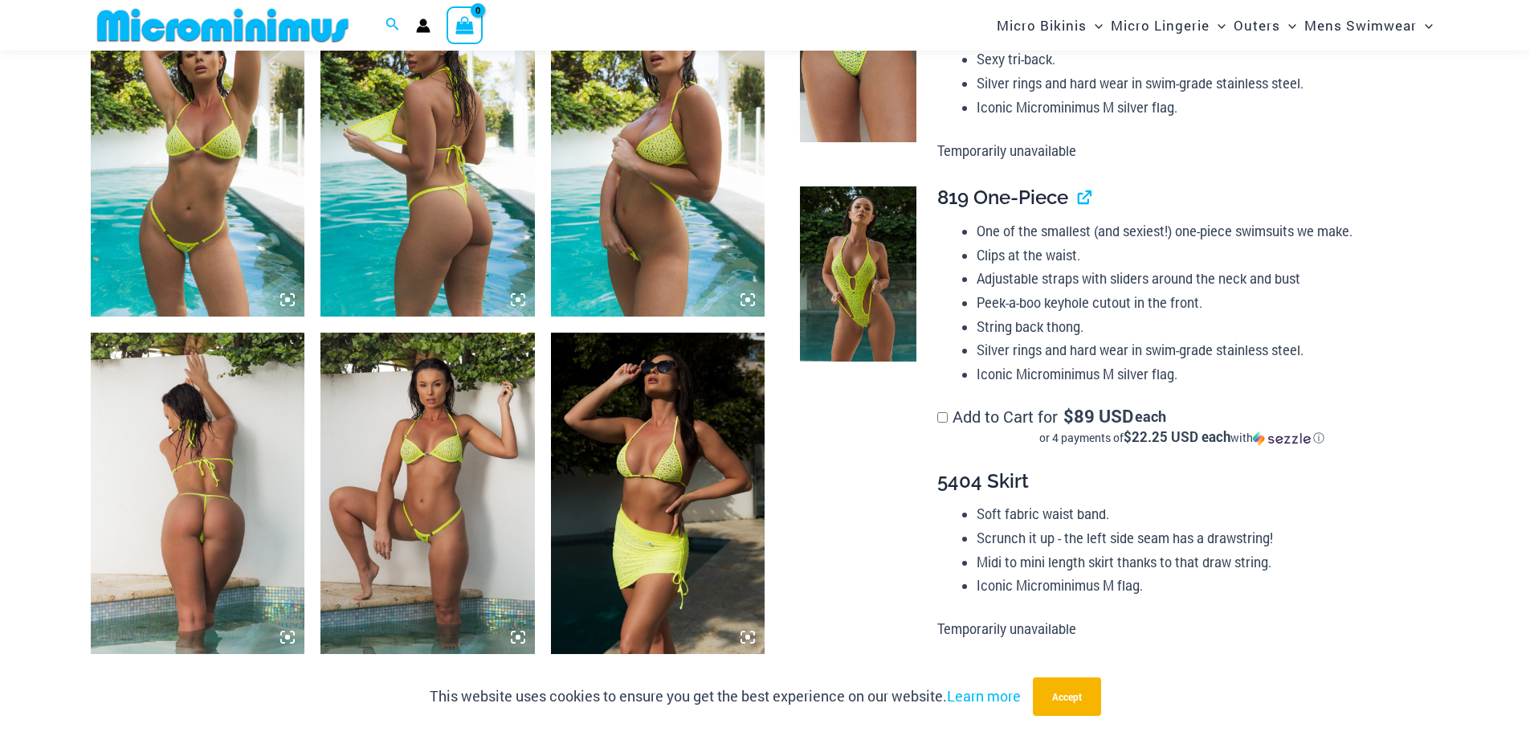
scroll to position [1189, 0]
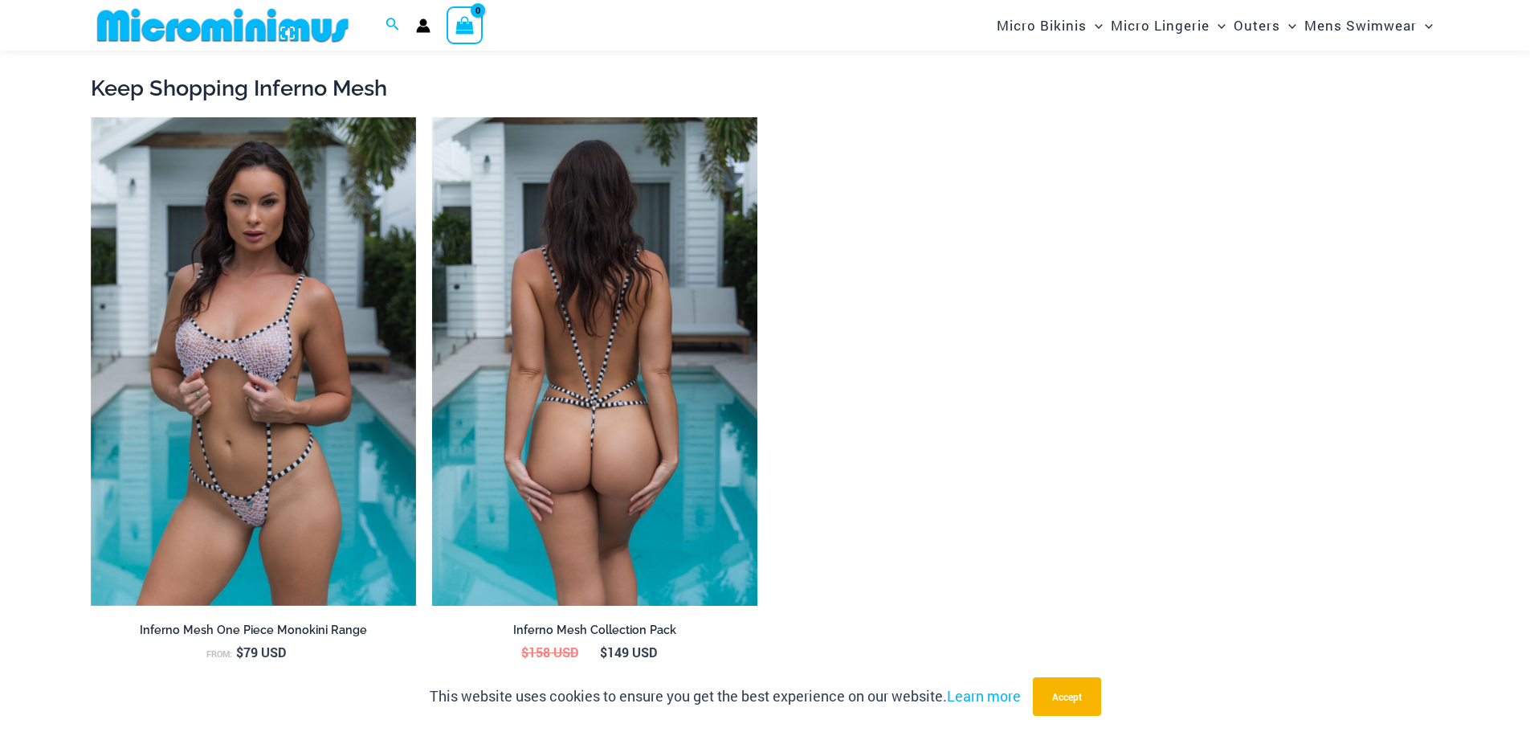
scroll to position [1834, 0]
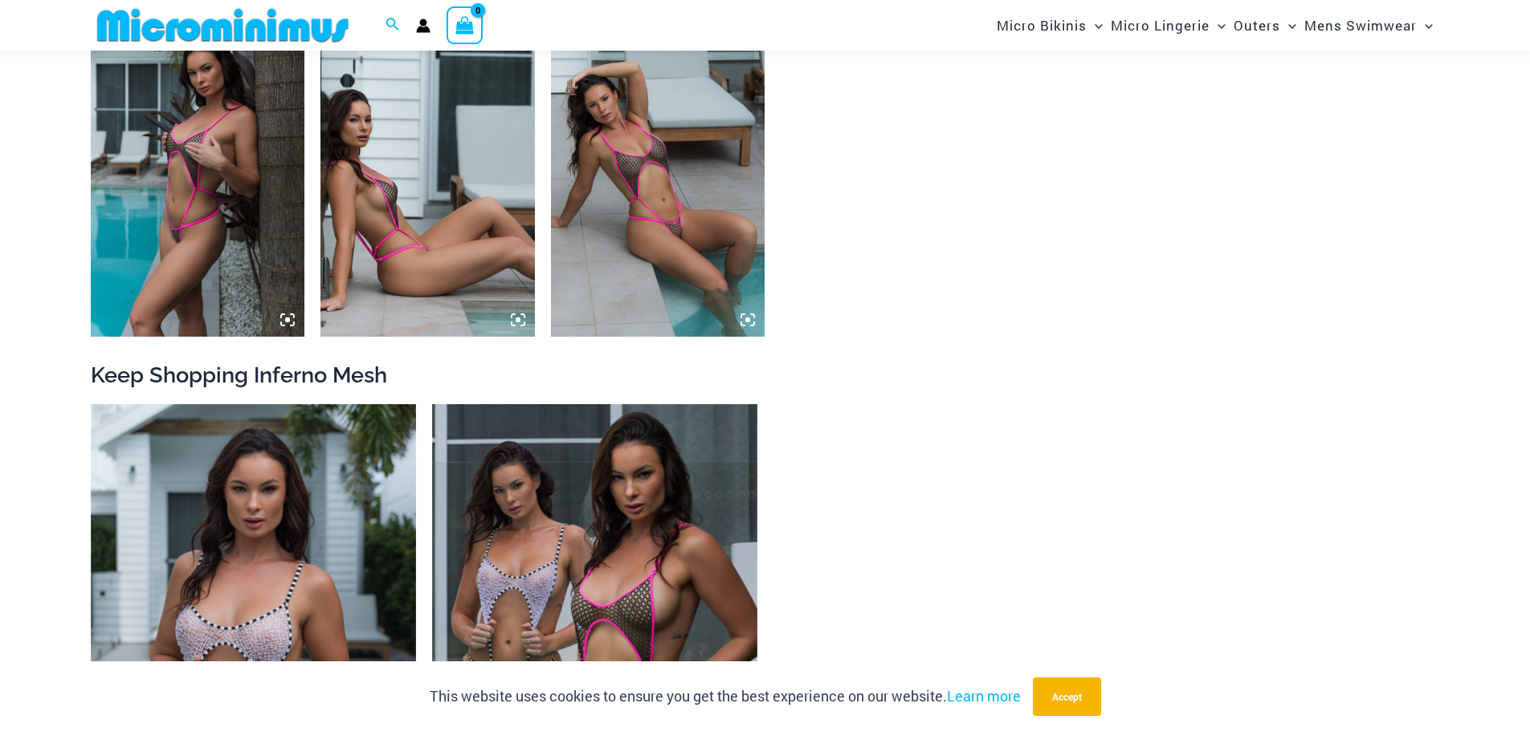
click at [562, 213] on img at bounding box center [658, 175] width 214 height 321
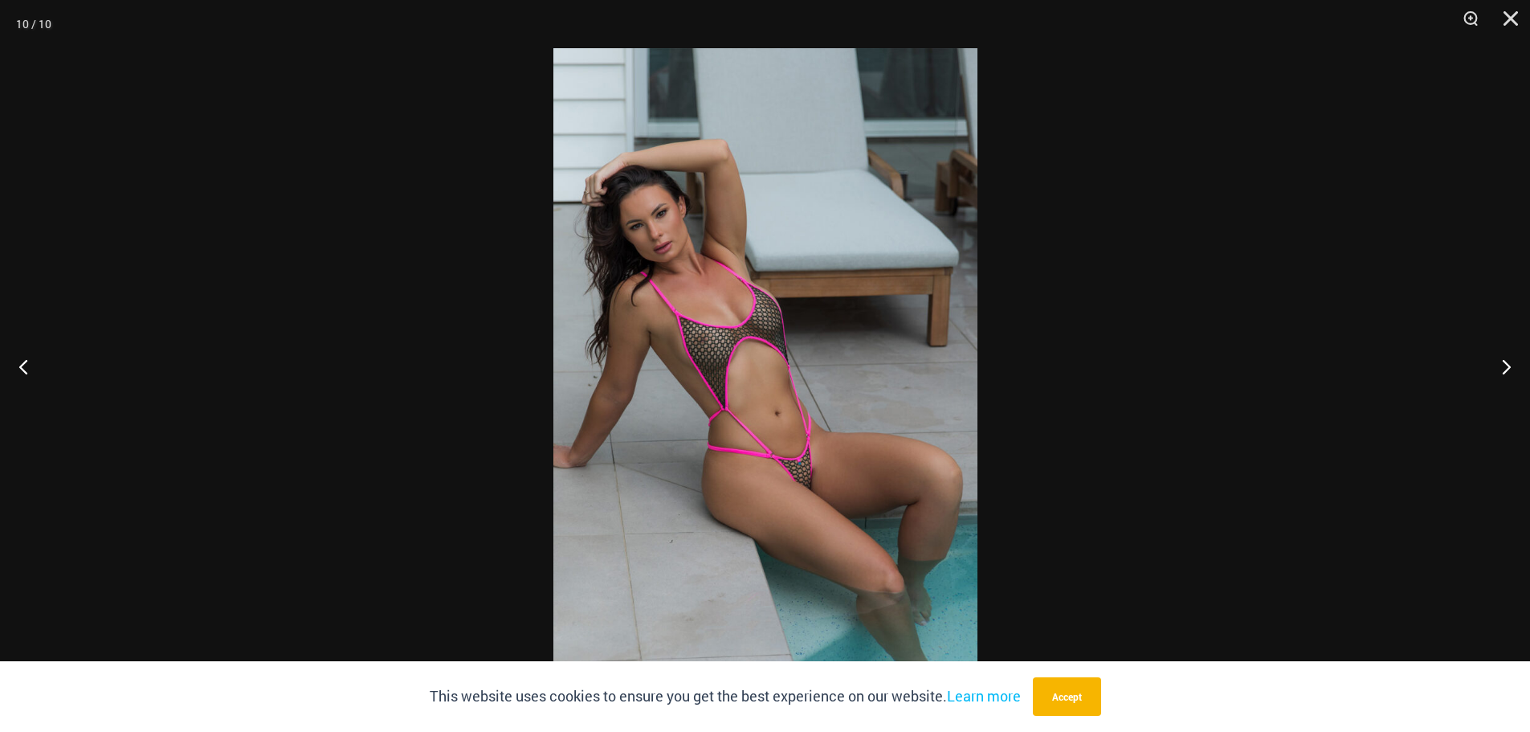
click at [639, 219] on img at bounding box center [765, 365] width 424 height 635
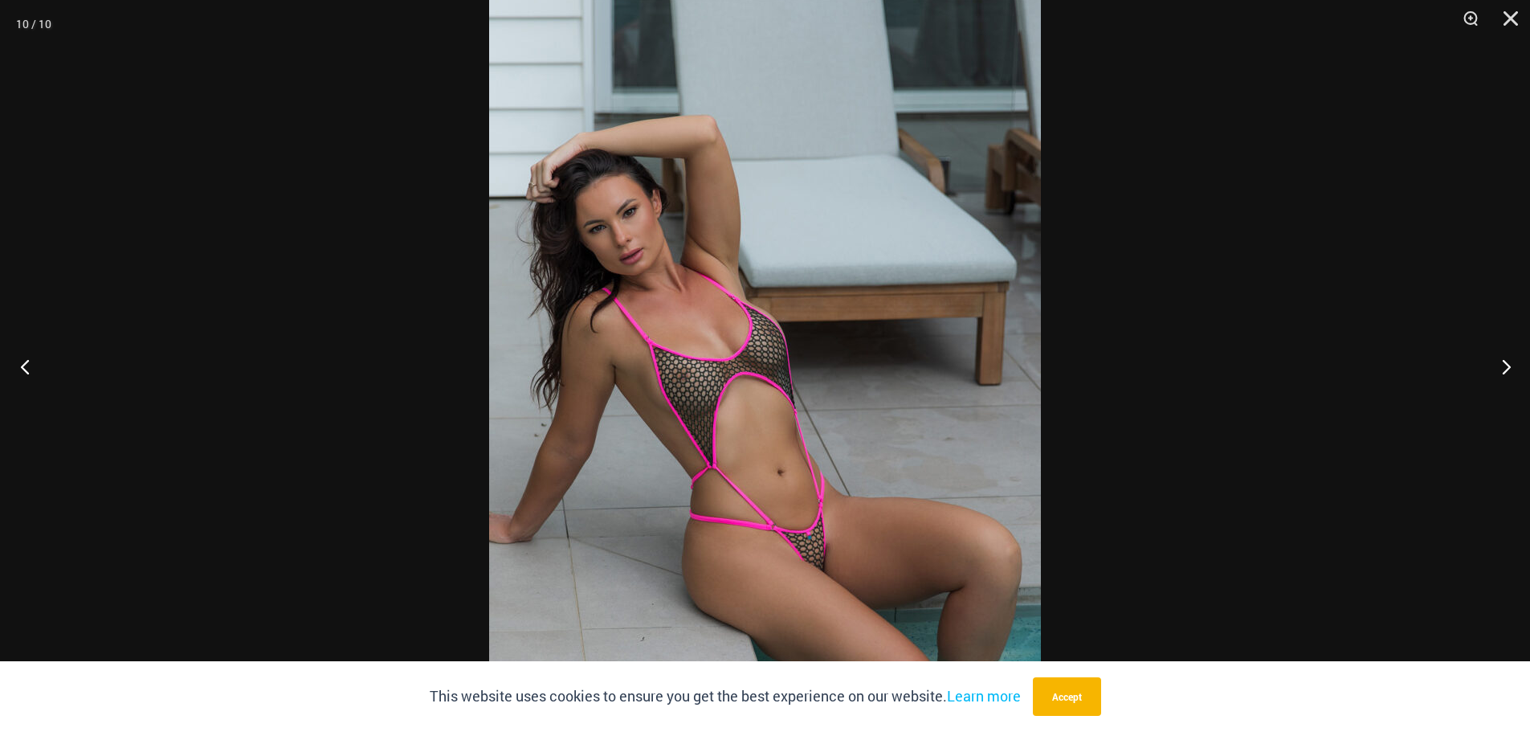
click at [12, 364] on button "Previous" at bounding box center [30, 366] width 60 height 80
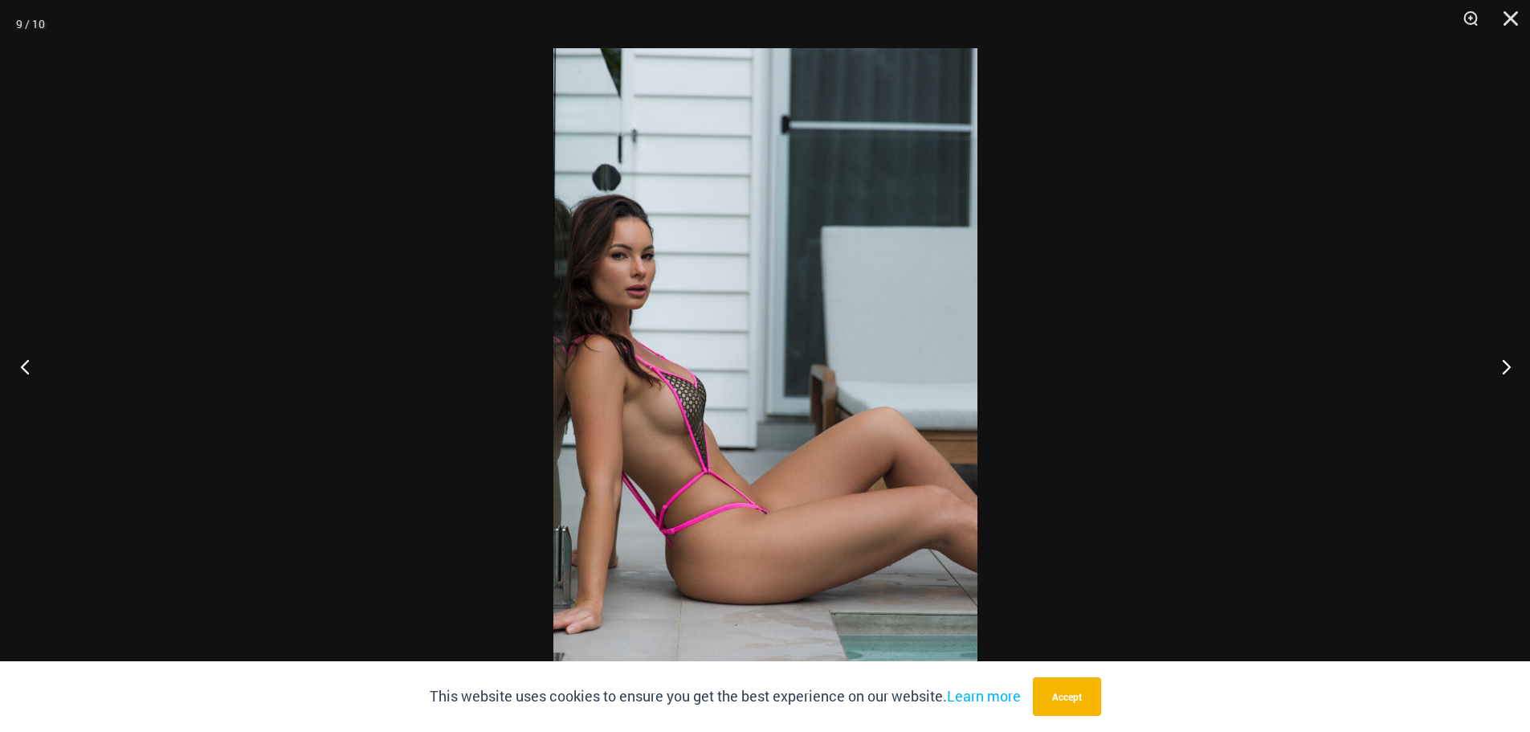
click at [35, 365] on button "Previous" at bounding box center [30, 366] width 60 height 80
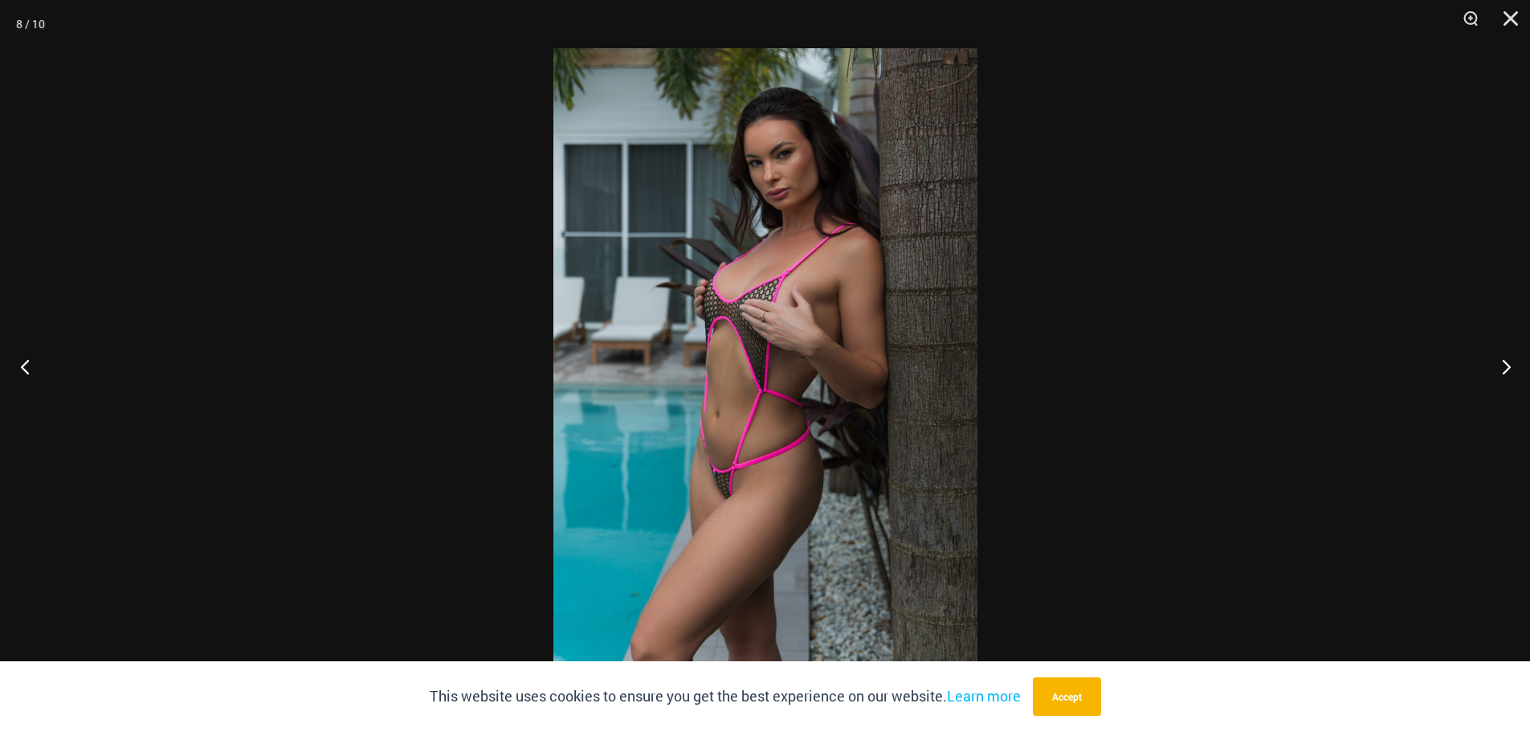
click at [35, 365] on button "Previous" at bounding box center [30, 366] width 60 height 80
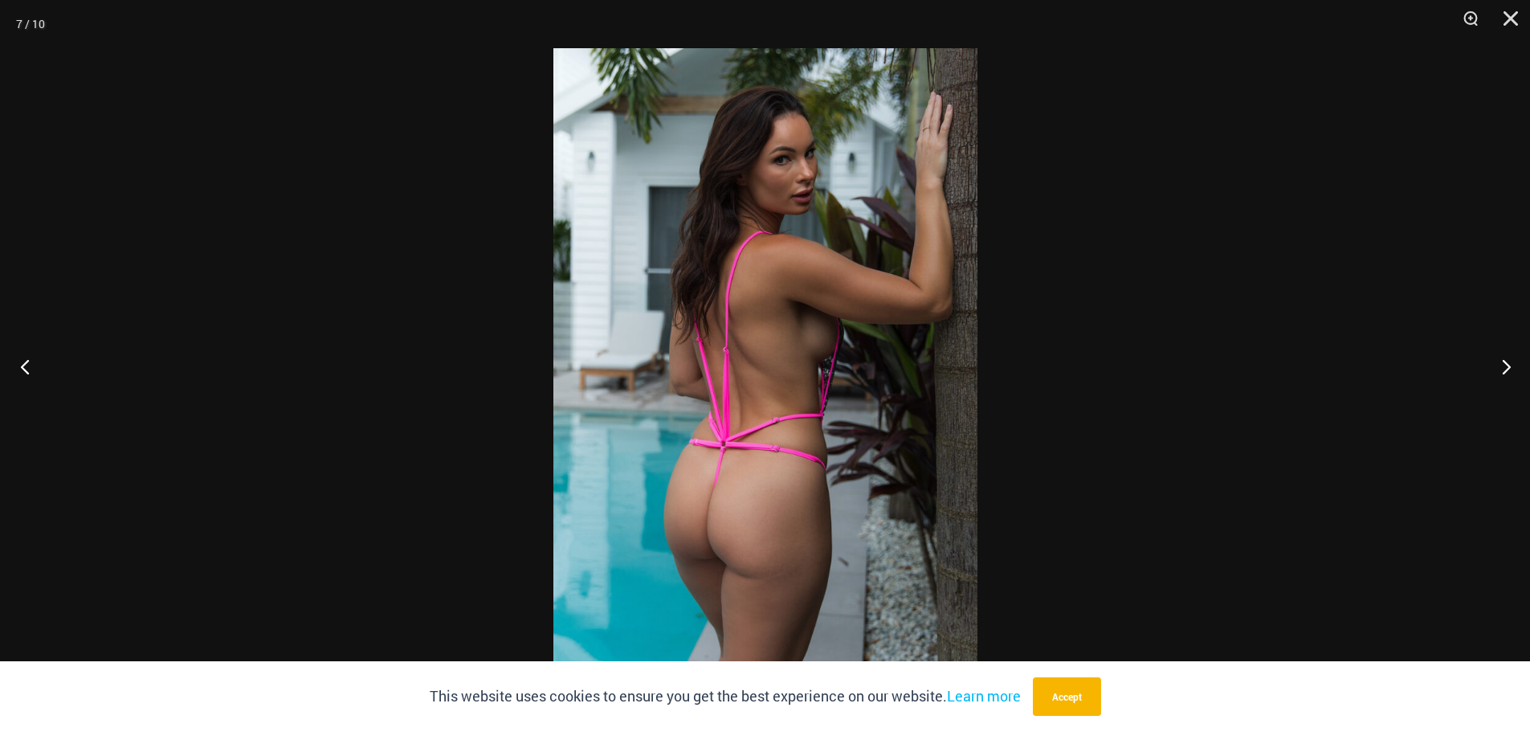
click at [27, 369] on button "Previous" at bounding box center [30, 366] width 60 height 80
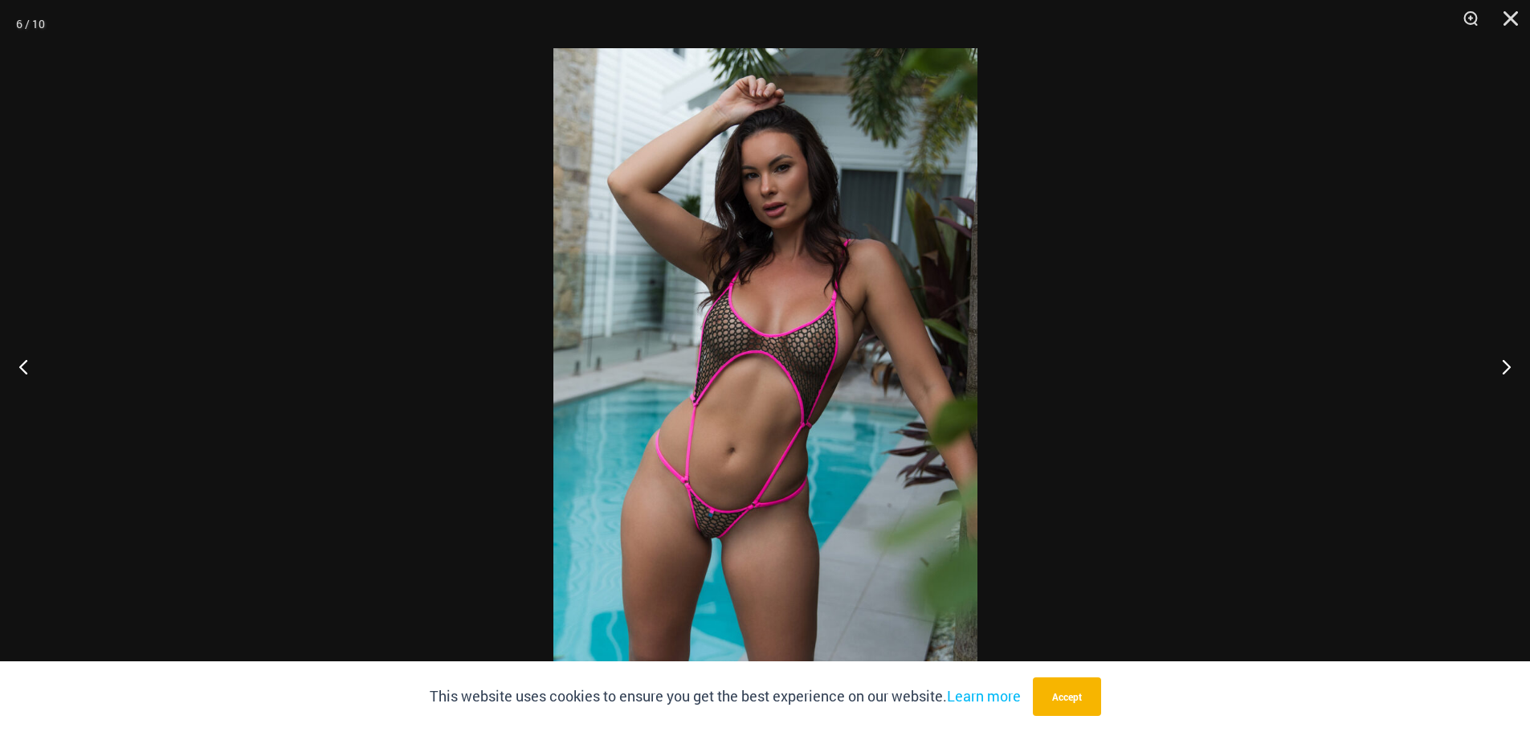
click at [728, 211] on img at bounding box center [765, 365] width 424 height 635
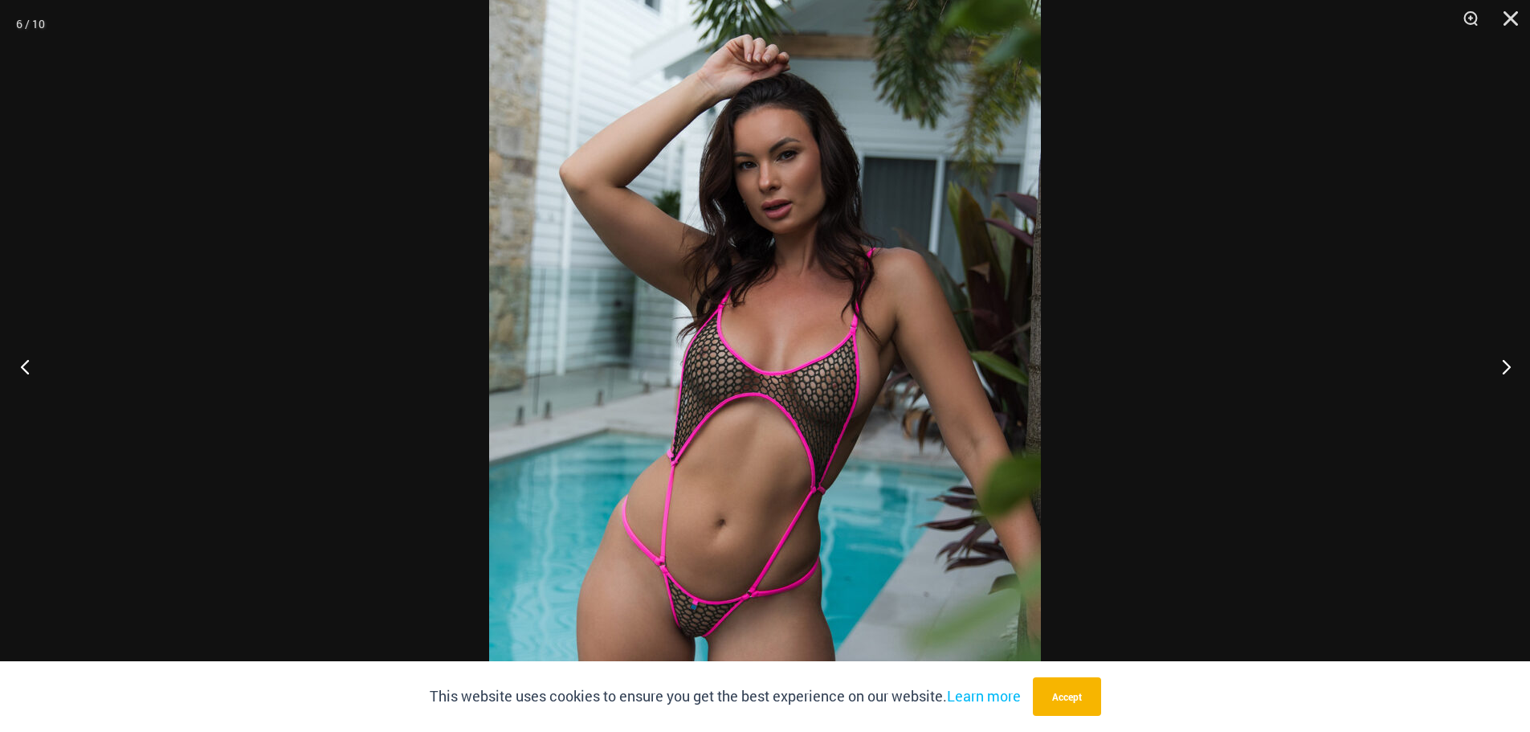
click at [27, 361] on button "Previous" at bounding box center [30, 366] width 60 height 80
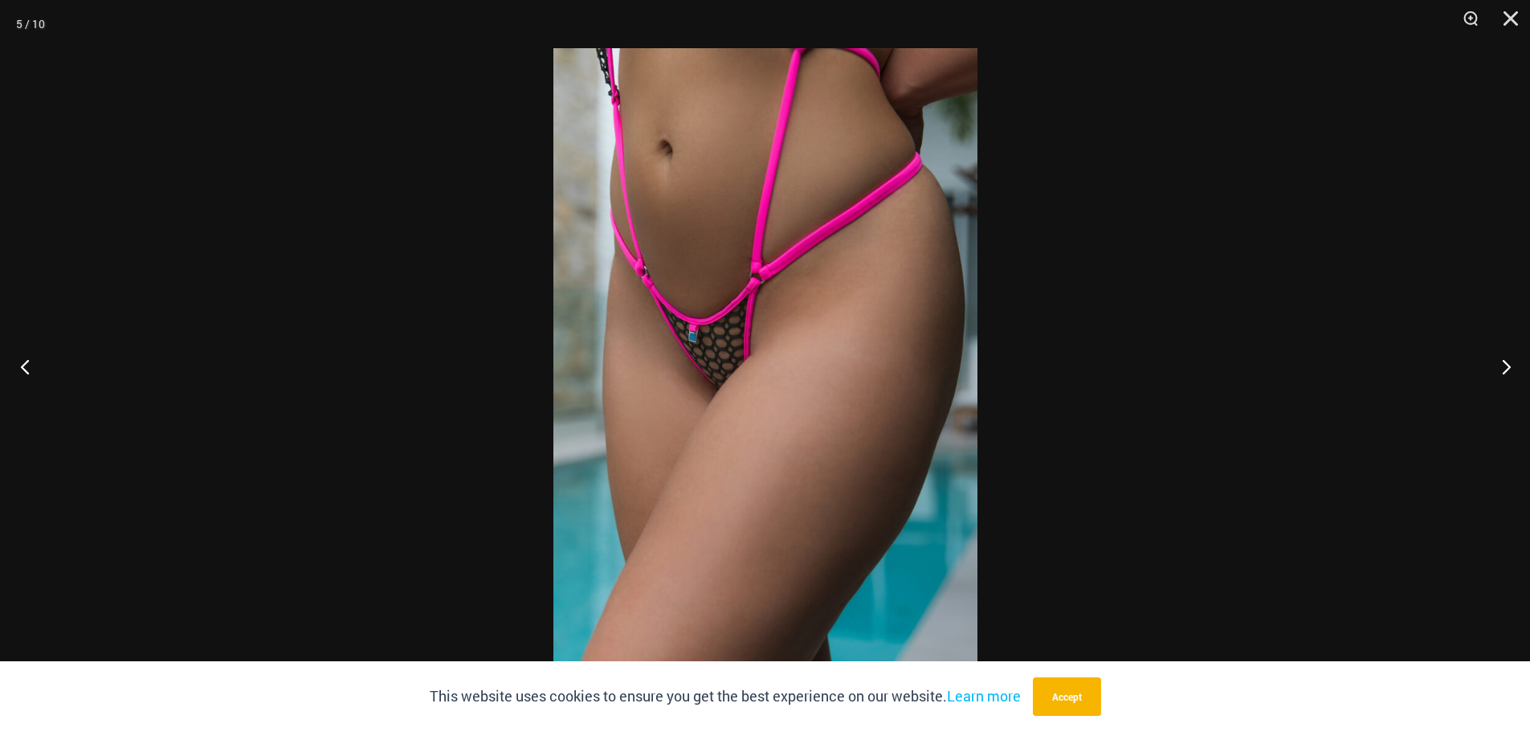
click at [27, 361] on button "Previous" at bounding box center [30, 366] width 60 height 80
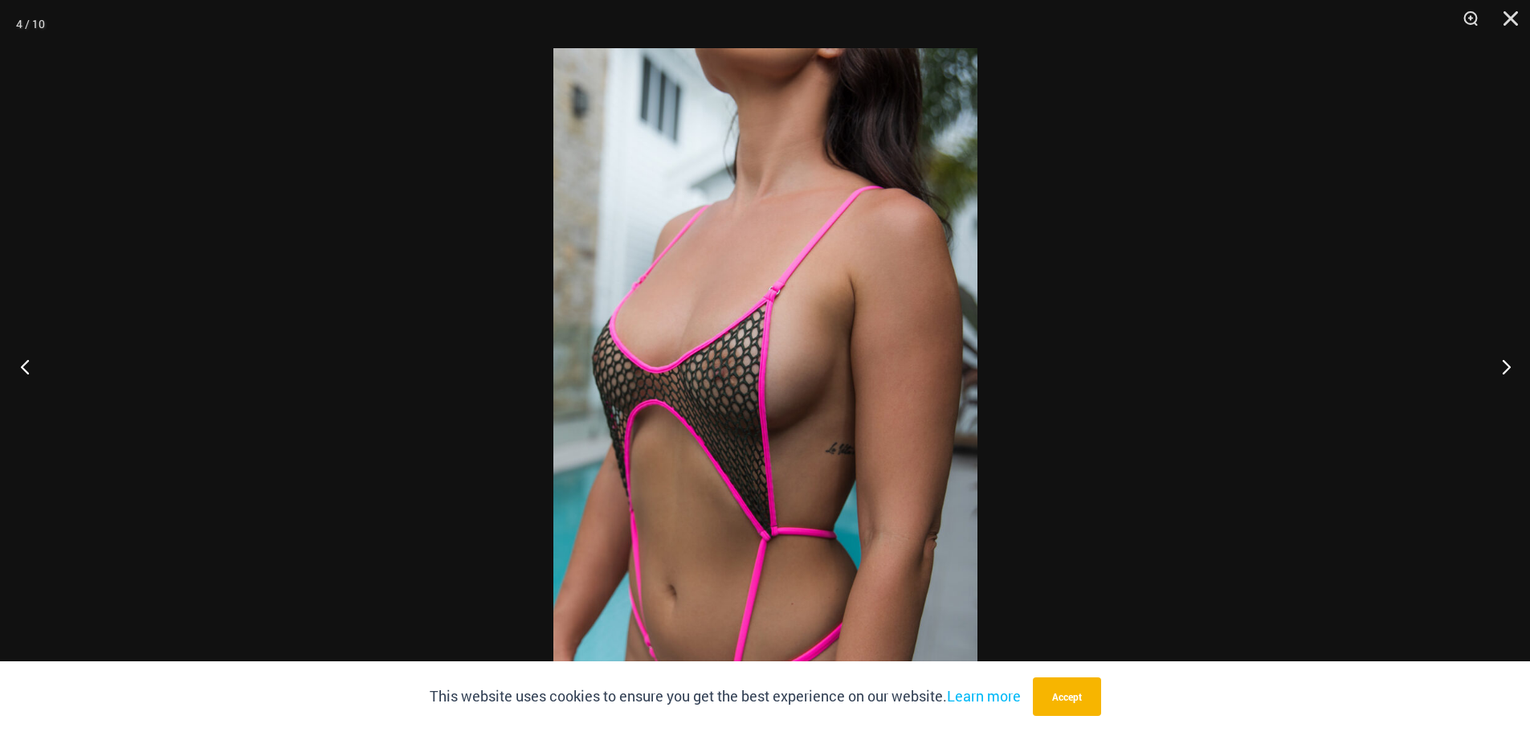
click at [26, 362] on button "Previous" at bounding box center [30, 366] width 60 height 80
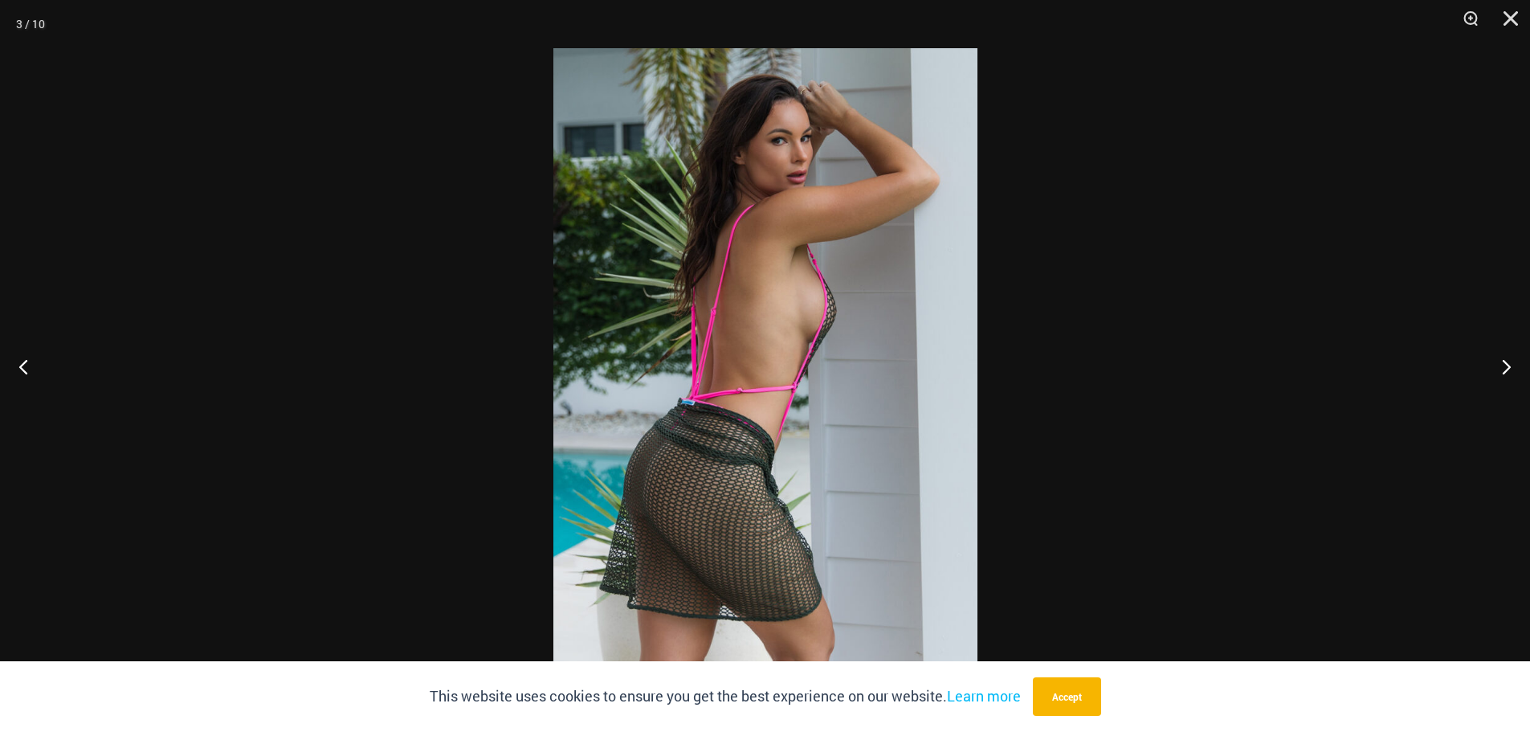
click at [704, 166] on img at bounding box center [765, 365] width 424 height 635
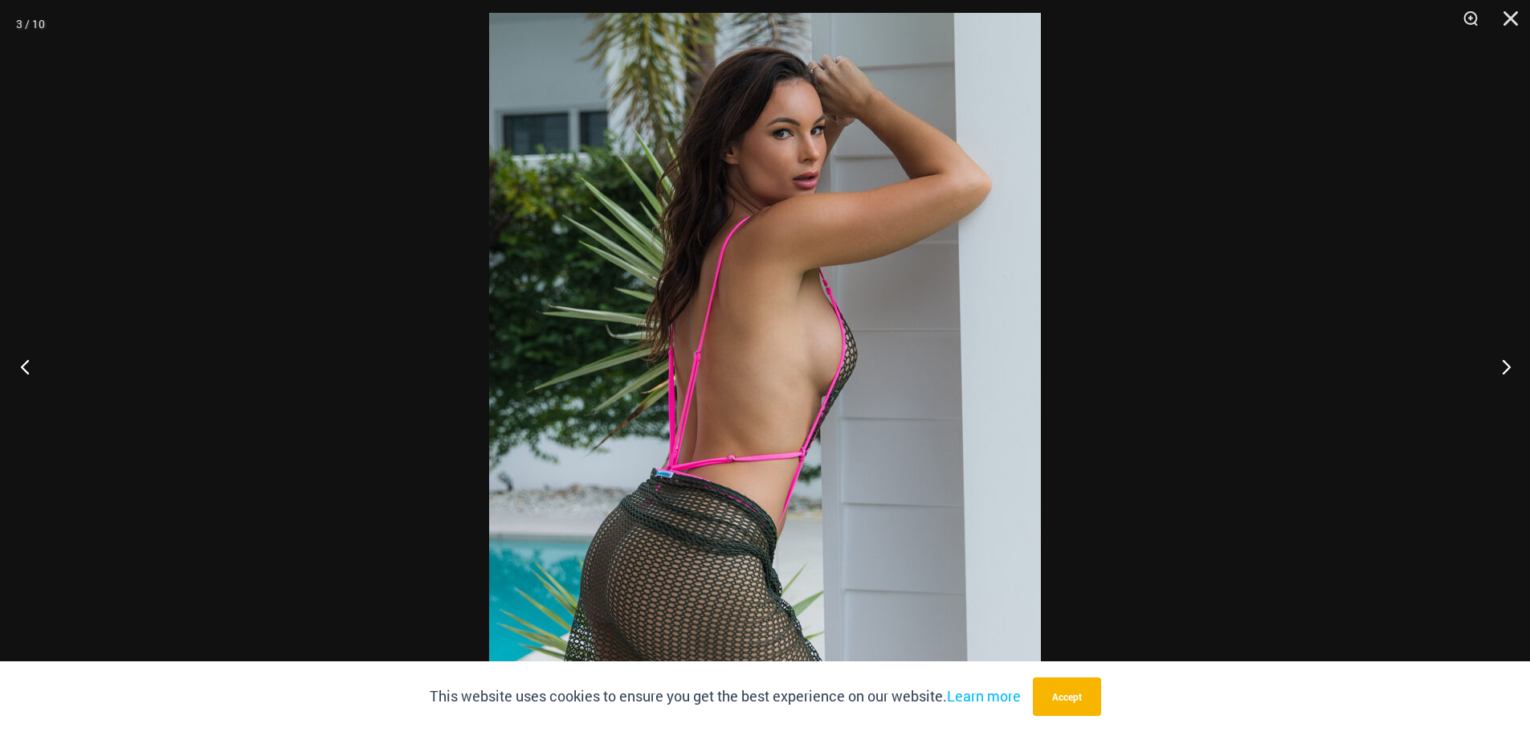
click at [26, 369] on button "Previous" at bounding box center [30, 366] width 60 height 80
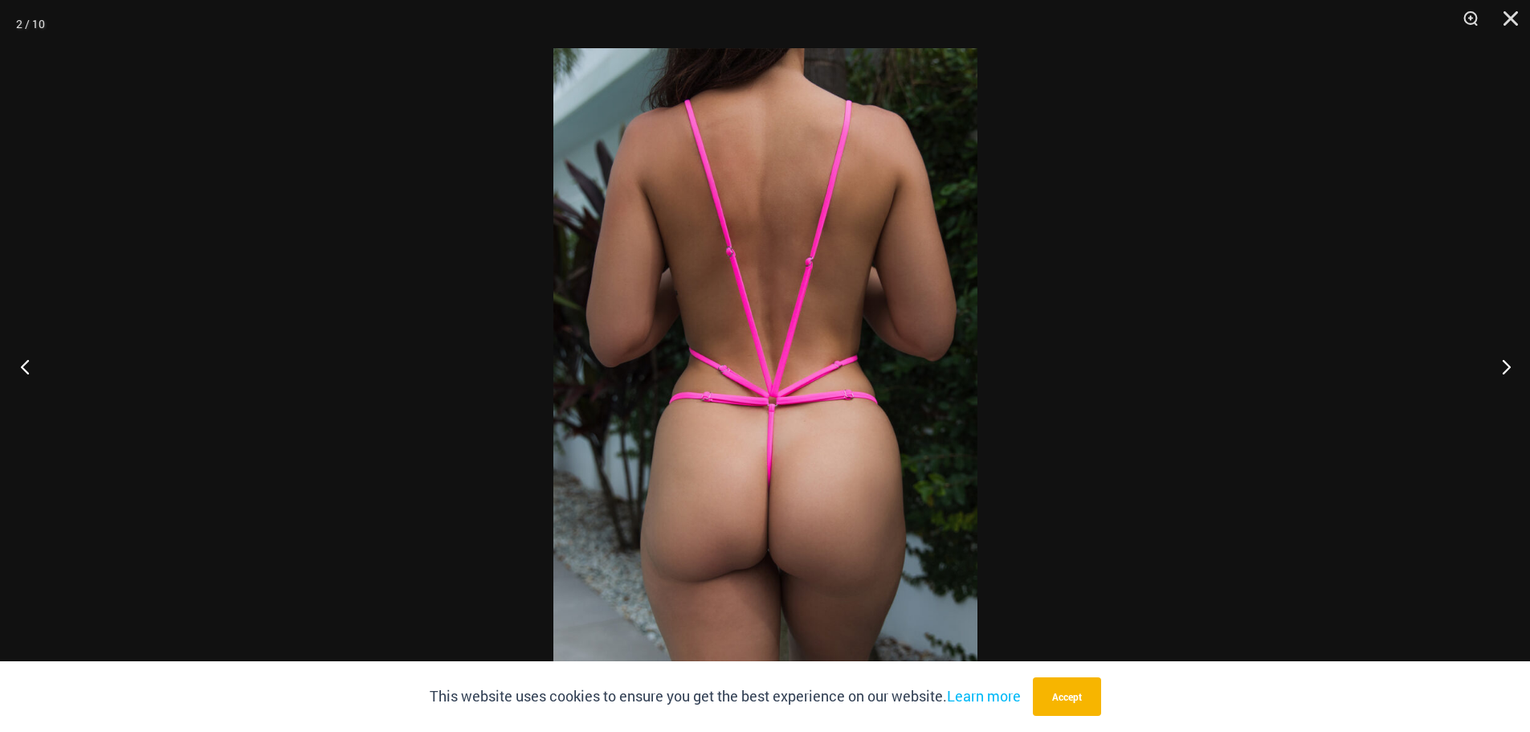
click at [26, 369] on button "Previous" at bounding box center [30, 366] width 60 height 80
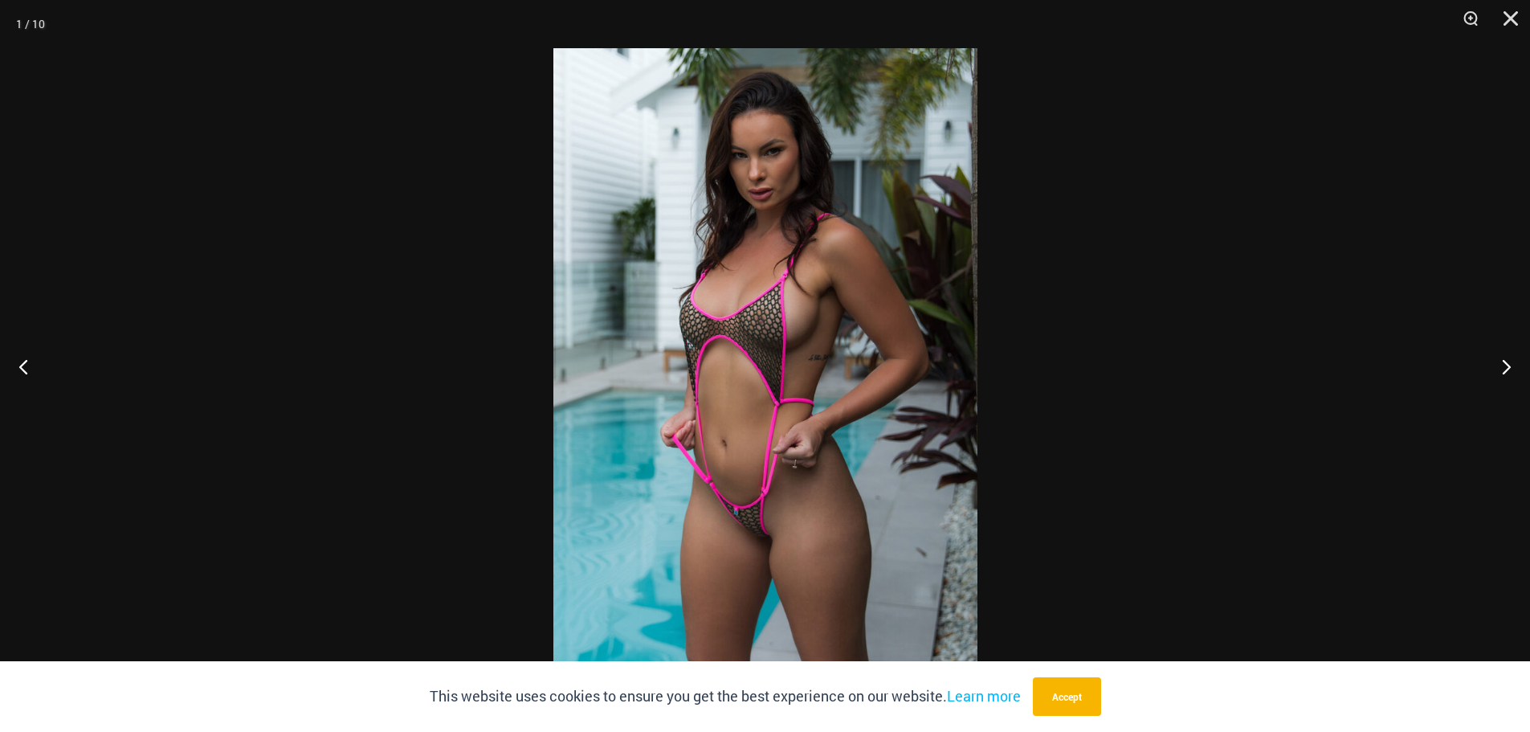
click at [686, 160] on img at bounding box center [765, 365] width 424 height 635
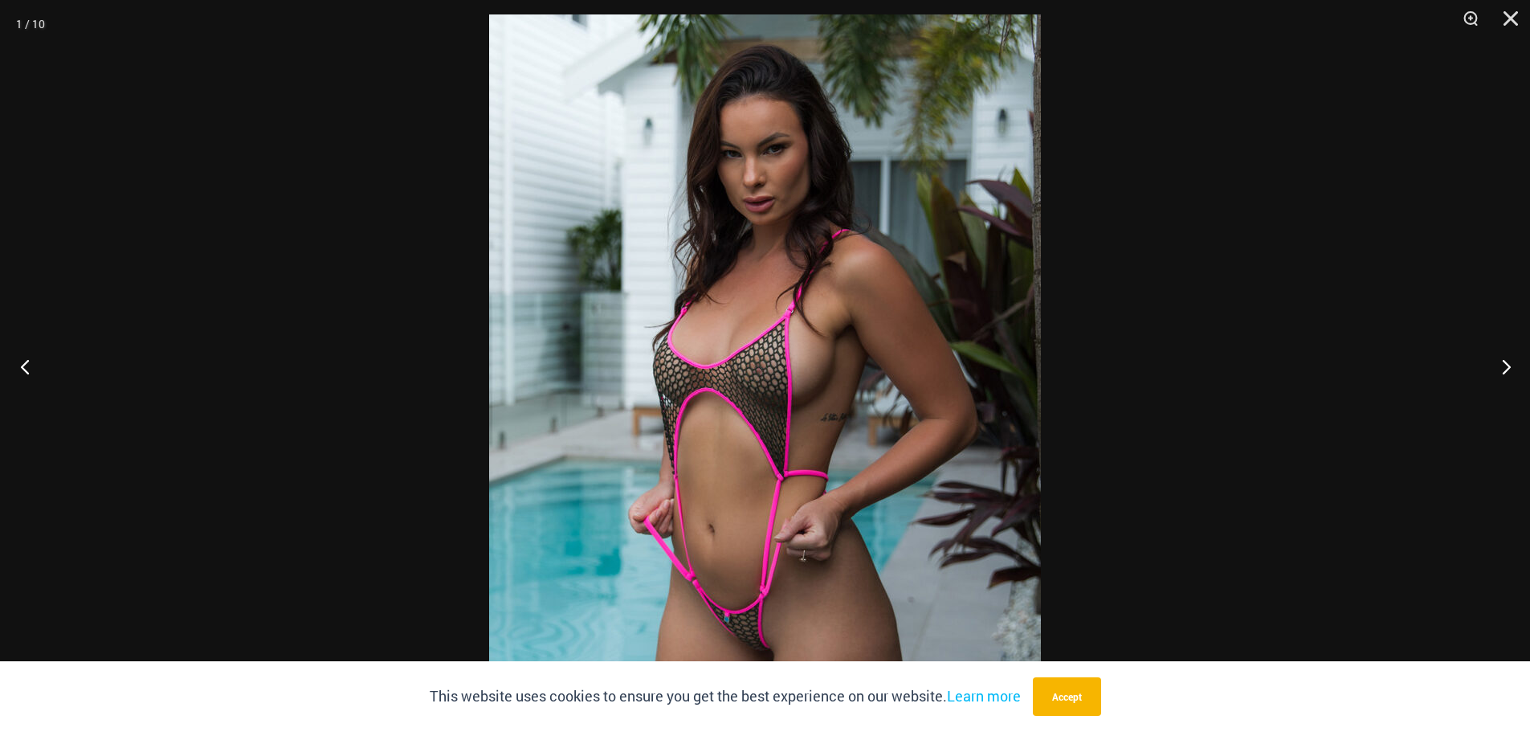
click at [16, 368] on button "Previous" at bounding box center [30, 366] width 60 height 80
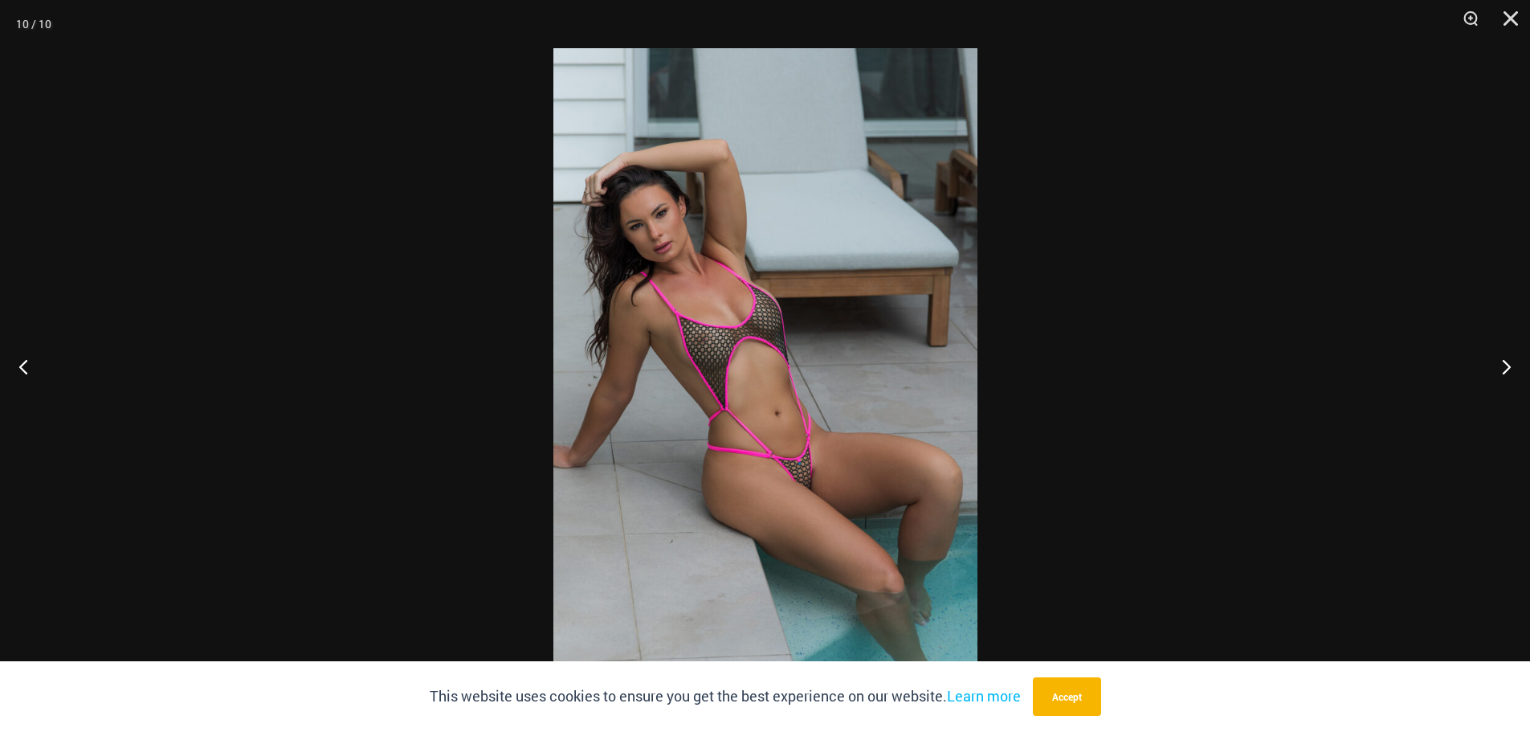
click at [631, 337] on img at bounding box center [765, 365] width 424 height 635
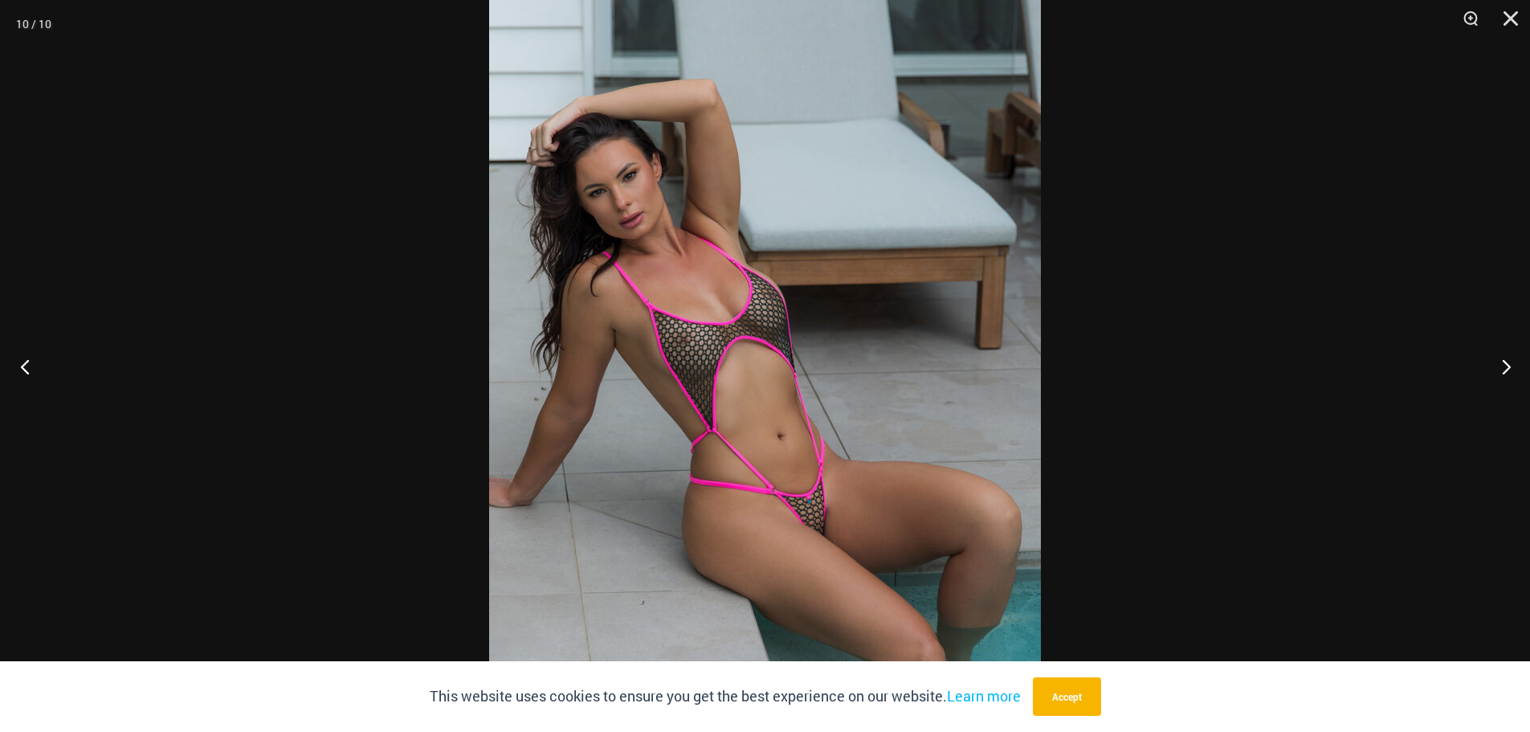
click at [15, 365] on button "Previous" at bounding box center [30, 366] width 60 height 80
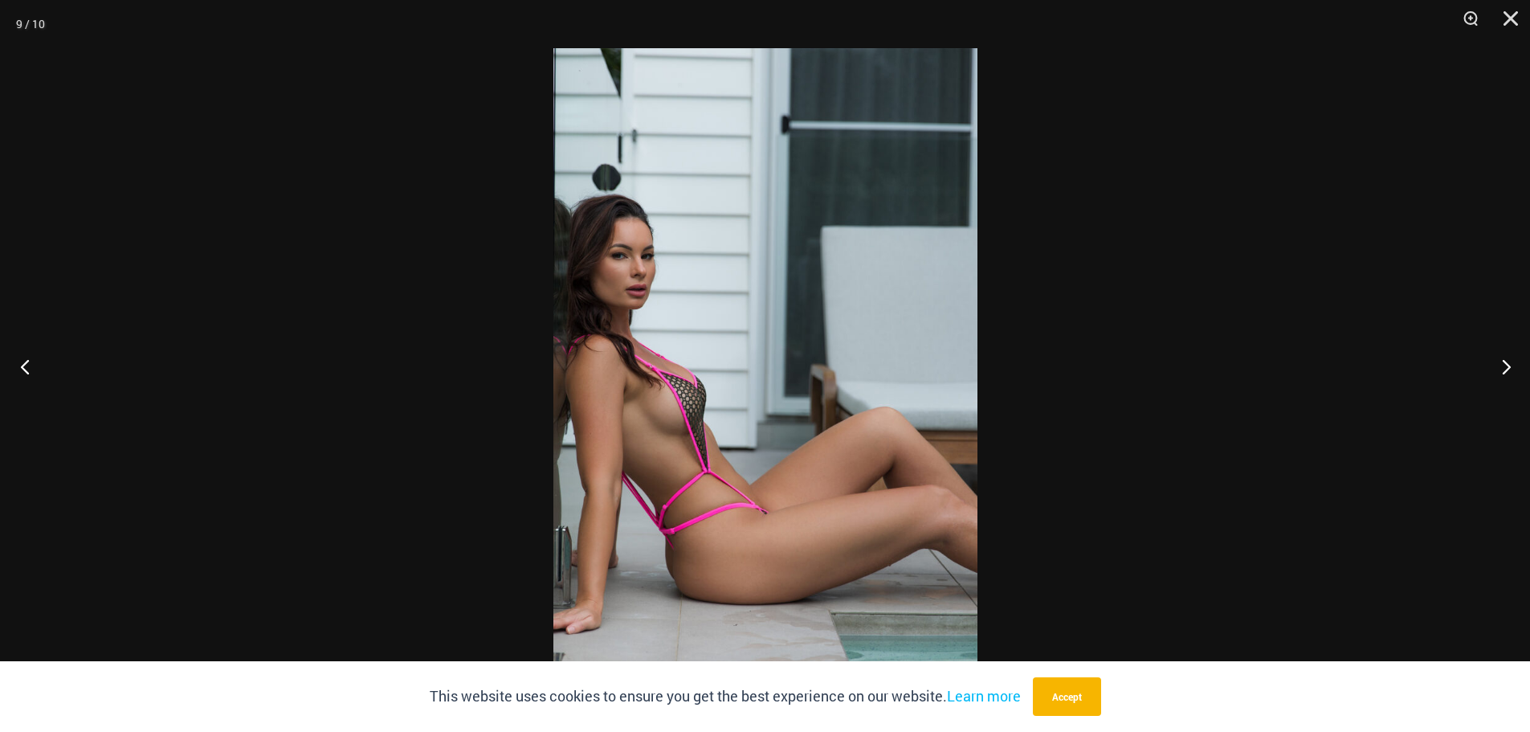
click at [14, 379] on button "Previous" at bounding box center [30, 366] width 60 height 80
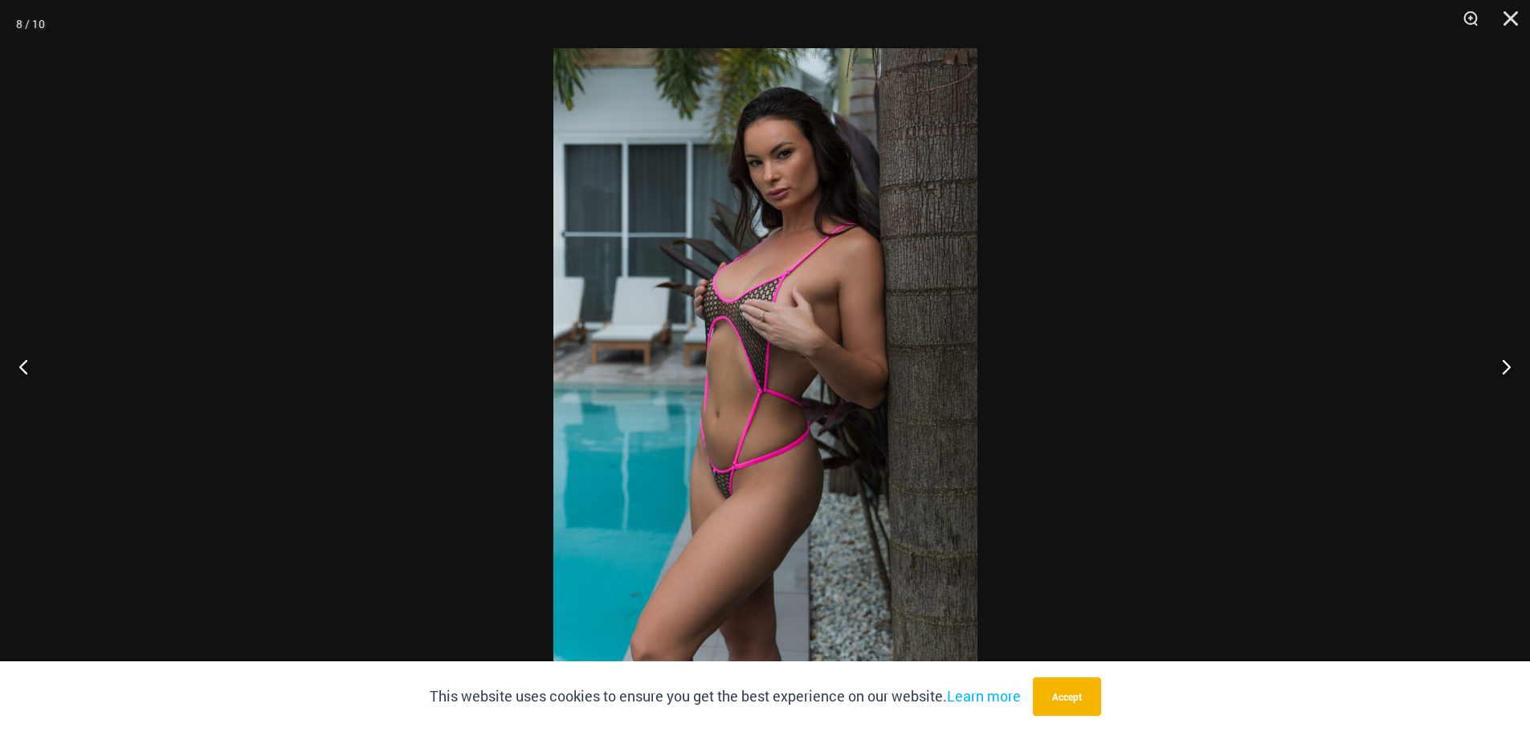
click at [198, 288] on div at bounding box center [765, 366] width 1530 height 732
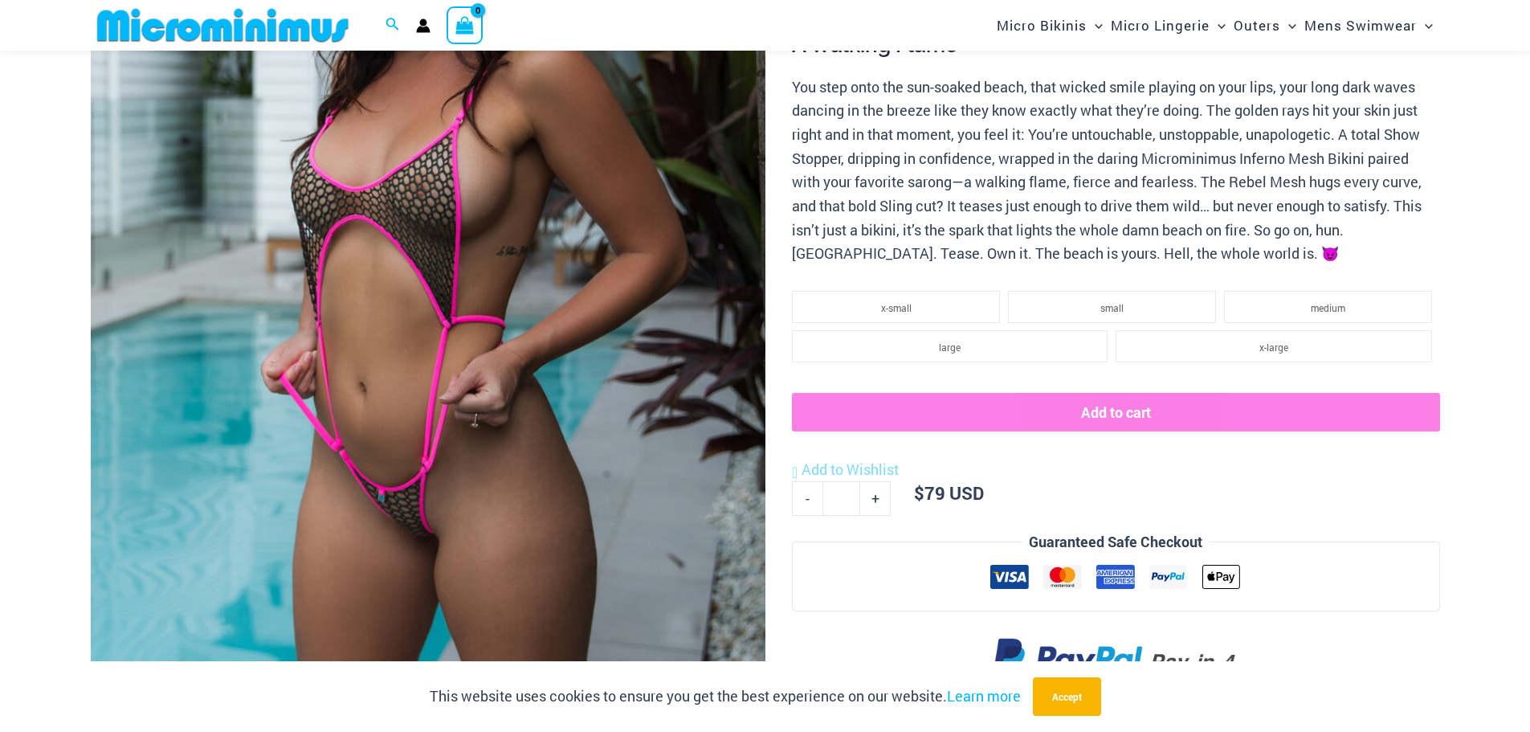
scroll to position [0, 0]
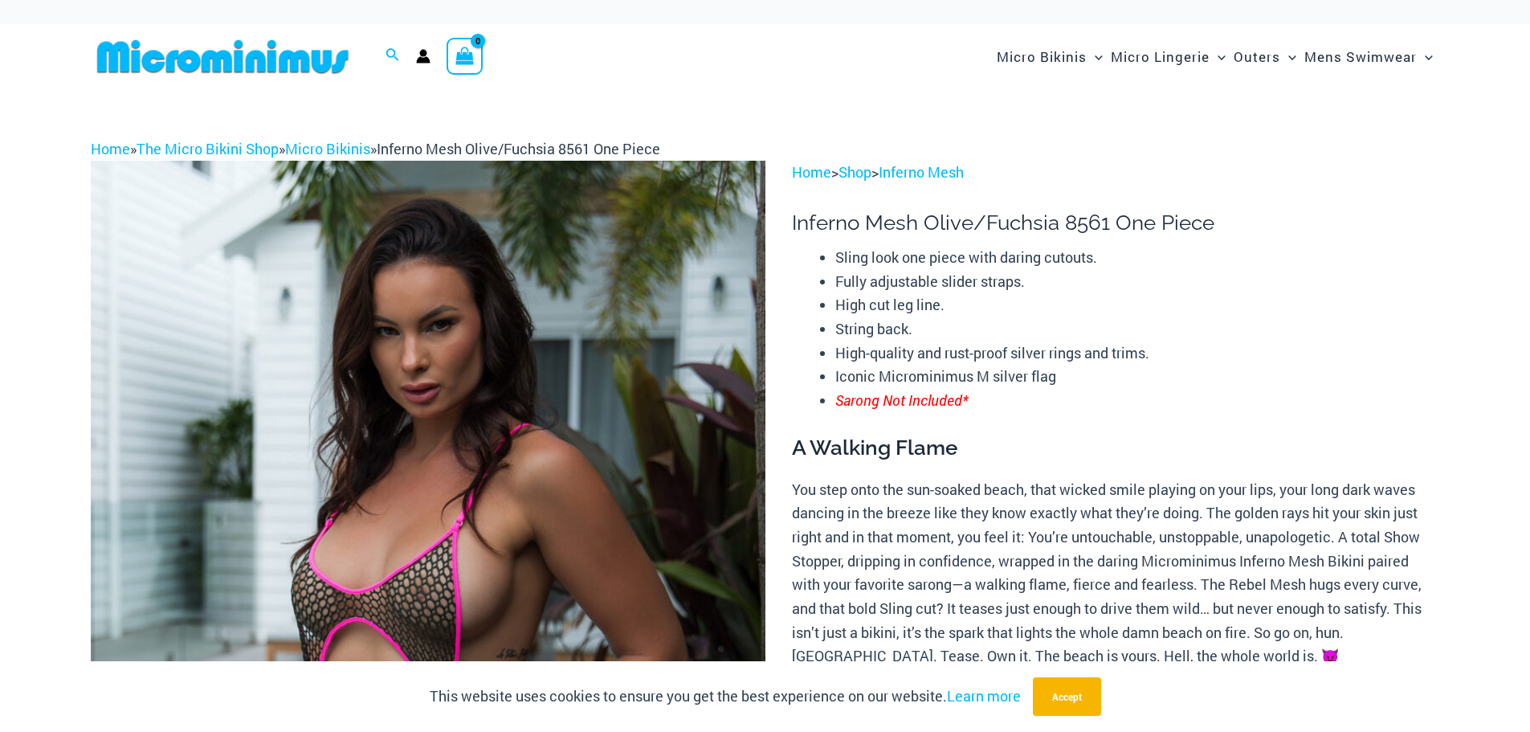
click at [306, 43] on img at bounding box center [223, 57] width 264 height 36
